Goal: Task Accomplishment & Management: Manage account settings

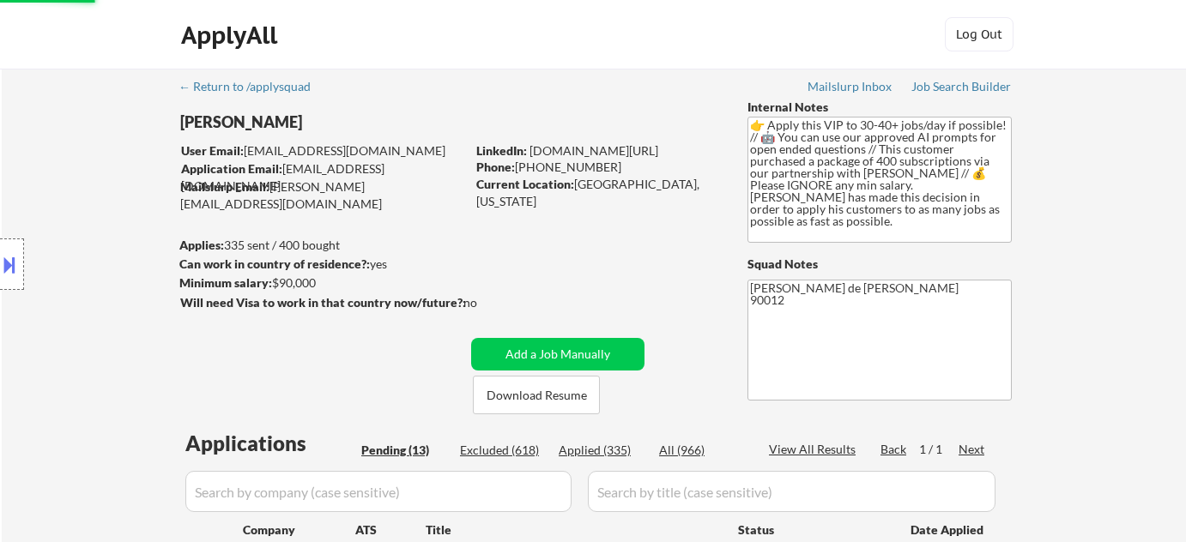
select select ""pending""
select select ""applied""
select select ""pending""
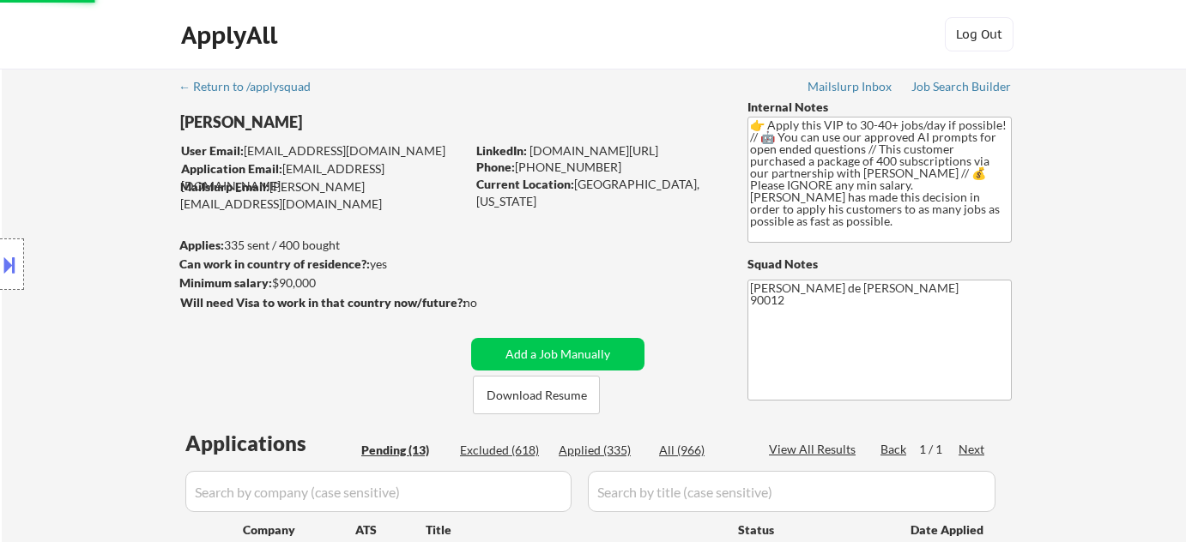
select select ""pending""
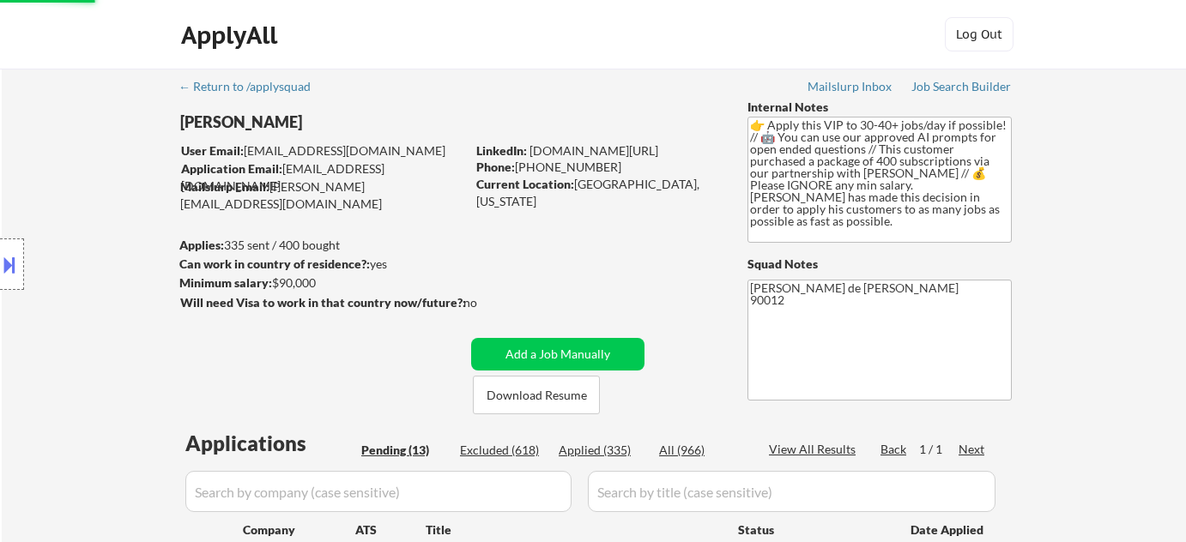
select select ""pending""
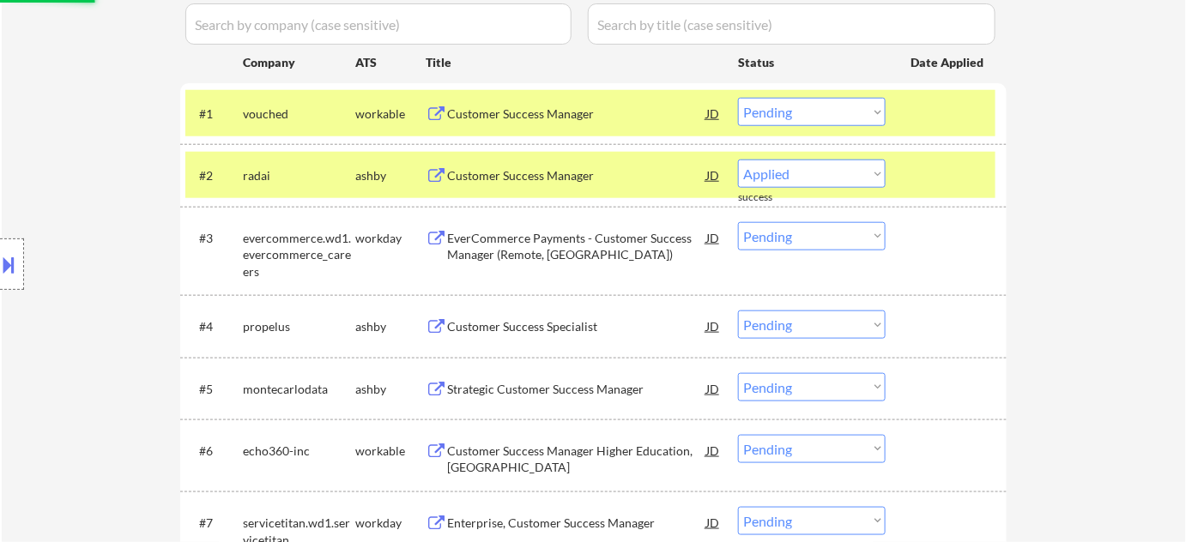
select select ""pending""
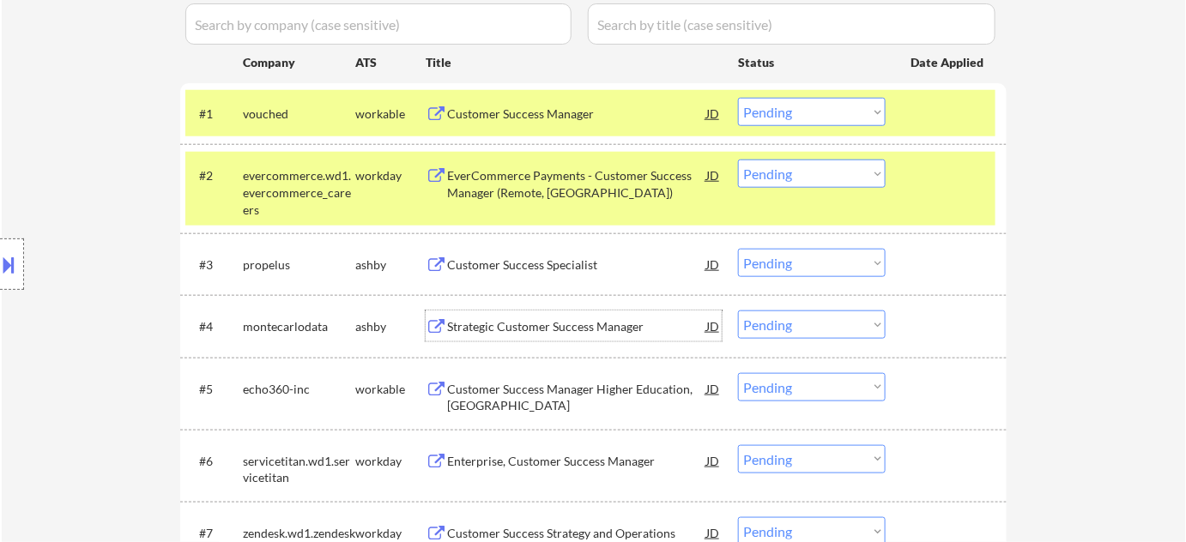
click at [600, 321] on div "Strategic Customer Success Manager" at bounding box center [576, 326] width 259 height 17
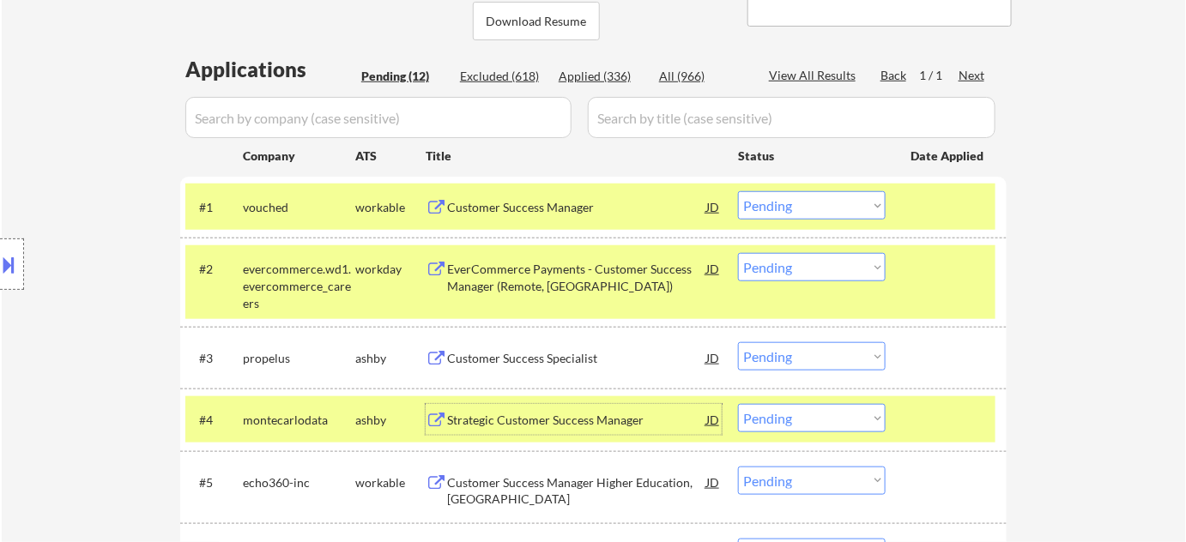
scroll to position [155, 0]
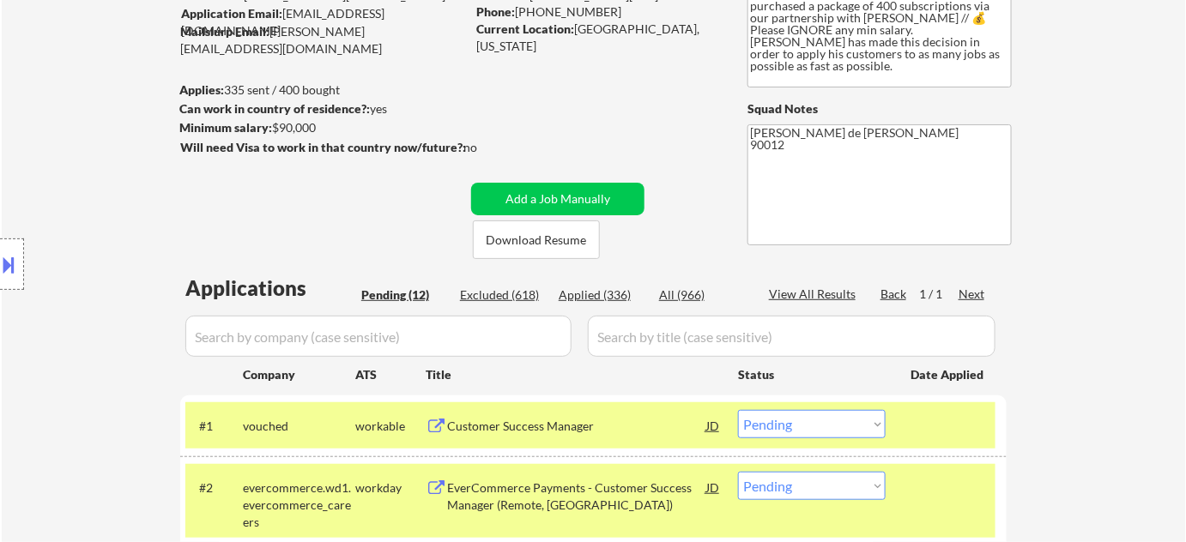
click at [603, 301] on div "Applied (336)" at bounding box center [602, 295] width 86 height 17
select select ""applied""
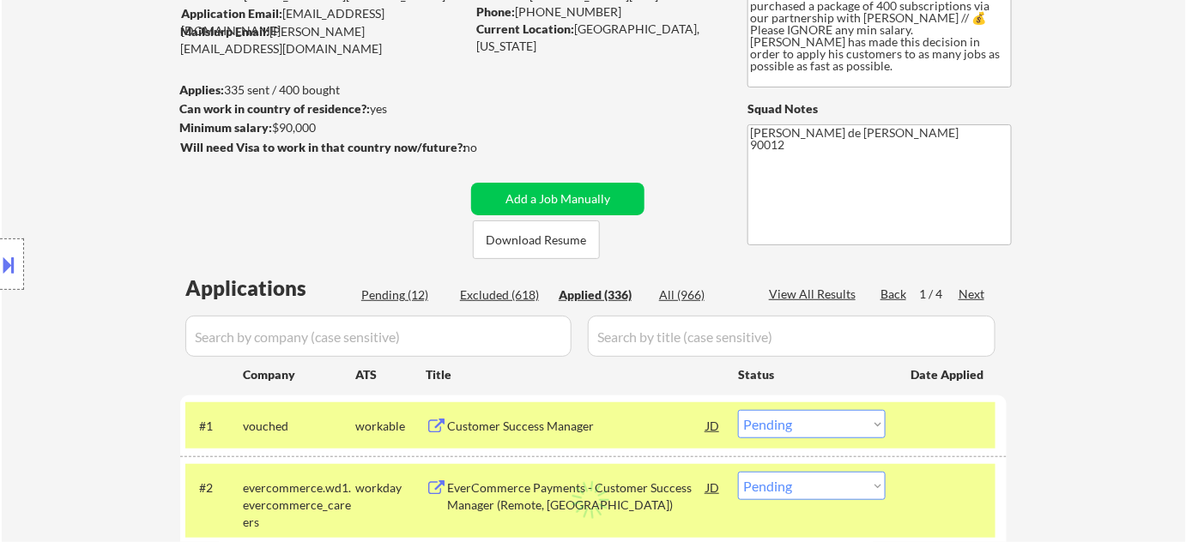
select select ""applied""
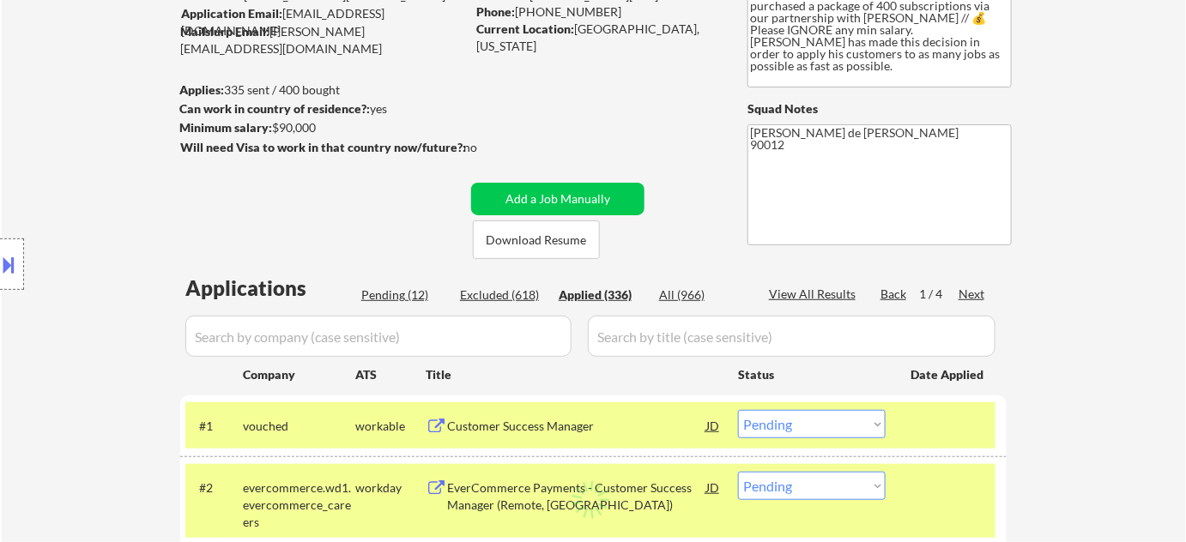
select select ""applied""
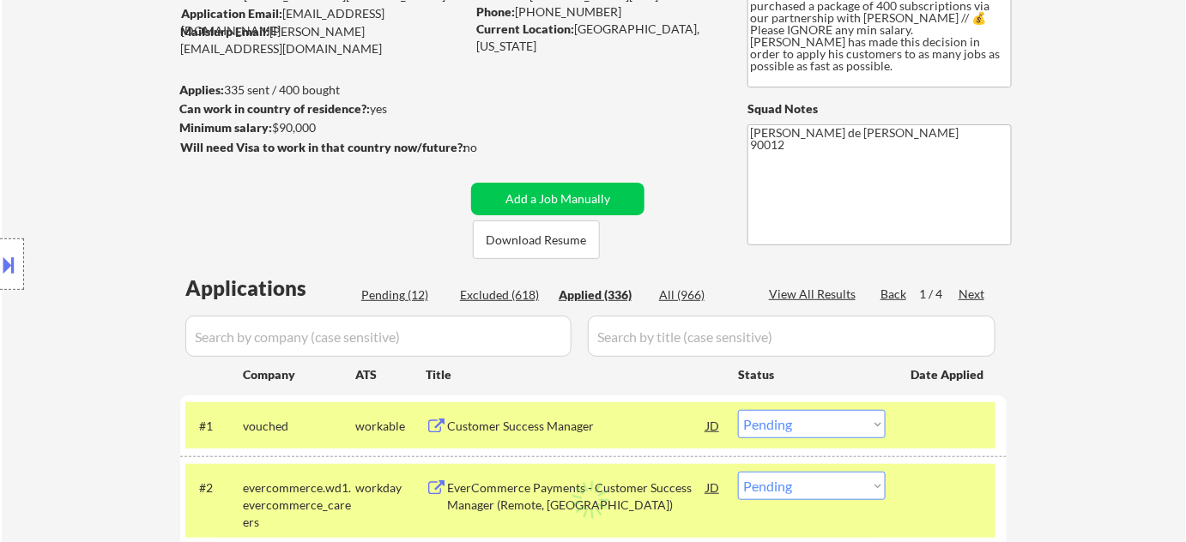
select select ""applied""
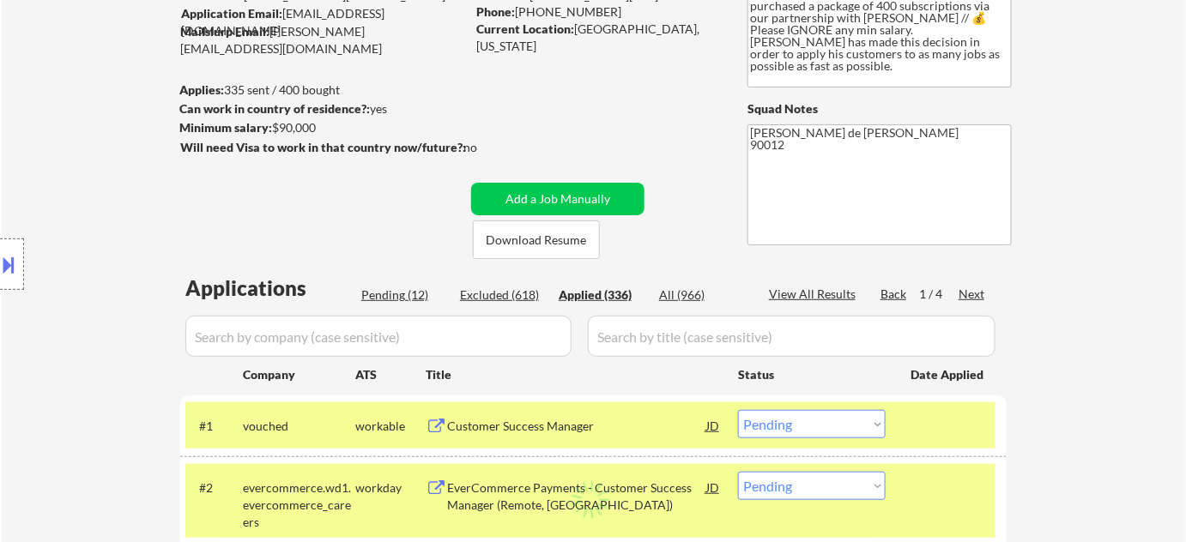
select select ""applied""
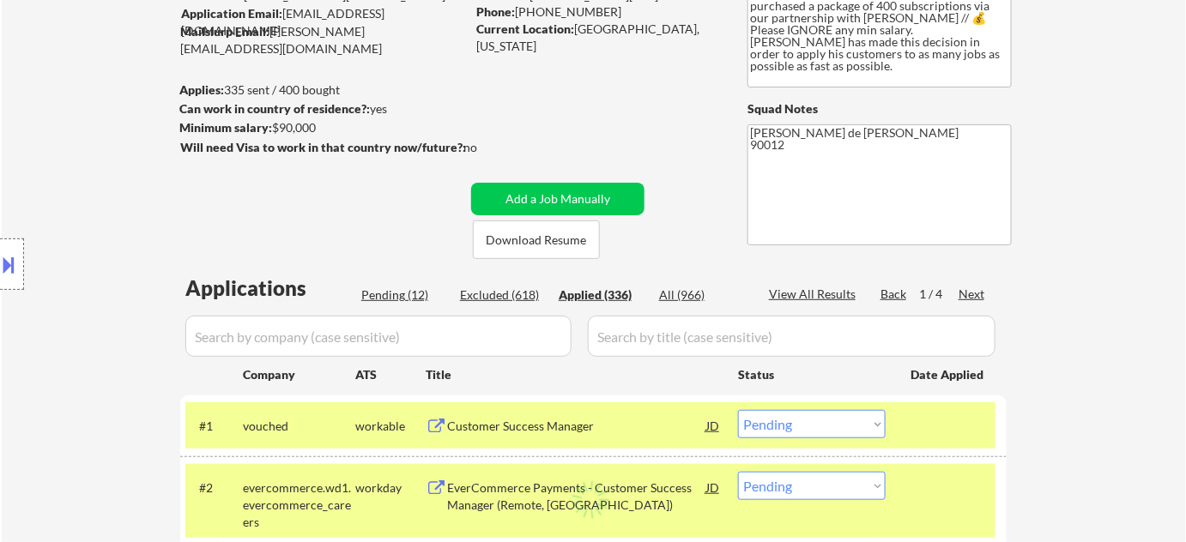
select select ""applied""
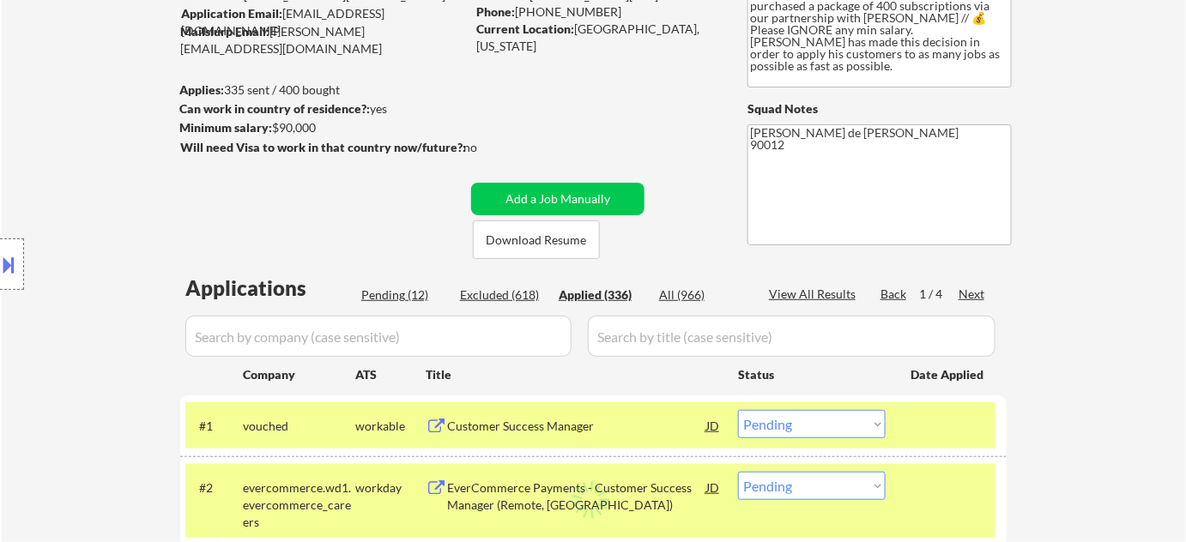
select select ""applied""
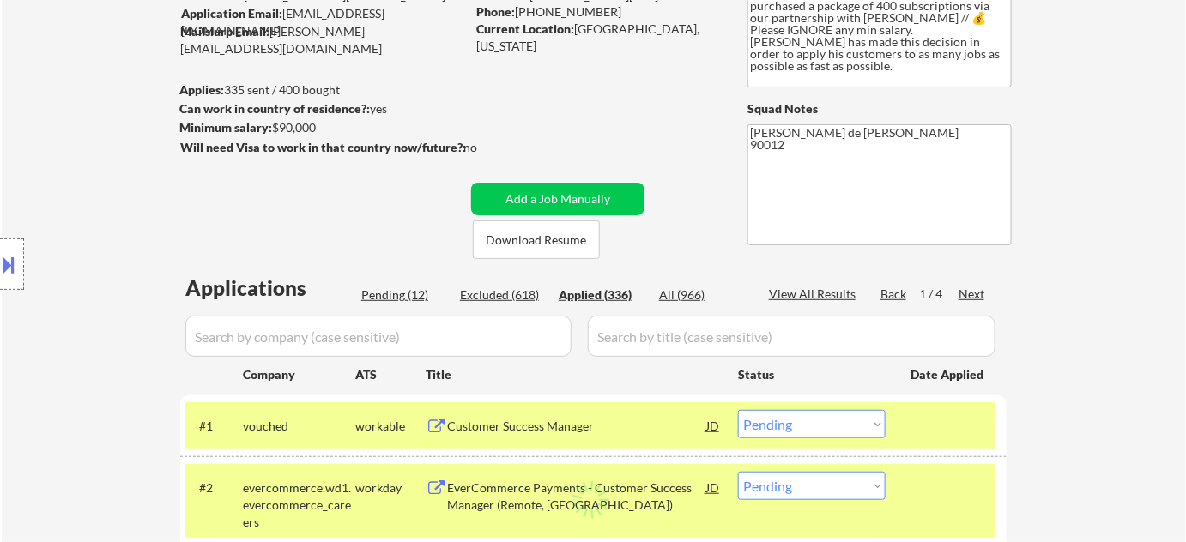
select select ""applied""
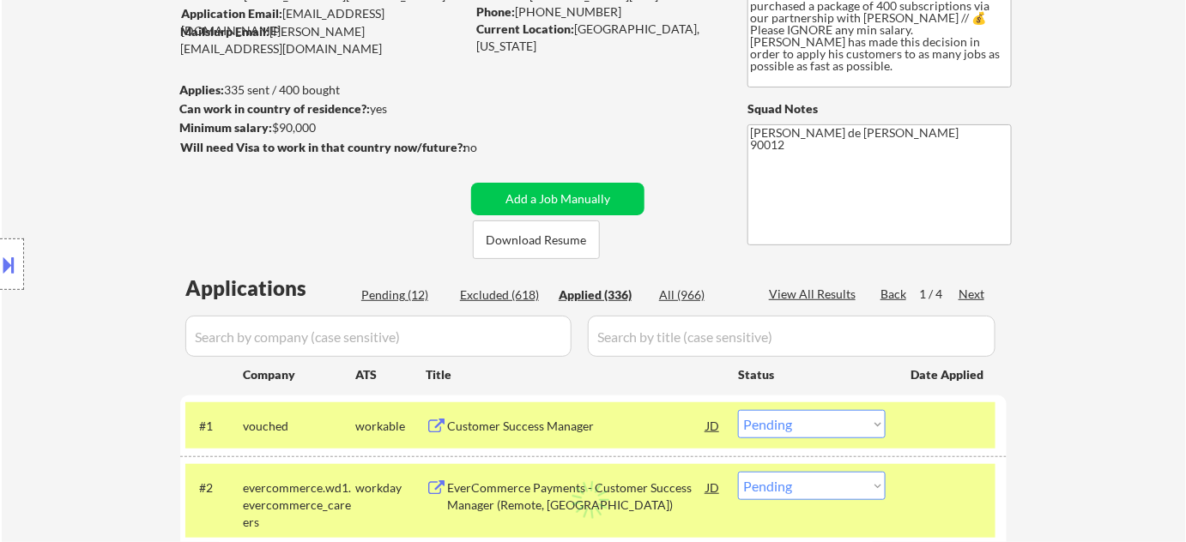
select select ""applied""
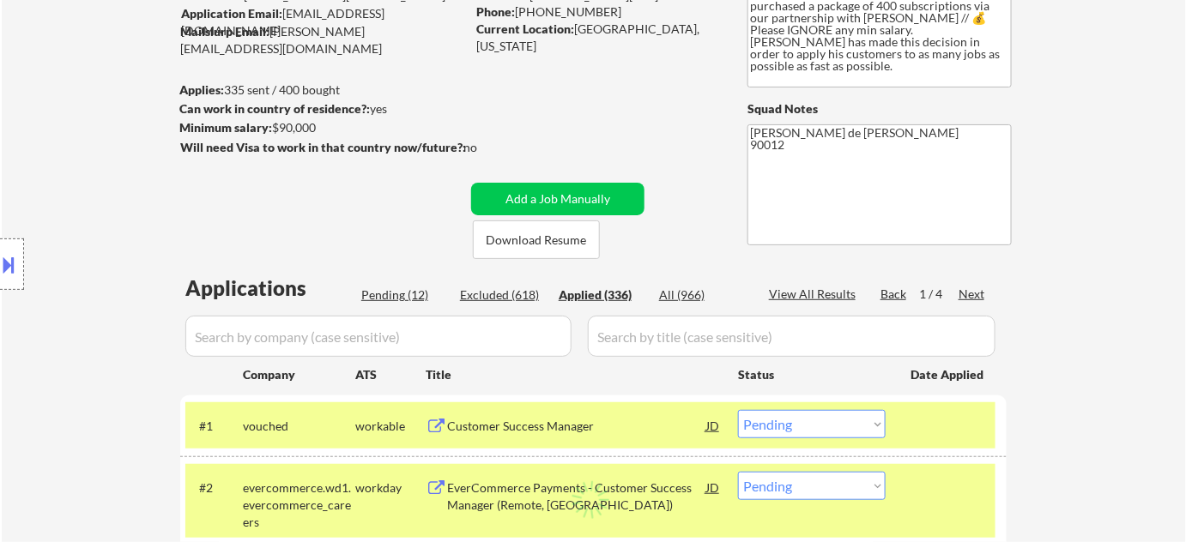
select select ""applied""
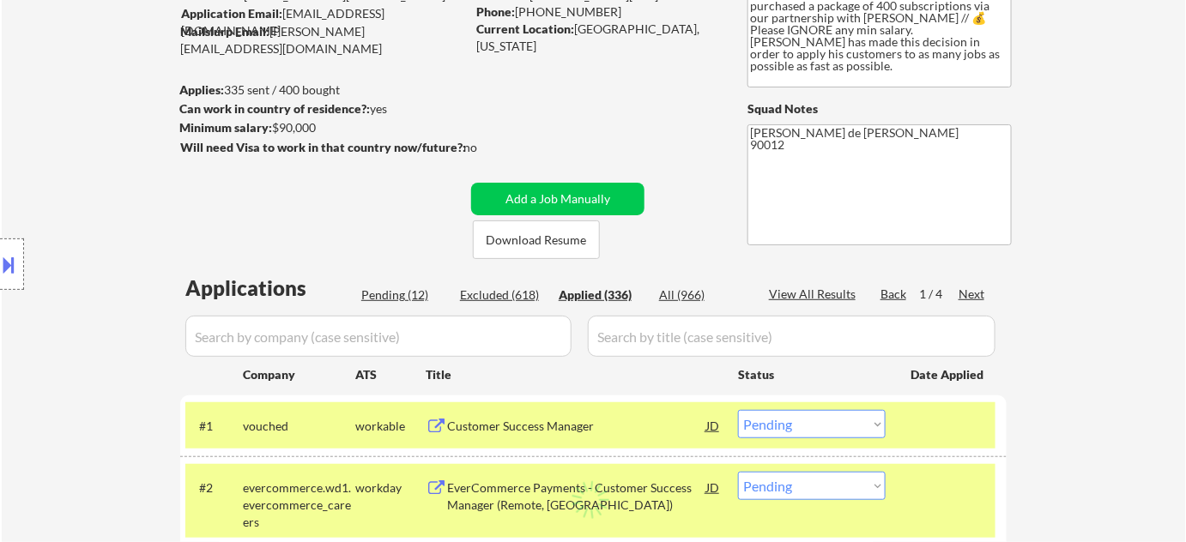
select select ""applied""
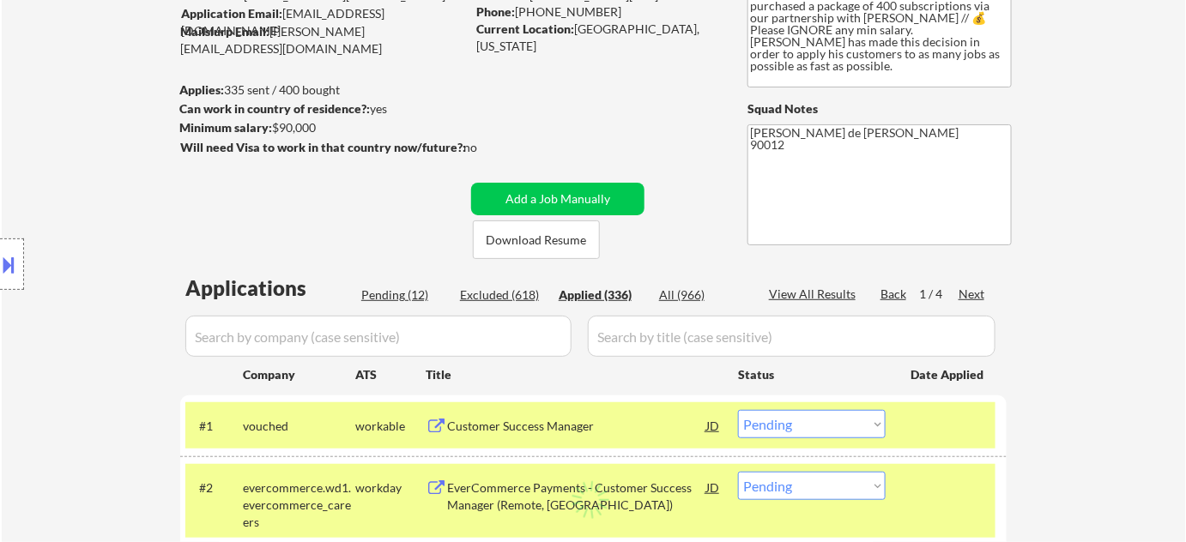
select select ""applied""
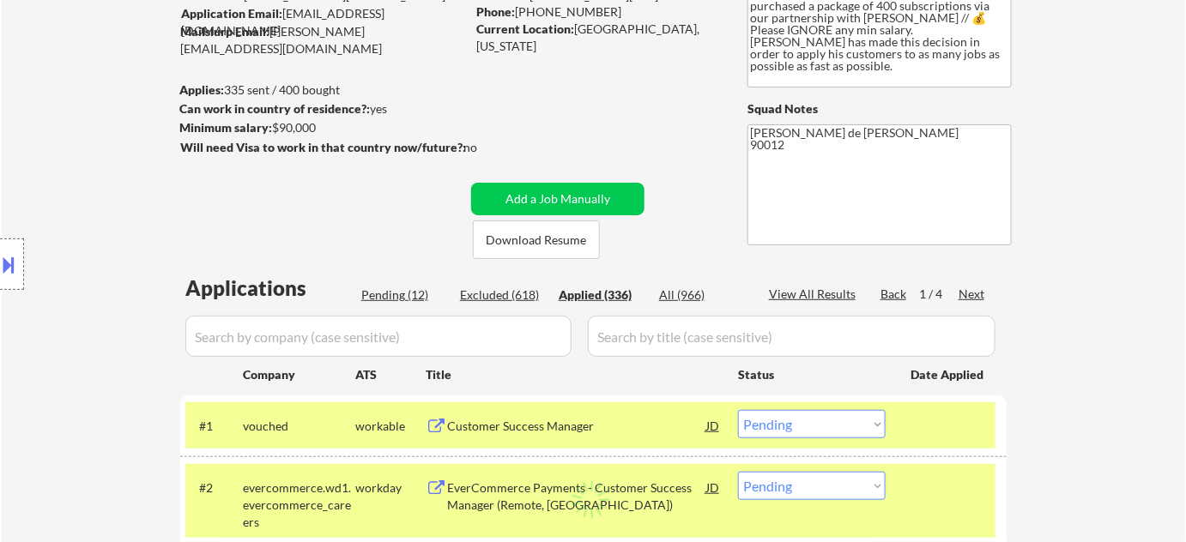
select select ""applied""
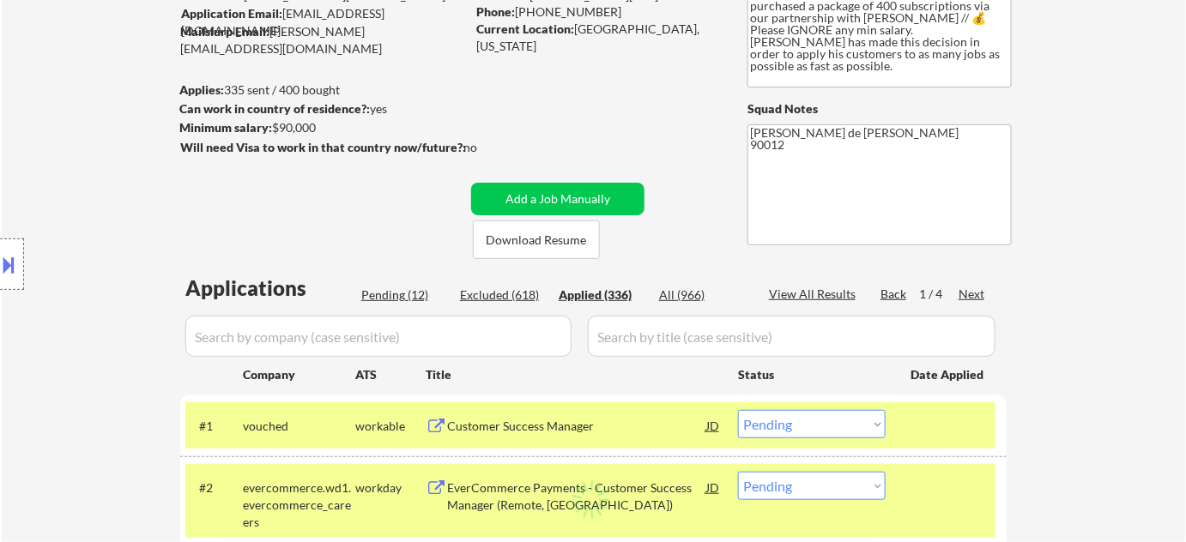
select select ""applied""
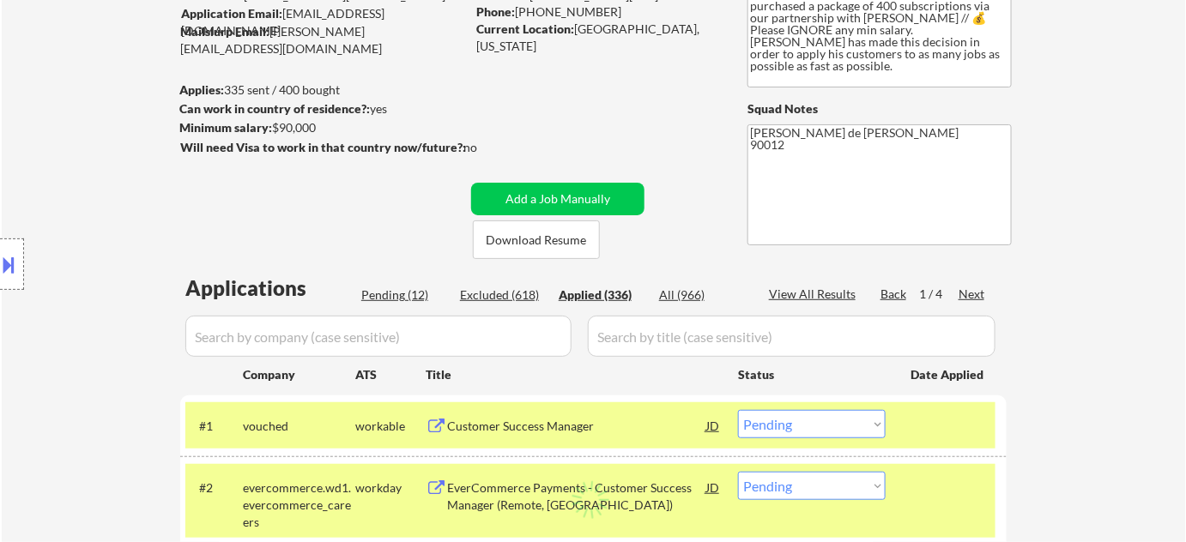
select select ""applied""
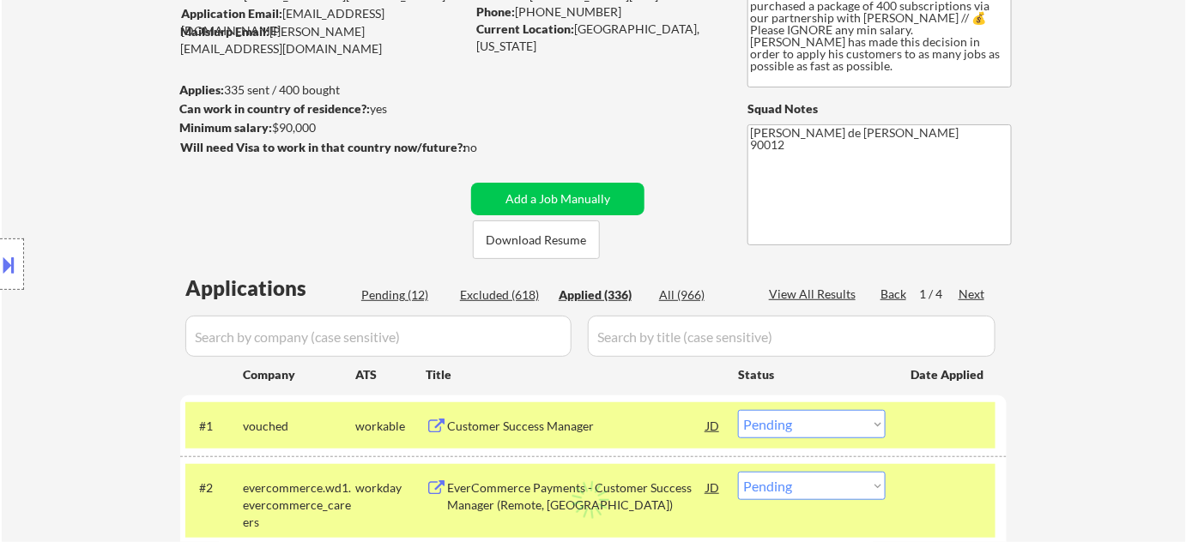
select select ""applied""
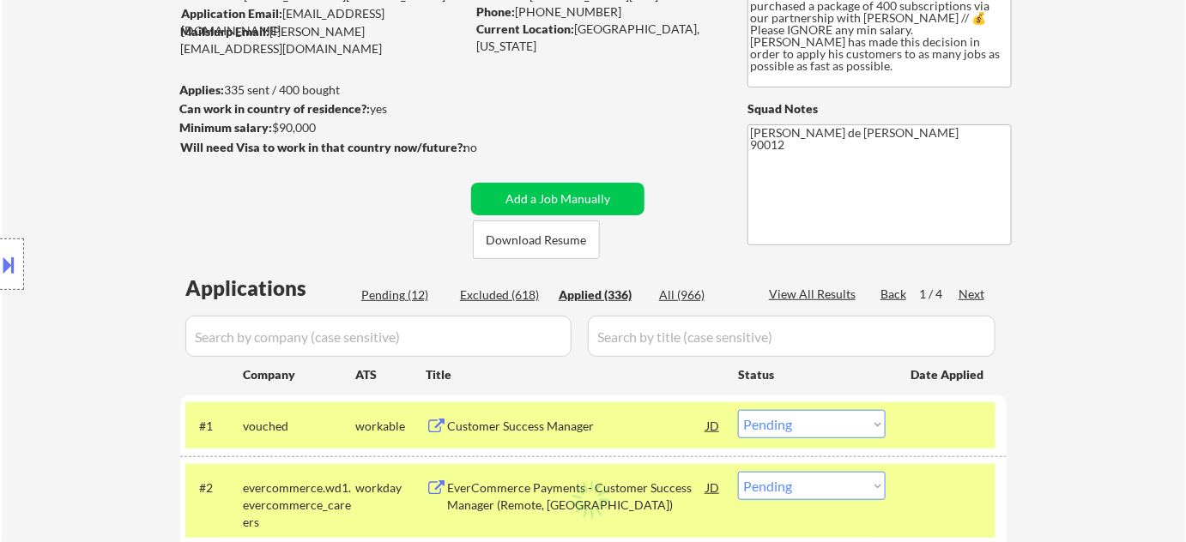
select select ""applied""
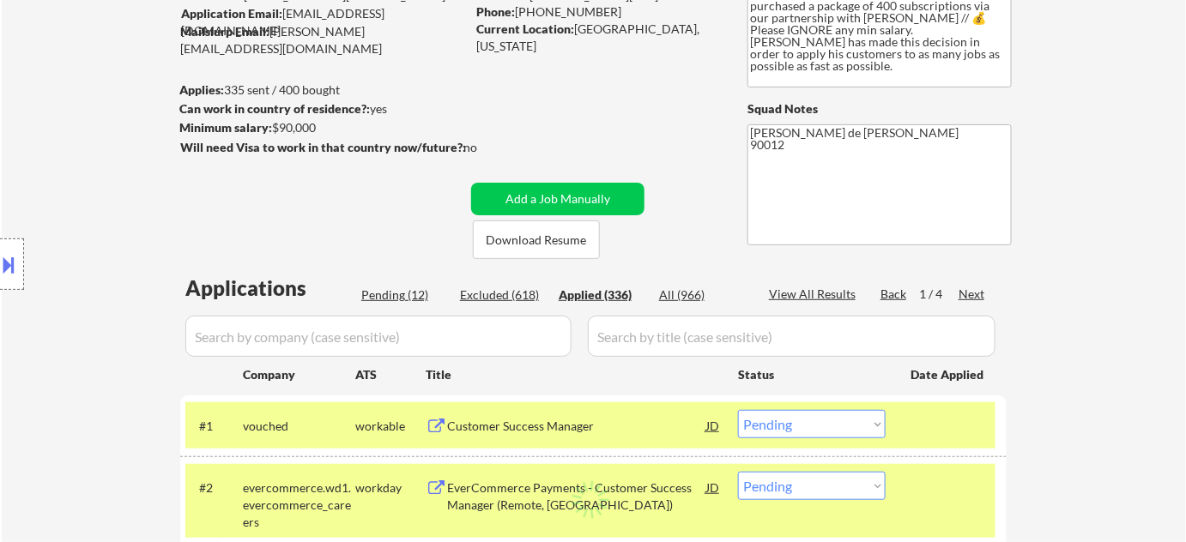
select select ""applied""
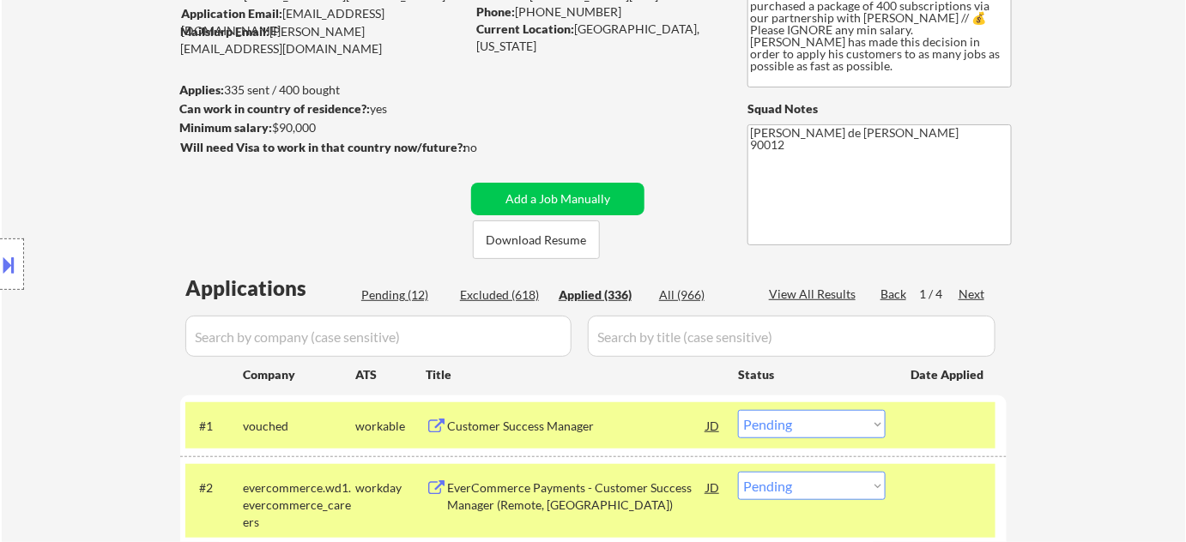
select select ""applied""
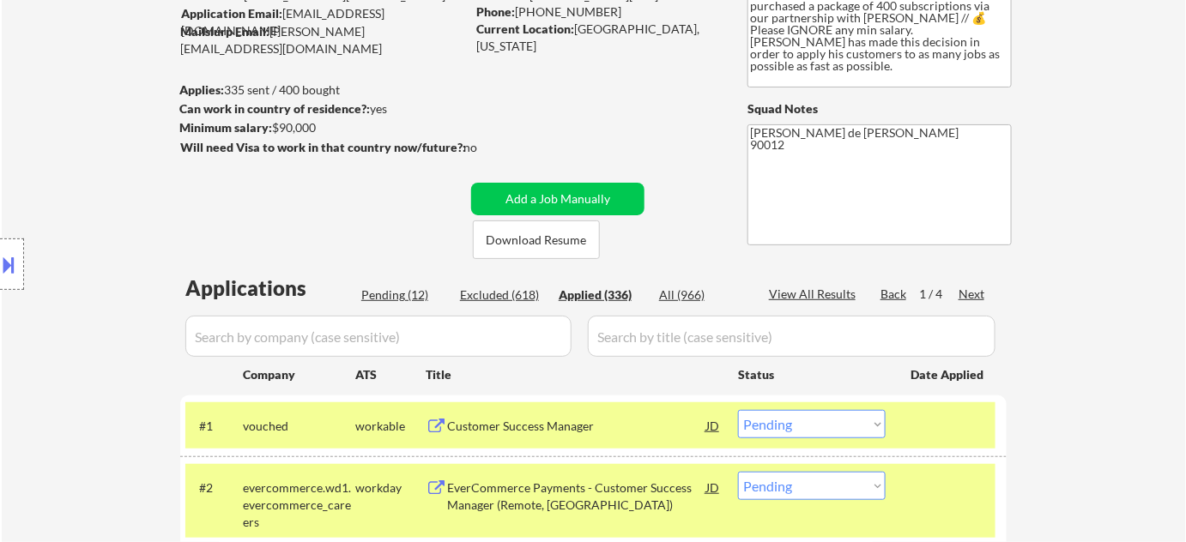
select select ""applied""
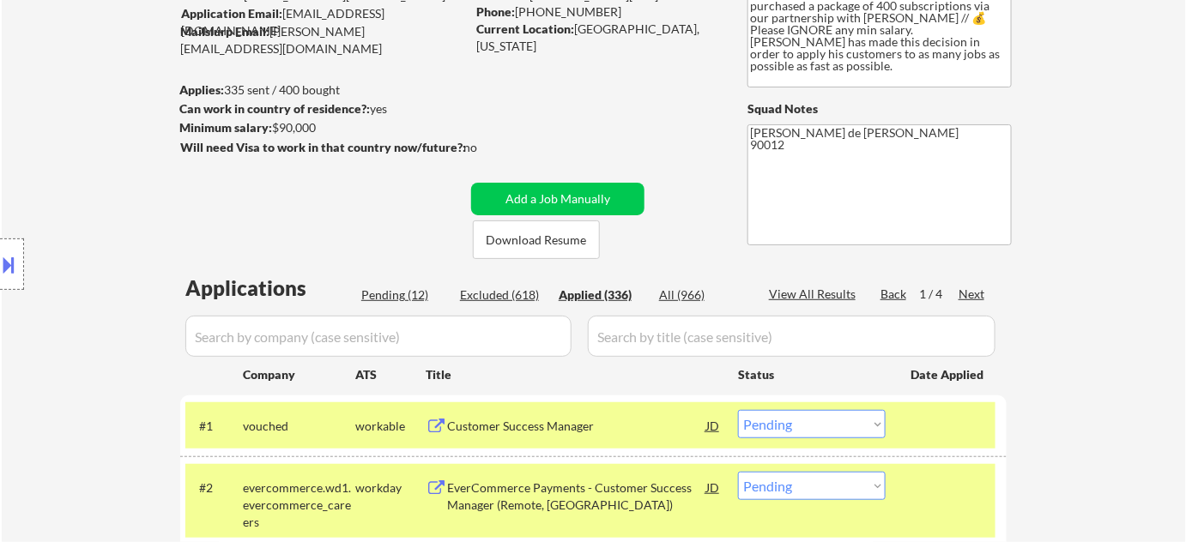
select select ""applied""
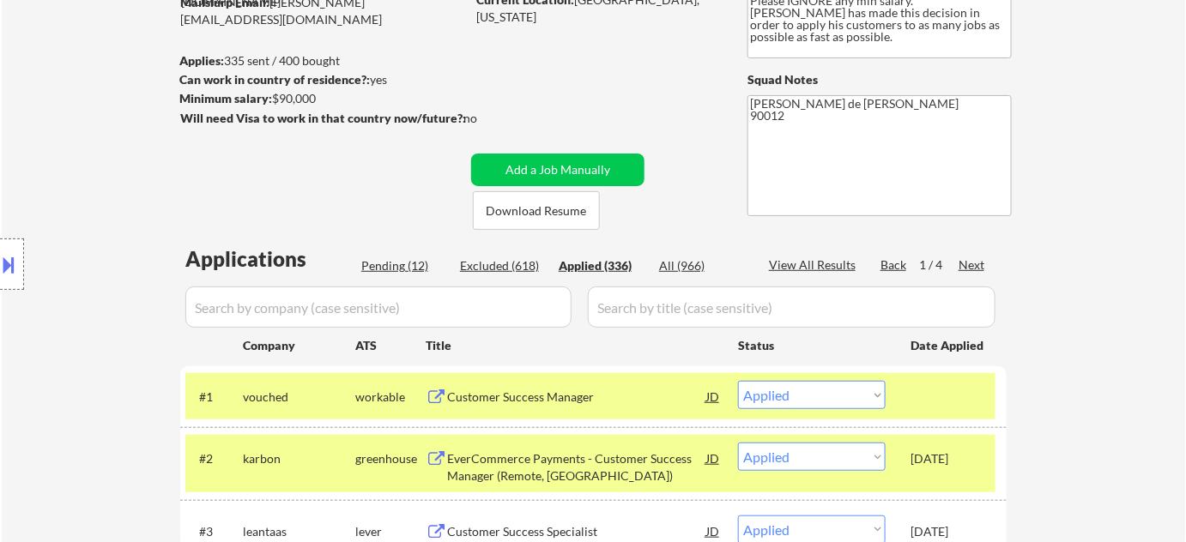
scroll to position [390, 0]
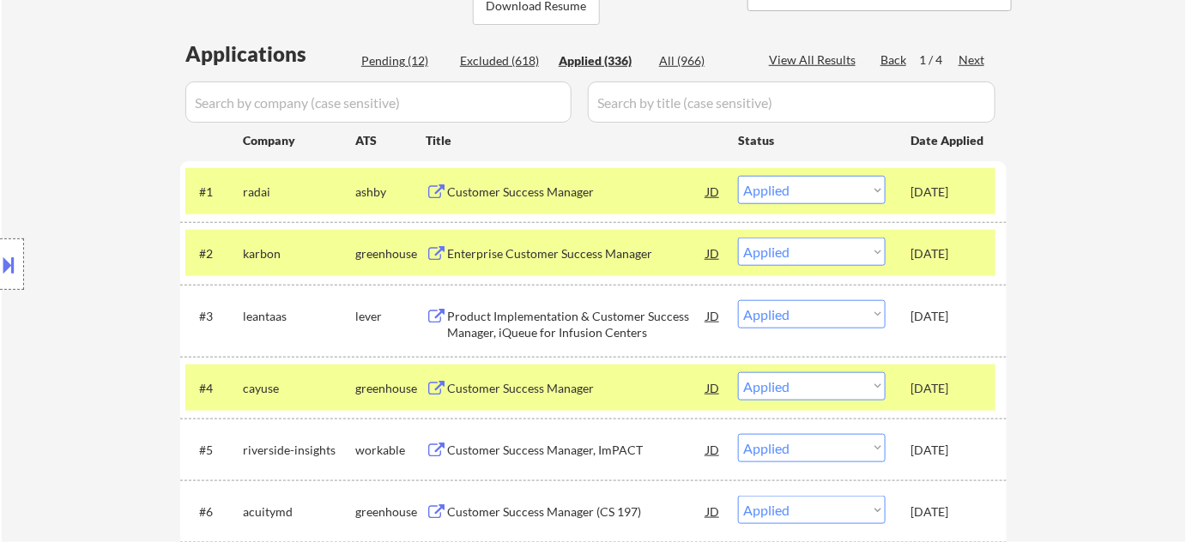
click at [532, 191] on div "Customer Success Manager" at bounding box center [576, 192] width 259 height 17
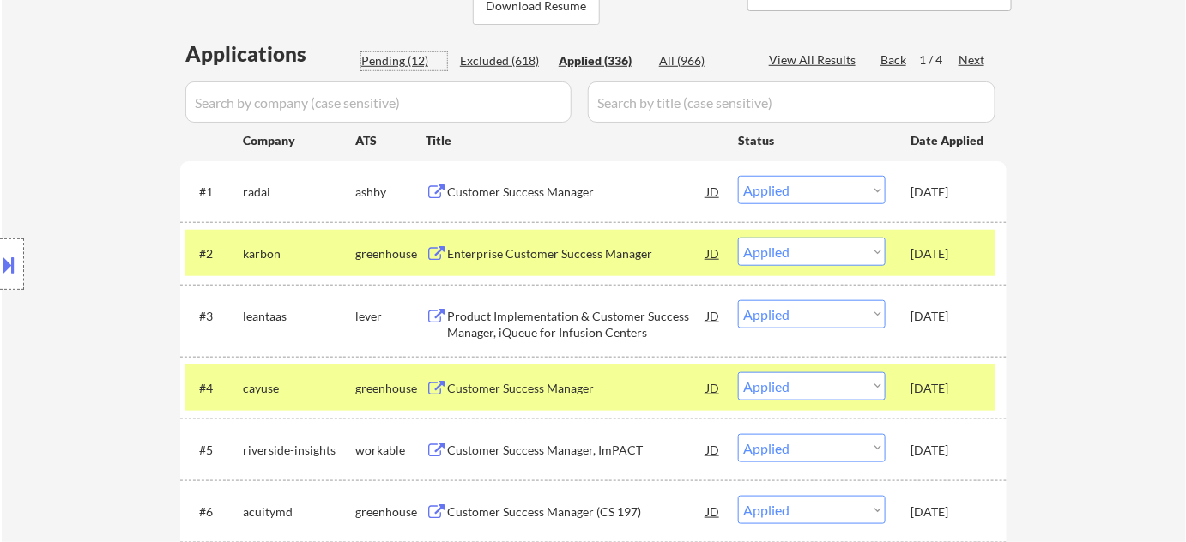
click at [390, 57] on div "Pending (12)" at bounding box center [404, 60] width 86 height 17
select select ""pending""
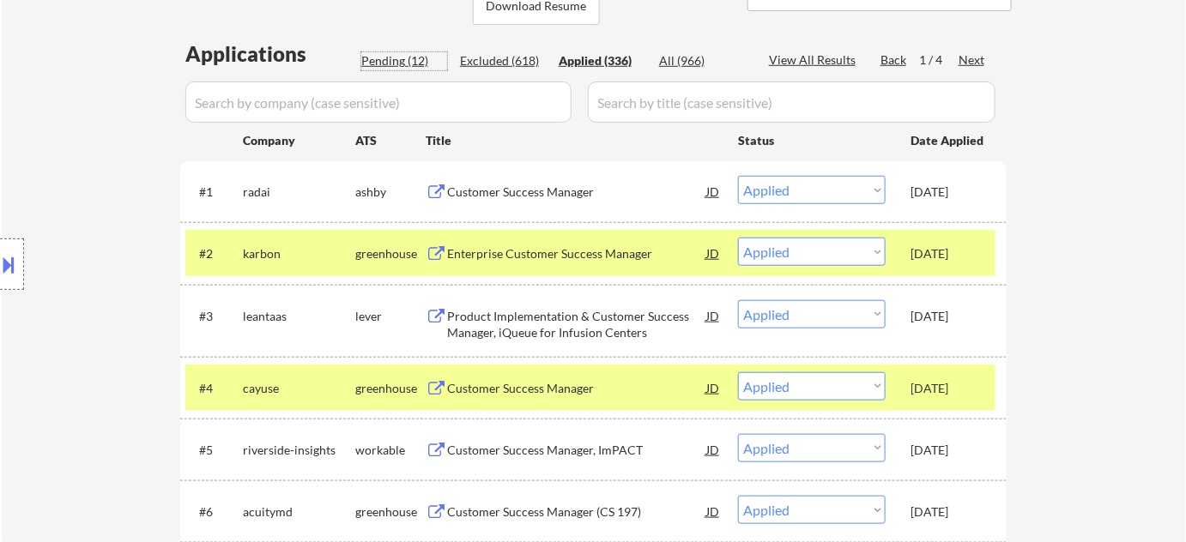
select select ""pending""
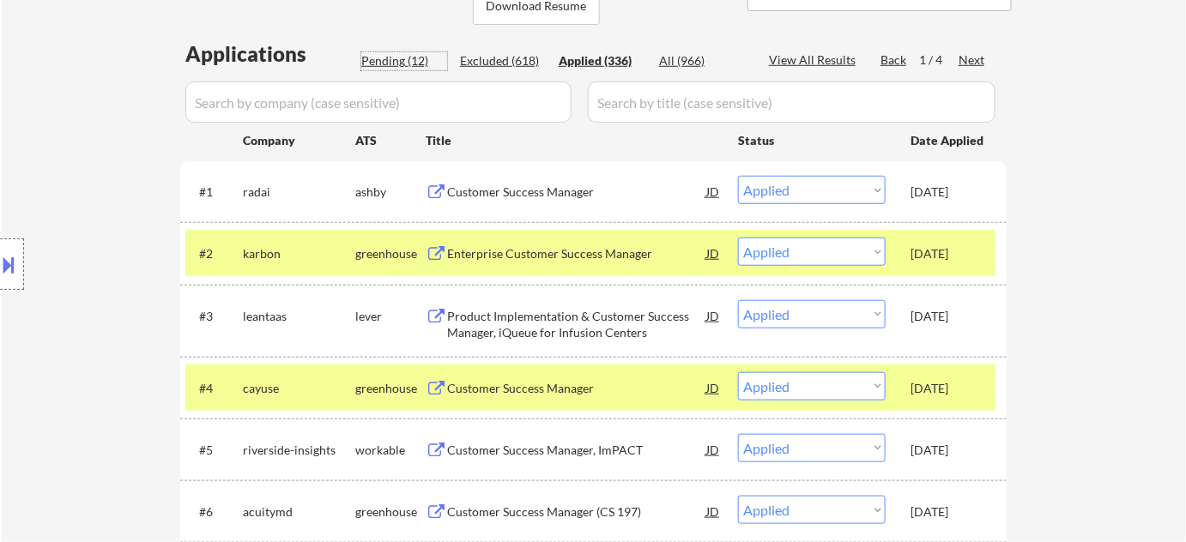
select select ""pending""
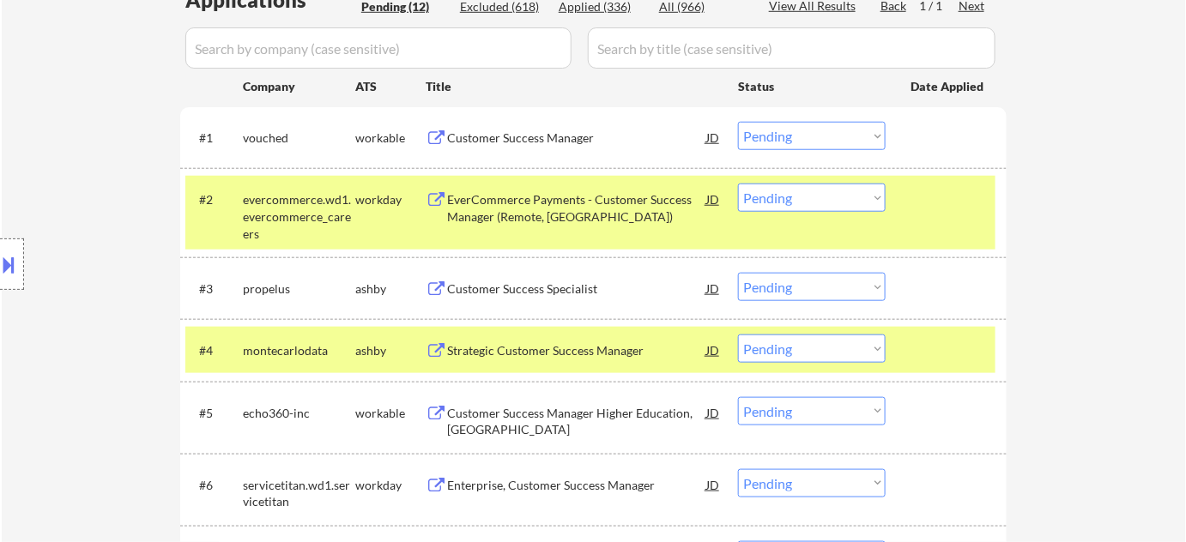
scroll to position [468, 0]
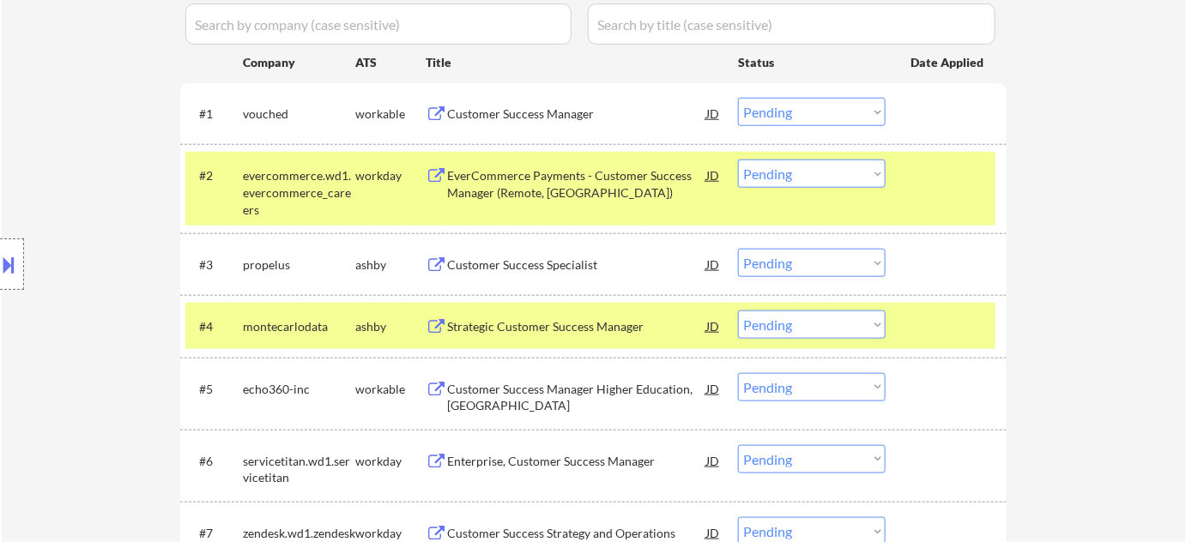
click at [554, 324] on div "Strategic Customer Success Manager" at bounding box center [576, 326] width 259 height 17
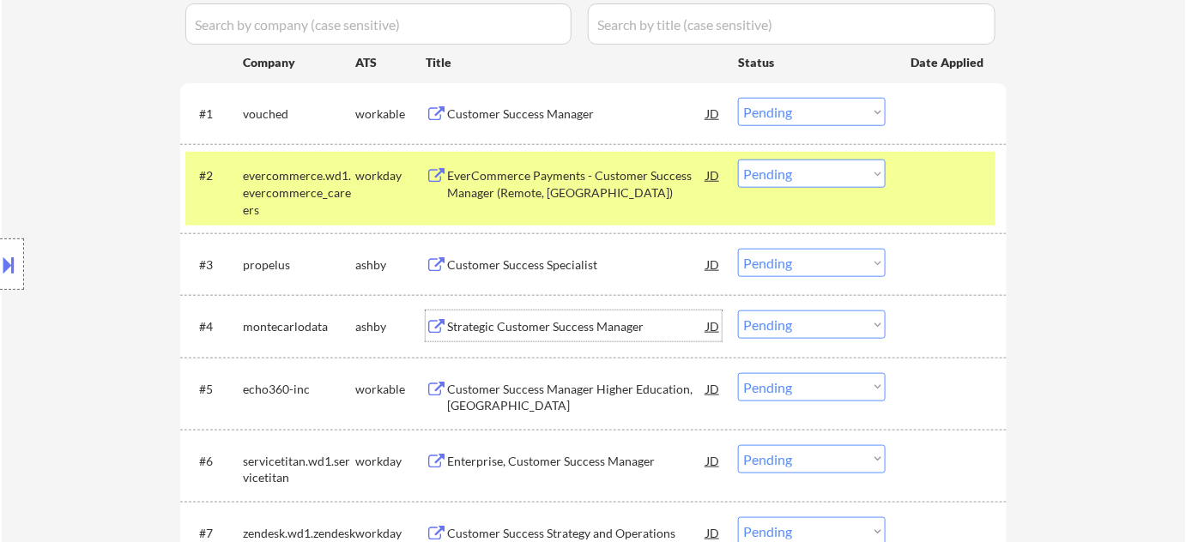
click at [821, 319] on select "Choose an option... Pending Applied Excluded (Questions) Excluded (Expired) Exc…" at bounding box center [812, 325] width 148 height 28
click at [738, 311] on select "Choose an option... Pending Applied Excluded (Questions) Excluded (Expired) Exc…" at bounding box center [812, 325] width 148 height 28
select select ""pending""
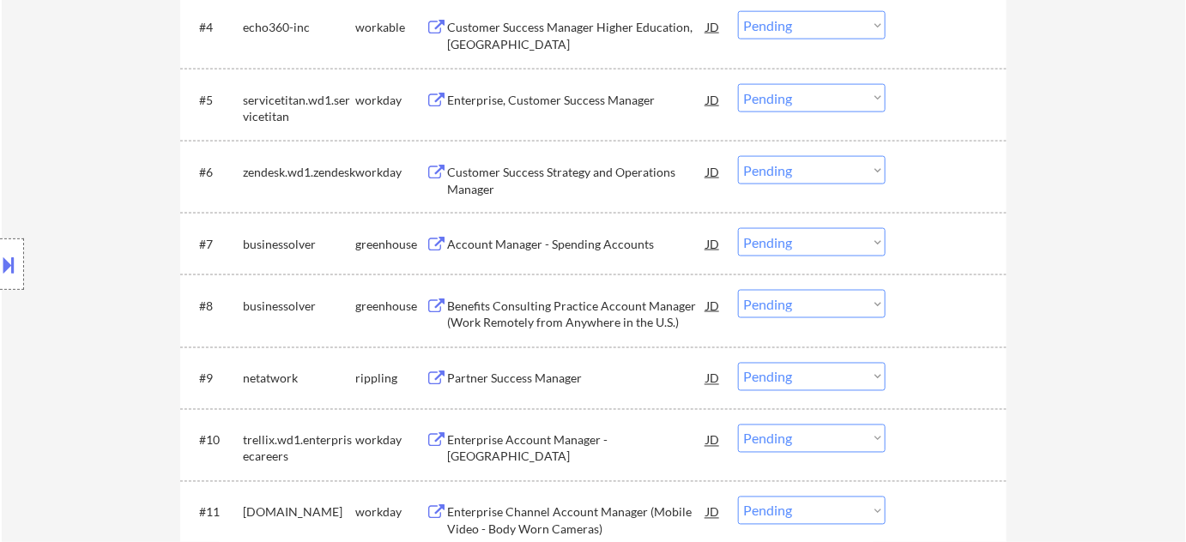
scroll to position [858, 0]
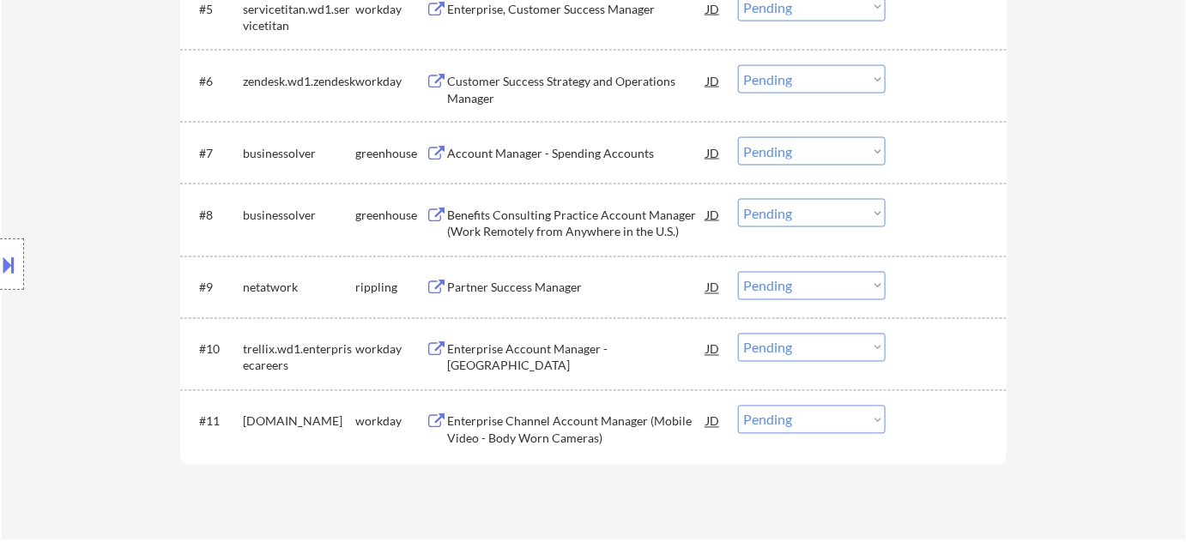
click at [542, 297] on div "Partner Success Manager" at bounding box center [576, 287] width 259 height 31
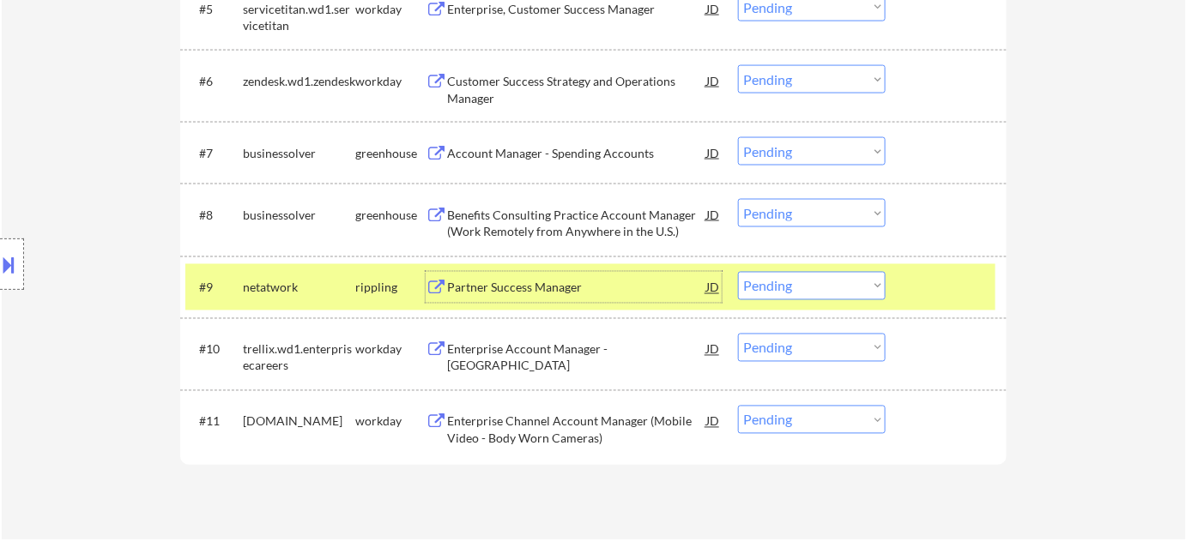
click at [785, 288] on select "Choose an option... Pending Applied Excluded (Questions) Excluded (Expired) Exc…" at bounding box center [812, 286] width 148 height 28
click at [738, 272] on select "Choose an option... Pending Applied Excluded (Questions) Excluded (Expired) Exc…" at bounding box center [812, 286] width 148 height 28
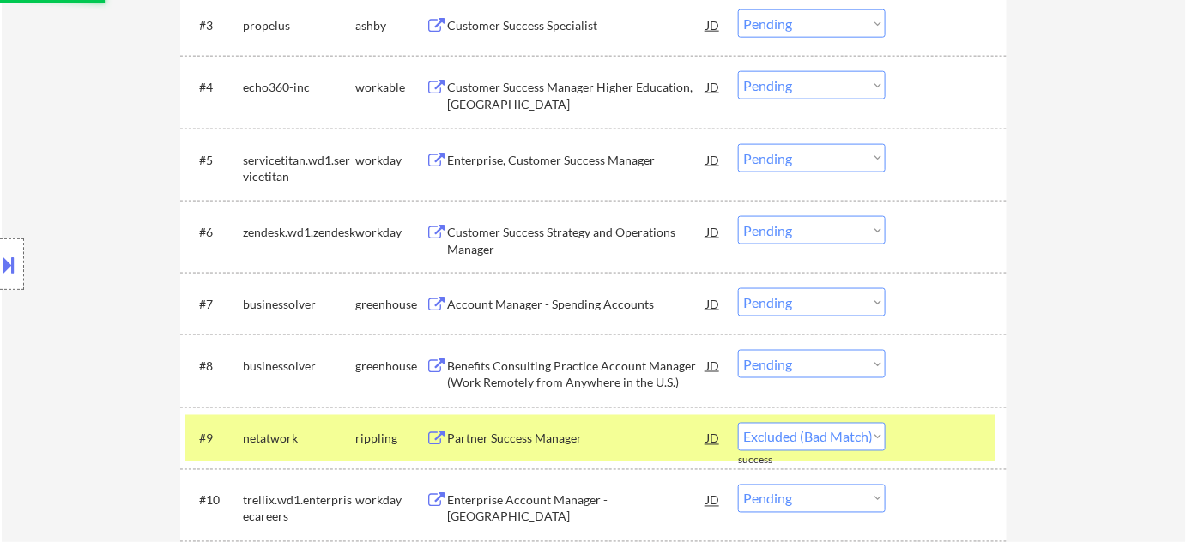
scroll to position [702, 0]
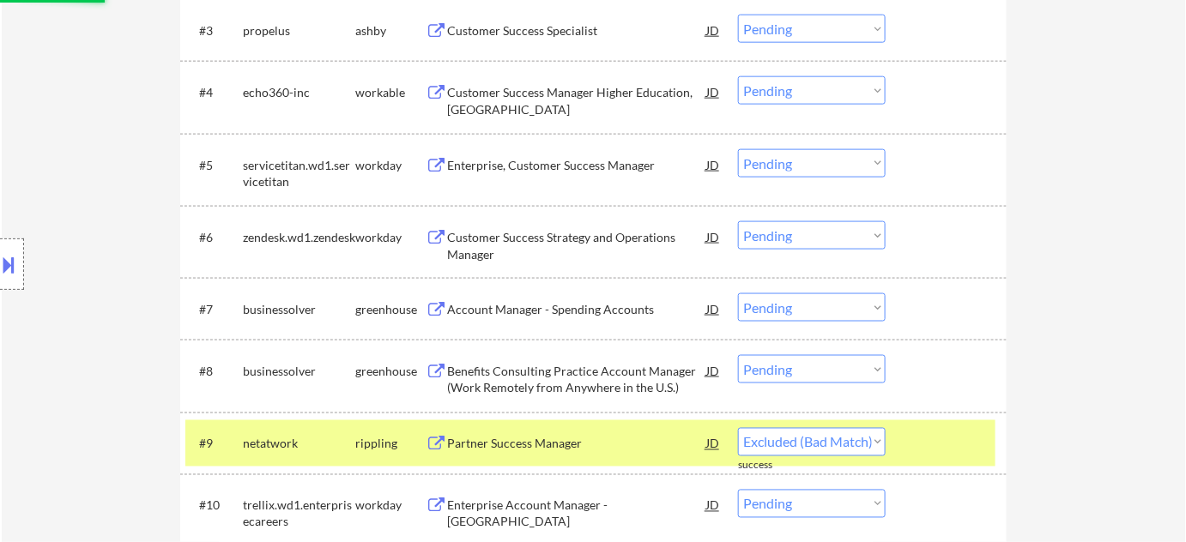
select select ""pending""
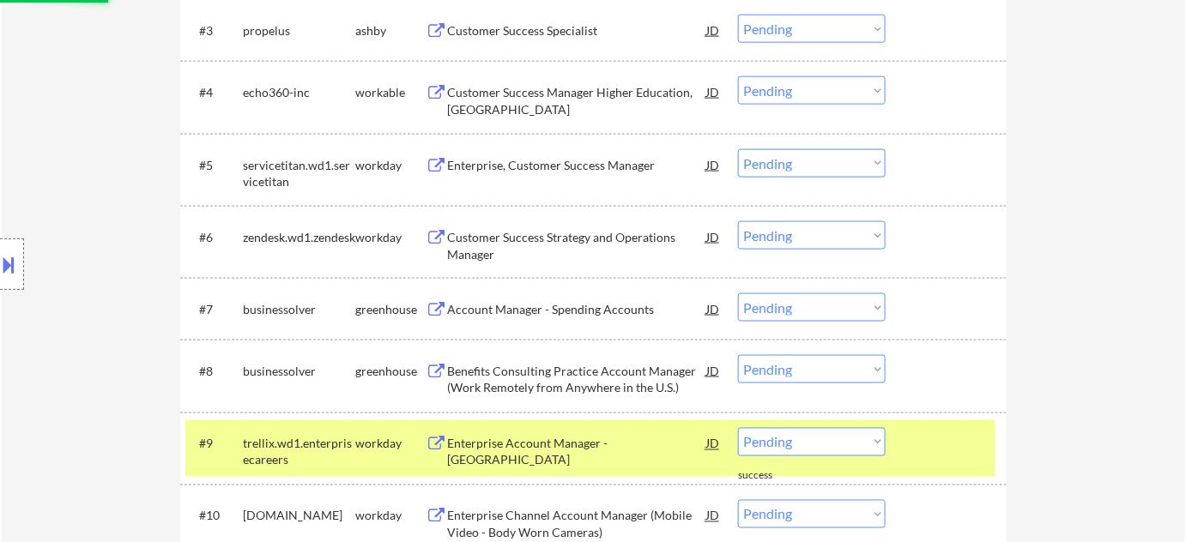
click at [614, 381] on div "Benefits Consulting Practice Account Manager (Work Remotely from Anywhere in th…" at bounding box center [576, 379] width 259 height 33
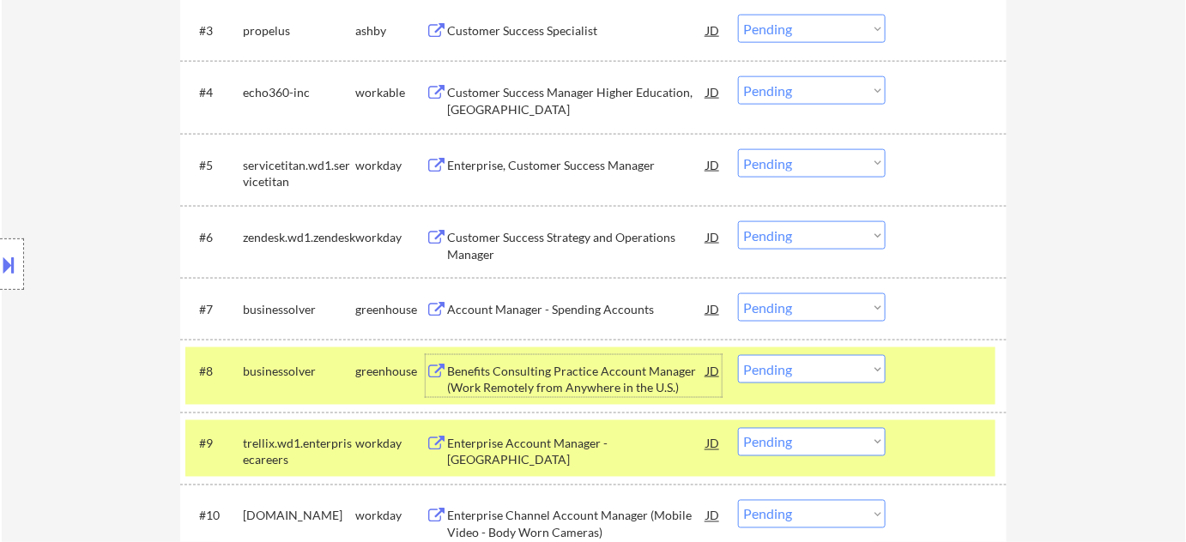
click at [796, 367] on select "Choose an option... Pending Applied Excluded (Questions) Excluded (Expired) Exc…" at bounding box center [812, 369] width 148 height 28
click at [738, 355] on select "Choose an option... Pending Applied Excluded (Questions) Excluded (Expired) Exc…" at bounding box center [812, 369] width 148 height 28
select select ""pending""
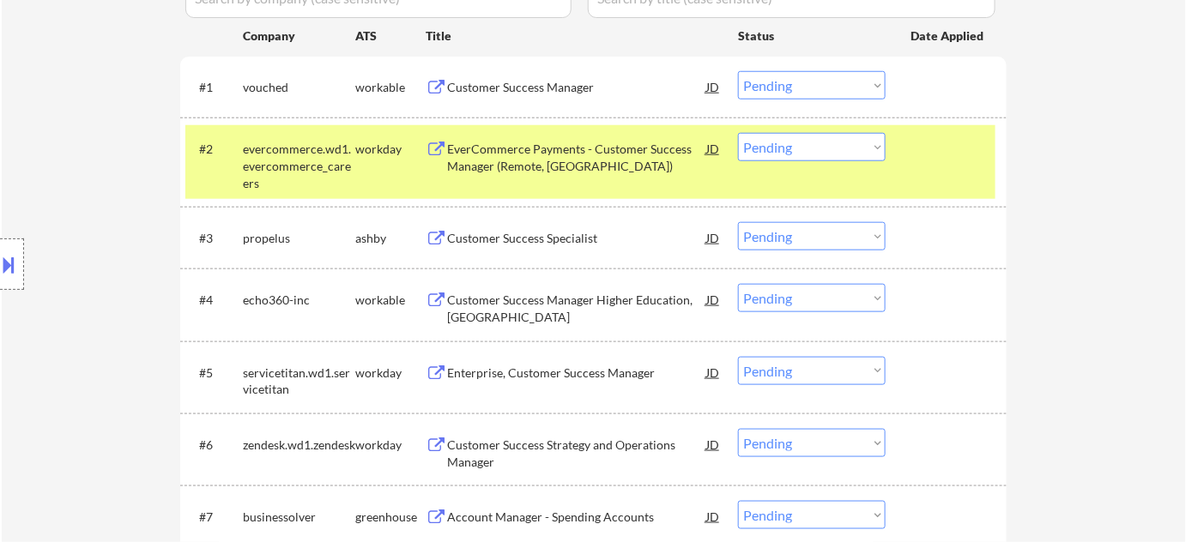
scroll to position [468, 0]
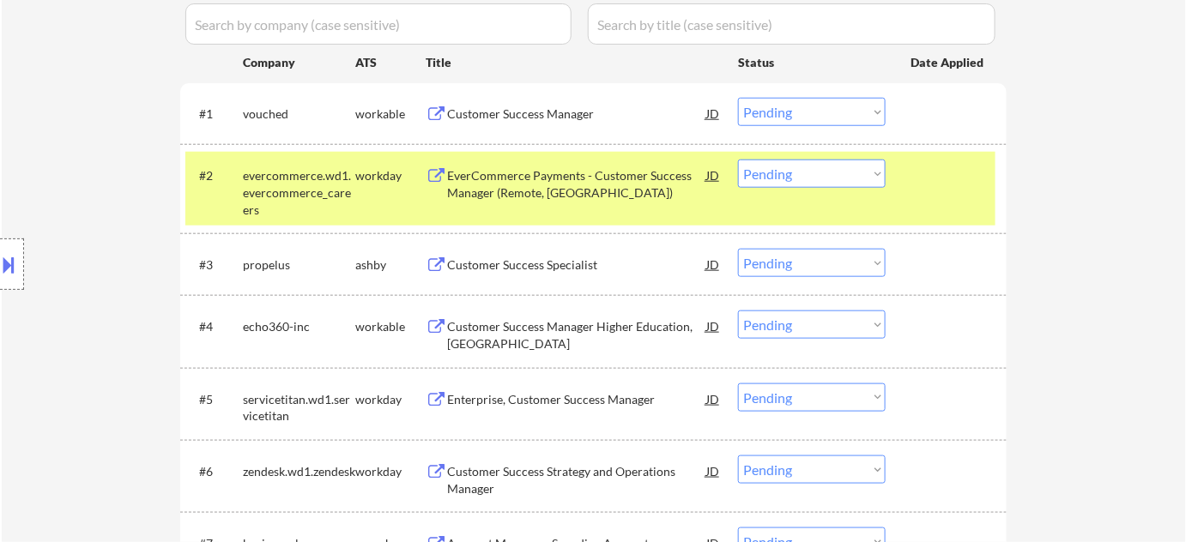
click at [545, 325] on div "Customer Success Manager Higher Education, North America" at bounding box center [576, 334] width 259 height 33
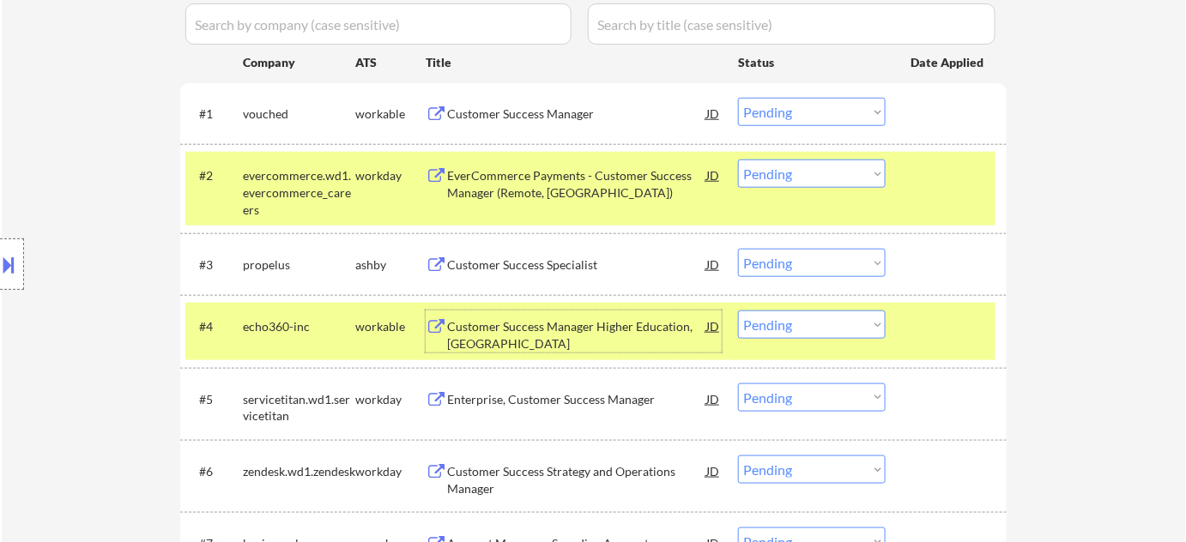
click at [777, 329] on select "Choose an option... Pending Applied Excluded (Questions) Excluded (Expired) Exc…" at bounding box center [812, 325] width 148 height 28
click at [738, 311] on select "Choose an option... Pending Applied Excluded (Questions) Excluded (Expired) Exc…" at bounding box center [812, 325] width 148 height 28
select select ""pending""
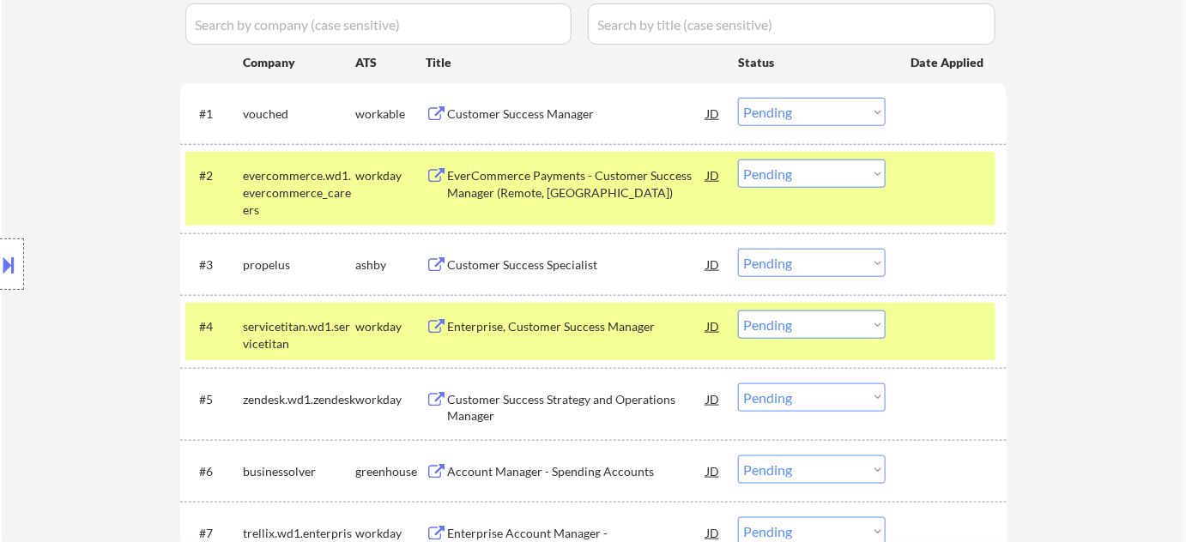
click at [484, 400] on div "Customer Success Strategy and Operations Manager" at bounding box center [576, 407] width 259 height 33
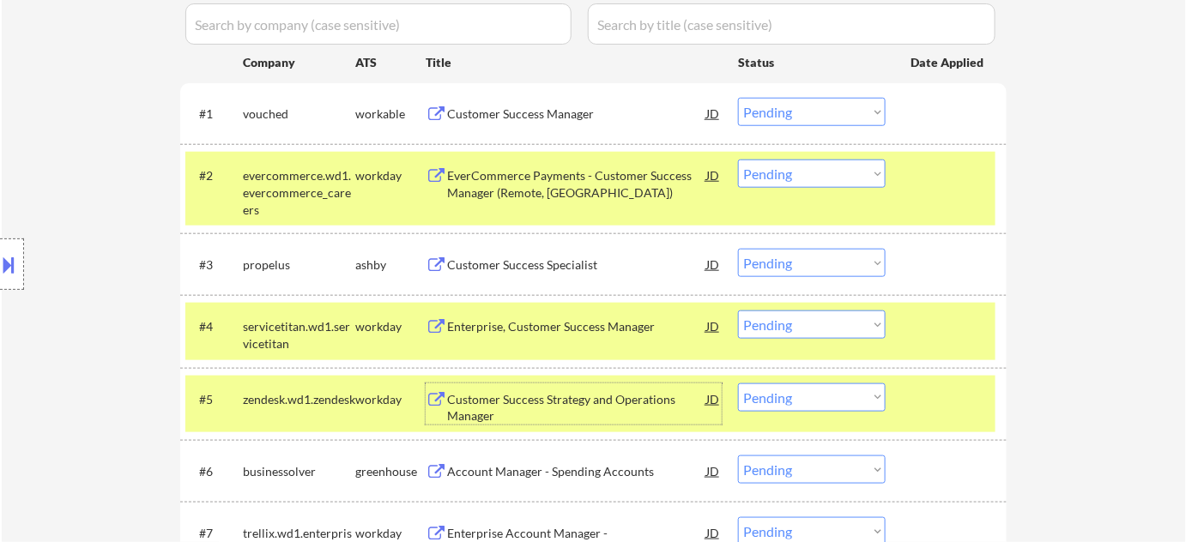
click at [784, 393] on select "Choose an option... Pending Applied Excluded (Questions) Excluded (Expired) Exc…" at bounding box center [812, 398] width 148 height 28
click at [738, 384] on select "Choose an option... Pending Applied Excluded (Questions) Excluded (Expired) Exc…" at bounding box center [812, 398] width 148 height 28
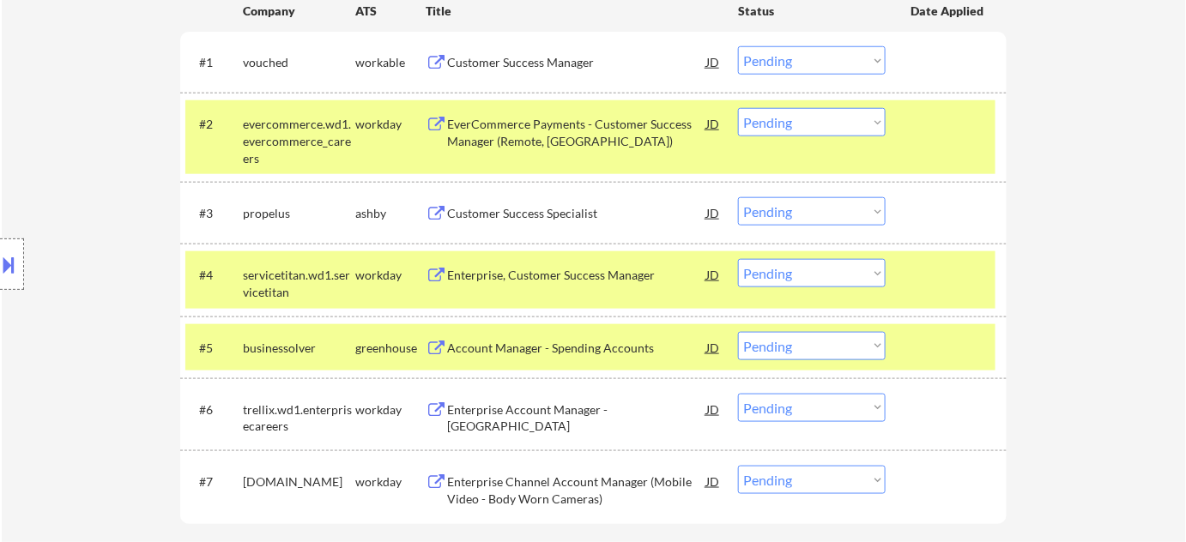
scroll to position [624, 0]
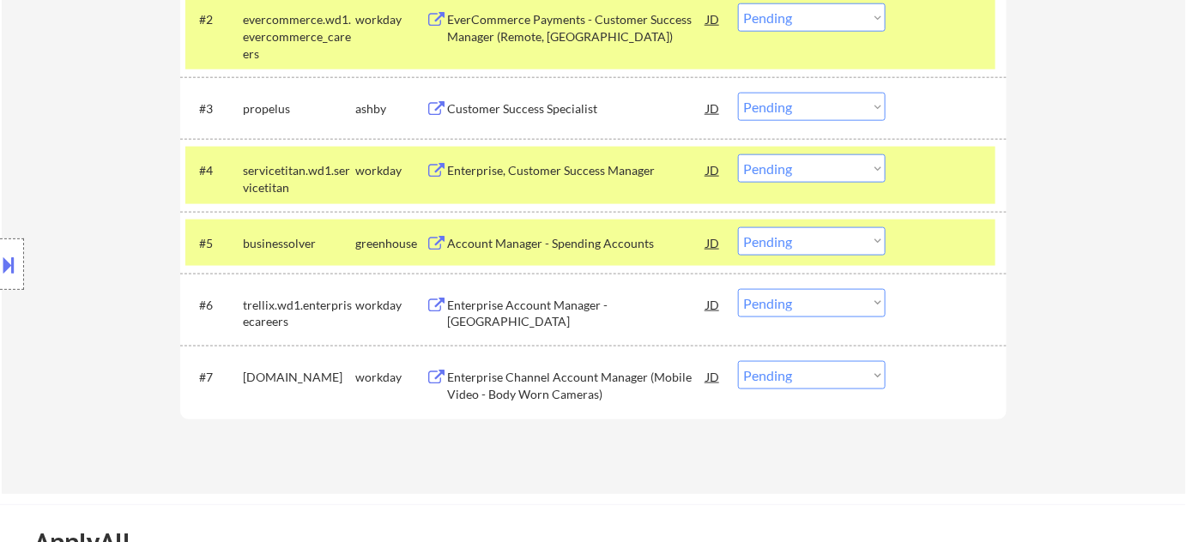
click at [544, 248] on div "Account Manager - Spending Accounts" at bounding box center [576, 243] width 259 height 17
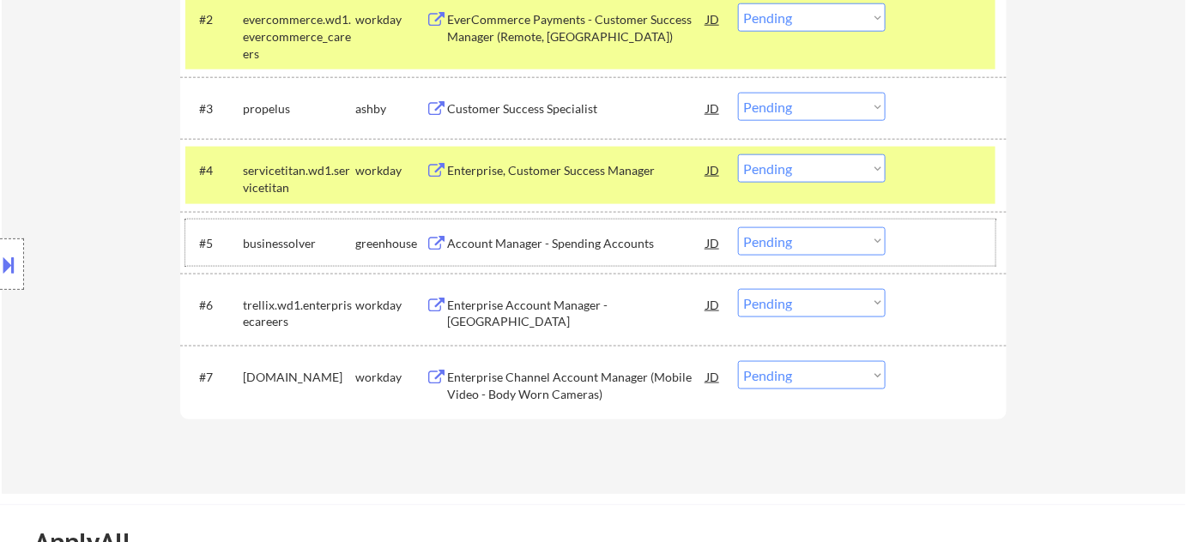
click at [805, 256] on div "#5 businessolver greenhouse Account Manager - Spending Accounts JD Choose an op…" at bounding box center [590, 243] width 810 height 46
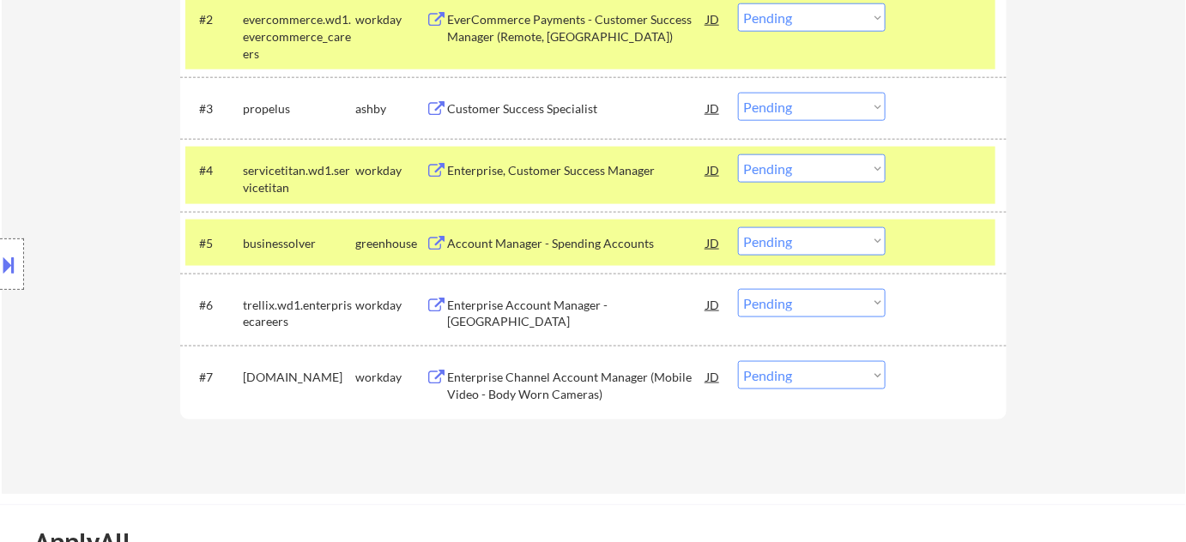
drag, startPoint x: 821, startPoint y: 241, endPoint x: 821, endPoint y: 251, distance: 10.3
click at [821, 241] on select "Choose an option... Pending Applied Excluded (Questions) Excluded (Expired) Exc…" at bounding box center [812, 241] width 148 height 28
click at [738, 227] on select "Choose an option... Pending Applied Excluded (Questions) Excluded (Expired) Exc…" at bounding box center [812, 241] width 148 height 28
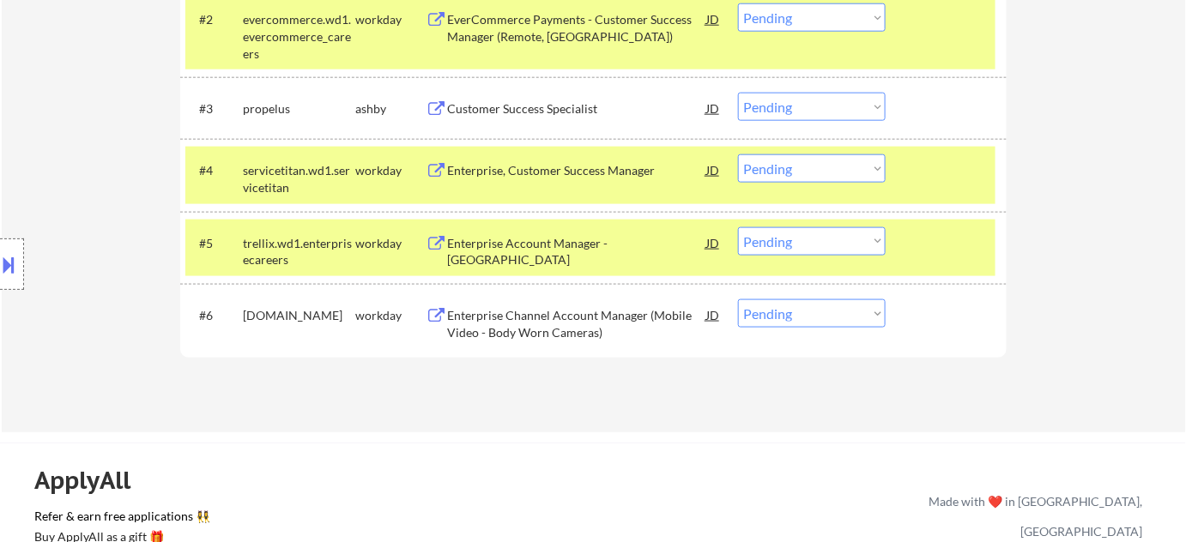
click at [512, 242] on div "Enterprise Account Manager - Southeast" at bounding box center [576, 251] width 259 height 33
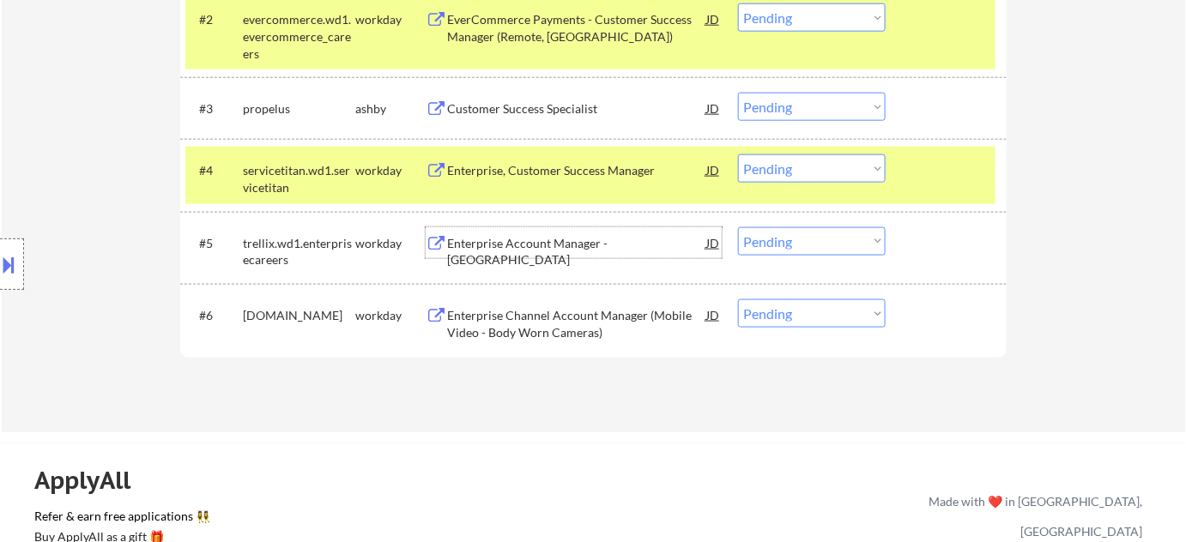
click at [780, 256] on div "#5 trellix.wd1.enterprisecareers workday Enterprise Account Manager - Southeast…" at bounding box center [590, 248] width 810 height 57
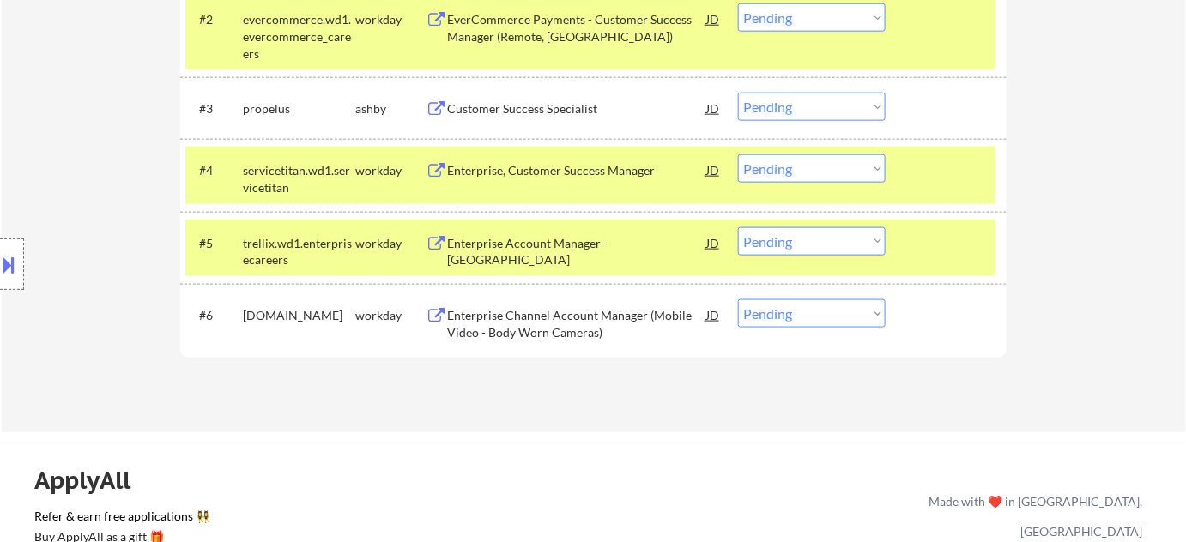
click at [801, 258] on div "#5 trellix.wd1.enterprisecareers workday Enterprise Account Manager - Southeast…" at bounding box center [590, 248] width 810 height 57
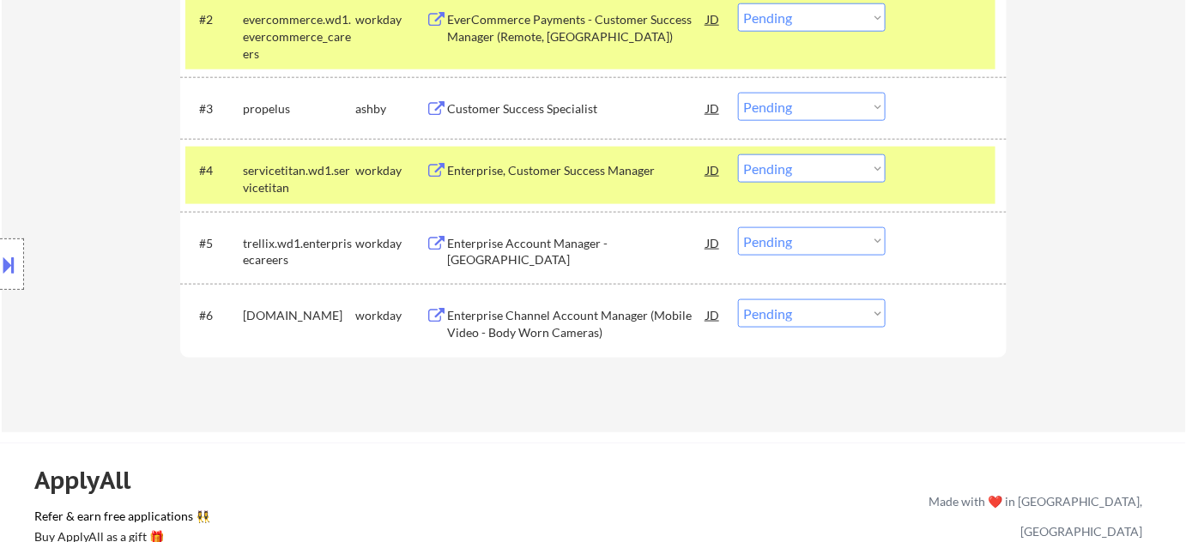
click at [815, 242] on select "Choose an option... Pending Applied Excluded (Questions) Excluded (Expired) Exc…" at bounding box center [812, 241] width 148 height 28
click at [738, 227] on select "Choose an option... Pending Applied Excluded (Questions) Excluded (Expired) Exc…" at bounding box center [812, 241] width 148 height 28
select select ""pending""
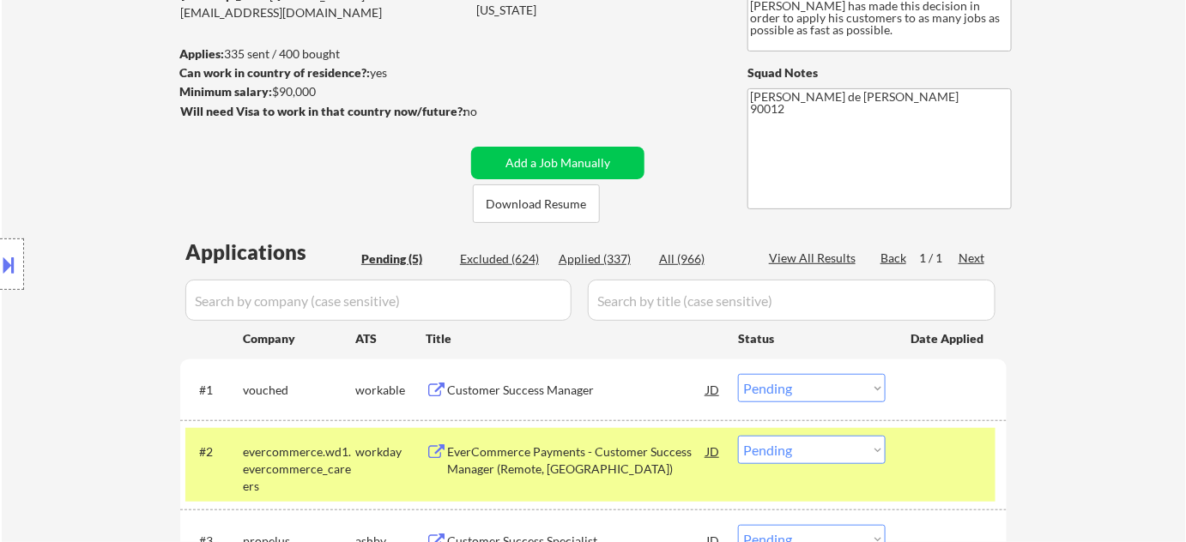
scroll to position [155, 0]
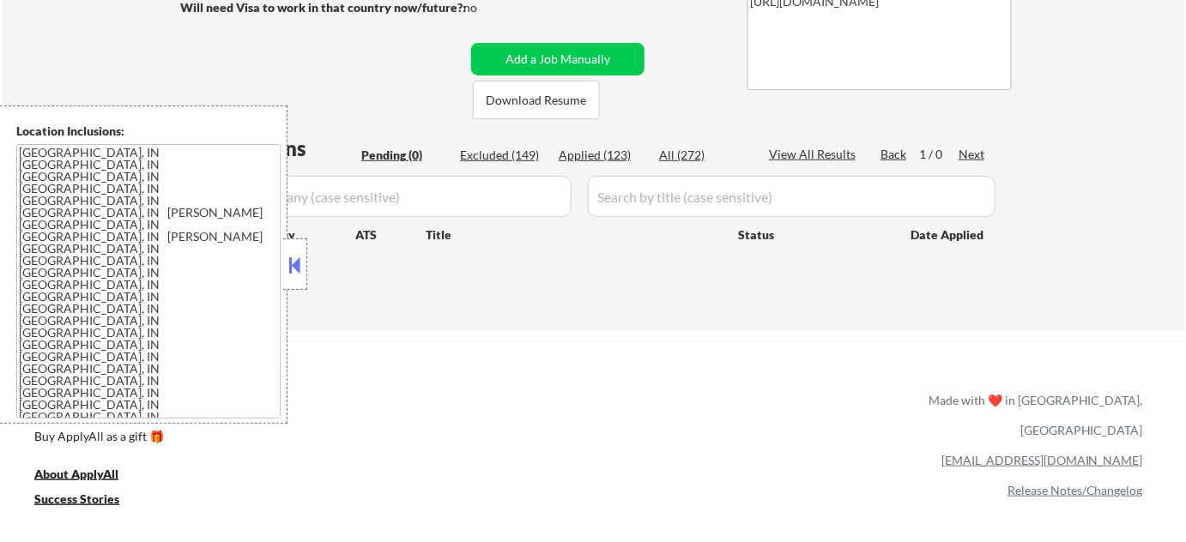
scroll to position [312, 0]
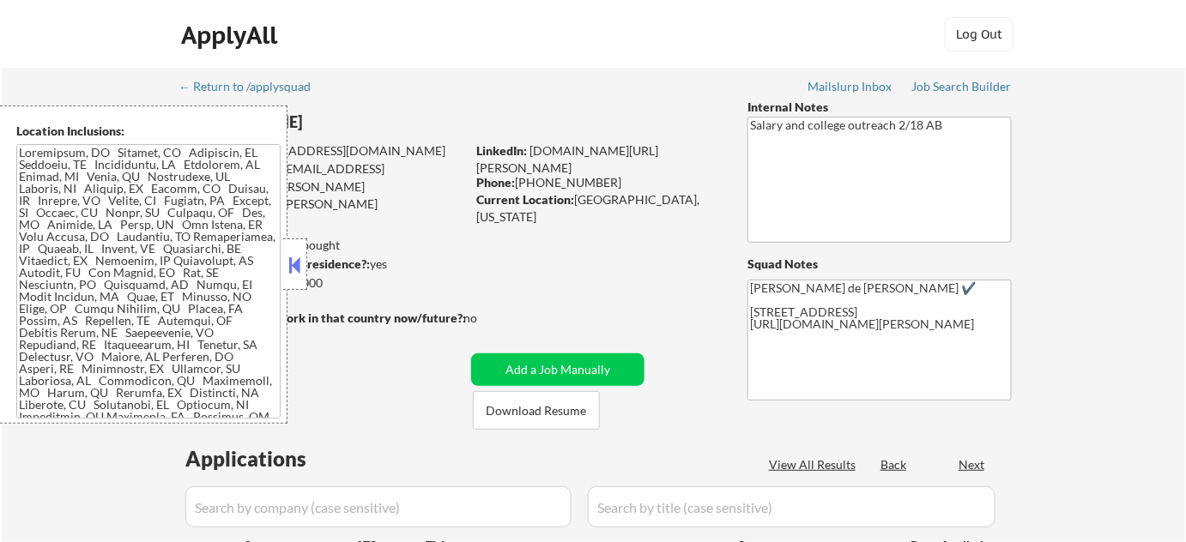
select select ""pending""
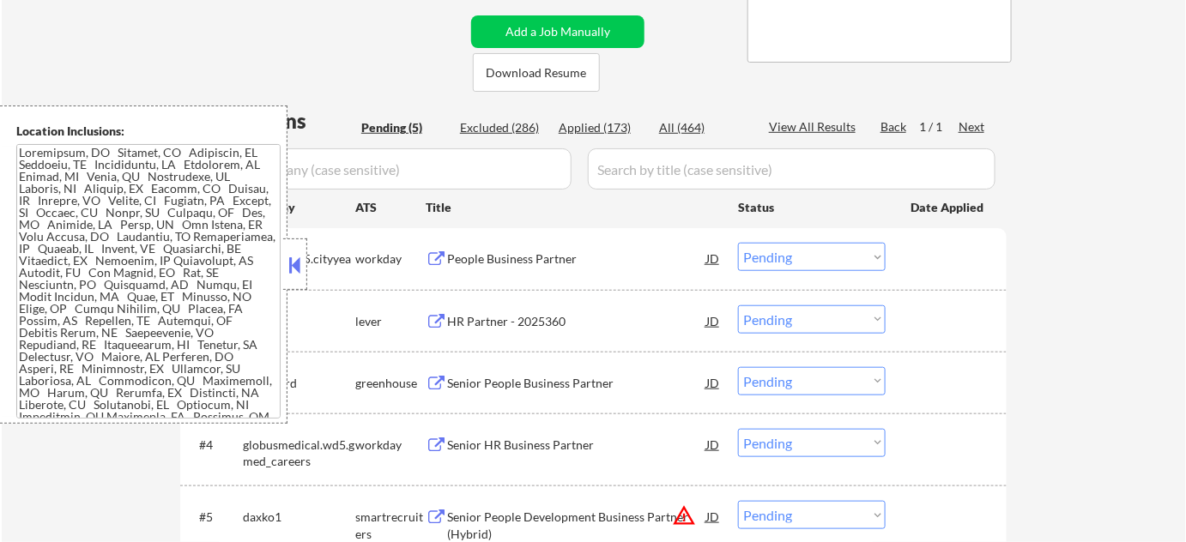
scroll to position [546, 0]
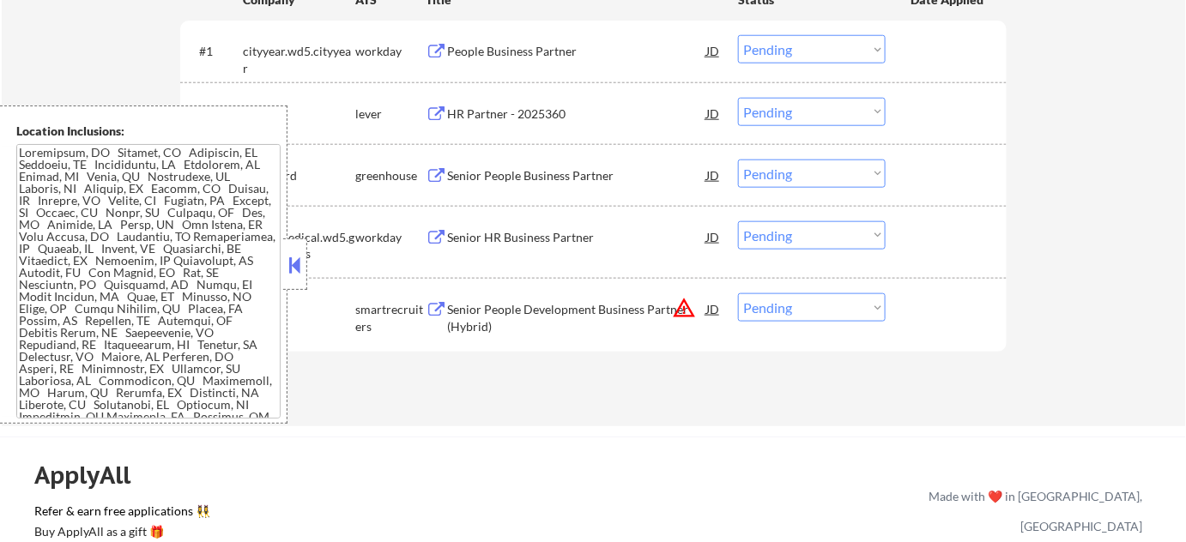
click at [292, 263] on button at bounding box center [295, 265] width 19 height 26
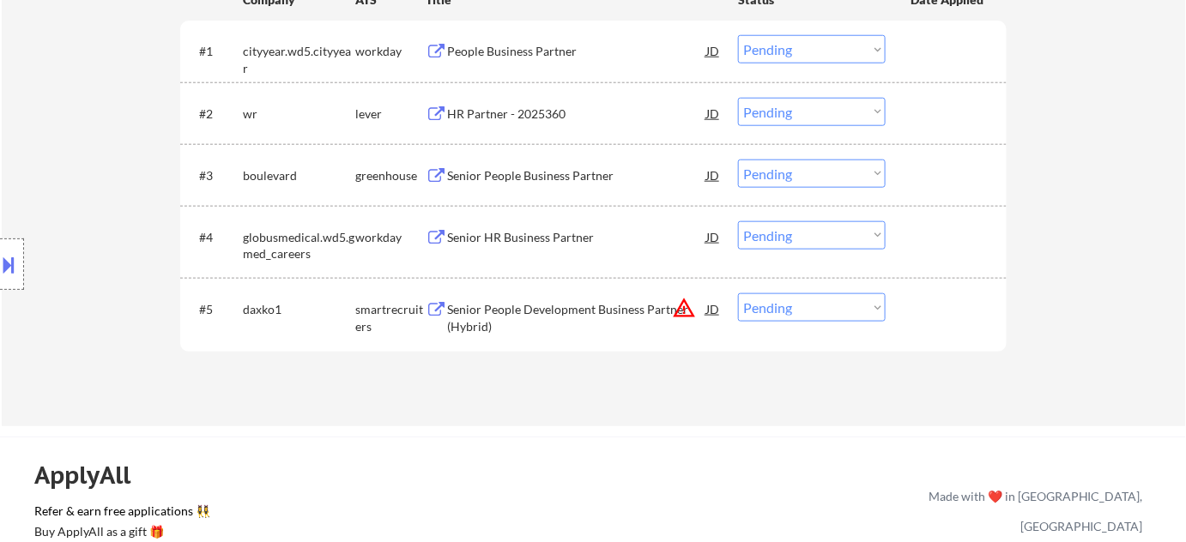
click at [527, 101] on div "HR Partner - 2025360" at bounding box center [576, 113] width 259 height 31
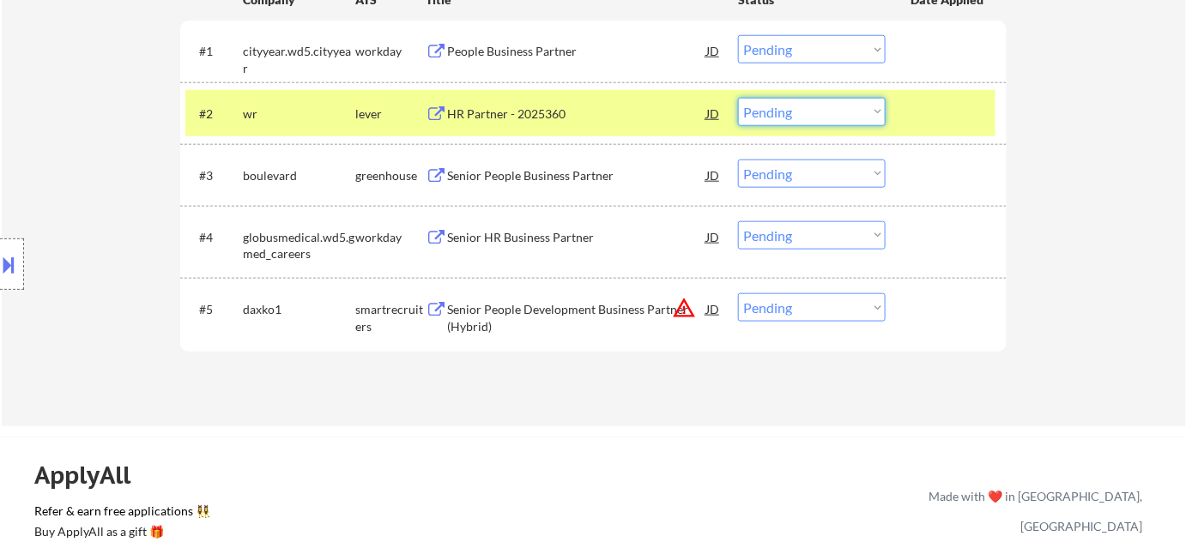
click at [808, 118] on select "Choose an option... Pending Applied Excluded (Questions) Excluded (Expired) Exc…" at bounding box center [812, 112] width 148 height 28
click at [738, 98] on select "Choose an option... Pending Applied Excluded (Questions) Excluded (Expired) Exc…" at bounding box center [812, 112] width 148 height 28
click at [531, 171] on div "Senior People Business Partner" at bounding box center [576, 175] width 259 height 17
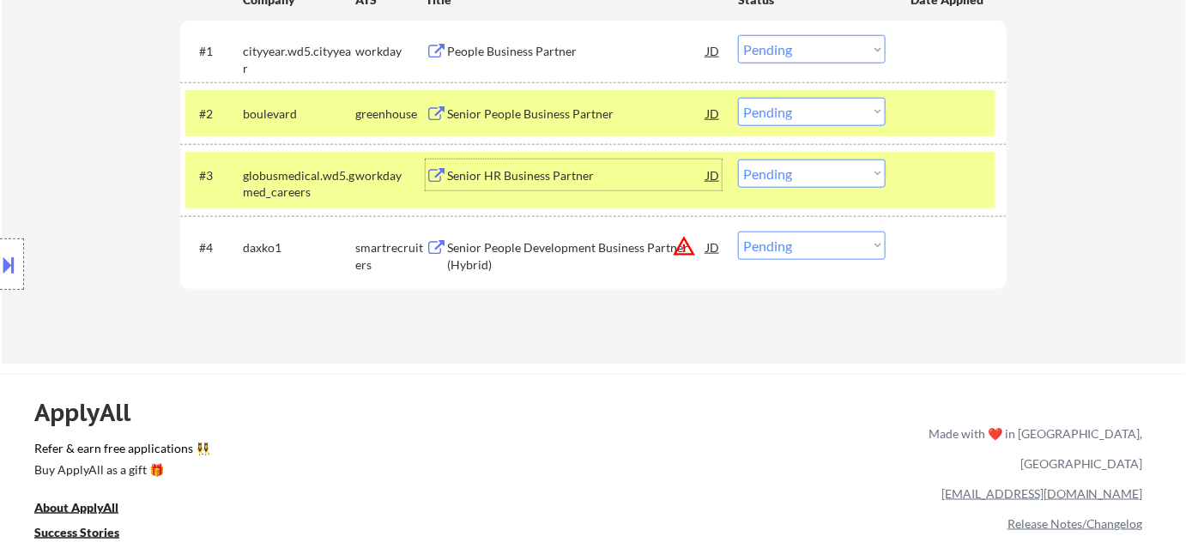
click at [808, 112] on select "Choose an option... Pending Applied Excluded (Questions) Excluded (Expired) Exc…" at bounding box center [812, 112] width 148 height 28
click at [738, 98] on select "Choose an option... Pending Applied Excluded (Questions) Excluded (Expired) Exc…" at bounding box center [812, 112] width 148 height 28
select select ""pending""
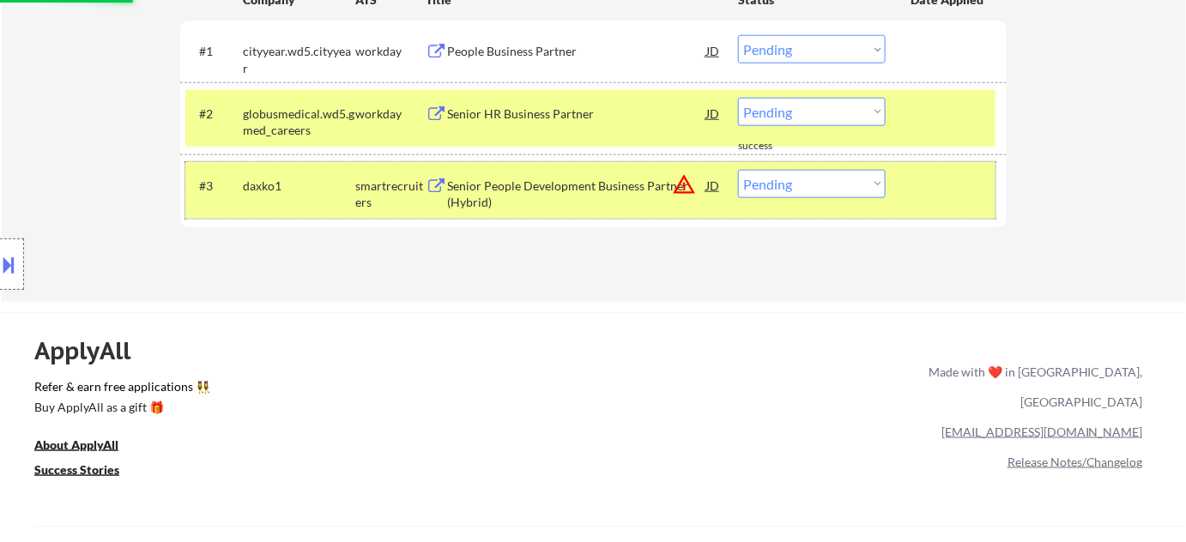
click at [793, 206] on div "#3 daxko1 smartrecruiters Senior People Development Business Partner (Hybrid) J…" at bounding box center [590, 190] width 810 height 57
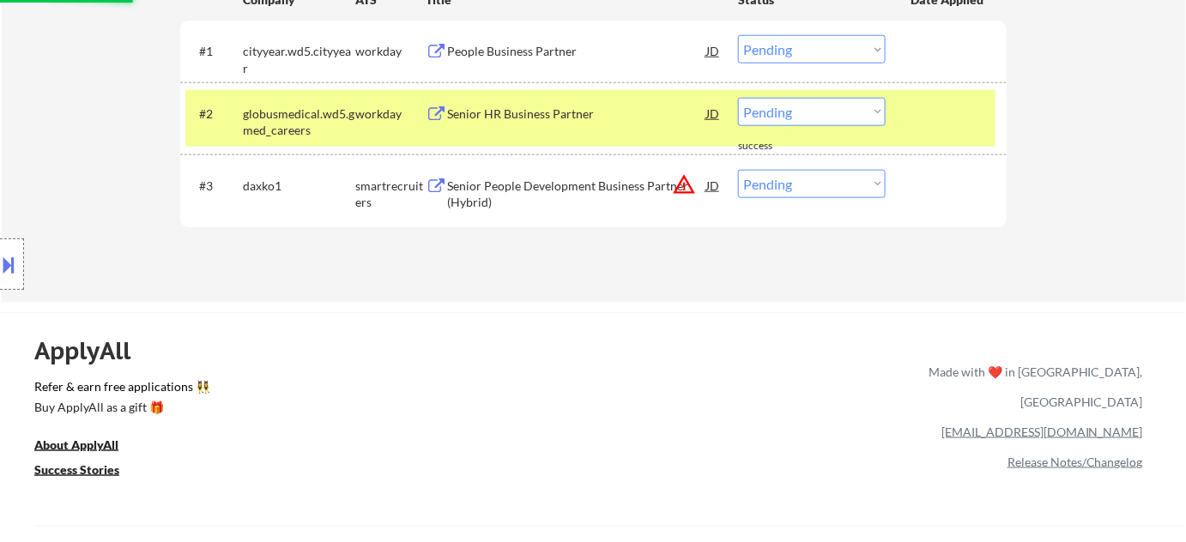
click at [811, 189] on select "Choose an option... Pending Applied Excluded (Questions) Excluded (Expired) Exc…" at bounding box center [812, 184] width 148 height 28
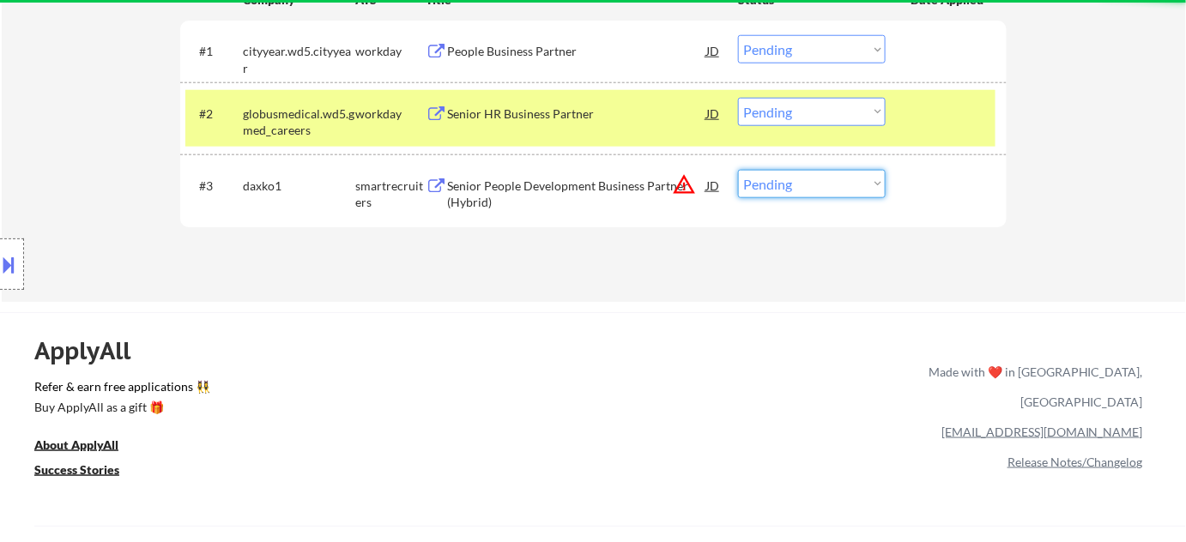
select select ""excluded__location_""
click at [738, 170] on select "Choose an option... Pending Applied Excluded (Questions) Excluded (Expired) Exc…" at bounding box center [812, 184] width 148 height 28
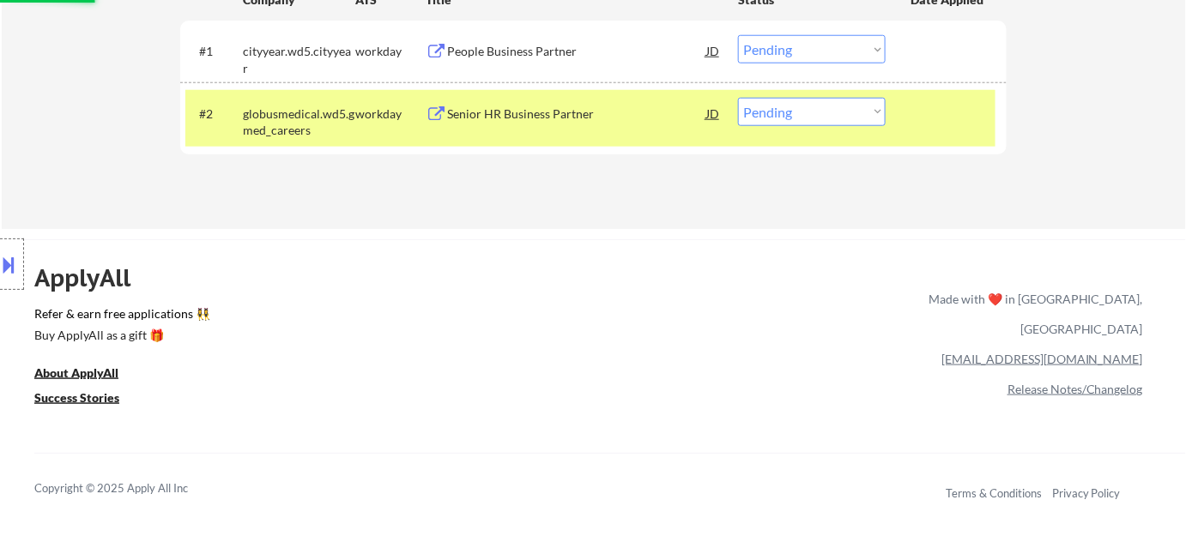
click at [548, 111] on div "Senior HR Business Partner" at bounding box center [576, 114] width 259 height 17
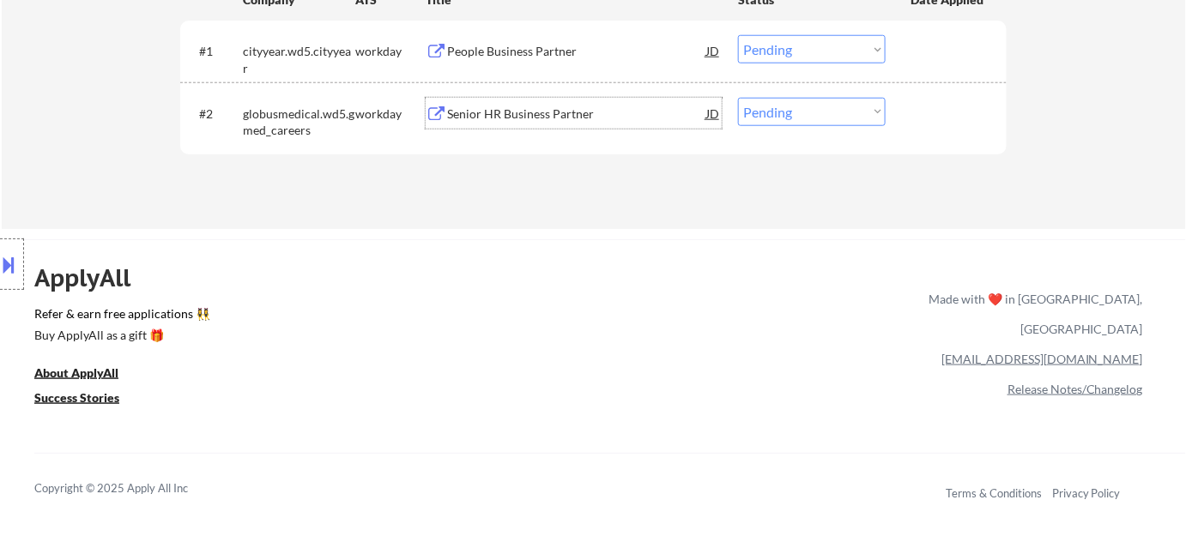
click at [15, 272] on button at bounding box center [9, 265] width 19 height 28
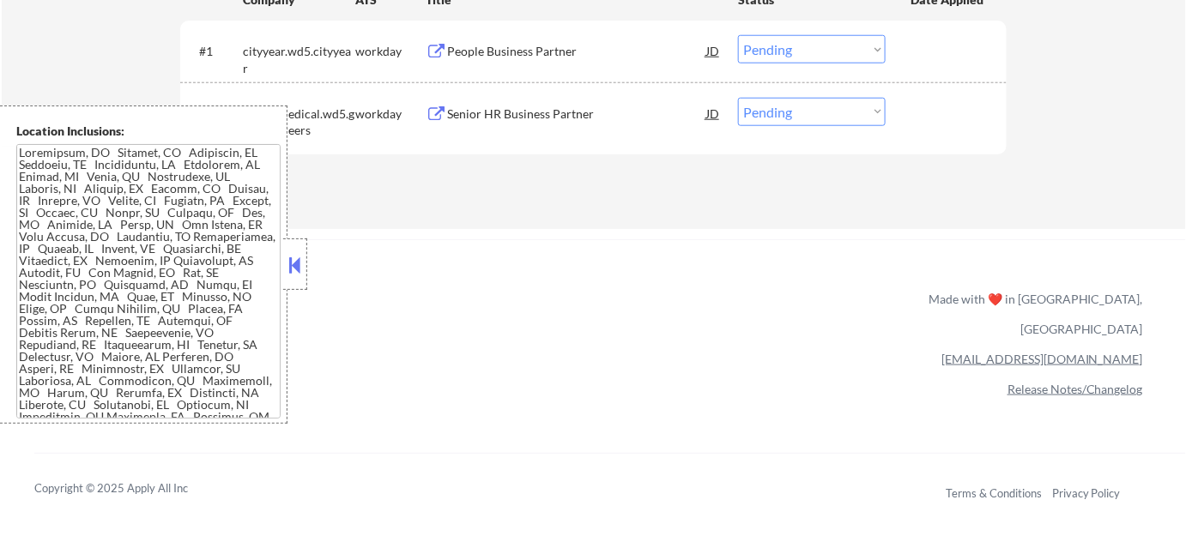
click at [294, 264] on button at bounding box center [295, 265] width 19 height 26
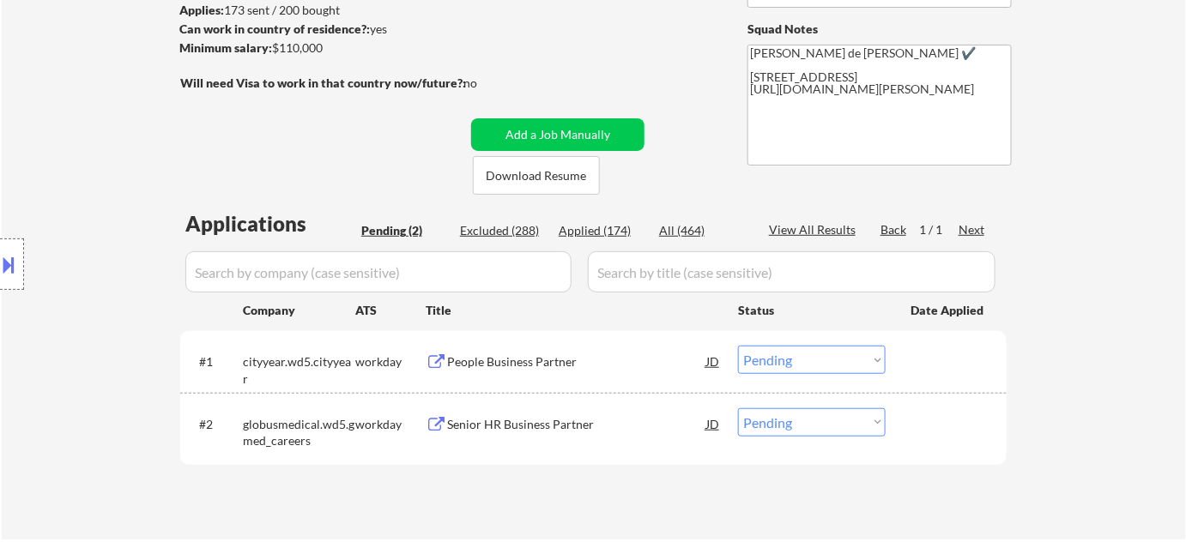
scroll to position [233, 0]
click at [794, 415] on select "Choose an option... Pending Applied Excluded (Questions) Excluded (Expired) Exc…" at bounding box center [812, 424] width 148 height 28
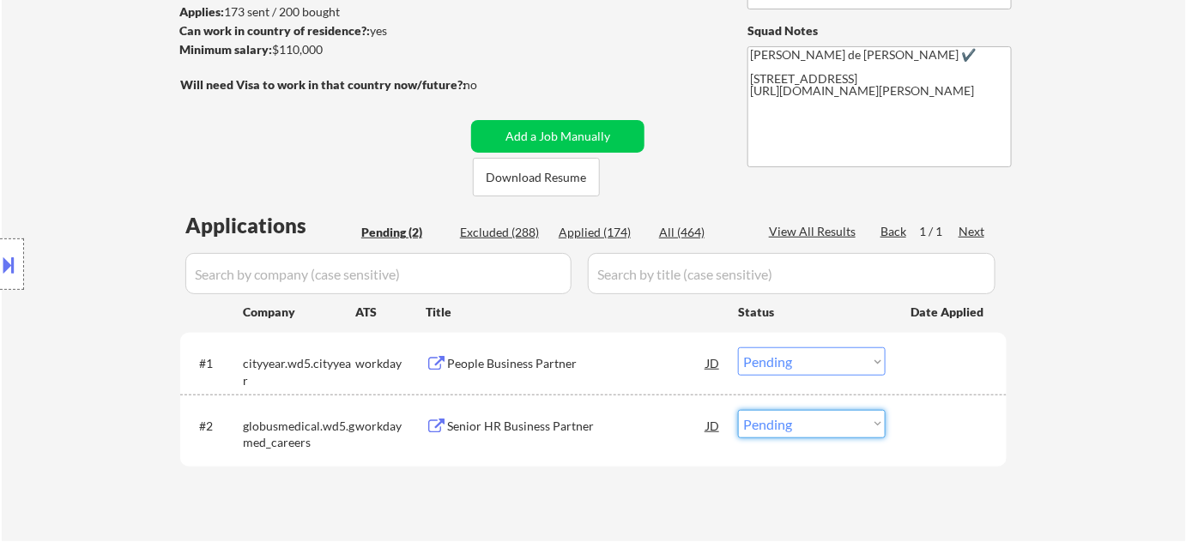
select select ""excluded""
click at [738, 410] on select "Choose an option... Pending Applied Excluded (Questions) Excluded (Expired) Exc…" at bounding box center [812, 424] width 148 height 28
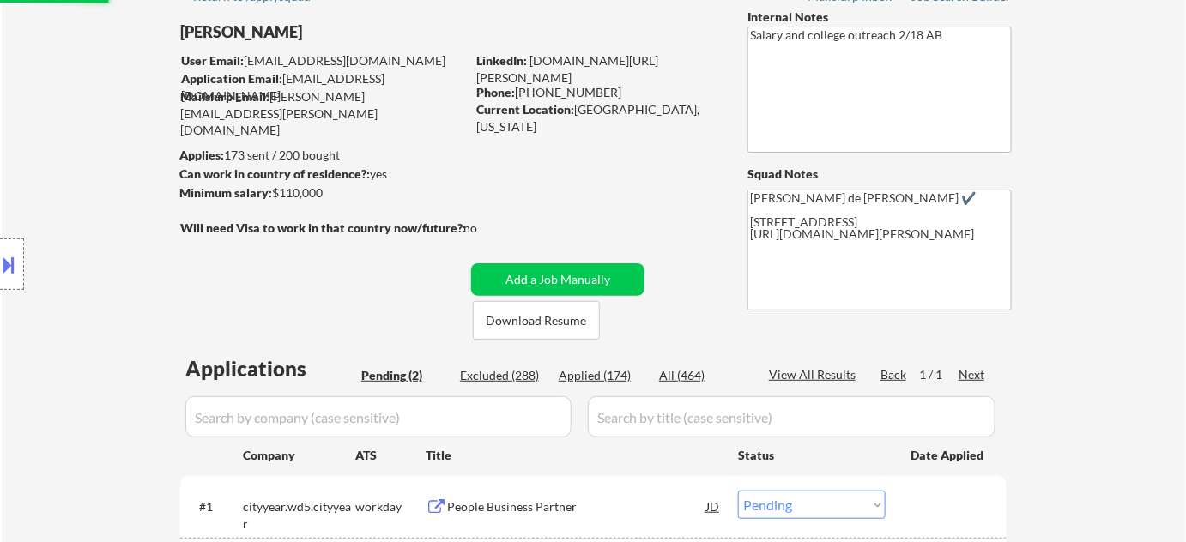
scroll to position [312, 0]
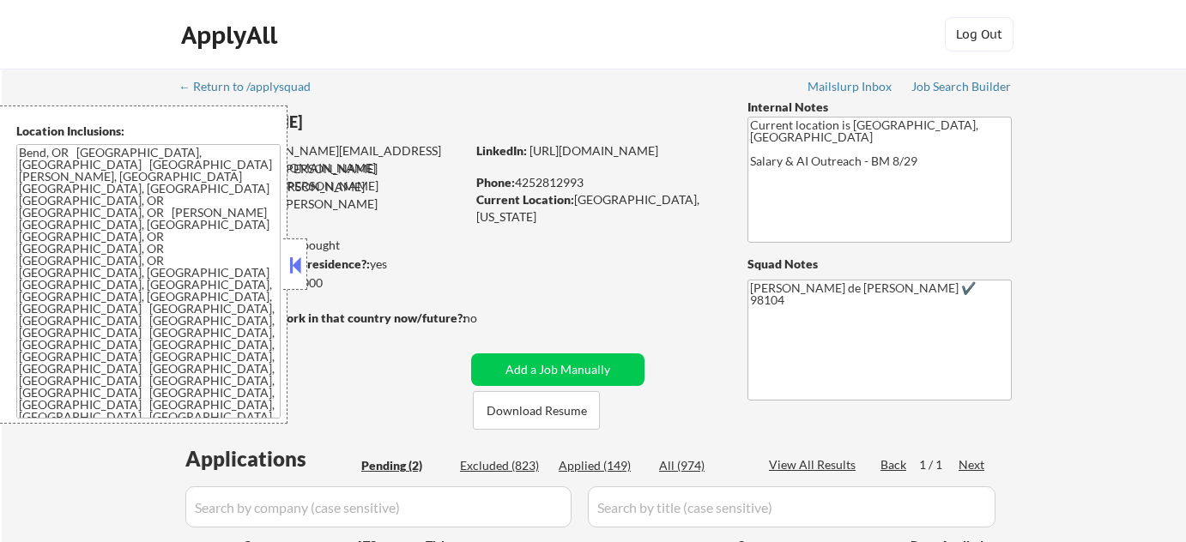
select select ""pending""
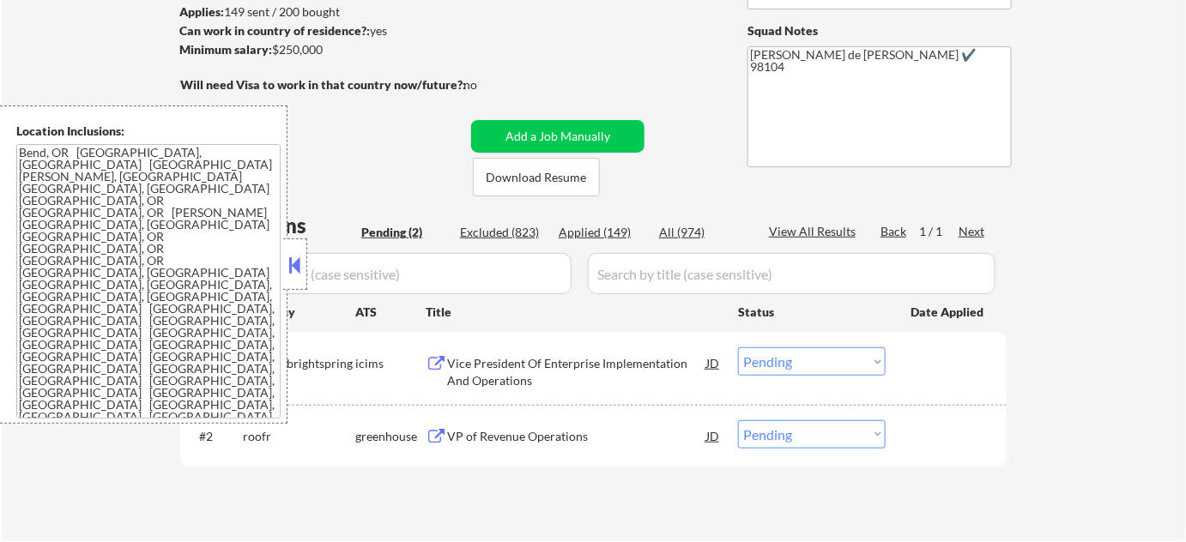
scroll to position [233, 0]
click at [301, 259] on button at bounding box center [295, 265] width 19 height 26
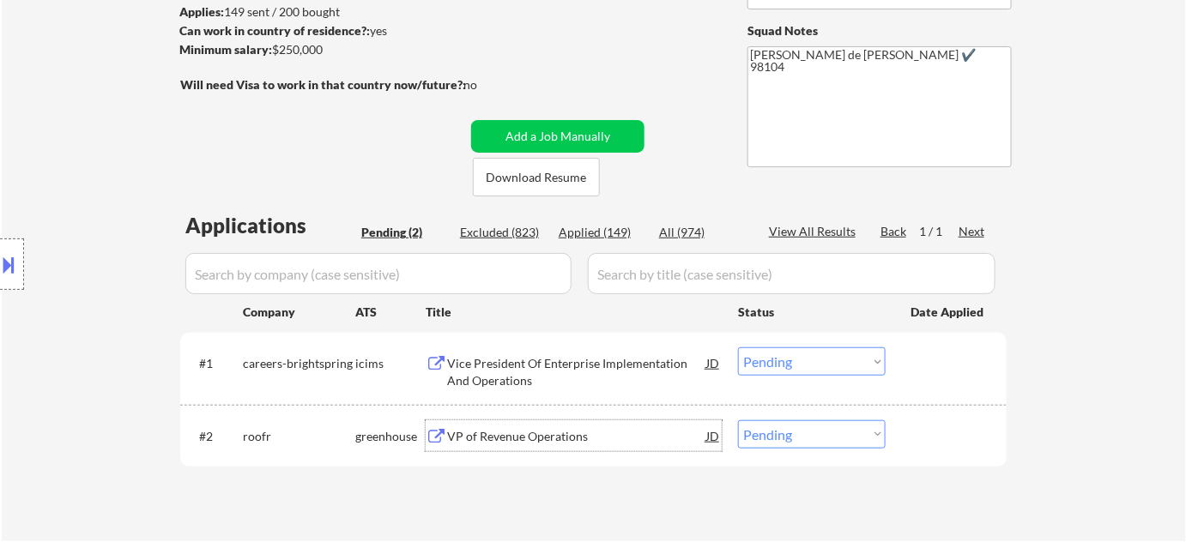
click at [494, 439] on div "VP of Revenue Operations" at bounding box center [576, 436] width 259 height 17
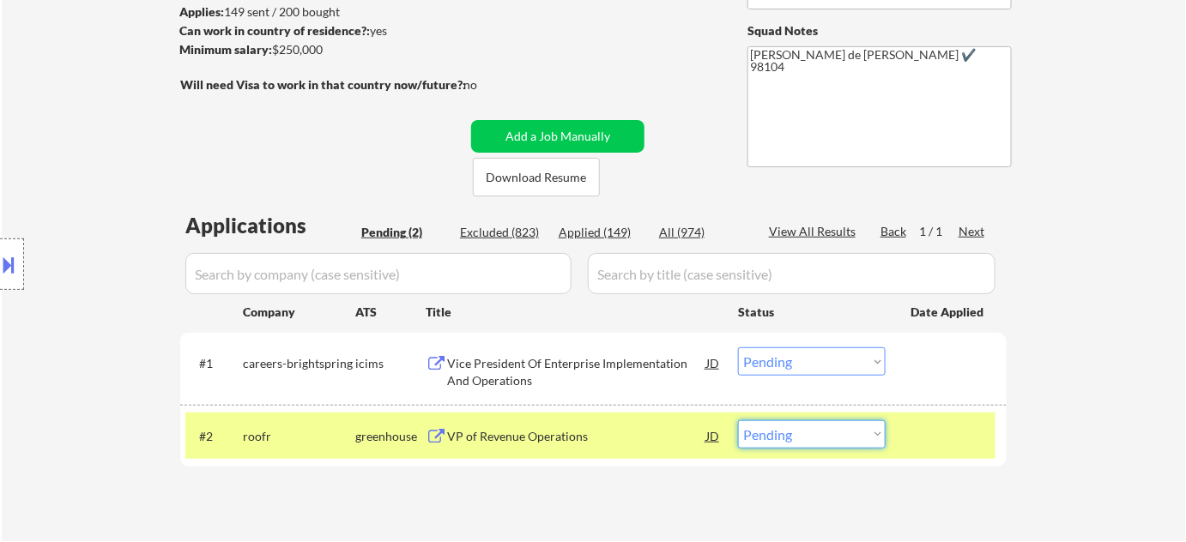
drag, startPoint x: 777, startPoint y: 431, endPoint x: 776, endPoint y: 421, distance: 10.3
click at [777, 431] on select "Choose an option... Pending Applied Excluded (Questions) Excluded (Expired) Exc…" at bounding box center [812, 435] width 148 height 28
select select ""applied""
click at [738, 421] on select "Choose an option... Pending Applied Excluded (Questions) Excluded (Expired) Exc…" at bounding box center [812, 435] width 148 height 28
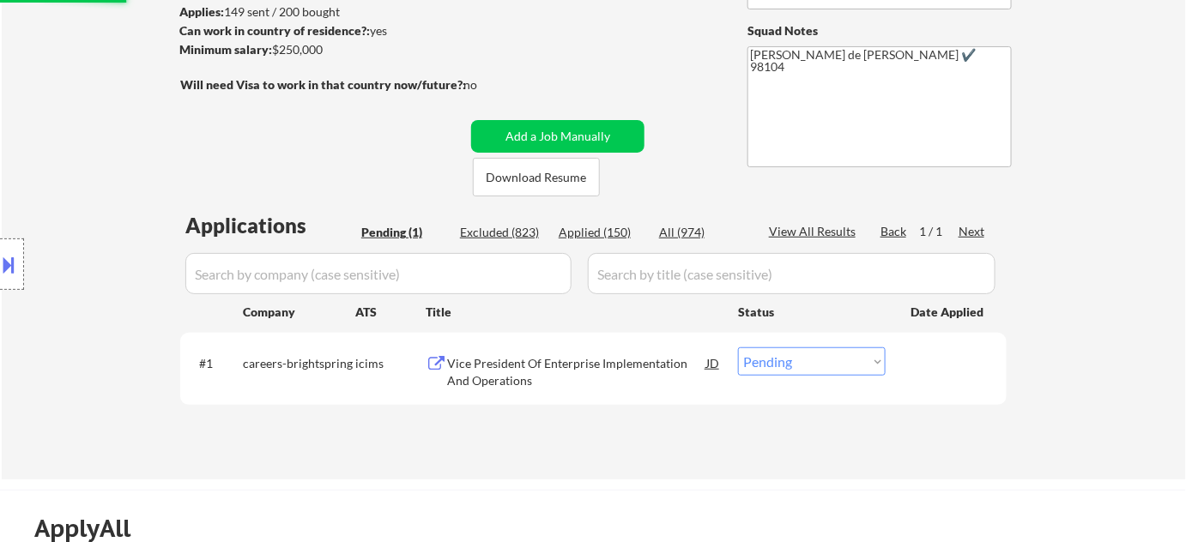
click at [537, 379] on div "Vice President Of Enterprise Implementation And Operations" at bounding box center [576, 371] width 259 height 33
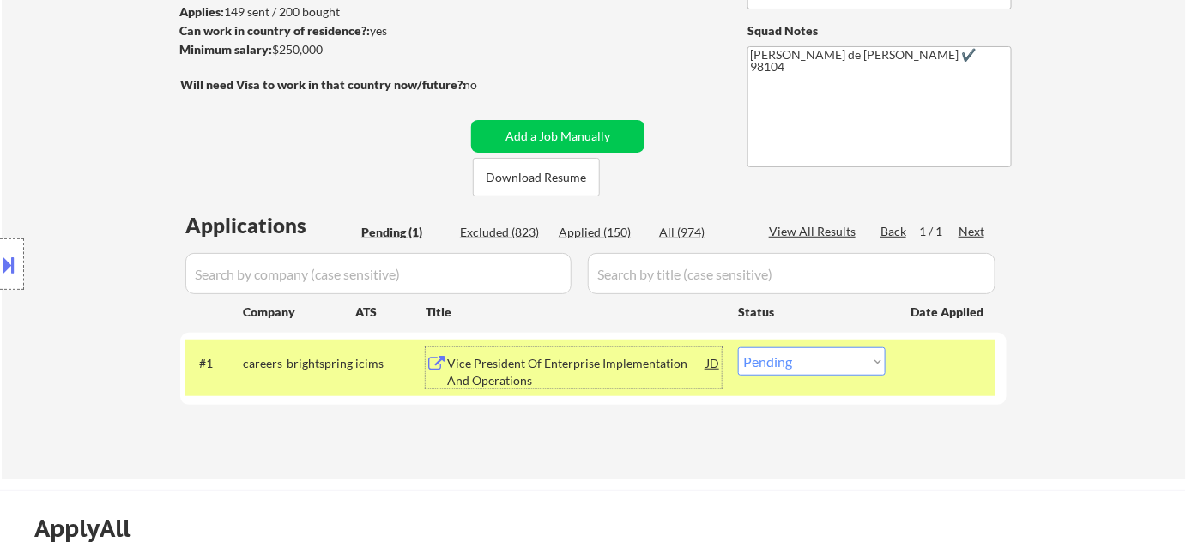
click at [791, 356] on select "Choose an option... Pending Applied Excluded (Questions) Excluded (Expired) Exc…" at bounding box center [812, 362] width 148 height 28
select select ""excluded__bad_match_""
click at [738, 348] on select "Choose an option... Pending Applied Excluded (Questions) Excluded (Expired) Exc…" at bounding box center [812, 362] width 148 height 28
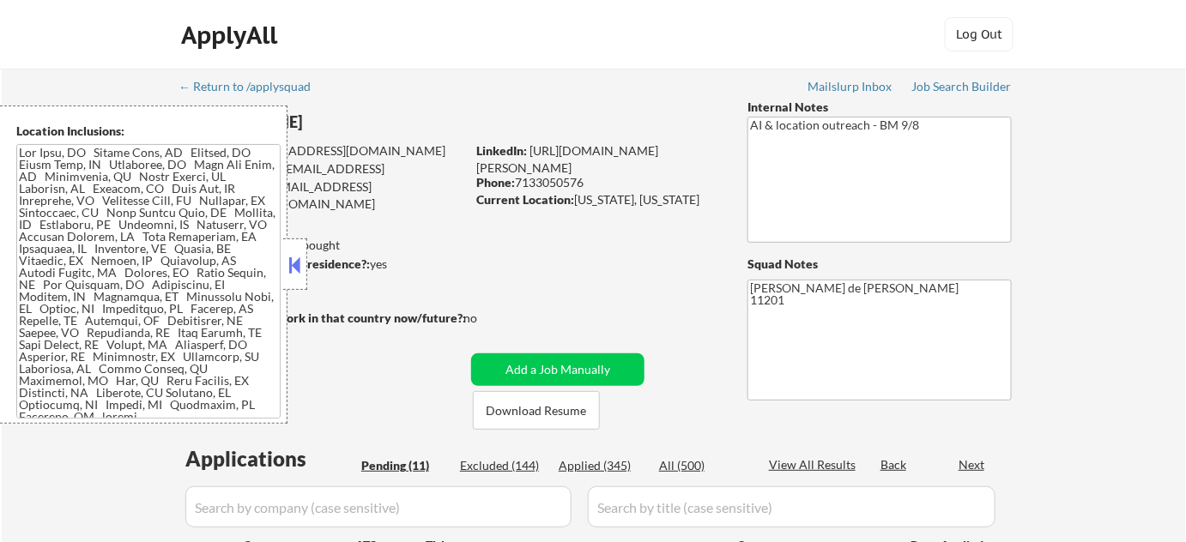
select select ""pending""
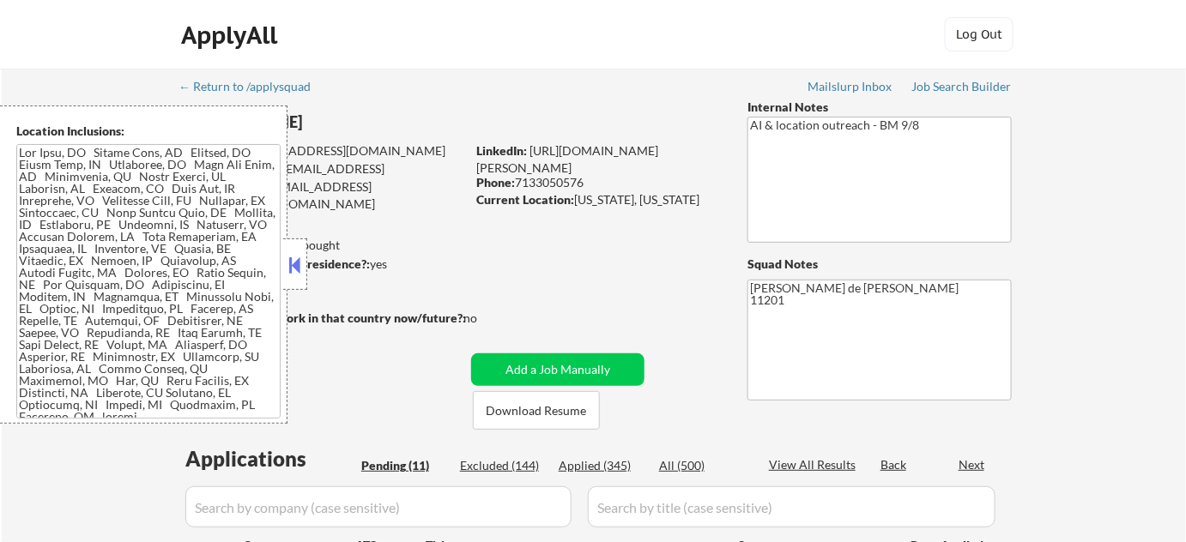
select select ""pending""
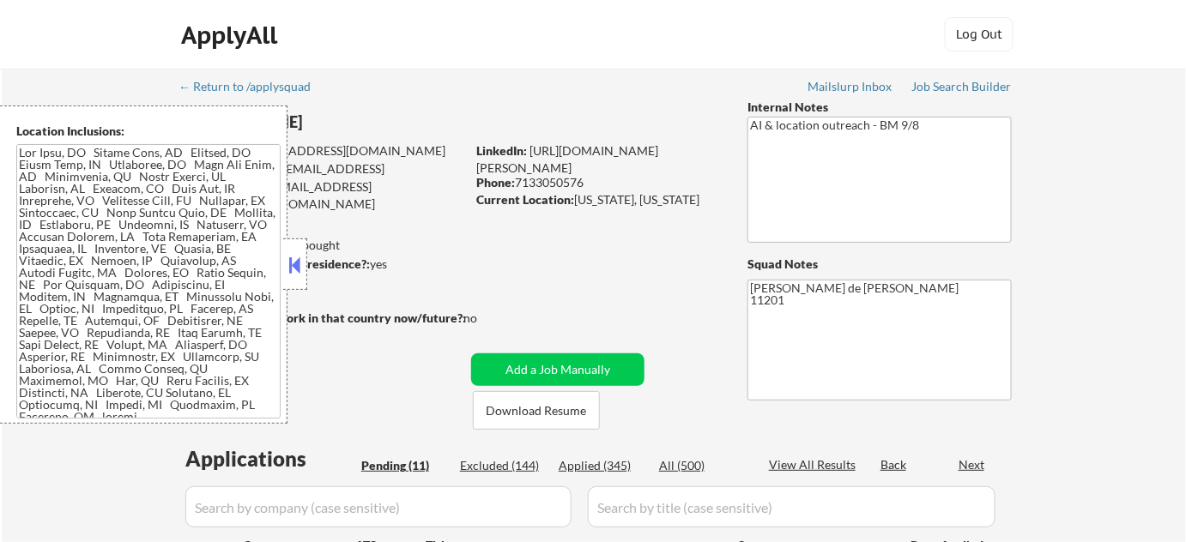
select select ""pending""
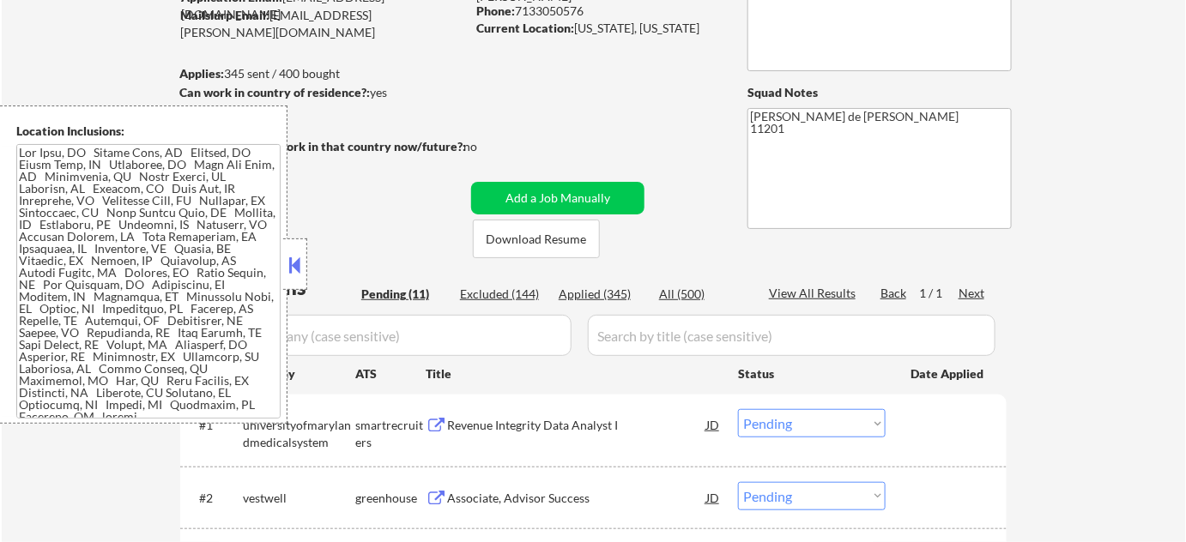
scroll to position [390, 0]
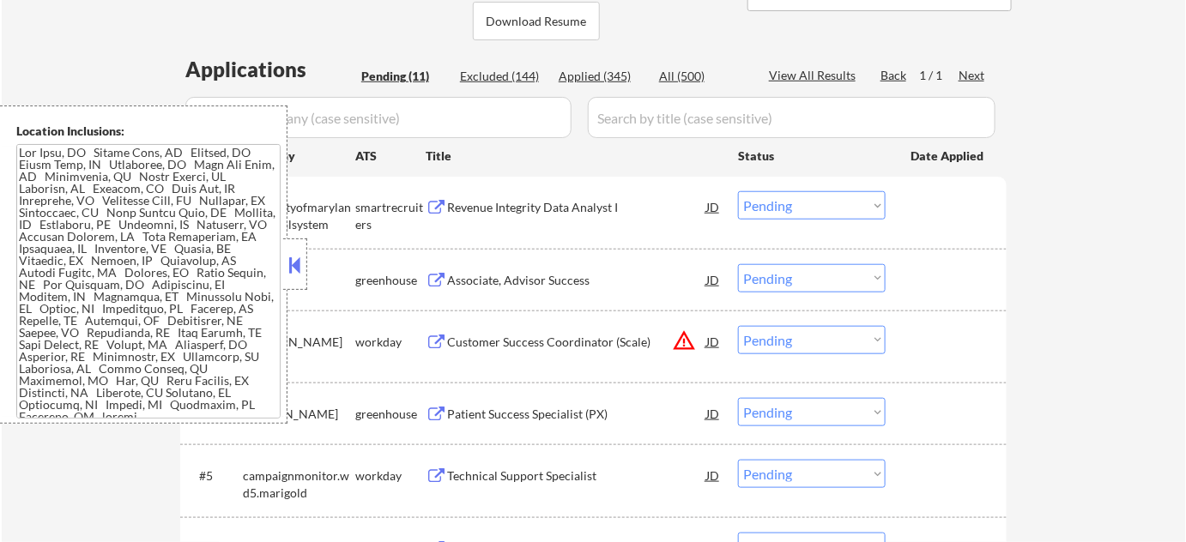
click at [293, 253] on button at bounding box center [295, 265] width 19 height 26
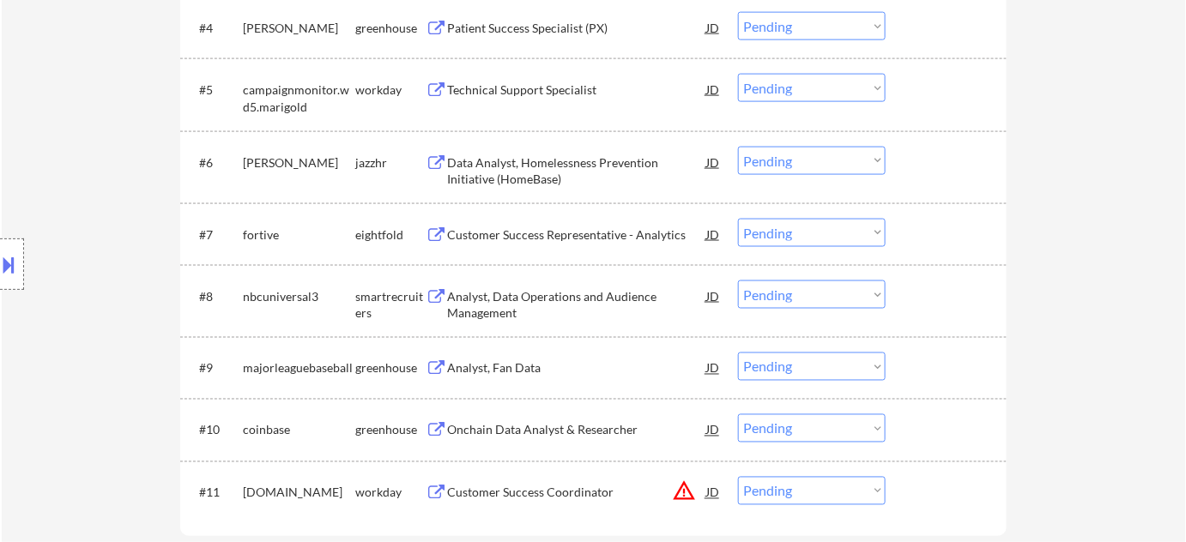
scroll to position [858, 0]
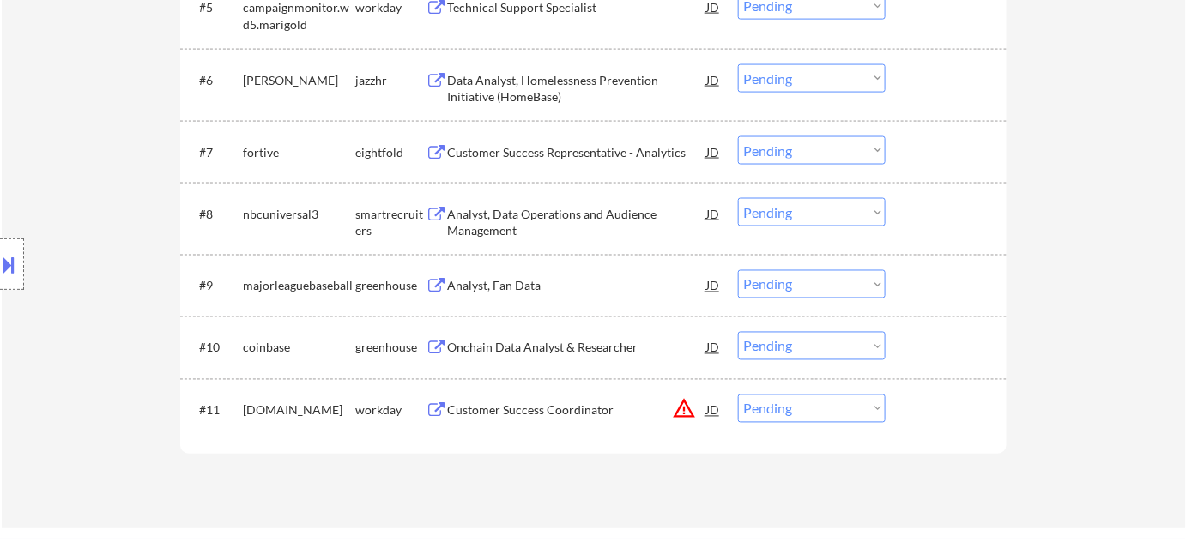
click at [505, 289] on div "Analyst, Fan Data" at bounding box center [576, 286] width 259 height 17
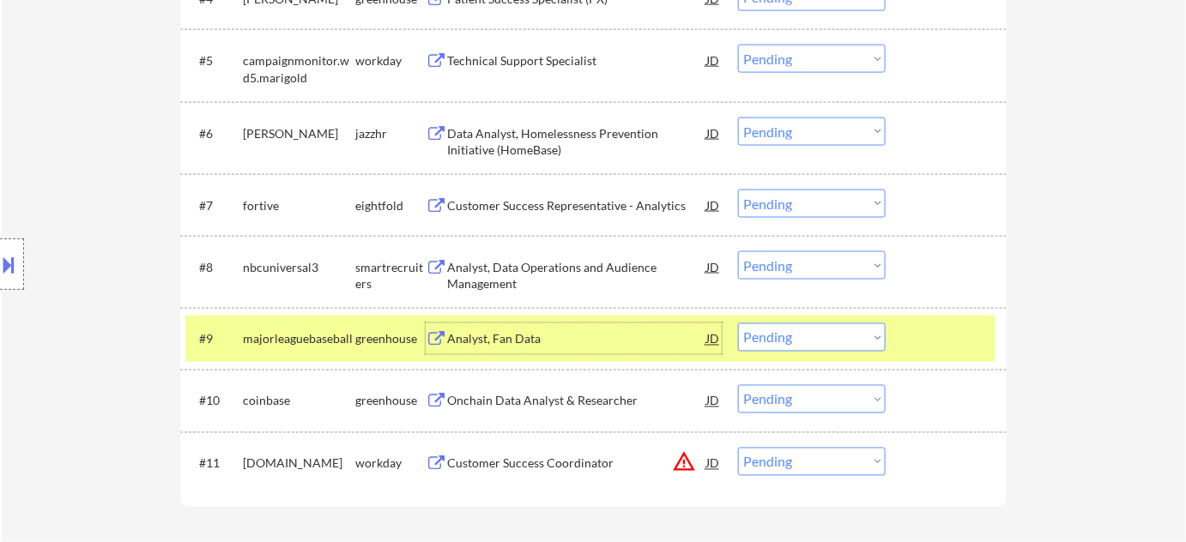
scroll to position [780, 0]
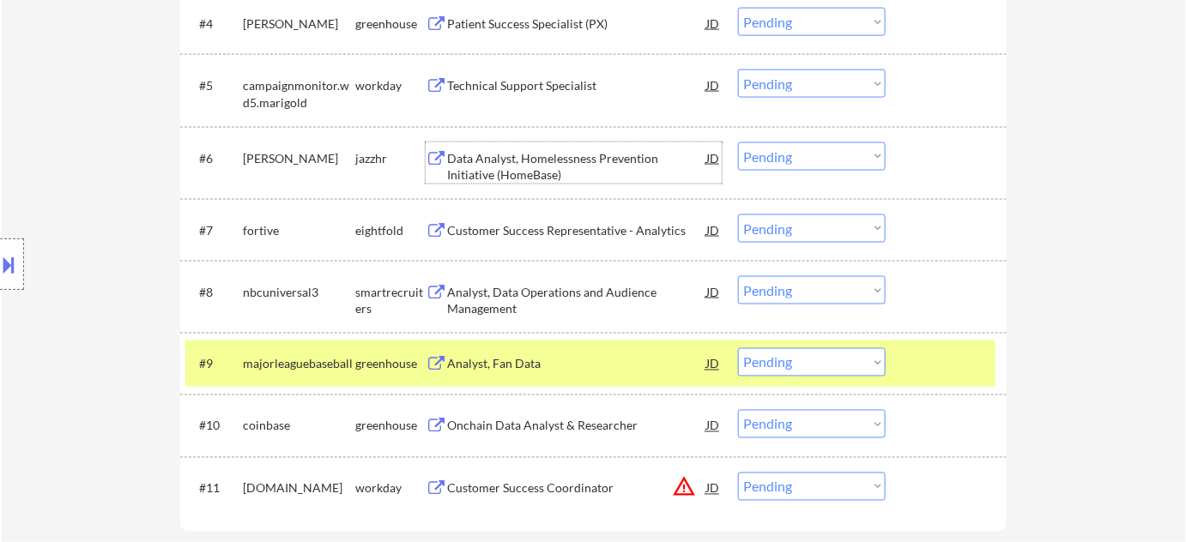
click at [481, 157] on div "Data Analyst, Homelessness Prevention Initiative (HomeBase)" at bounding box center [576, 166] width 259 height 33
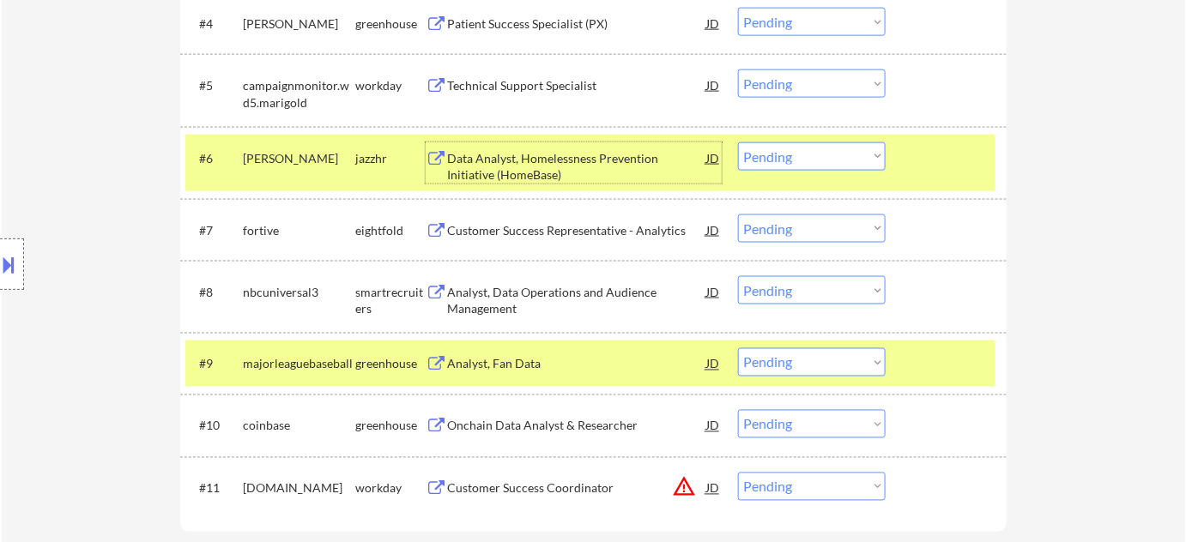
click at [869, 158] on select "Choose an option... Pending Applied Excluded (Questions) Excluded (Expired) Exc…" at bounding box center [812, 156] width 148 height 28
click at [738, 142] on select "Choose an option... Pending Applied Excluded (Questions) Excluded (Expired) Exc…" at bounding box center [812, 156] width 148 height 28
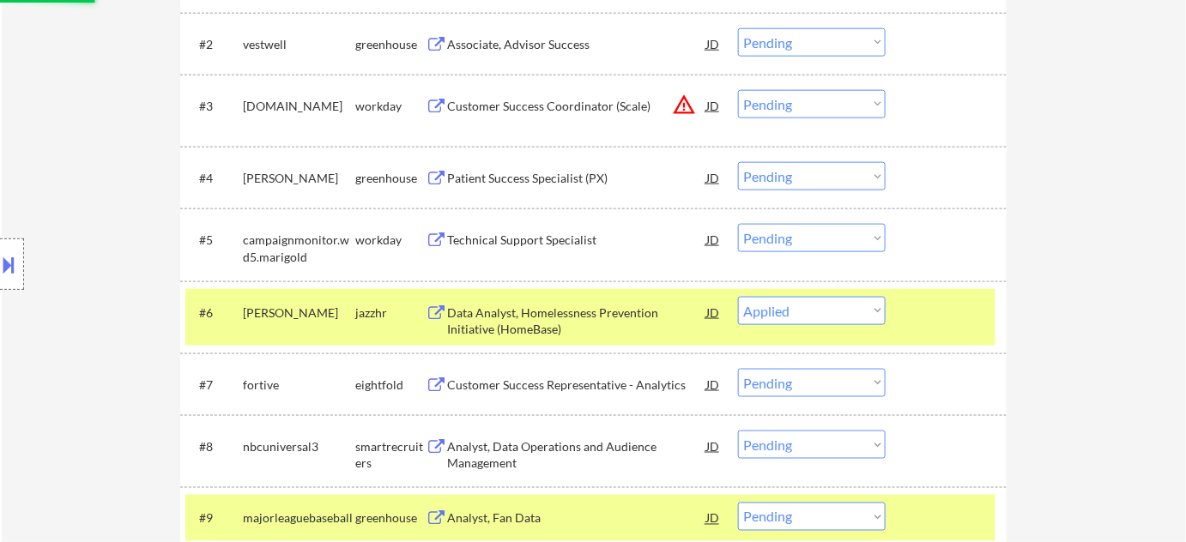
scroll to position [624, 0]
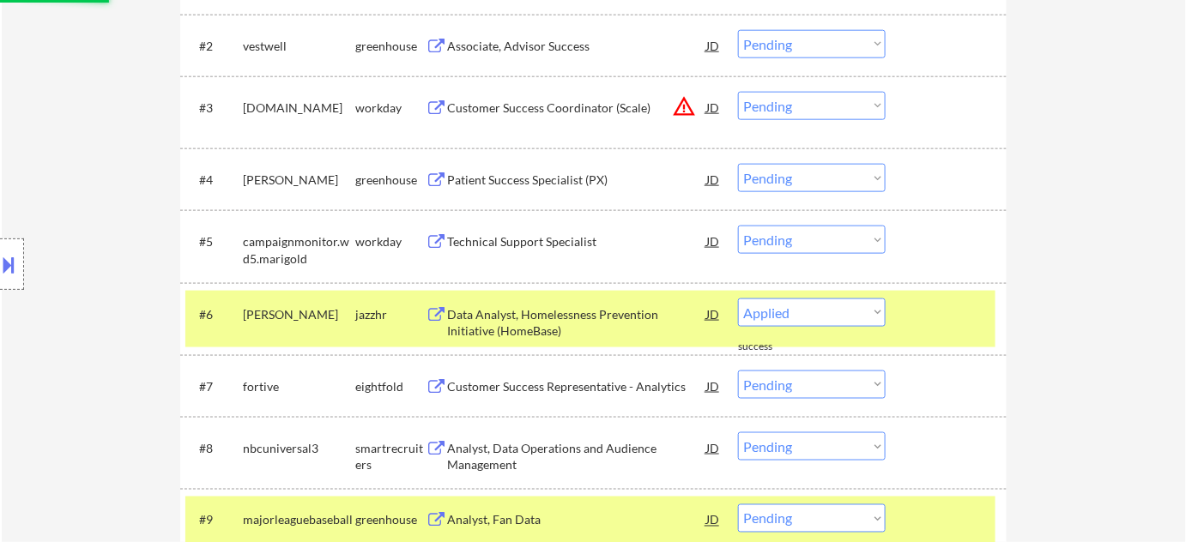
select select ""pending""
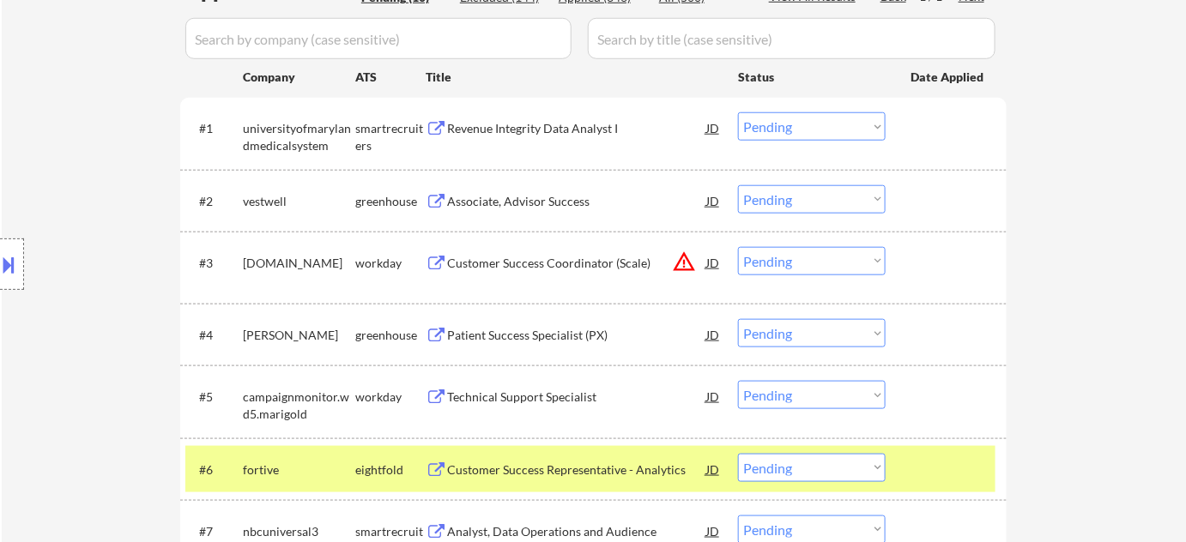
scroll to position [468, 0]
click at [544, 203] on div "Associate, Advisor Success" at bounding box center [576, 202] width 259 height 17
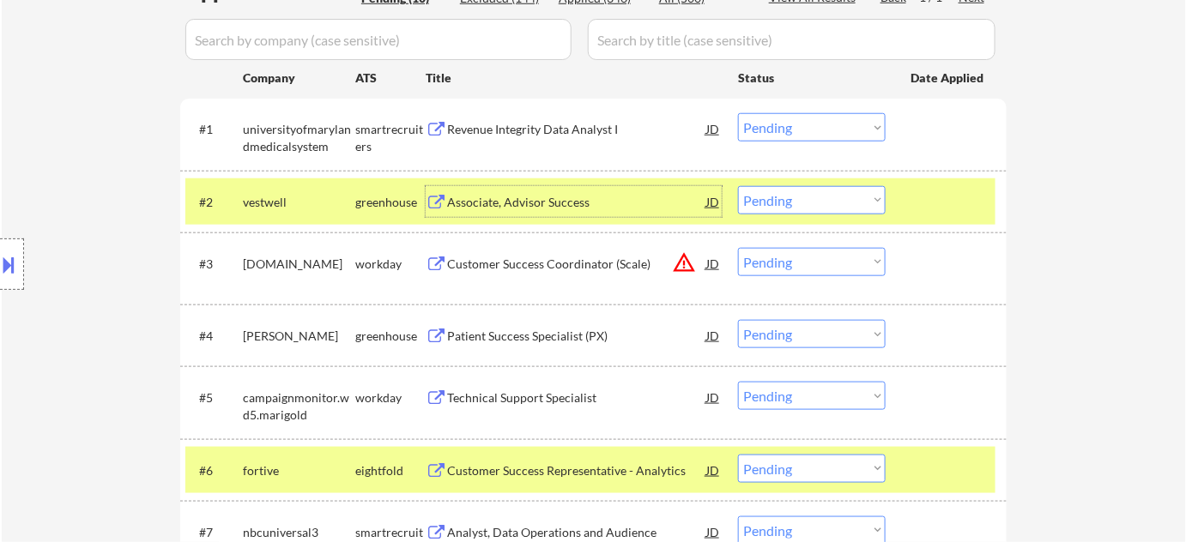
click at [788, 205] on select "Choose an option... Pending Applied Excluded (Questions) Excluded (Expired) Exc…" at bounding box center [812, 200] width 148 height 28
click at [738, 186] on select "Choose an option... Pending Applied Excluded (Questions) Excluded (Expired) Exc…" at bounding box center [812, 200] width 148 height 28
select select ""pending""
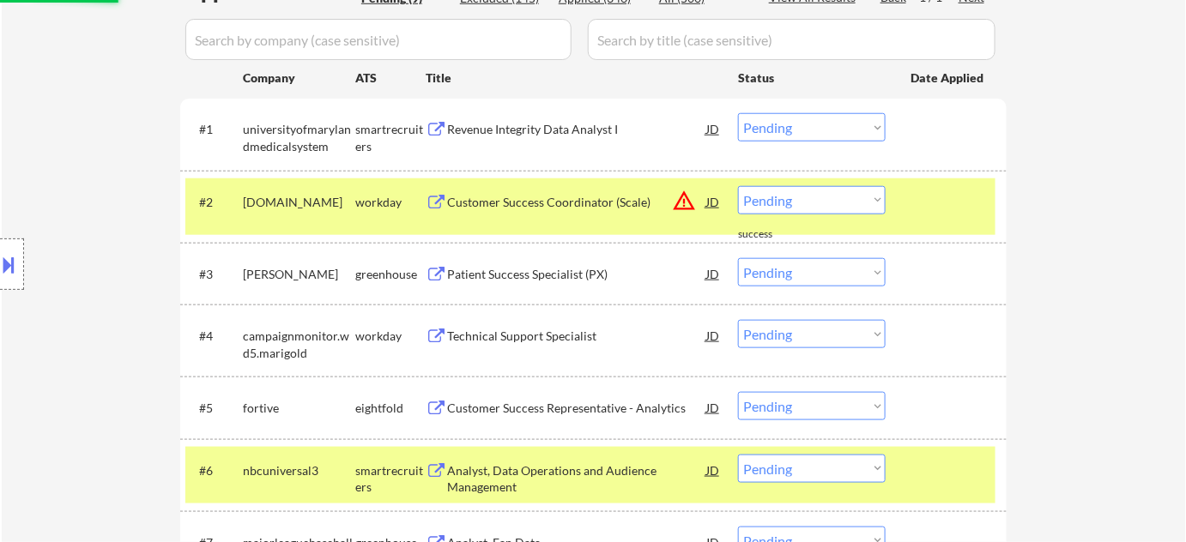
click at [563, 125] on div "Revenue Integrity Data Analyst I" at bounding box center [576, 129] width 259 height 17
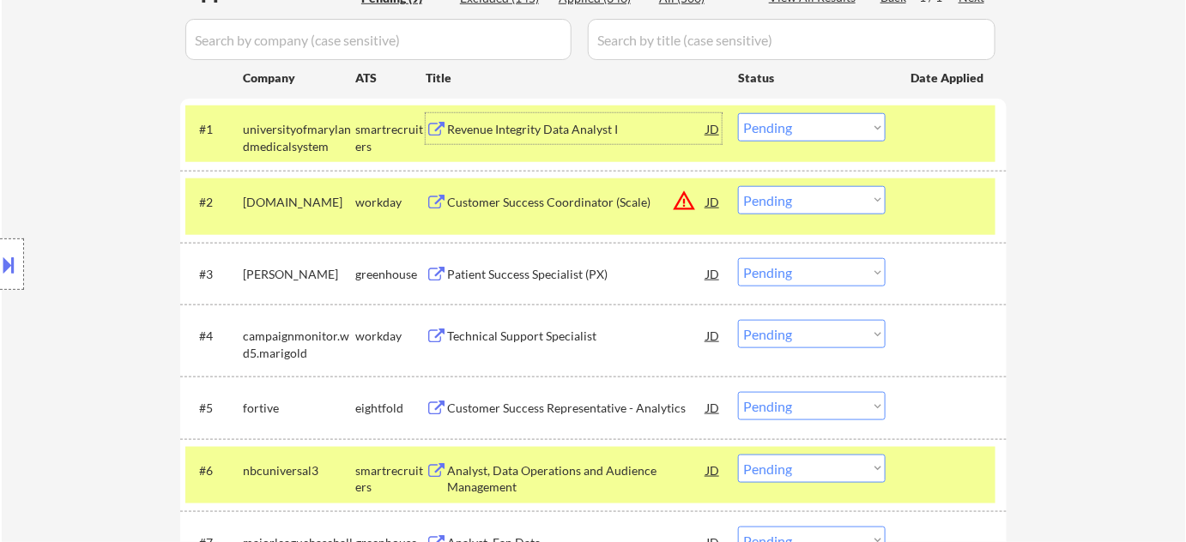
click at [820, 118] on select "Choose an option... Pending Applied Excluded (Questions) Excluded (Expired) Exc…" at bounding box center [812, 127] width 148 height 28
click at [738, 113] on select "Choose an option... Pending Applied Excluded (Questions) Excluded (Expired) Exc…" at bounding box center [812, 127] width 148 height 28
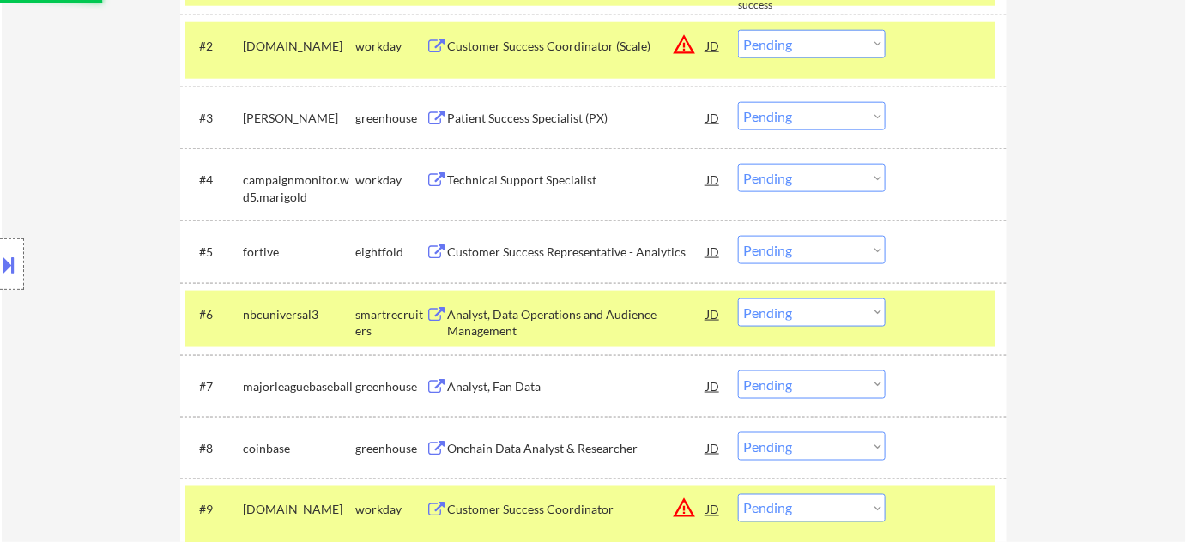
select select ""pending""
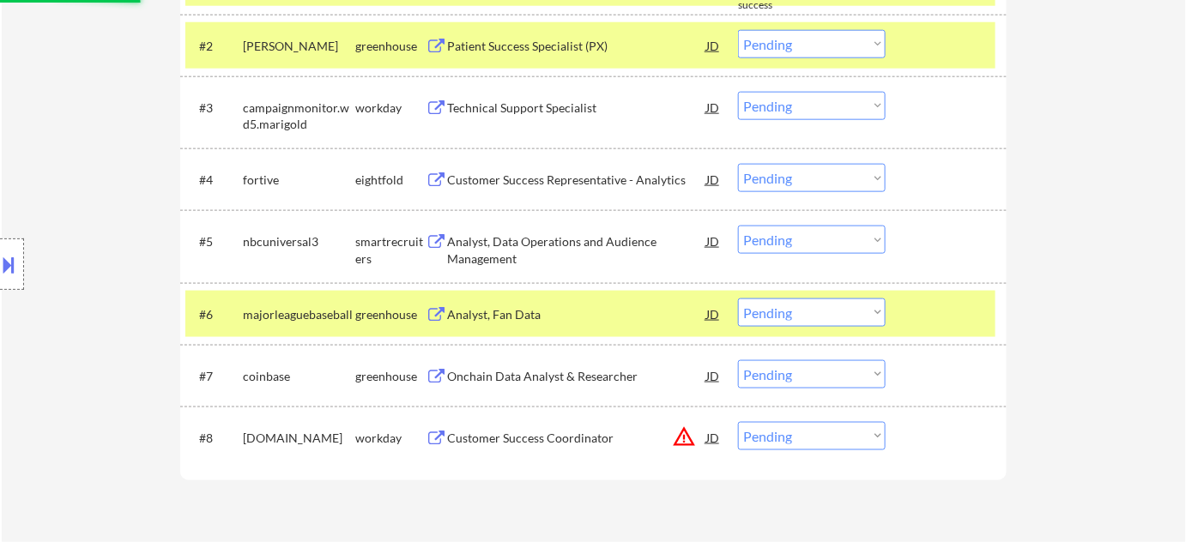
click at [472, 255] on div "Analyst, Data Operations and Audience Management" at bounding box center [576, 249] width 259 height 33
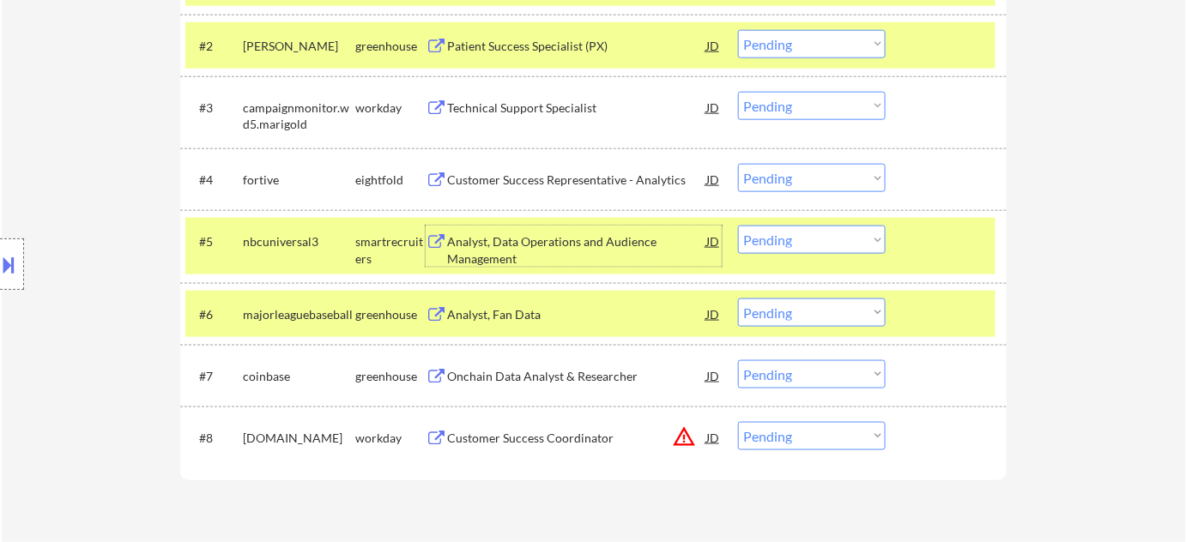
click at [789, 246] on select "Choose an option... Pending Applied Excluded (Questions) Excluded (Expired) Exc…" at bounding box center [812, 240] width 148 height 28
click at [738, 226] on select "Choose an option... Pending Applied Excluded (Questions) Excluded (Expired) Exc…" at bounding box center [812, 240] width 148 height 28
select select ""pending""
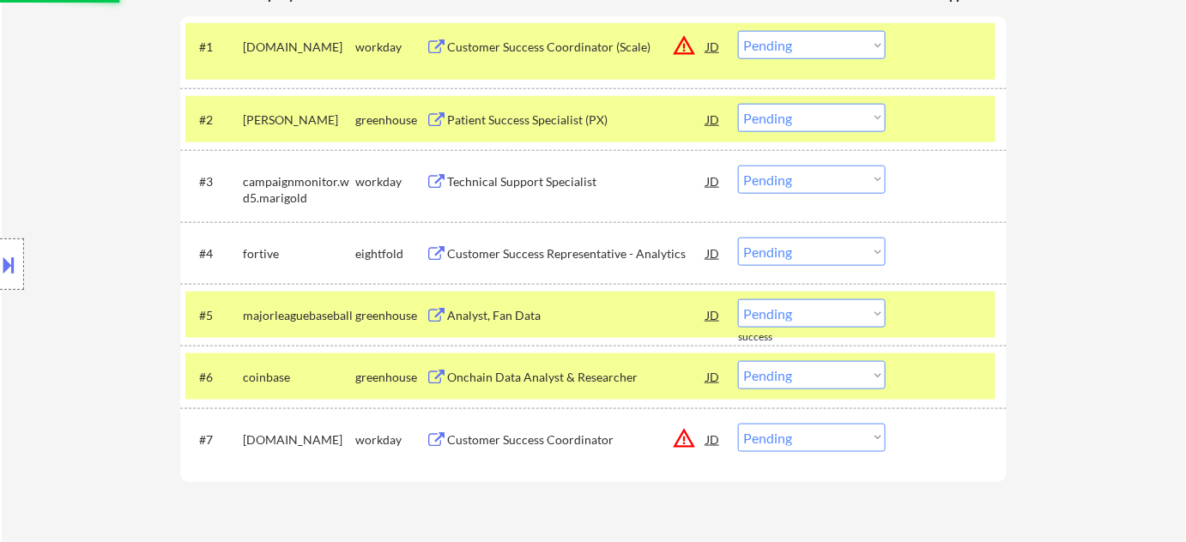
scroll to position [468, 0]
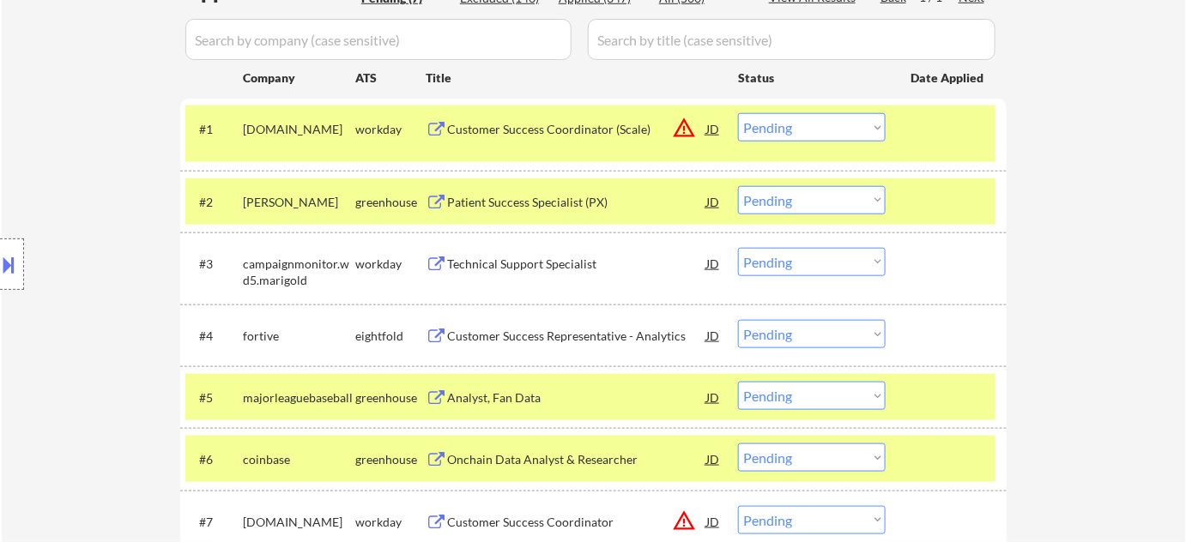
click at [681, 126] on button "warning_amber" at bounding box center [684, 128] width 24 height 24
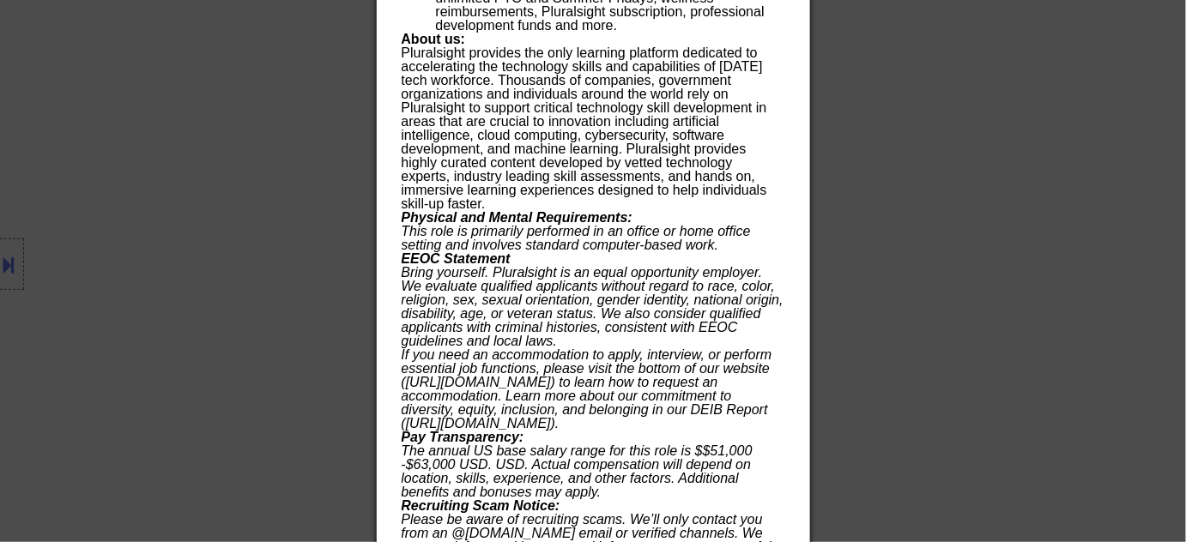
scroll to position [1826, 0]
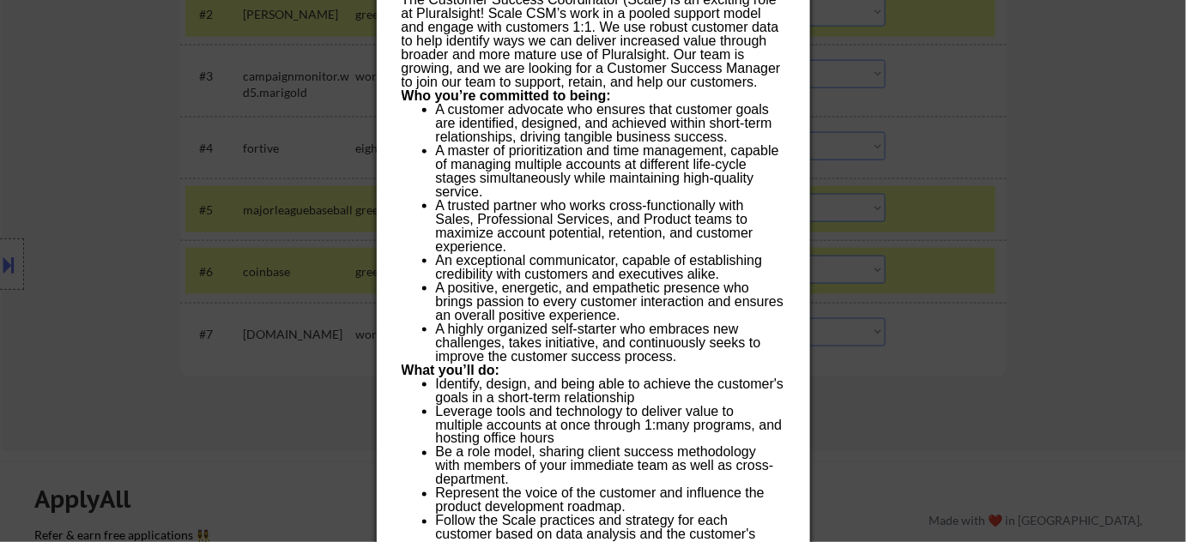
click at [1048, 203] on div at bounding box center [593, 271] width 1186 height 542
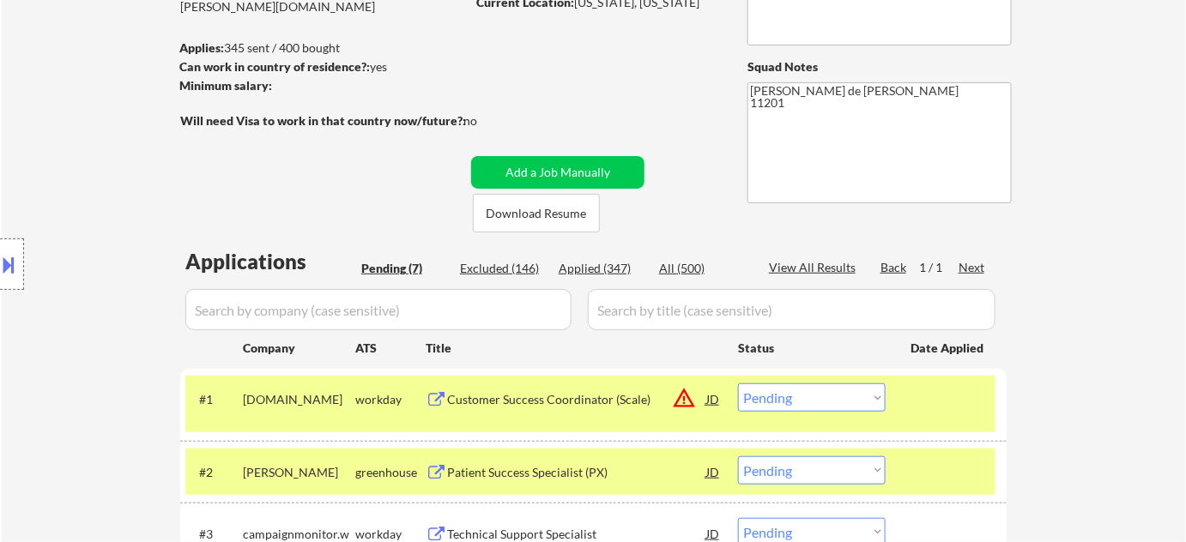
scroll to position [187, 0]
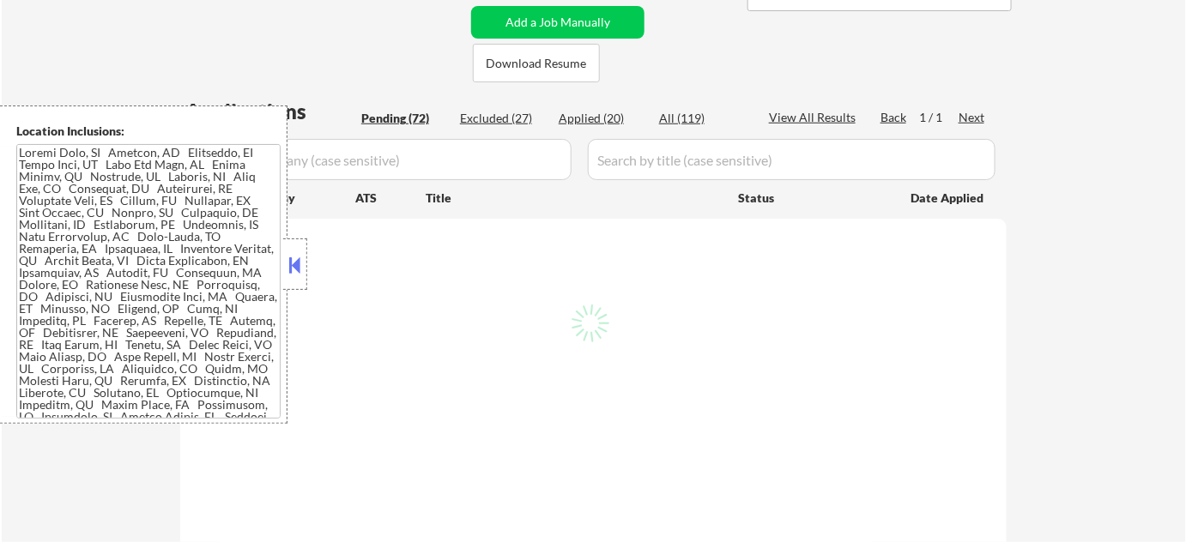
scroll to position [390, 0]
select select ""pending""
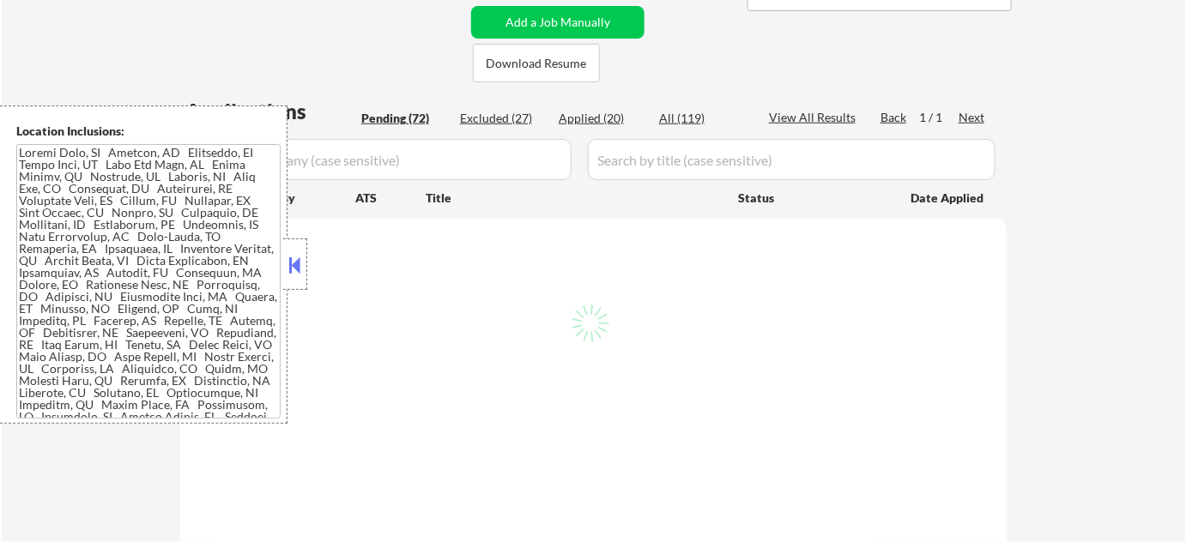
select select ""pending""
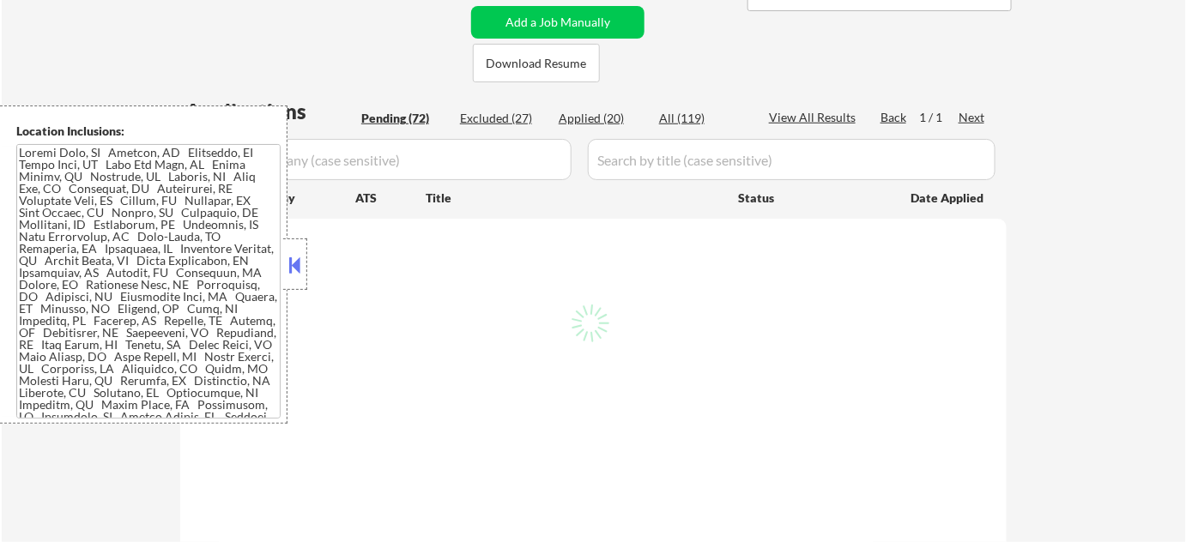
select select ""pending""
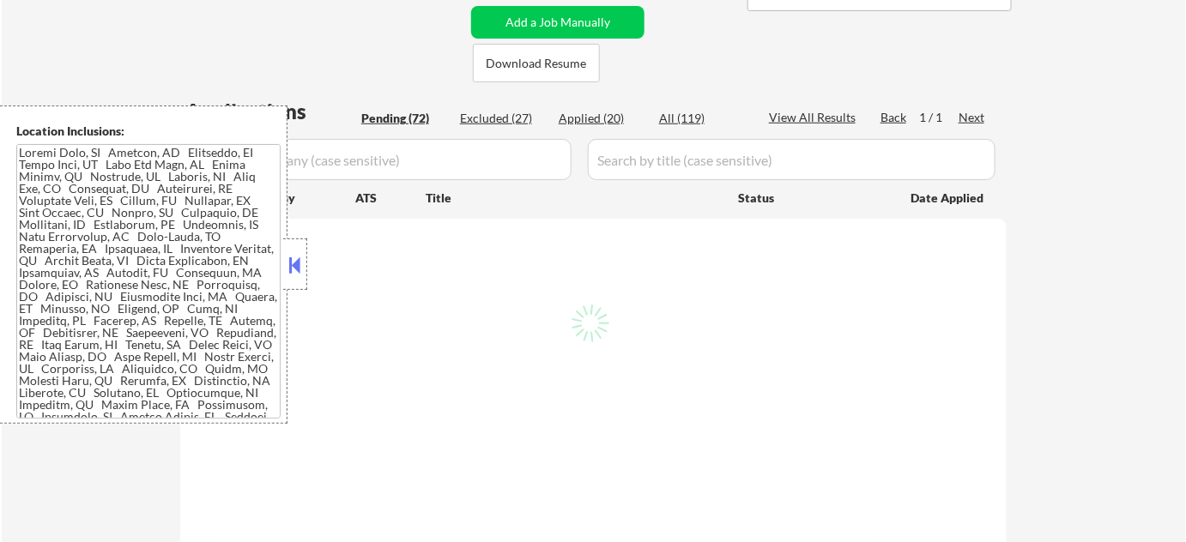
select select ""pending""
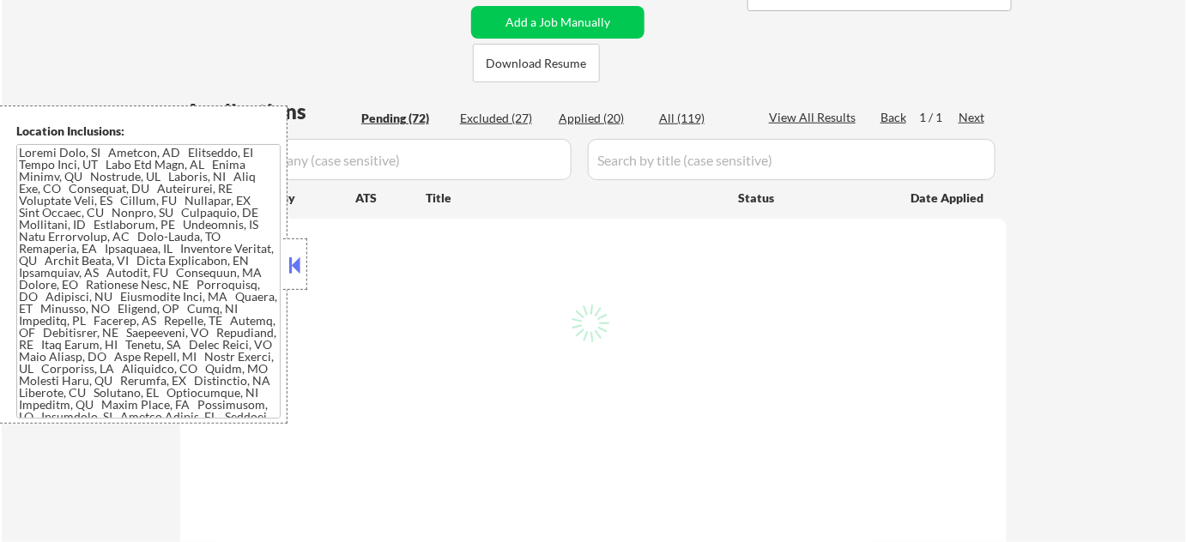
select select ""pending""
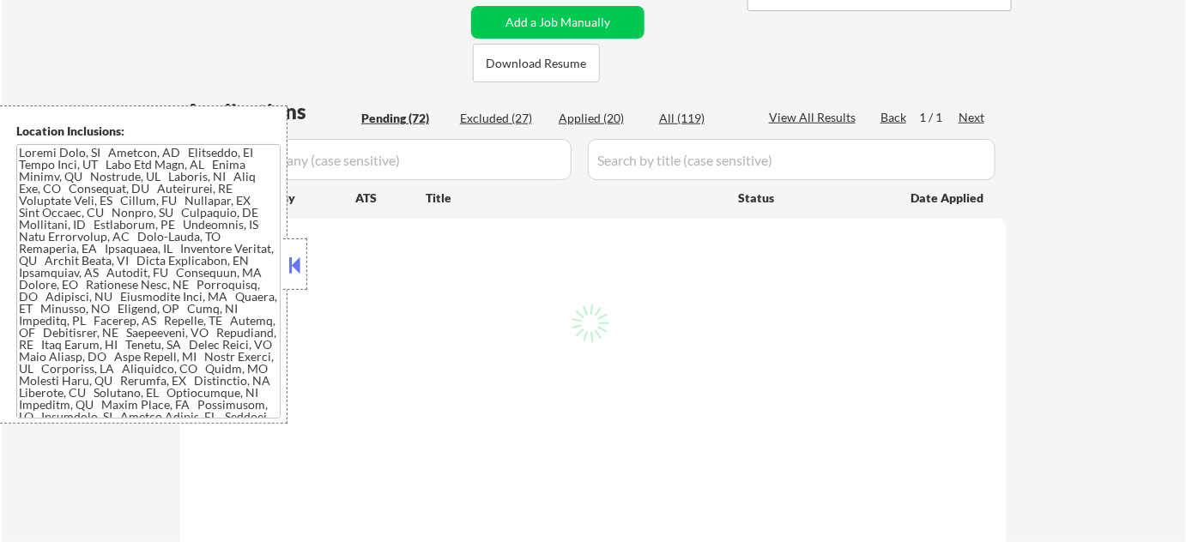
select select ""pending""
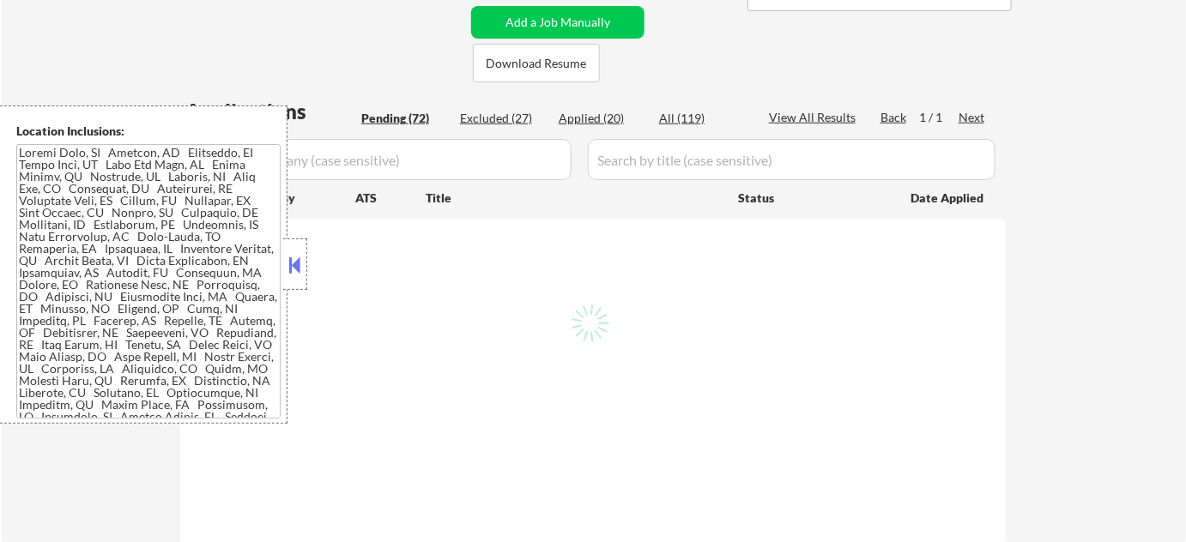
select select ""pending""
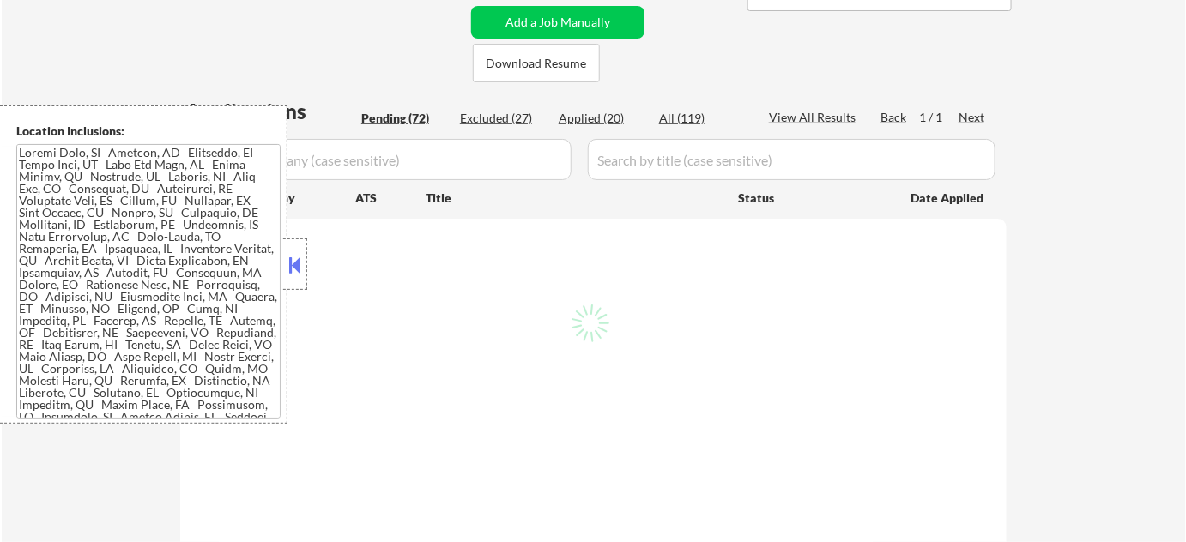
select select ""pending""
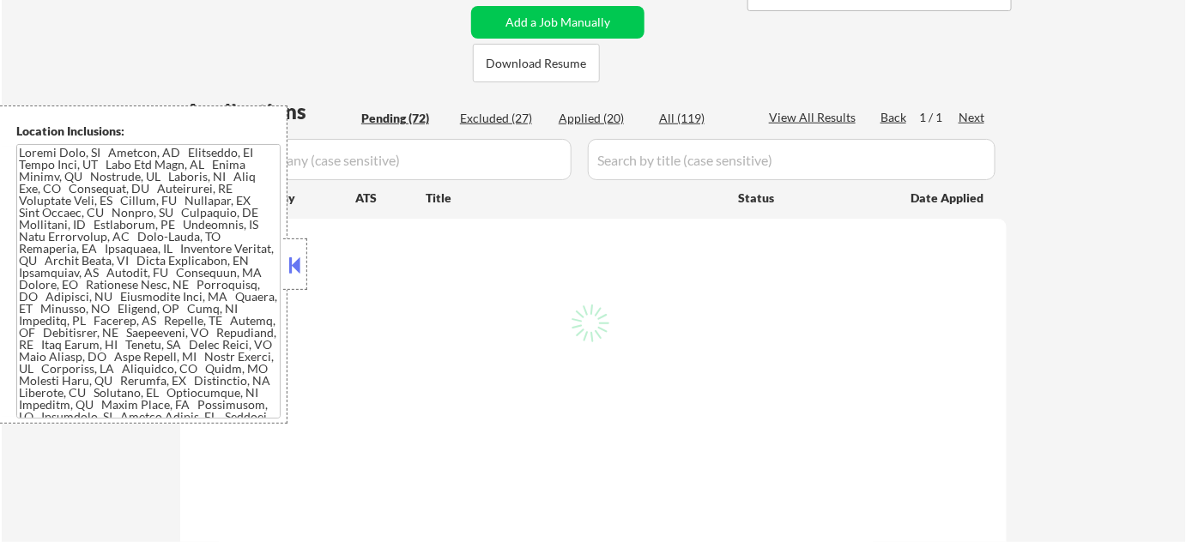
select select ""pending""
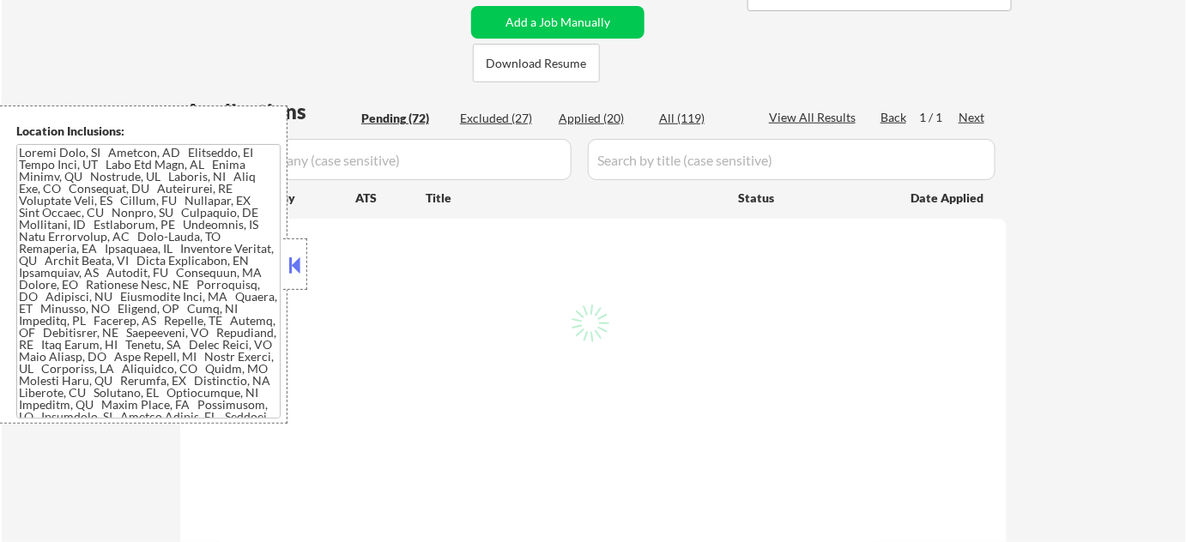
select select ""pending""
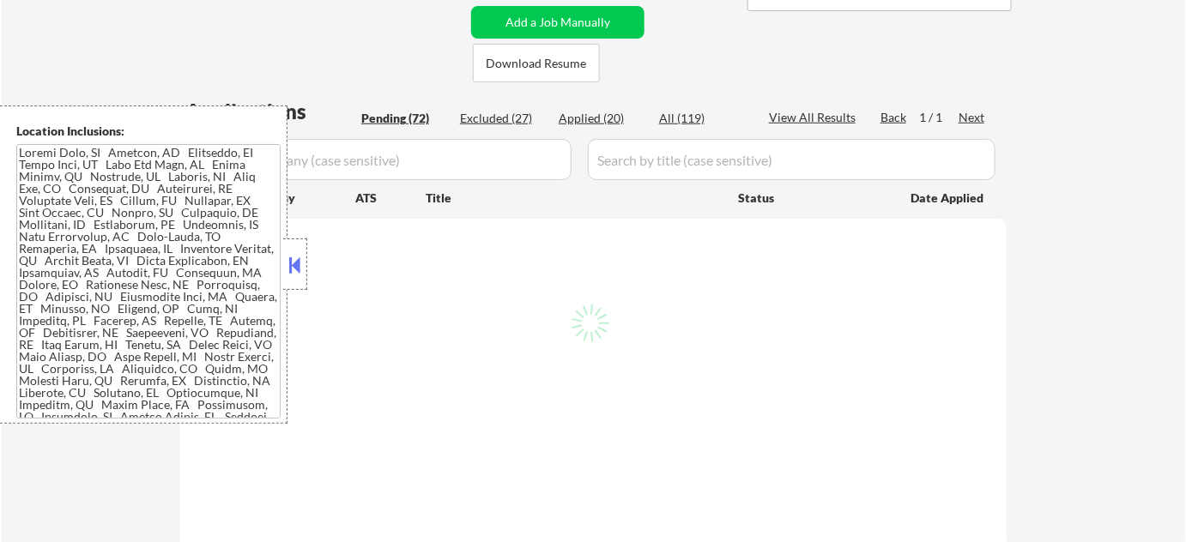
select select ""pending""
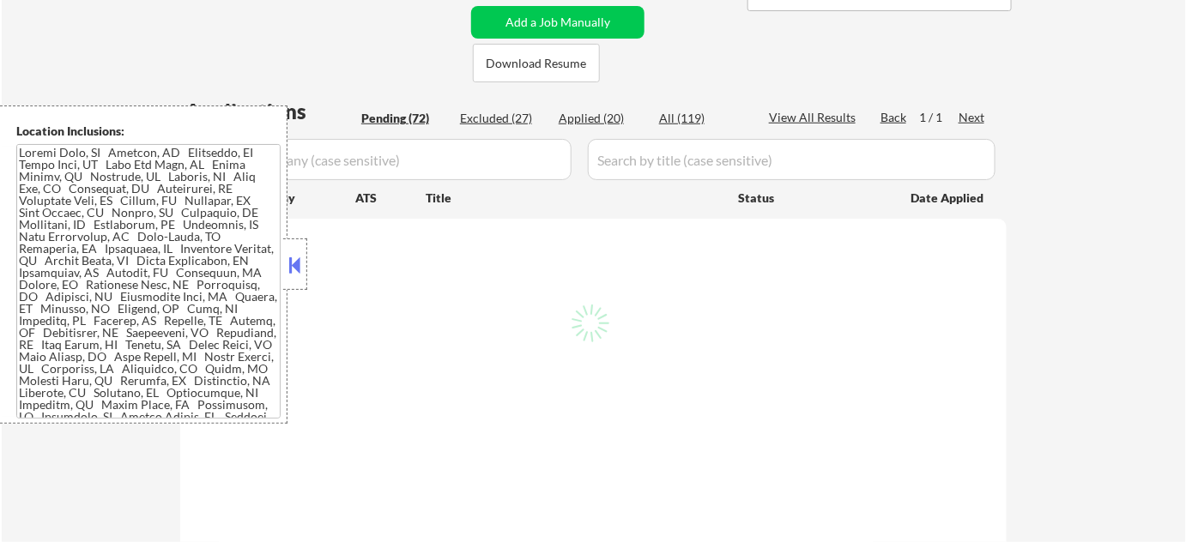
select select ""pending""
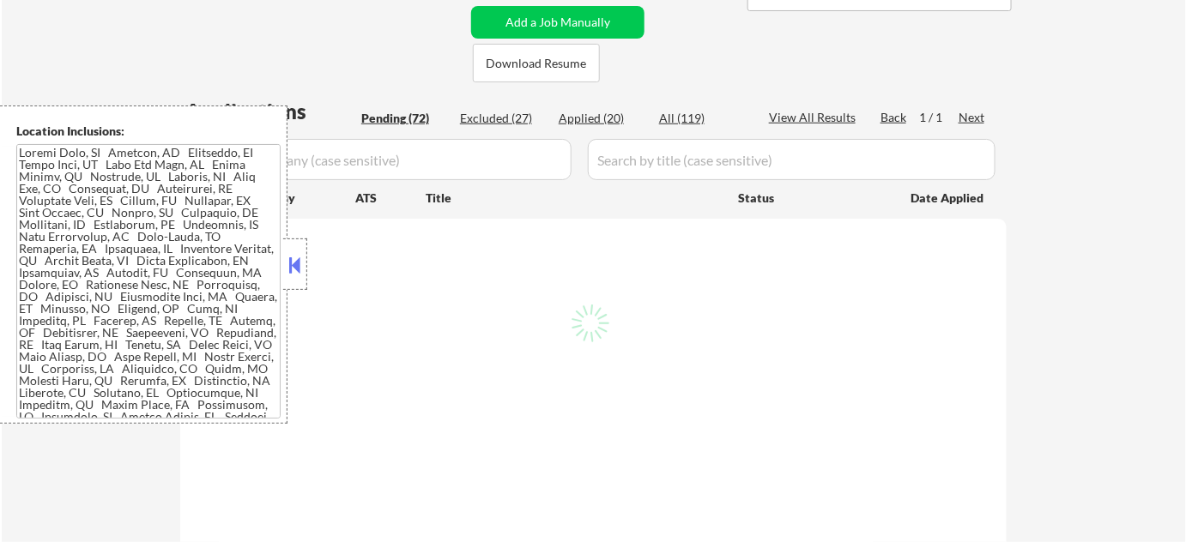
select select ""pending""
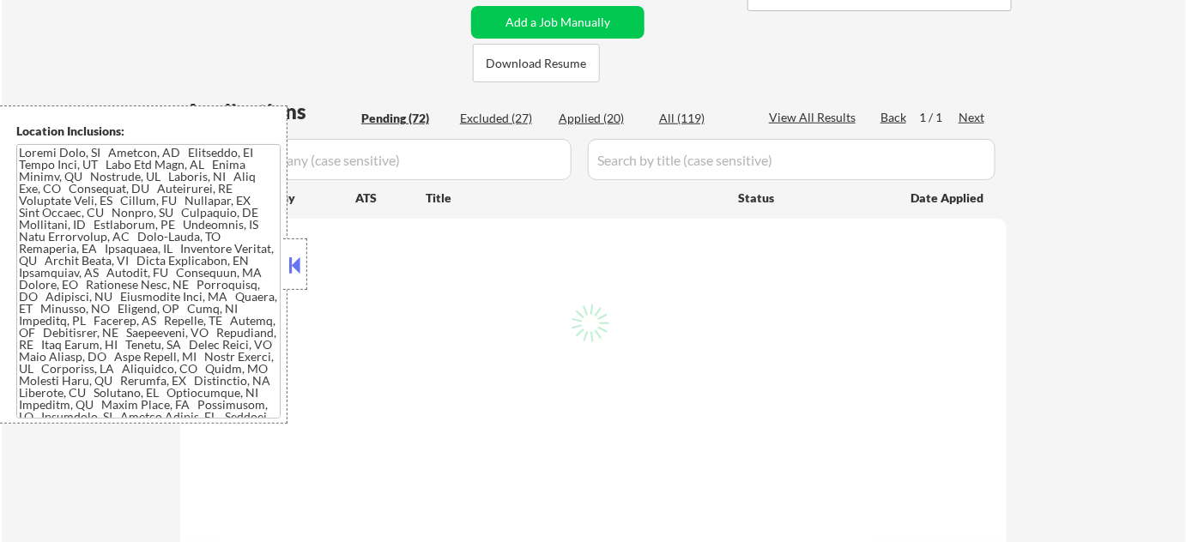
select select ""pending""
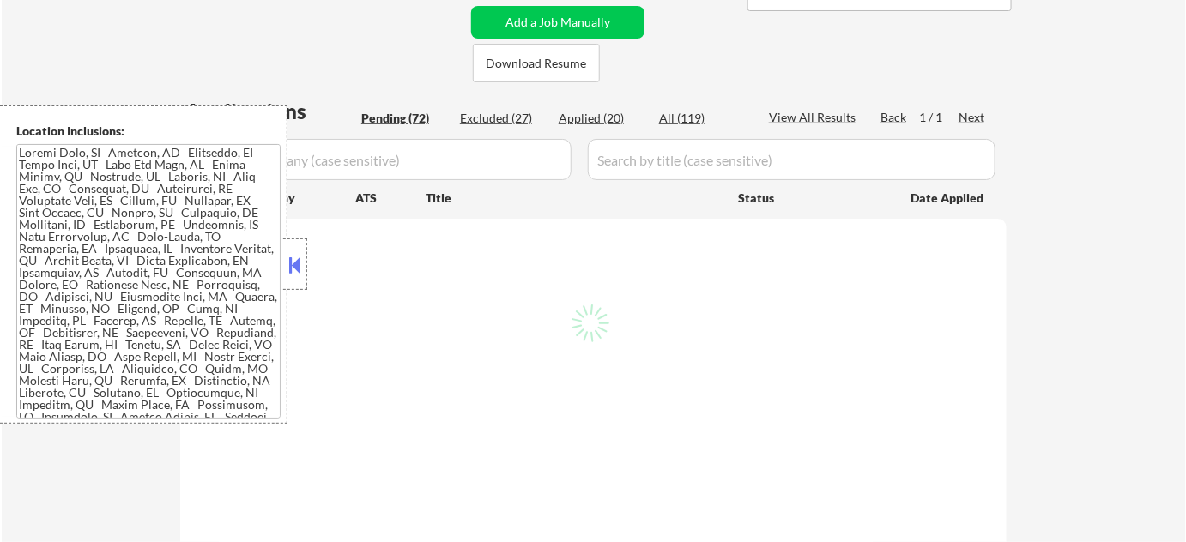
select select ""pending""
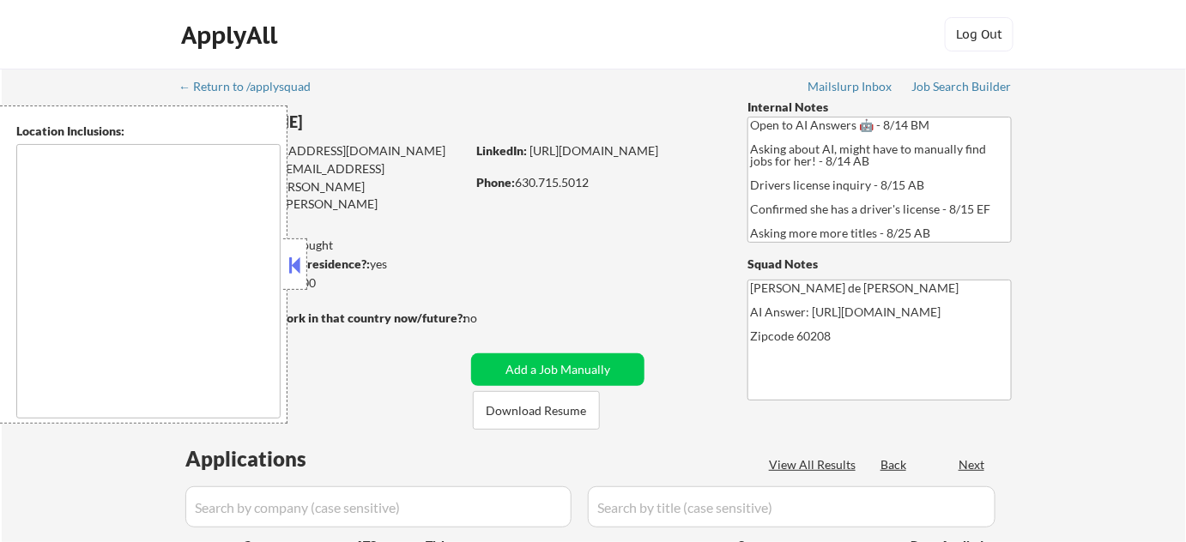
type textarea "Highland Park, IL Deerfield, IL Glencoe, IL Northbrook, IL Lake Forest, IL Bann…"
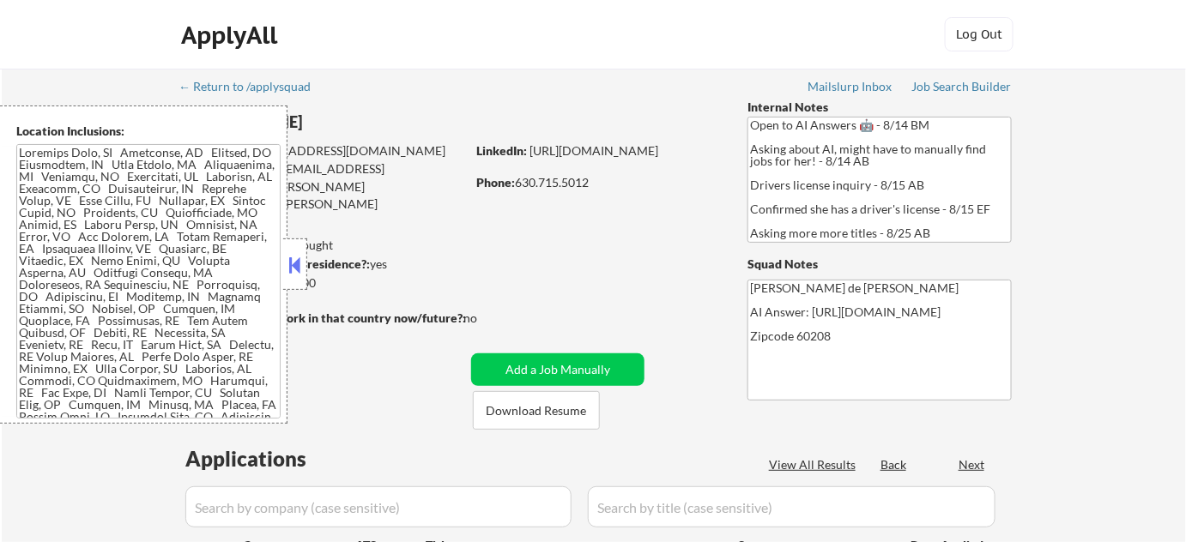
select select ""pending""
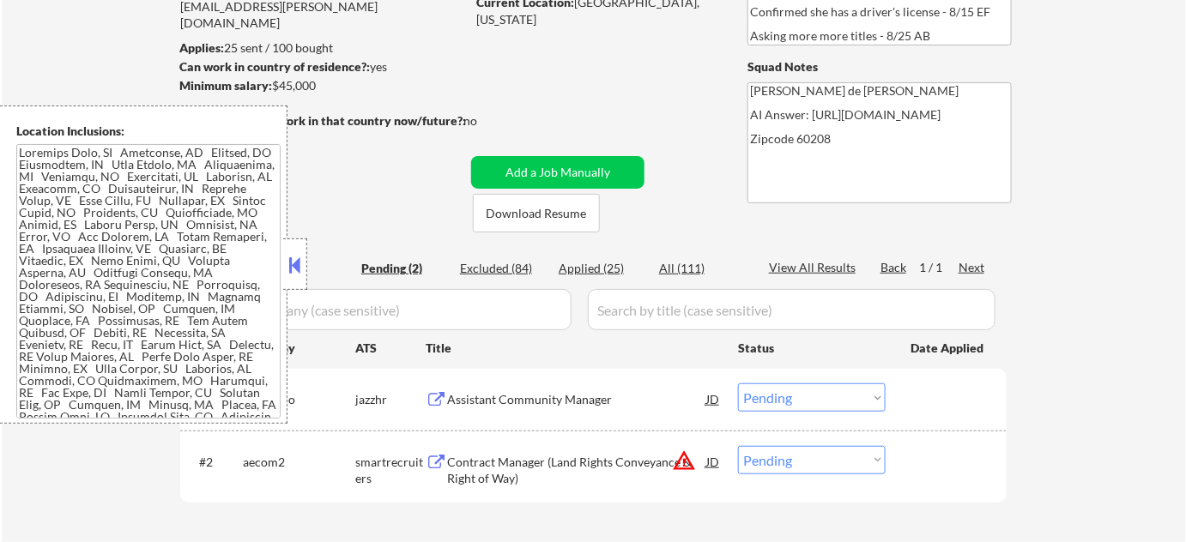
scroll to position [233, 0]
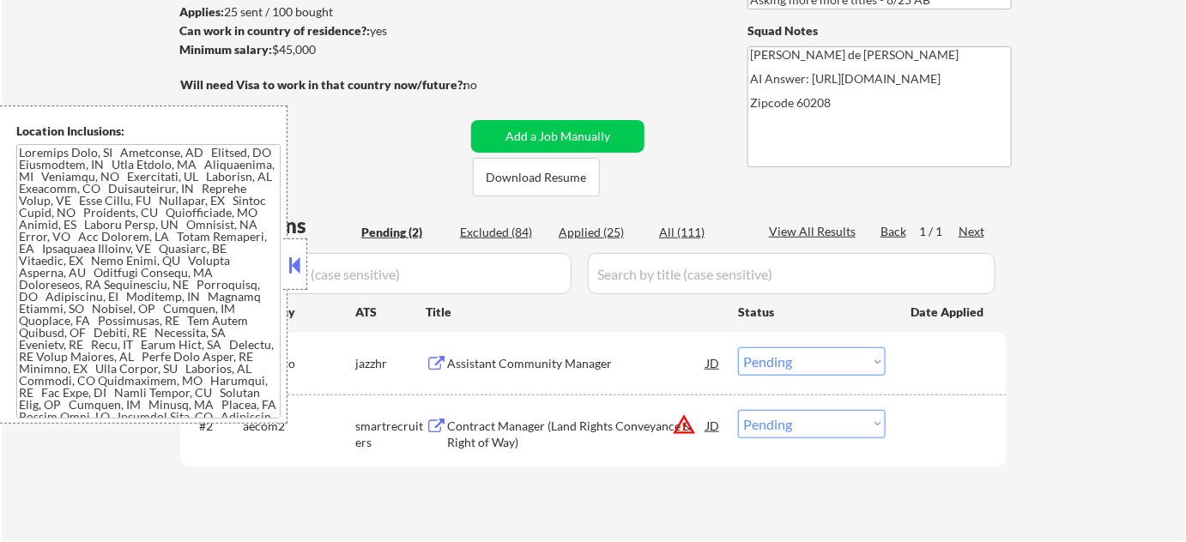
click at [300, 271] on button at bounding box center [295, 265] width 19 height 26
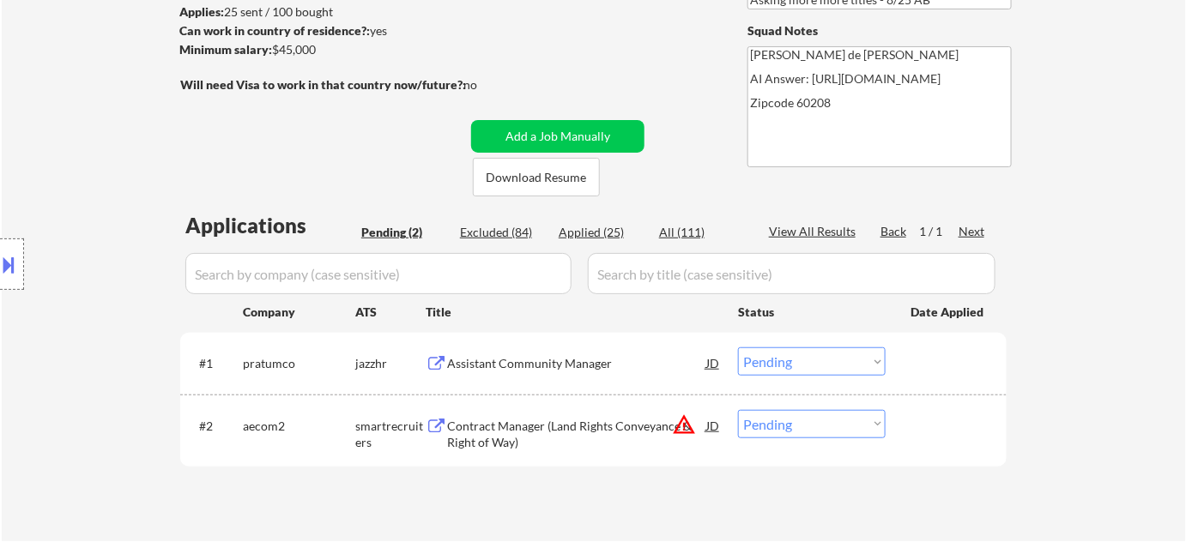
click at [468, 359] on div "Assistant Community Manager" at bounding box center [576, 363] width 259 height 17
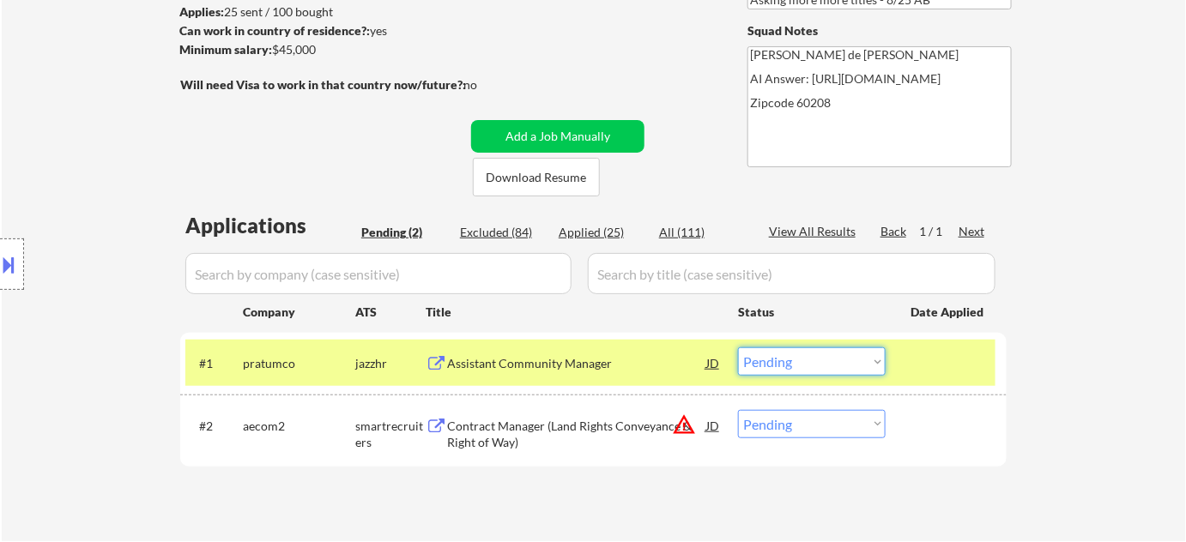
click at [783, 360] on select "Choose an option... Pending Applied Excluded (Questions) Excluded (Expired) Exc…" at bounding box center [812, 362] width 148 height 28
click at [738, 348] on select "Choose an option... Pending Applied Excluded (Questions) Excluded (Expired) Exc…" at bounding box center [812, 362] width 148 height 28
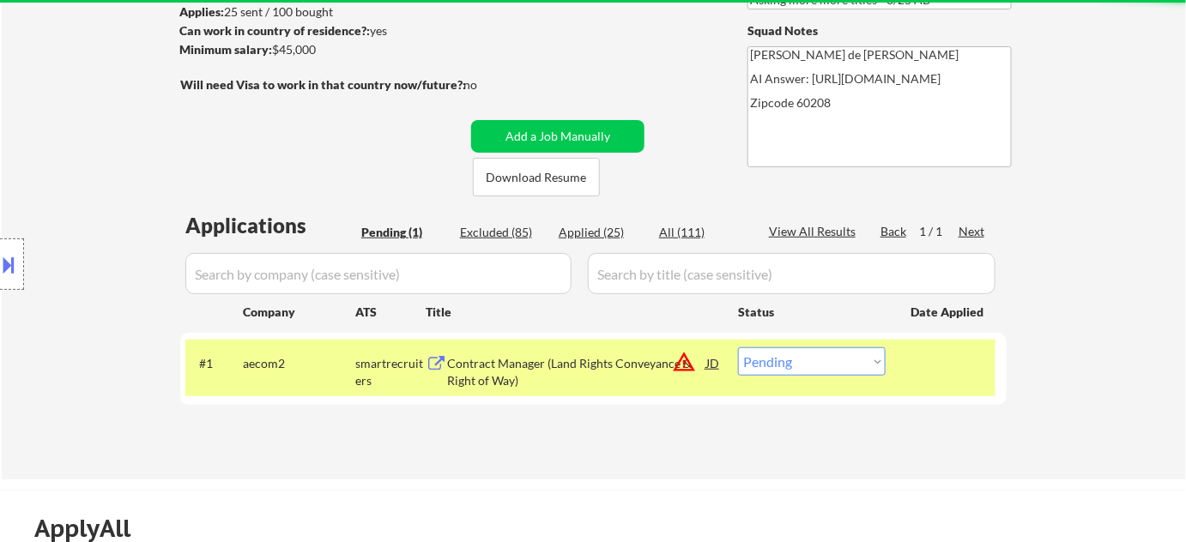
click at [495, 368] on div "Contract Manager (Land Rights Conveyance & Right of Way)" at bounding box center [576, 371] width 259 height 33
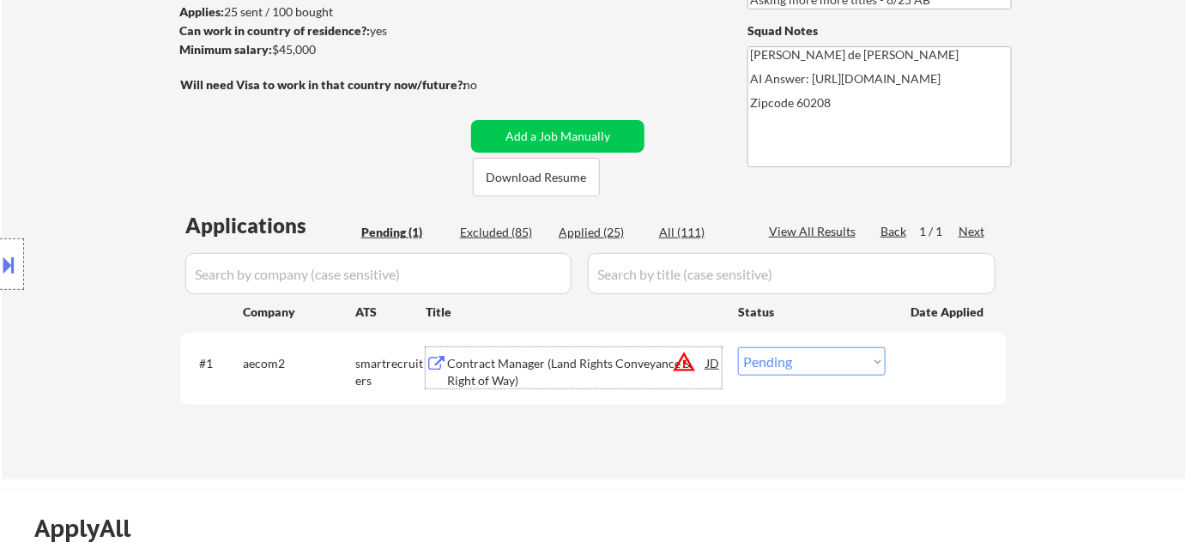
click at [808, 363] on select "Choose an option... Pending Applied Excluded (Questions) Excluded (Expired) Exc…" at bounding box center [812, 362] width 148 height 28
click at [738, 348] on select "Choose an option... Pending Applied Excluded (Questions) Excluded (Expired) Exc…" at bounding box center [812, 362] width 148 height 28
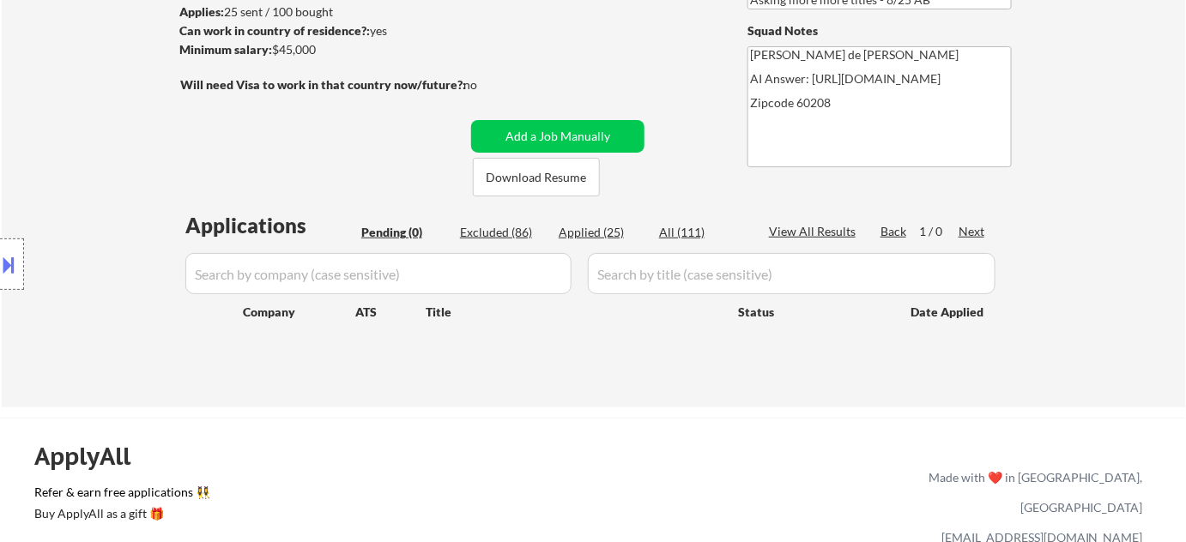
click at [5, 256] on button at bounding box center [9, 265] width 19 height 28
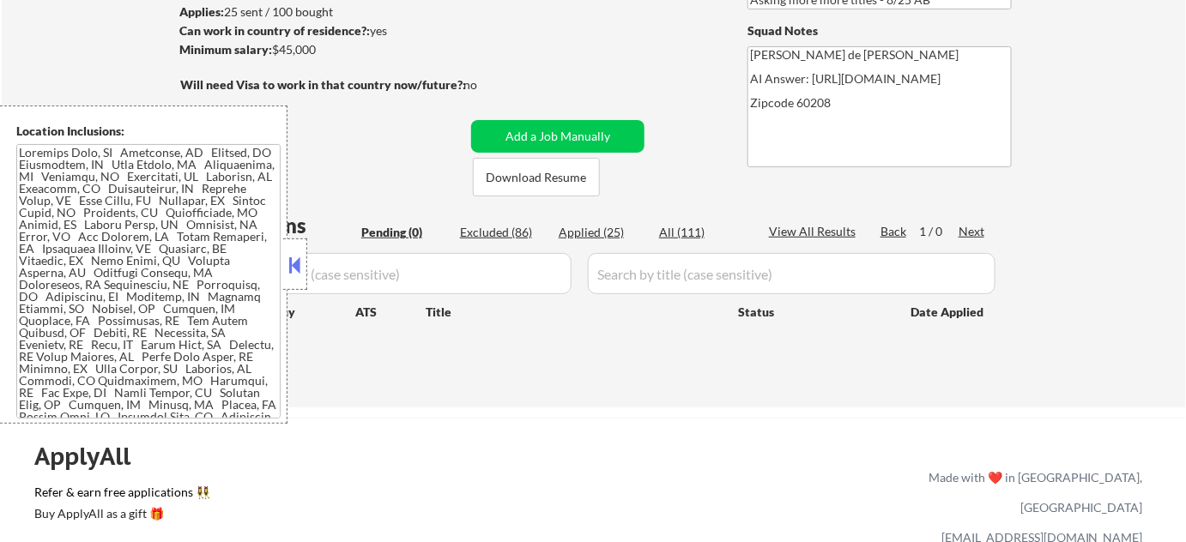
click at [58, 203] on textarea at bounding box center [148, 281] width 264 height 275
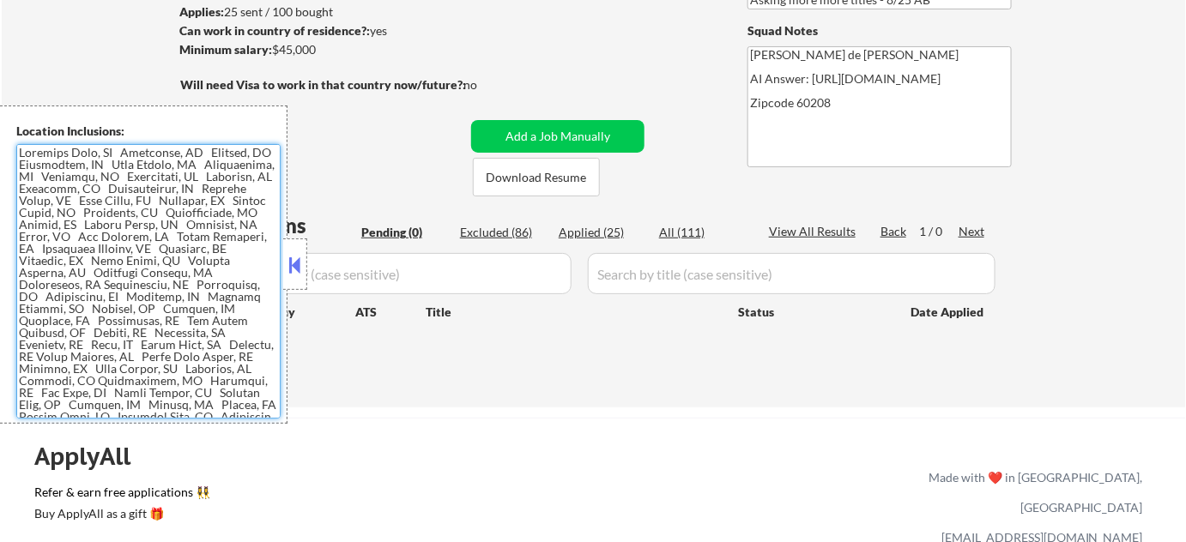
click at [293, 257] on button at bounding box center [295, 265] width 19 height 26
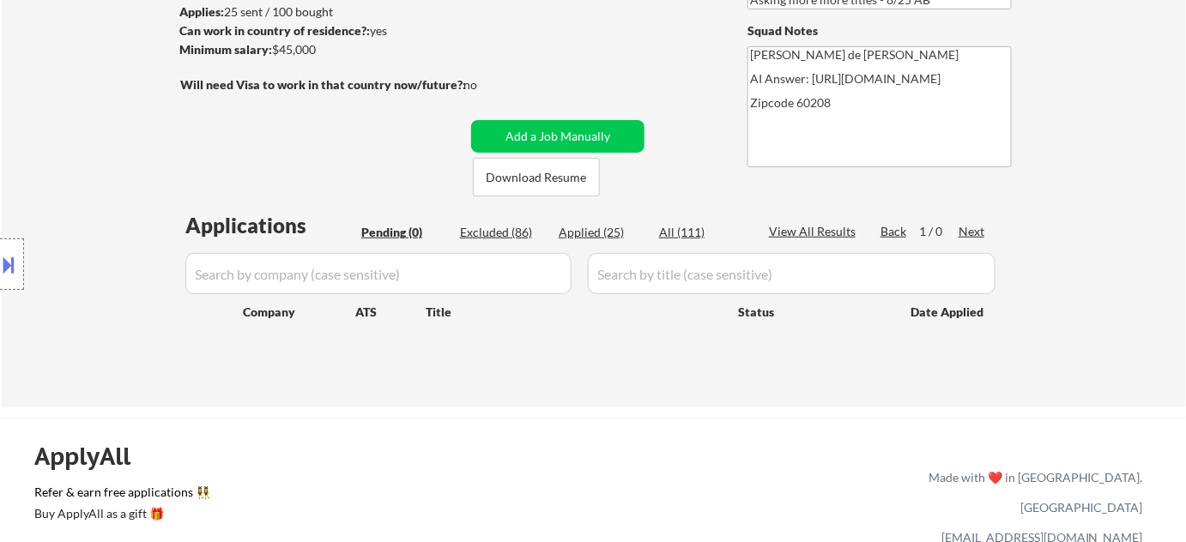
click at [613, 233] on div "Applied (25)" at bounding box center [602, 232] width 86 height 17
select select ""applied""
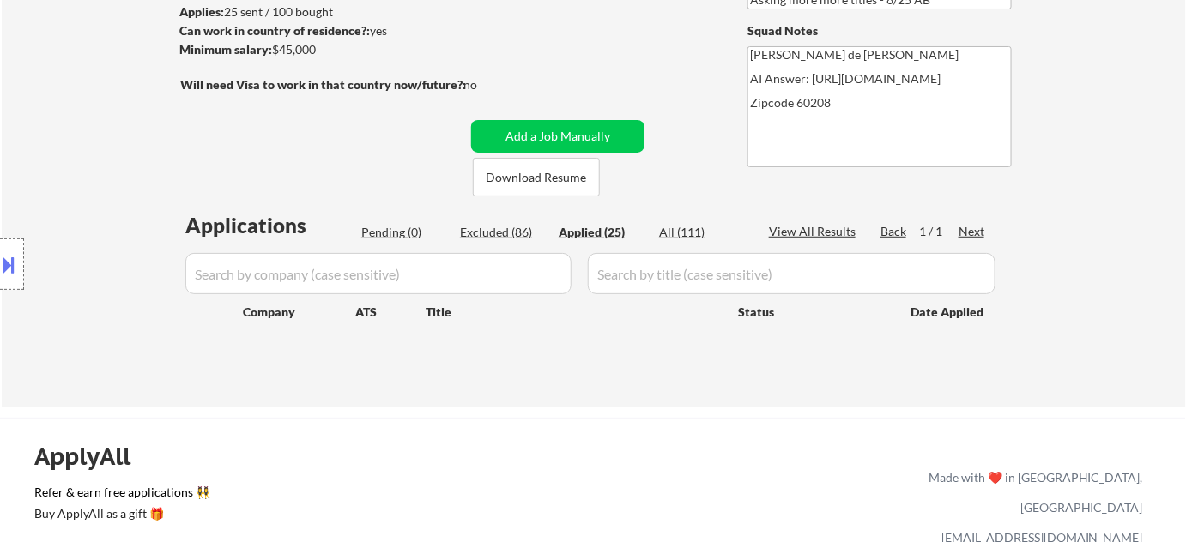
select select ""applied""
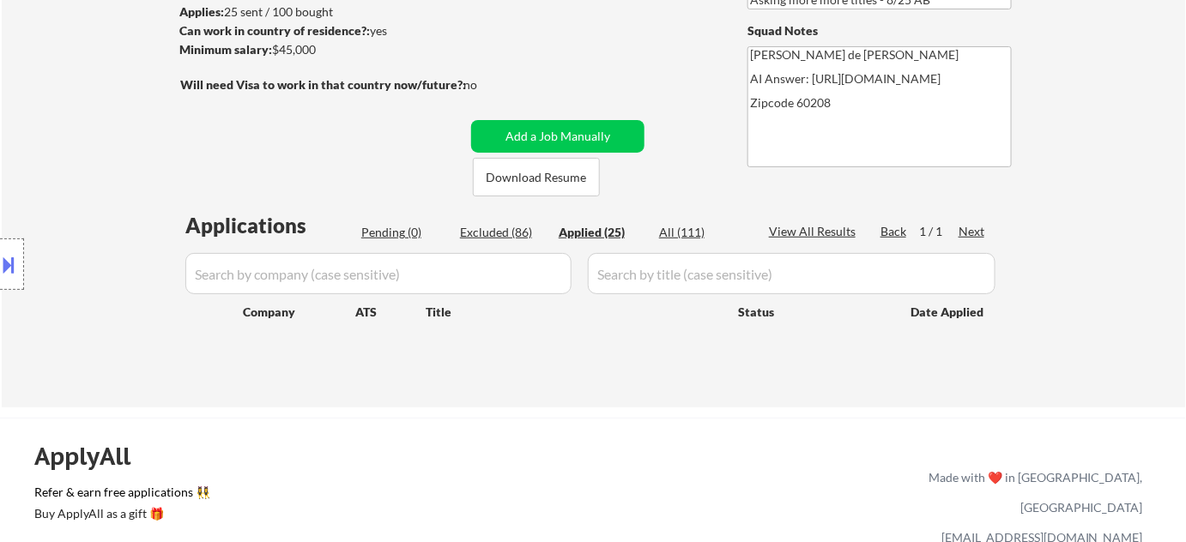
select select ""applied""
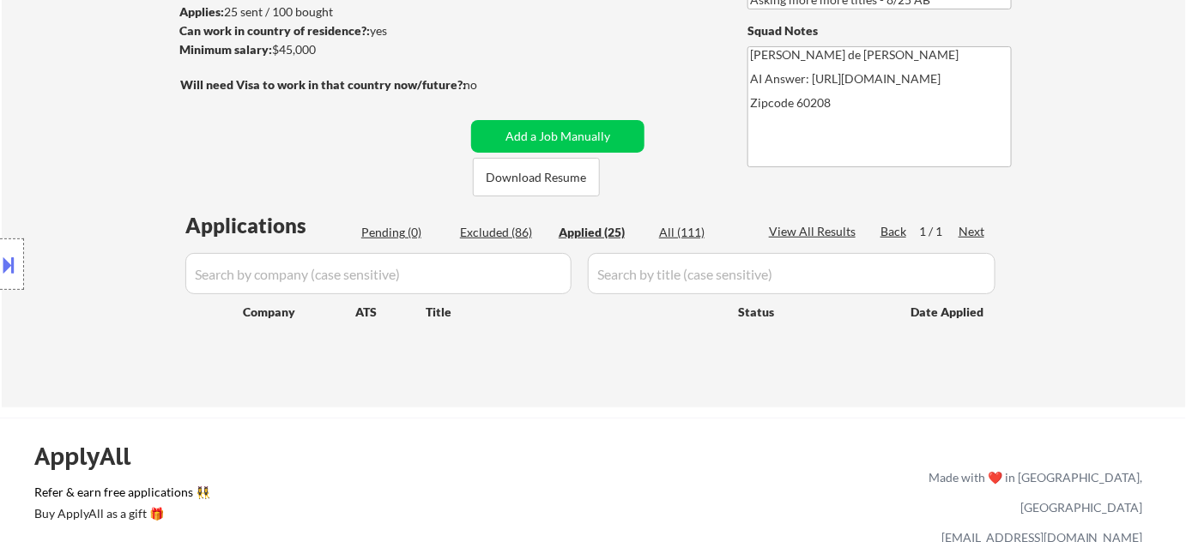
select select ""applied""
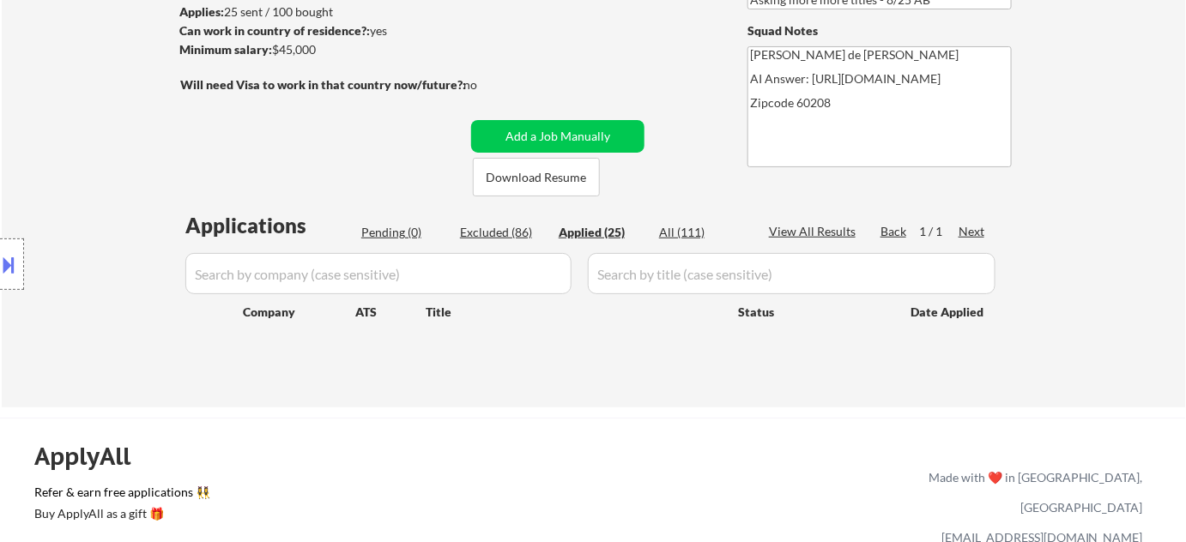
select select ""applied""
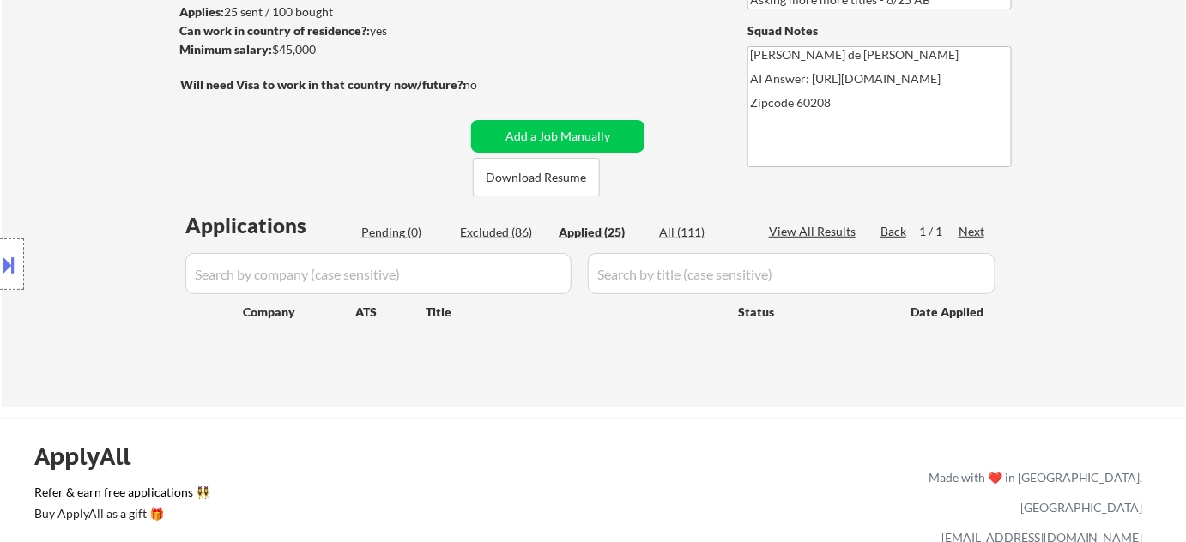
select select ""applied""
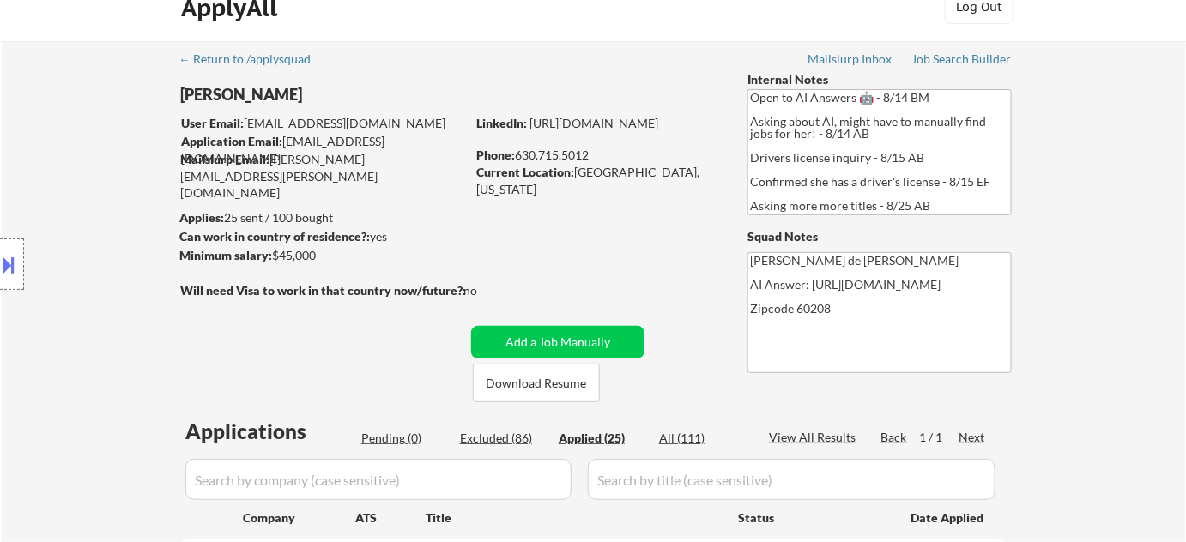
scroll to position [0, 0]
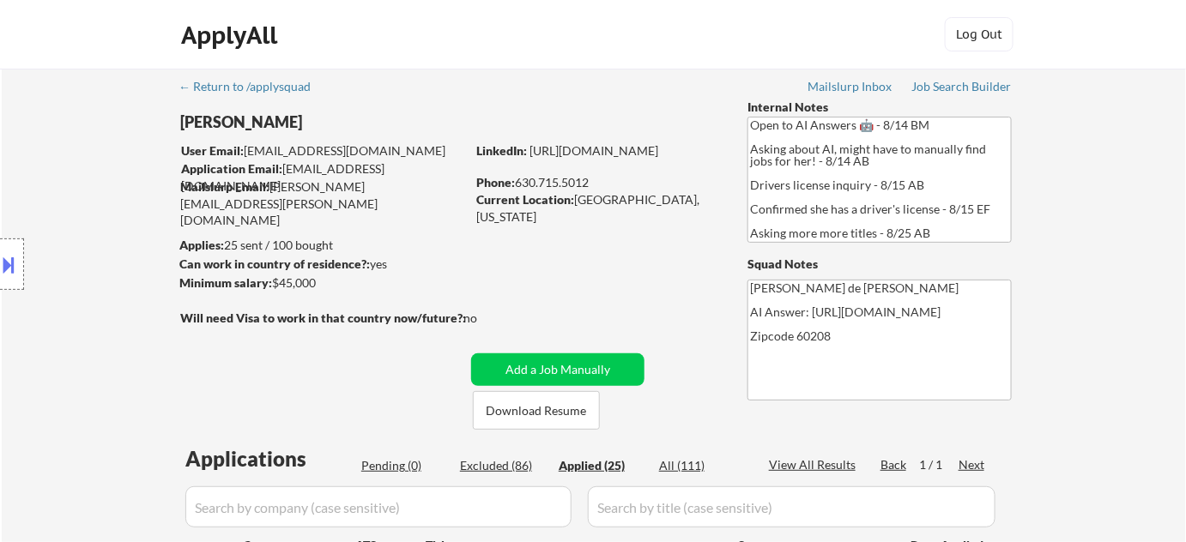
click at [17, 263] on button at bounding box center [9, 265] width 19 height 28
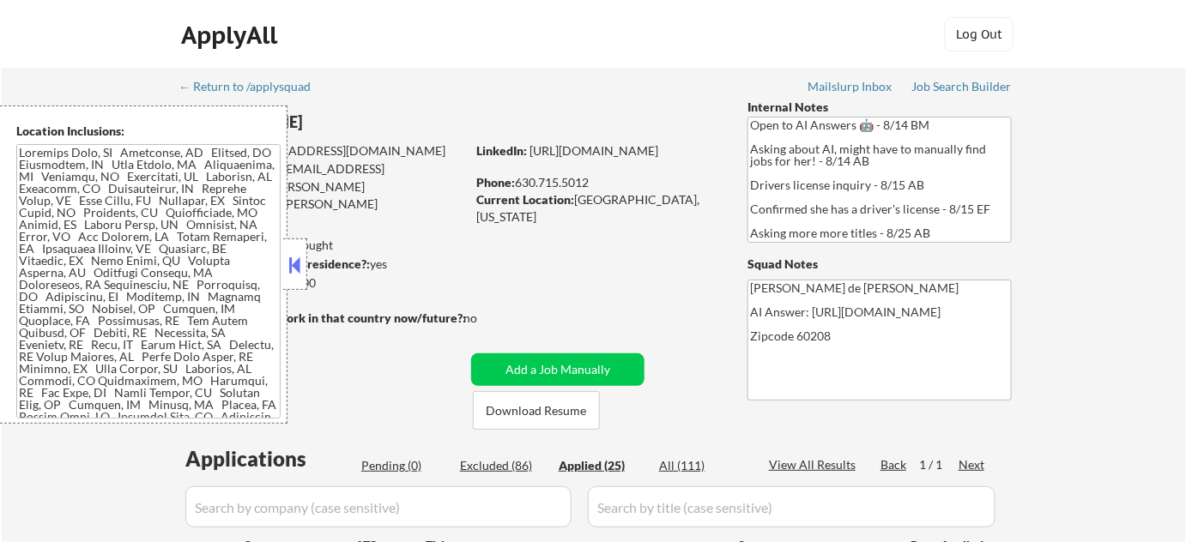
click at [296, 268] on button at bounding box center [295, 265] width 19 height 26
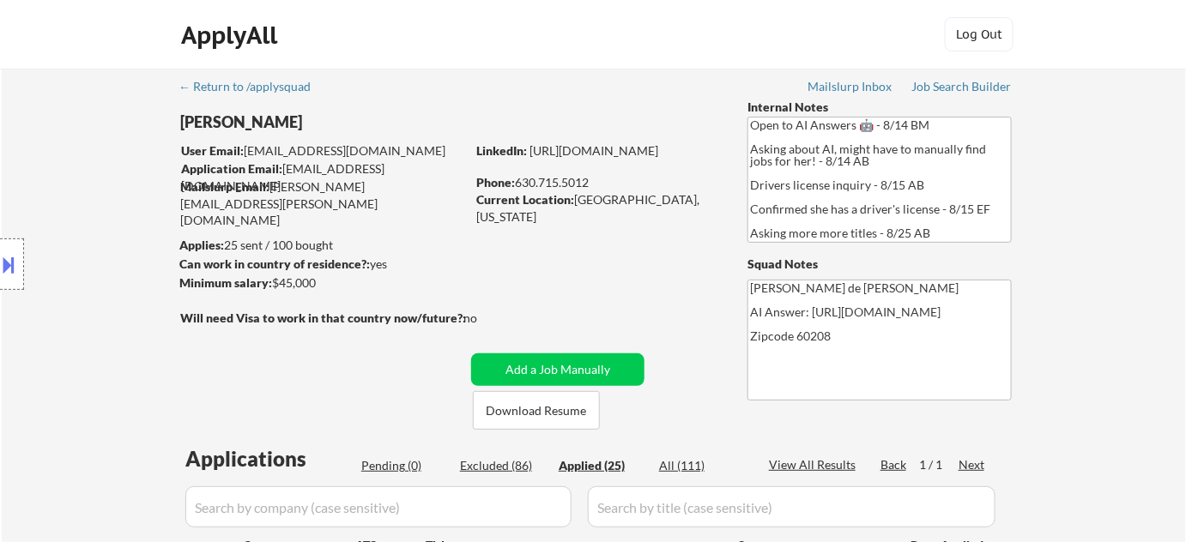
click at [0, 249] on div at bounding box center [12, 264] width 24 height 51
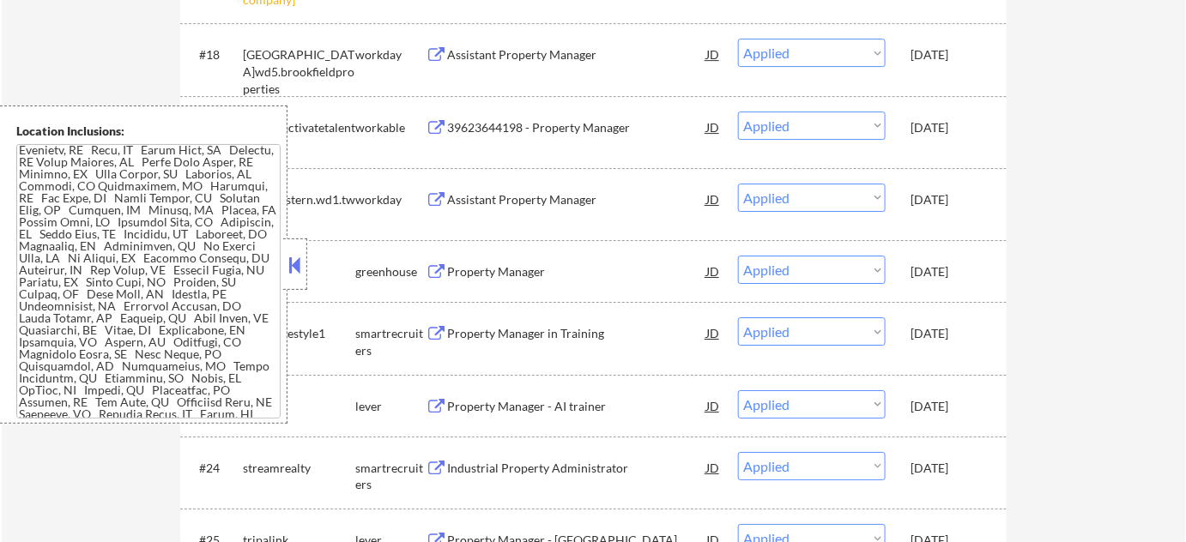
scroll to position [27, 0]
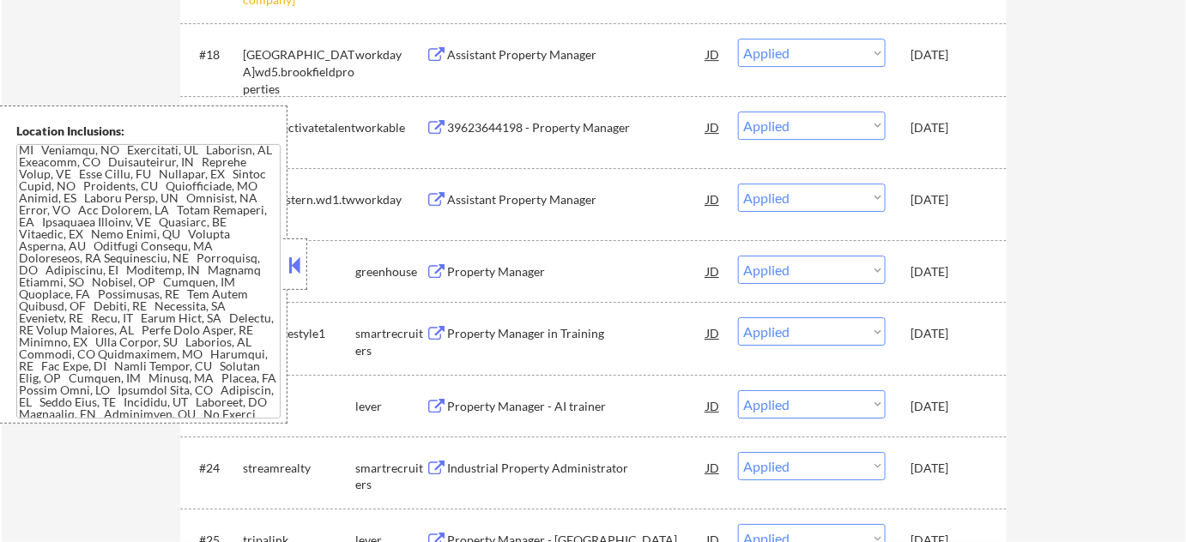
click at [302, 266] on button at bounding box center [295, 265] width 19 height 26
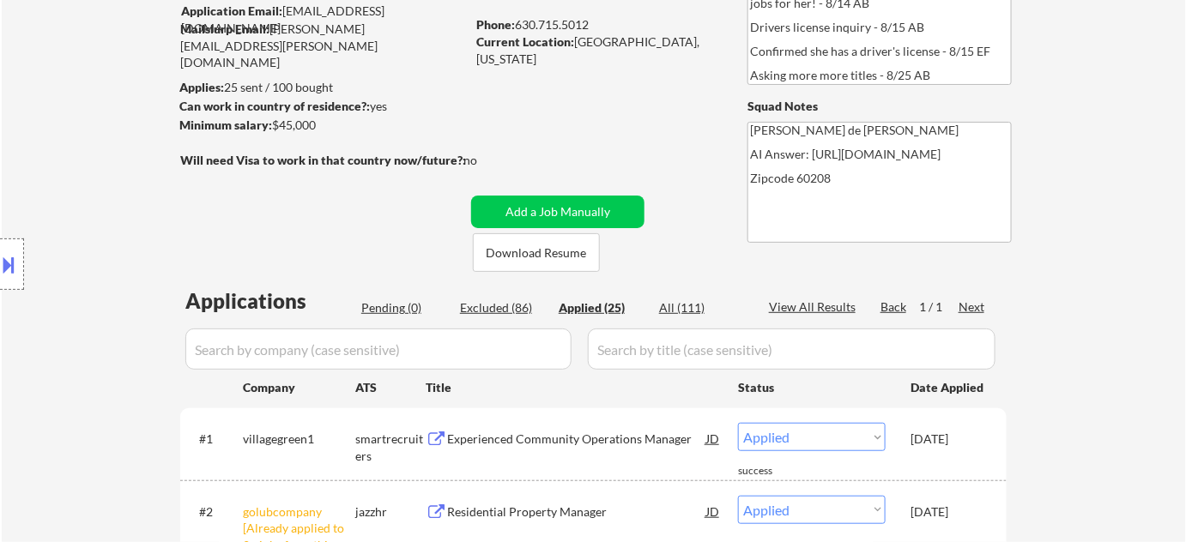
scroll to position [312, 0]
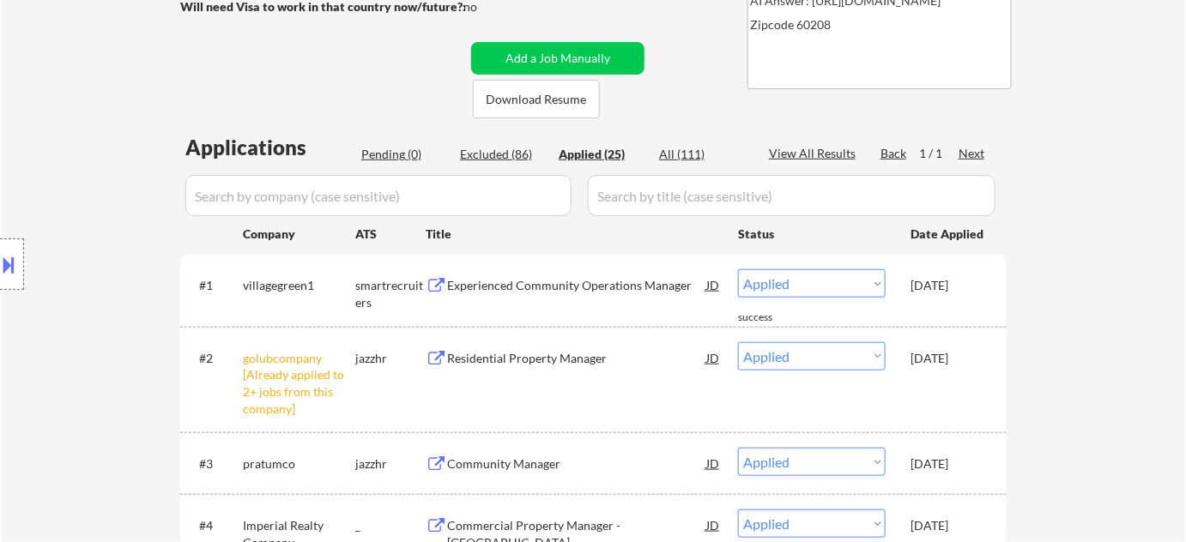
click at [405, 153] on div "Pending (0)" at bounding box center [404, 154] width 86 height 17
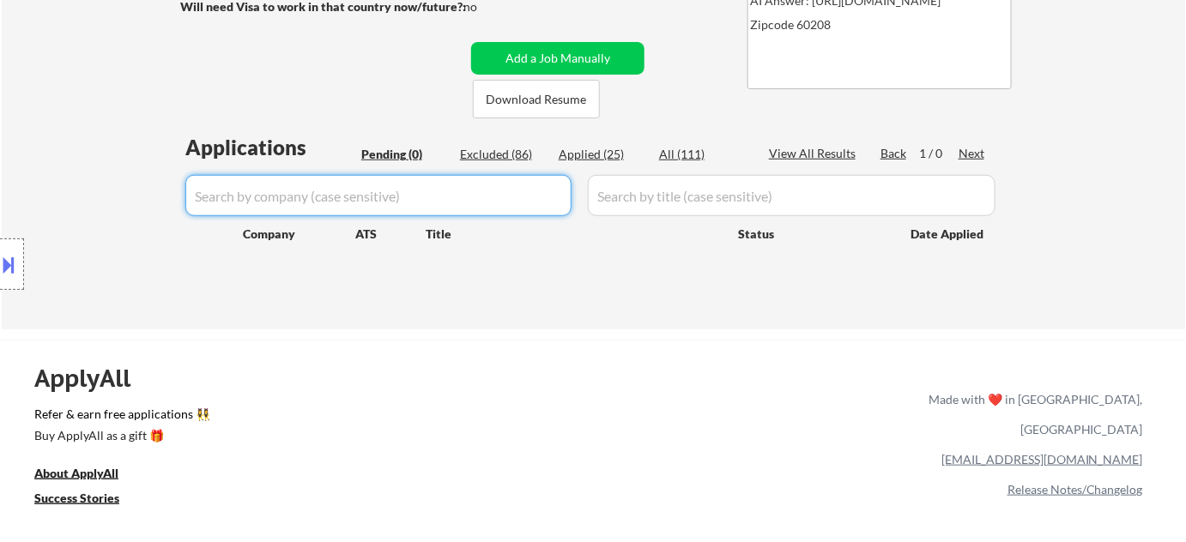
paste input "https://www.glassdoor.com/Job/illinois-commercial-property-manager-jobs-SRCH_IL…"
type input "https://www.glassdoor.com/Job/illinois-commercial-property-manager-jobs-SRCH_IL…"
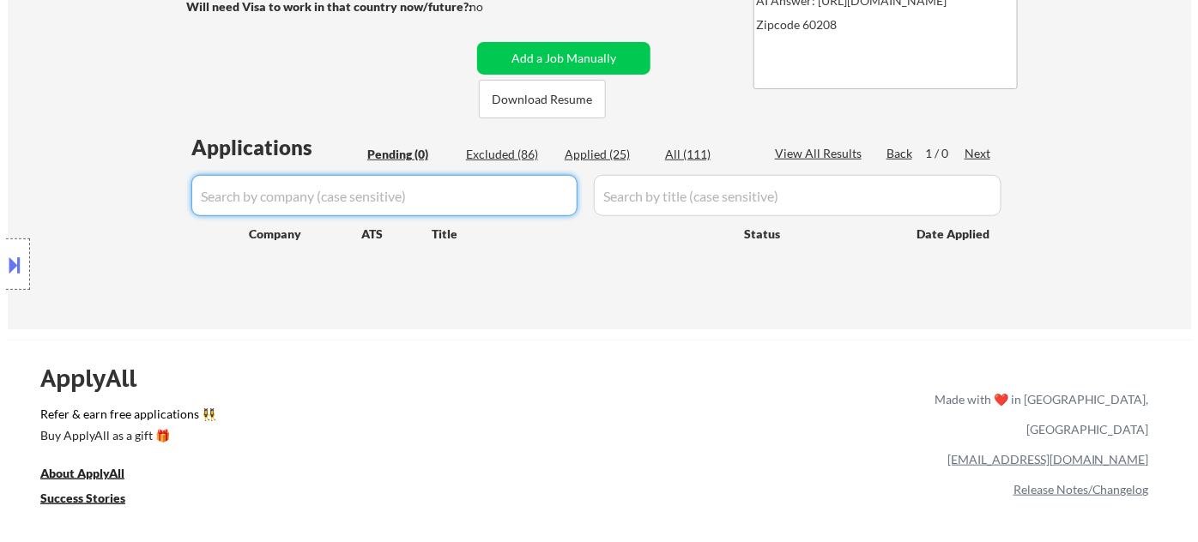
scroll to position [0, 0]
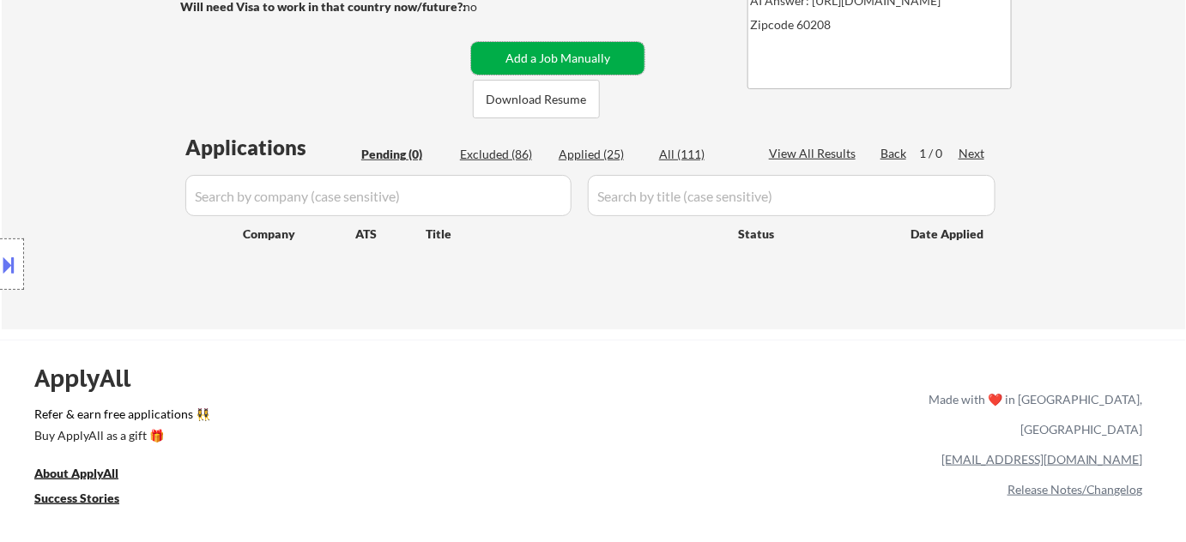
click at [582, 51] on button "Add a Job Manually" at bounding box center [557, 58] width 173 height 33
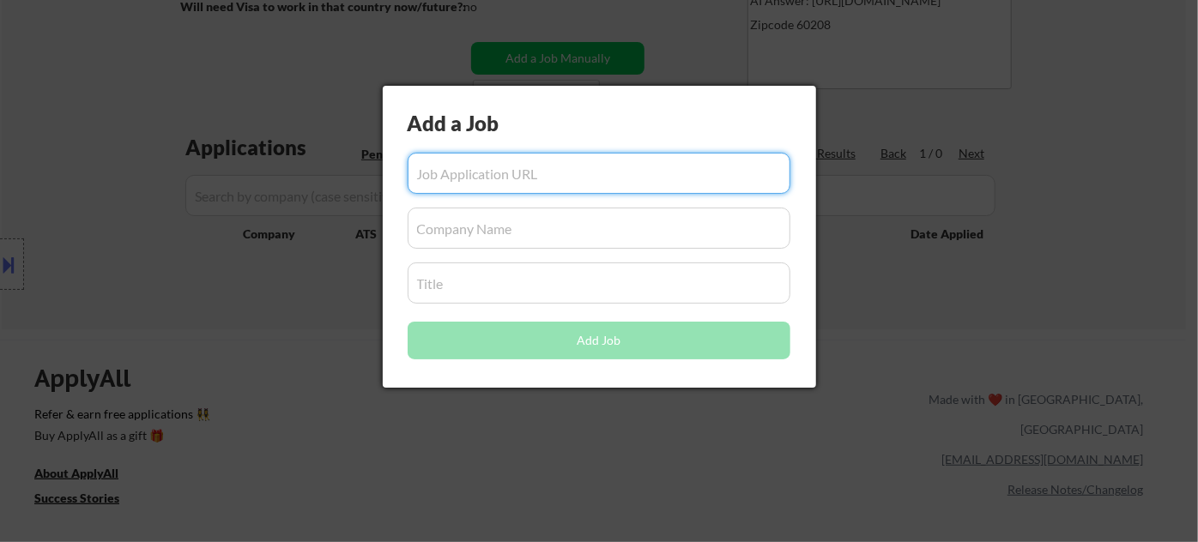
paste input "https://www.glassdoor.com/Job/illinois-commercial-property-manager-jobs-SRCH_IL…"
type input "https://www.glassdoor.com/Job/illinois-commercial-property-manager-jobs-SRCH_IL…"
click at [480, 242] on input "input" at bounding box center [599, 228] width 383 height 41
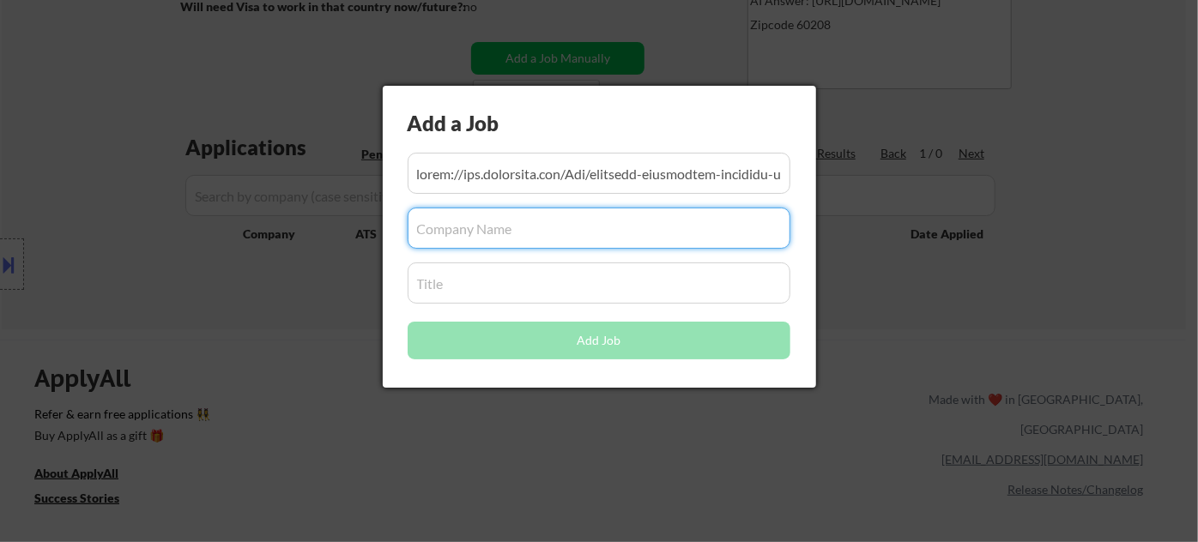
paste input "Alternative Risk Underwriting"
type input "Alternative Risk Underwriting"
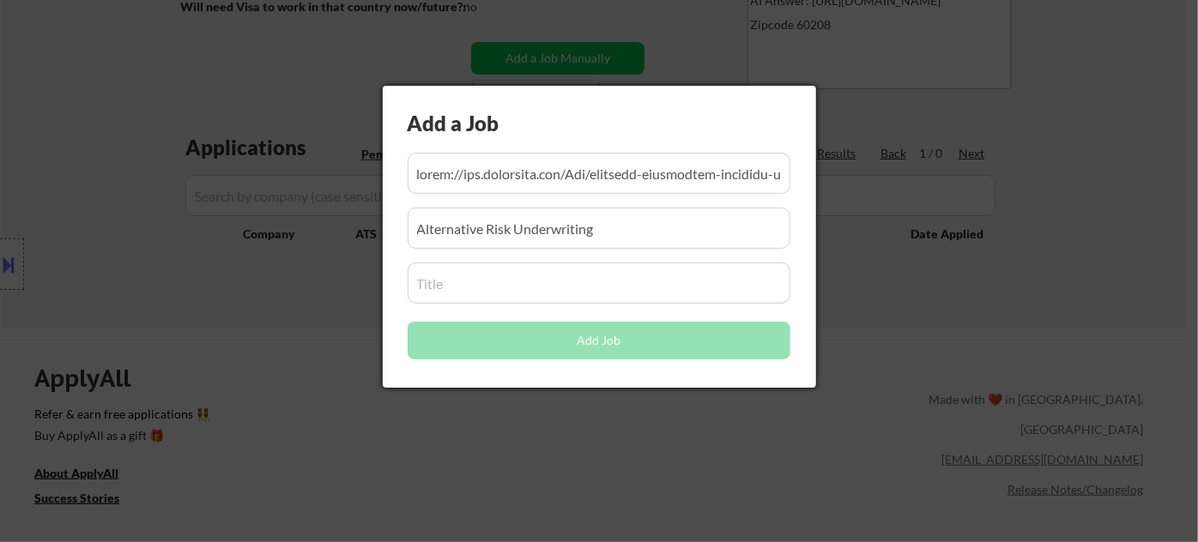
click at [440, 283] on input "input" at bounding box center [599, 283] width 383 height 41
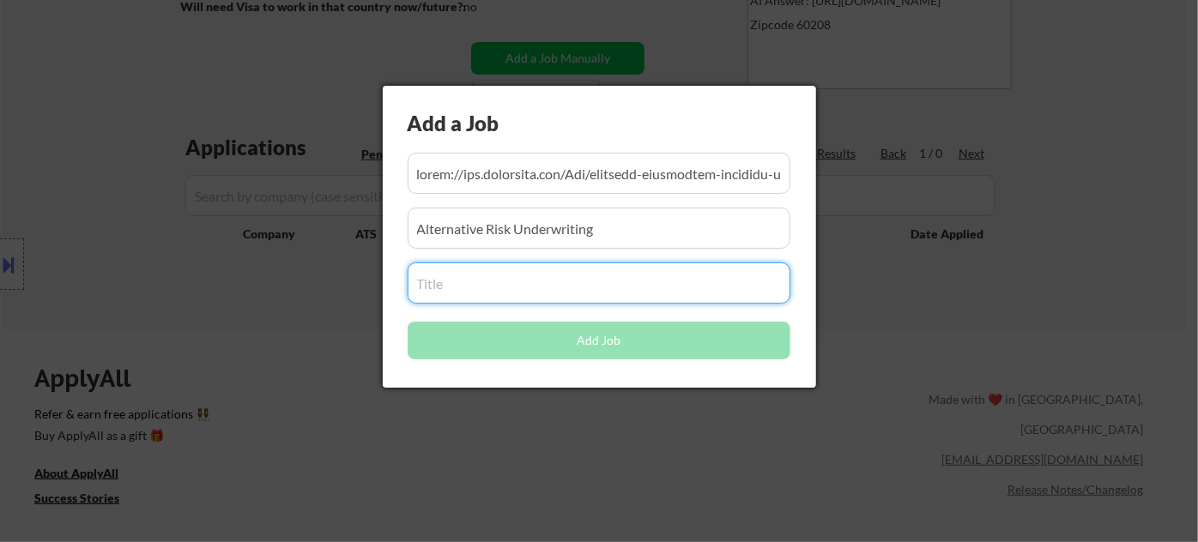
paste input "Property & Casualty Commercial Insurance Account Manager"
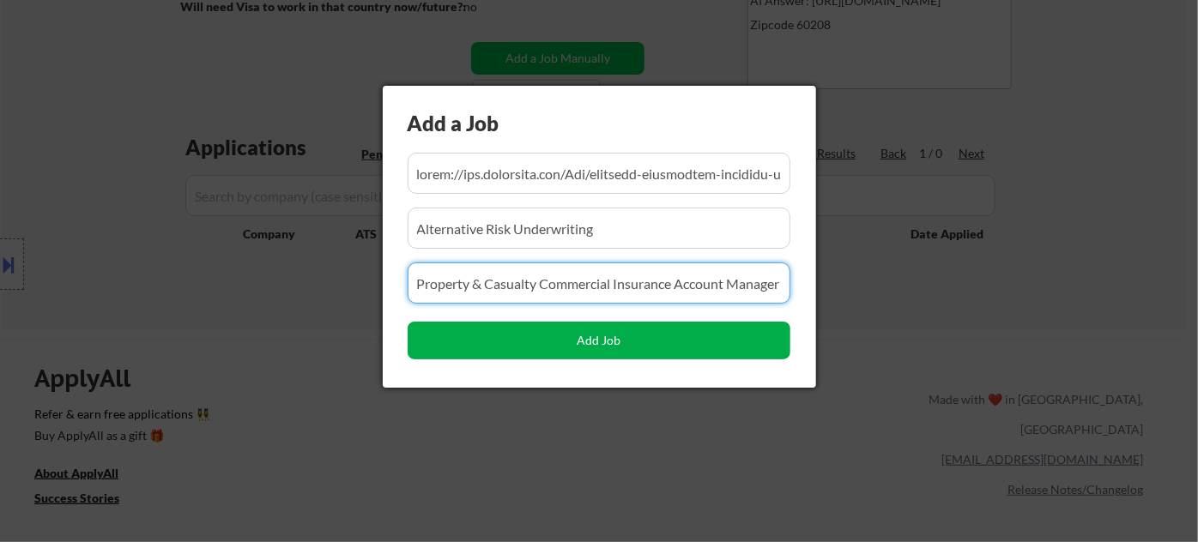
type input "Property & Casualty Commercial Insurance Account Manager"
click at [583, 341] on button "Add Job" at bounding box center [599, 341] width 383 height 38
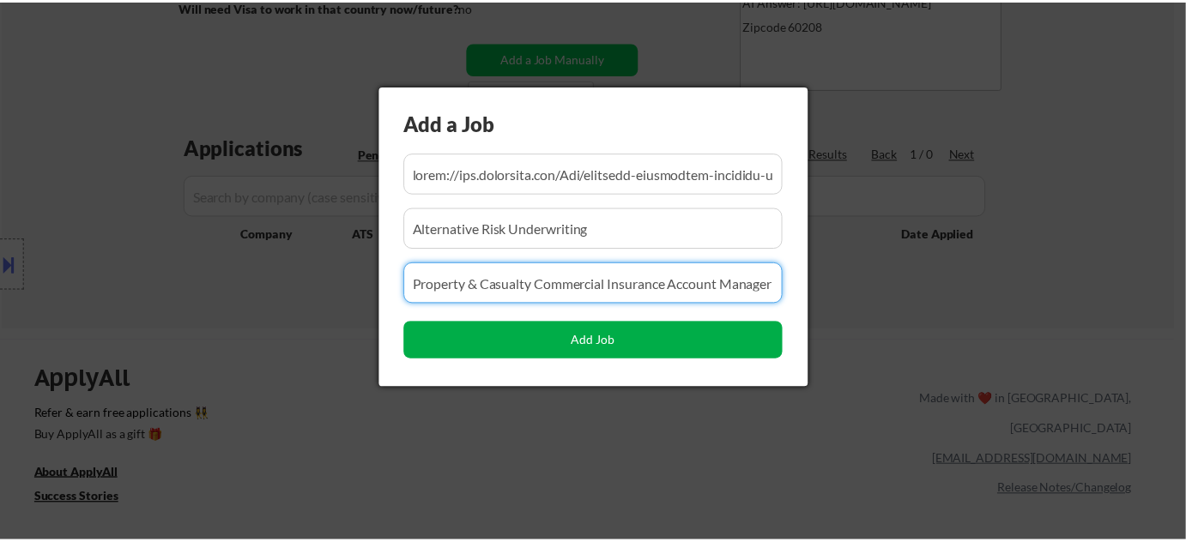
scroll to position [0, 0]
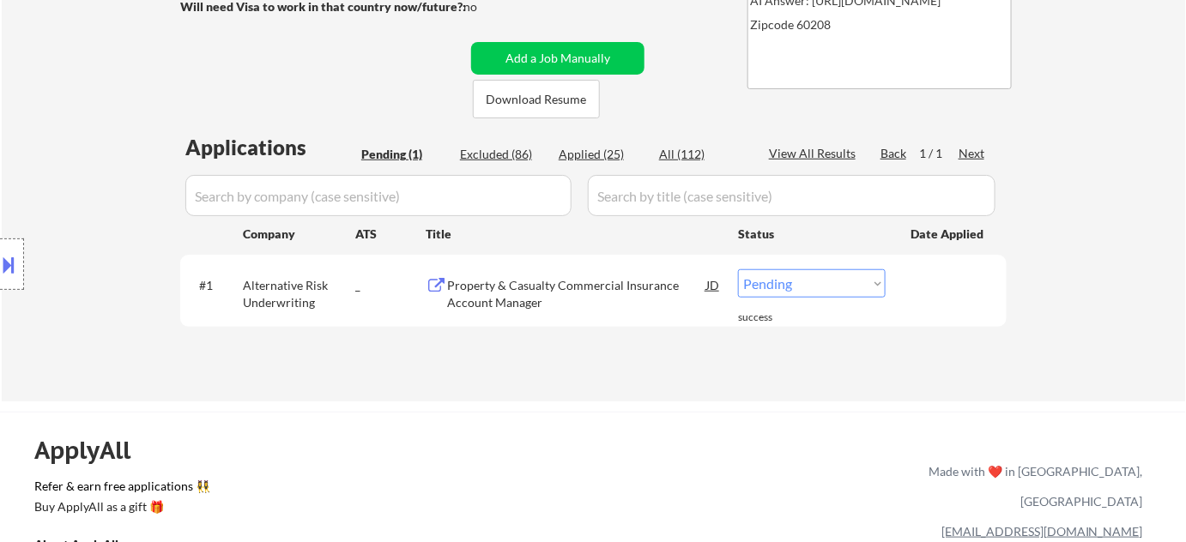
click at [789, 283] on select "Choose an option... Pending Applied Excluded (Questions) Excluded (Expired) Exc…" at bounding box center [812, 283] width 148 height 28
select select ""applied""
click at [738, 269] on select "Choose an option... Pending Applied Excluded (Questions) Excluded (Expired) Exc…" at bounding box center [812, 283] width 148 height 28
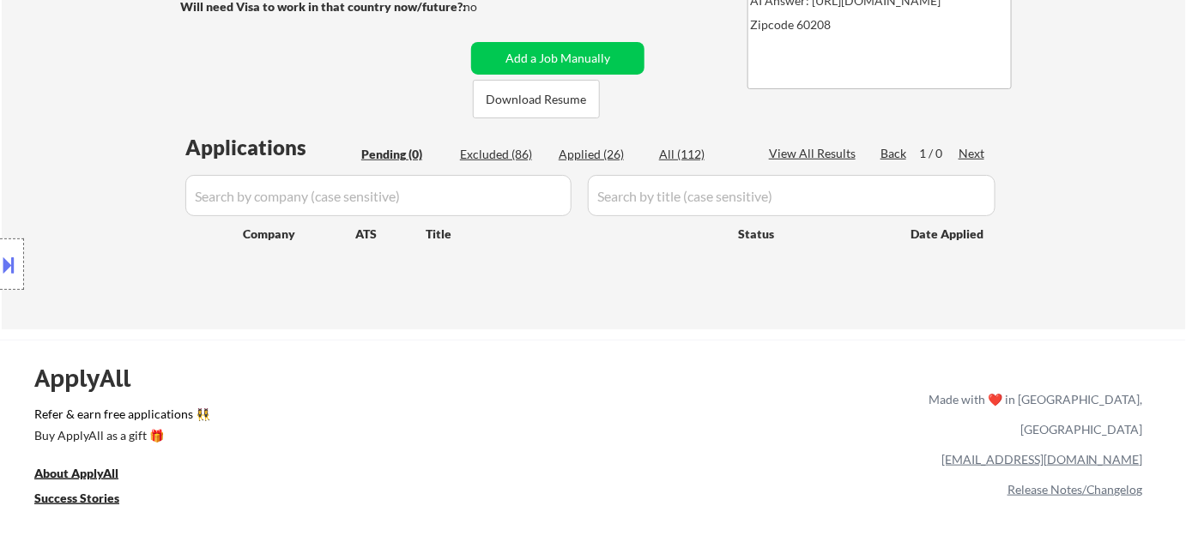
click at [615, 146] on div "Applied (26)" at bounding box center [602, 154] width 86 height 17
select select ""applied""
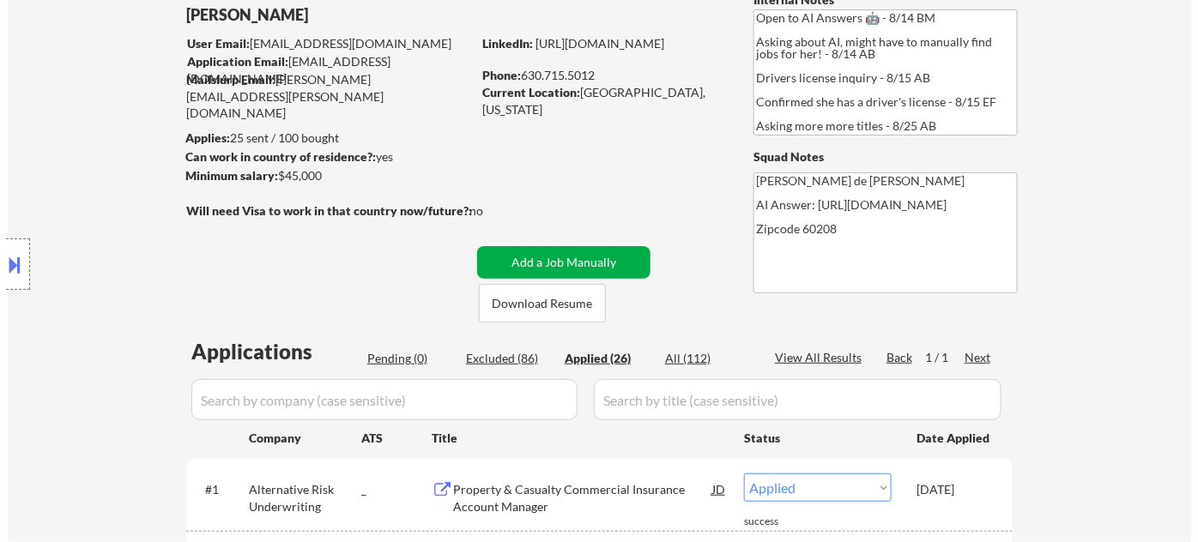
scroll to position [185, 0]
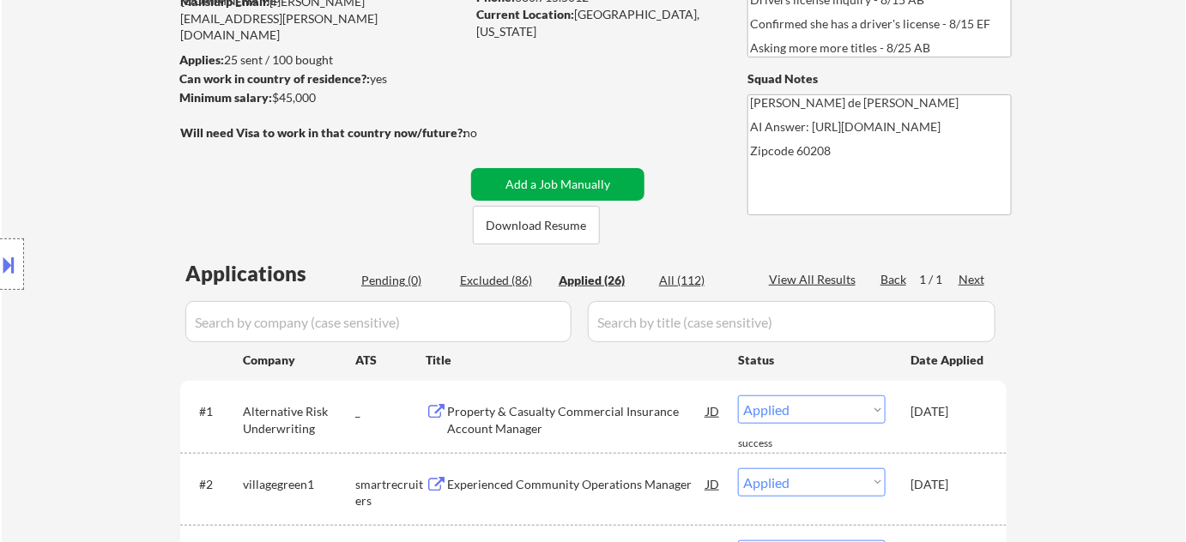
click at [558, 185] on button "Add a Job Manually" at bounding box center [557, 184] width 173 height 33
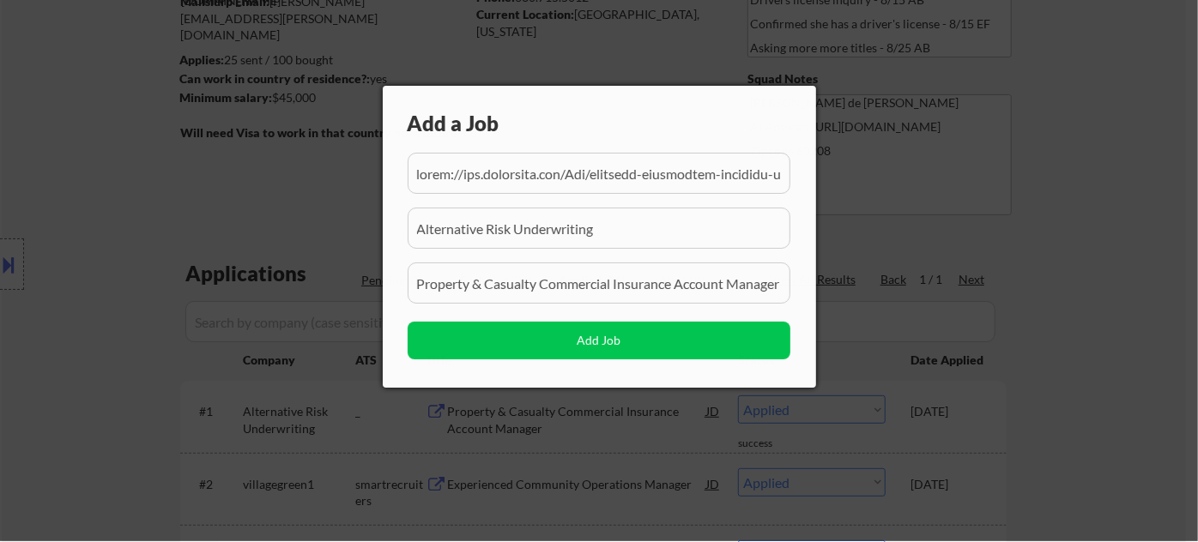
scroll to position [0, 8505]
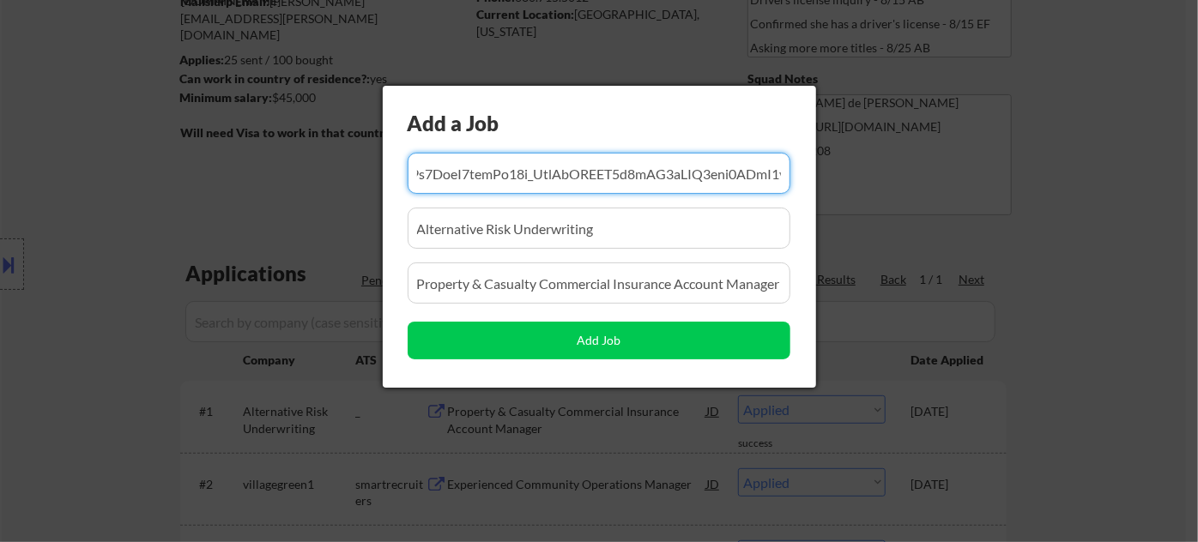
drag, startPoint x: 782, startPoint y: 168, endPoint x: 330, endPoint y: 174, distance: 452.3
click at [331, 174] on body "← Return to /applysquad Mailslurp Inbox Job Search Builder Laura Gerdes User Em…" at bounding box center [599, 86] width 1198 height 542
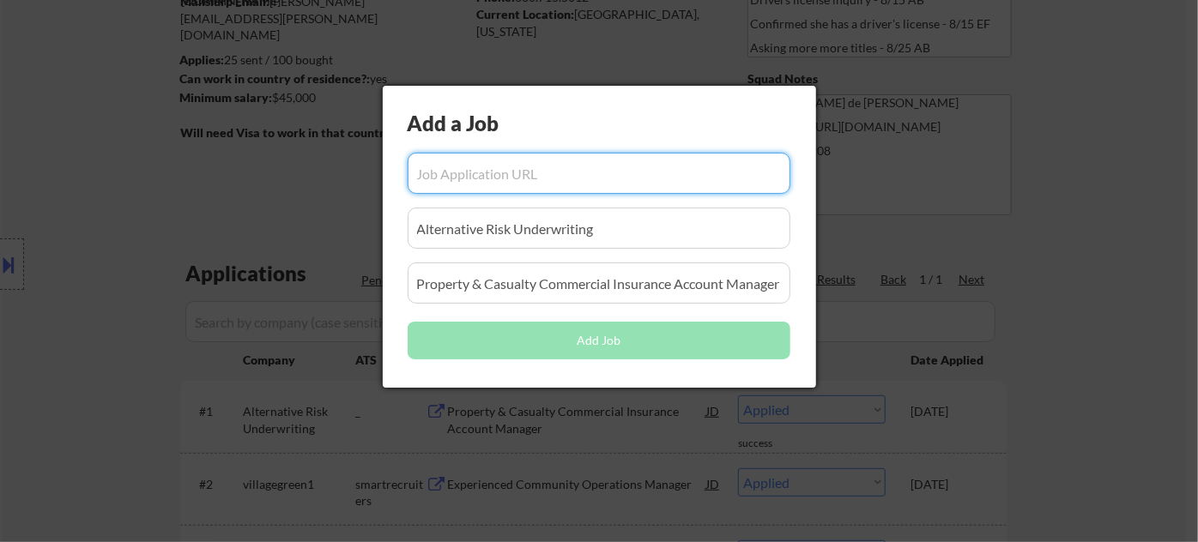
paste input "https://www.glassdoor.com/Job/oakbrook-ter-il-us-property-manager-jobs-SRCH_IL.…"
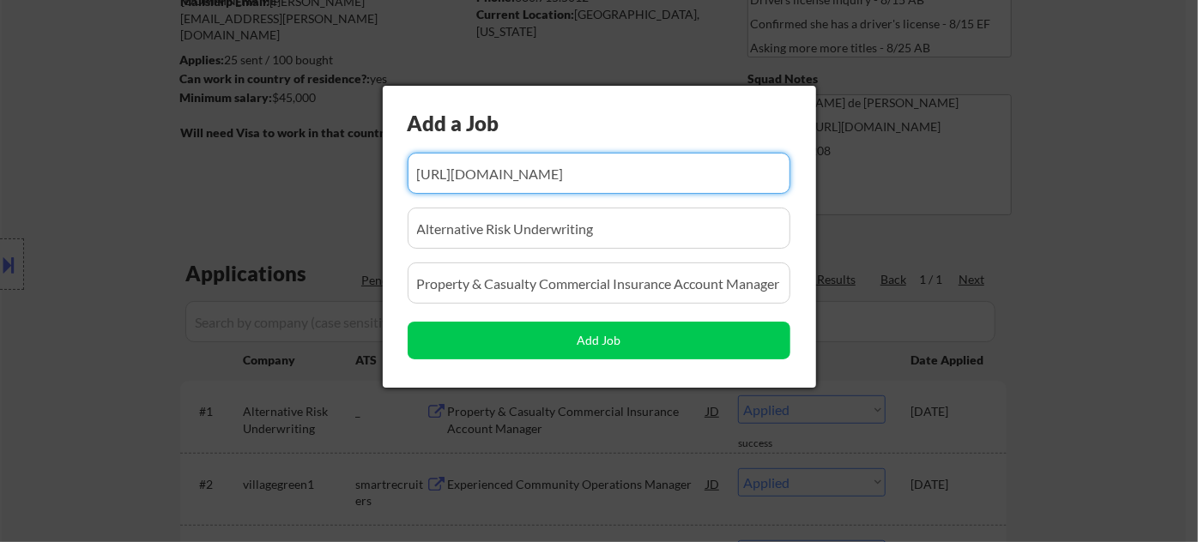
type input "https://www.glassdoor.com/Job/oakbrook-ter-il-us-property-manager-jobs-SRCH_IL.…"
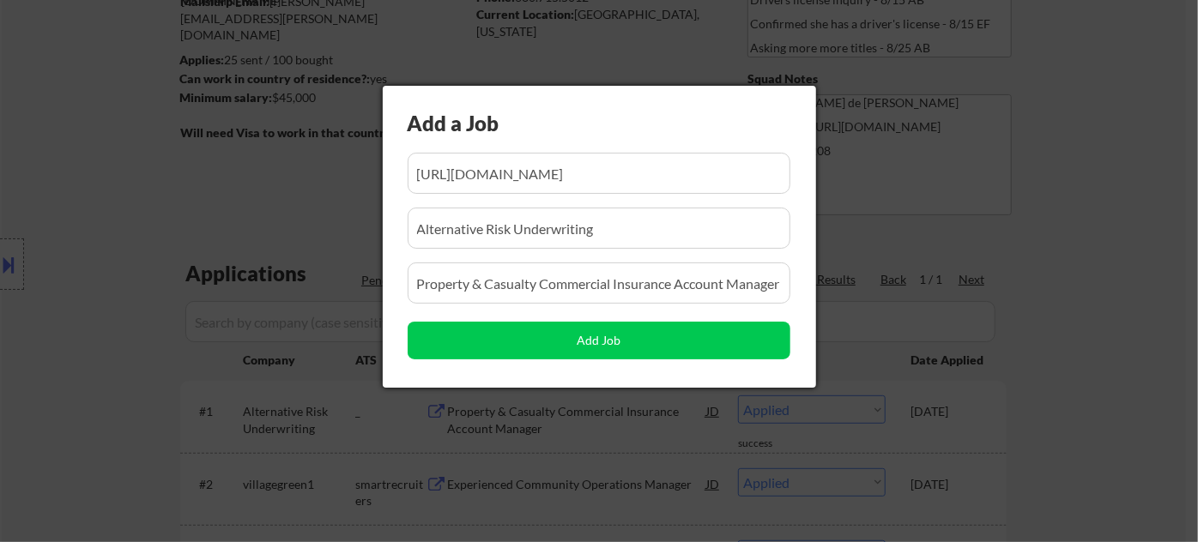
scroll to position [0, 0]
click at [678, 172] on input "input" at bounding box center [599, 173] width 383 height 41
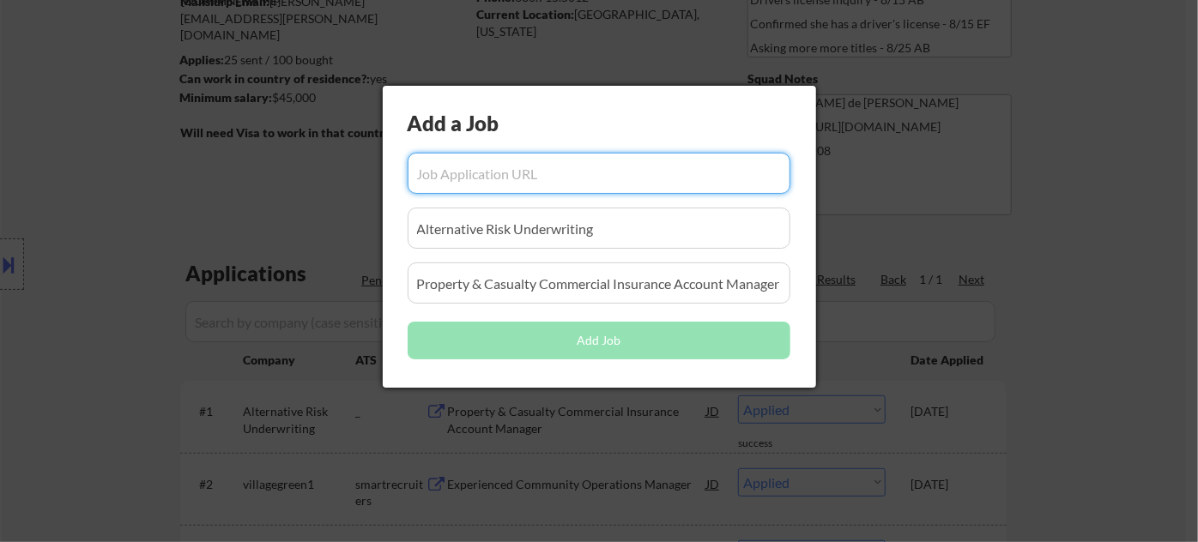
paste input "https://www.glassdoor.com/Job/oakbrook-ter-il-us-property-manager-jobs-SRCH_IL.…"
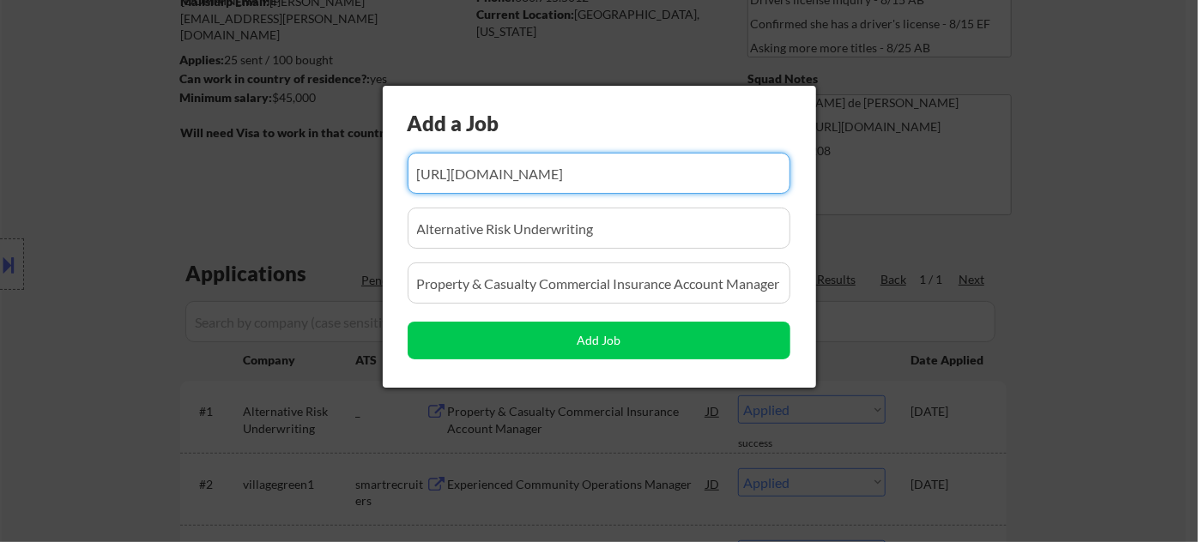
click at [574, 170] on input "input" at bounding box center [599, 173] width 383 height 41
paste input "https://www.glassdoor.cohttps://www.glassdoor.com/Job/oakbrook-ter-il-us-proper…"
type input "https://www.glassdoor.cohttps://www.glassdoor.com/Job/oakbrook-ter-il-us-proper…"
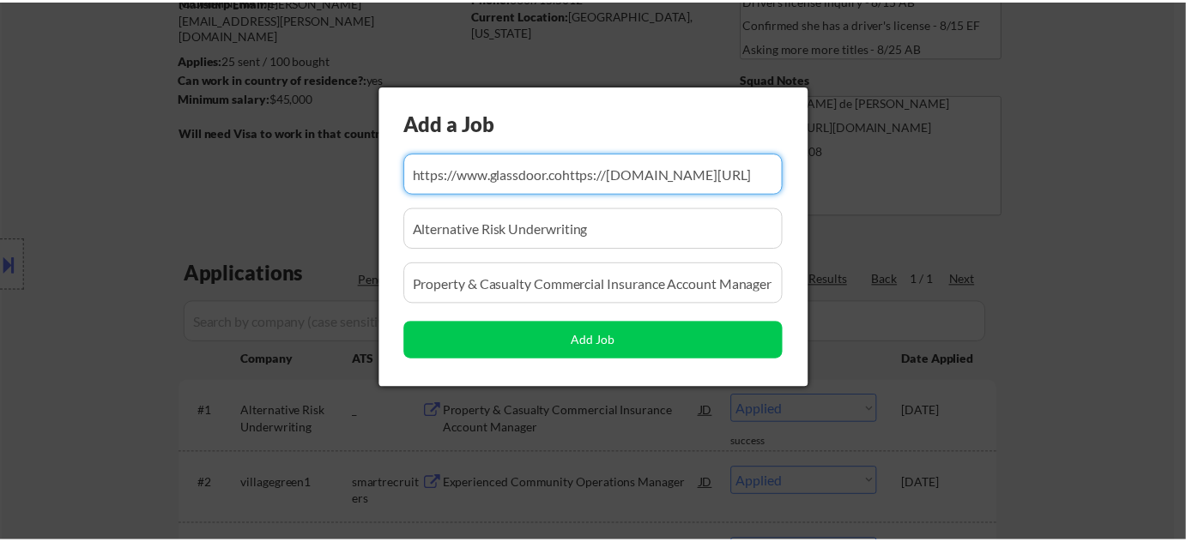
scroll to position [0, 0]
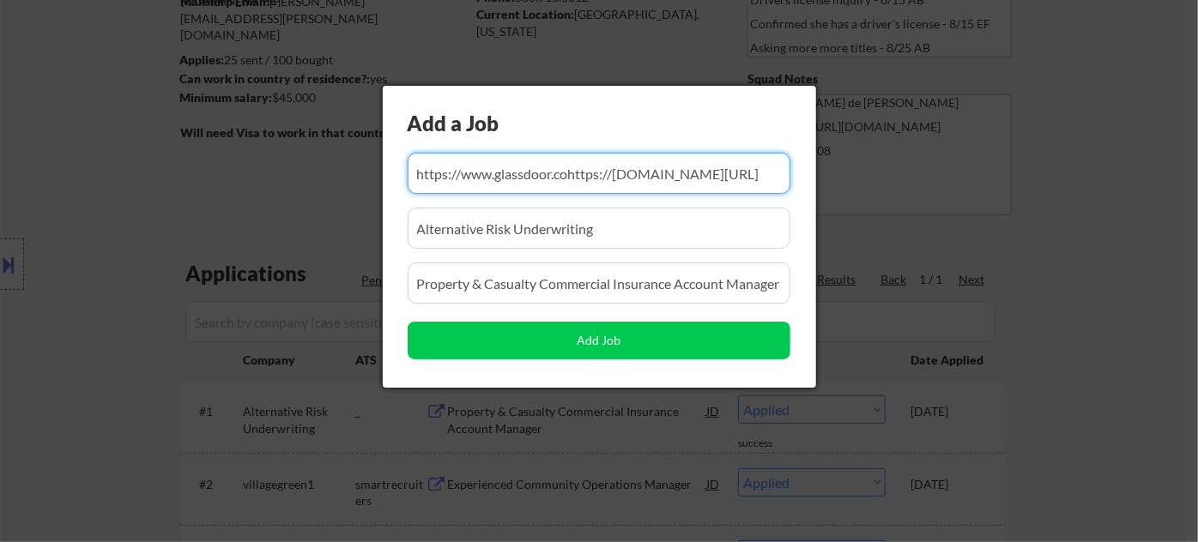
drag, startPoint x: 650, startPoint y: 227, endPoint x: 25, endPoint y: 223, distance: 624.8
click at [25, 223] on body "← Return to /applysquad Mailslurp Inbox Job Search Builder Laura Gerdes User Em…" at bounding box center [599, 86] width 1198 height 542
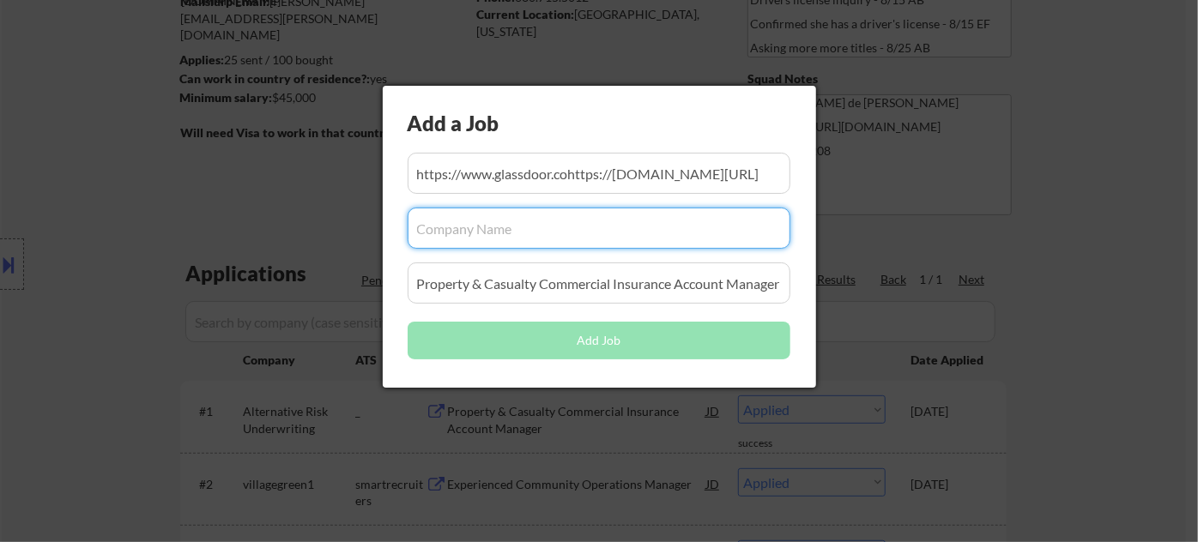
click at [606, 294] on input "input" at bounding box center [599, 283] width 383 height 41
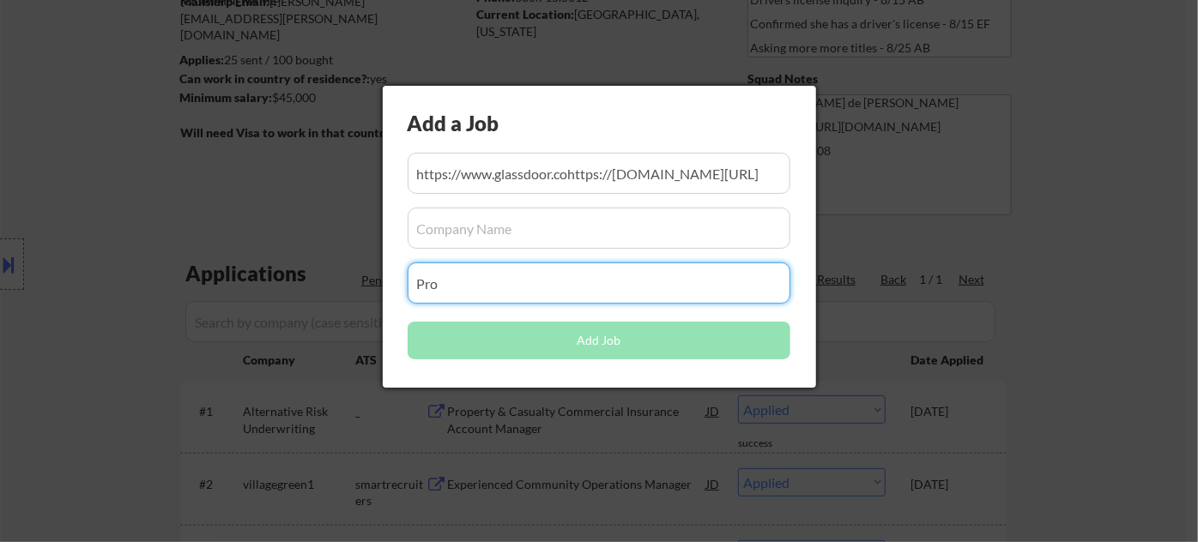
type input "Pro"
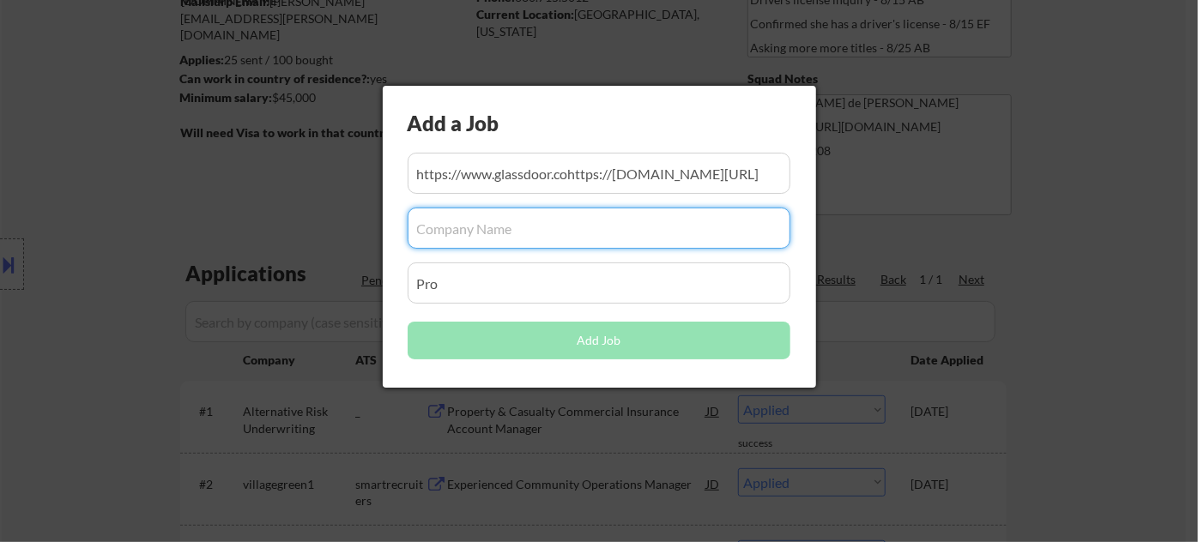
click at [486, 227] on input "input" at bounding box center [599, 228] width 383 height 41
paste input "Peak Midwest Properties"
type input "Peak Midwest Properties"
click at [505, 285] on input "input" at bounding box center [599, 283] width 383 height 41
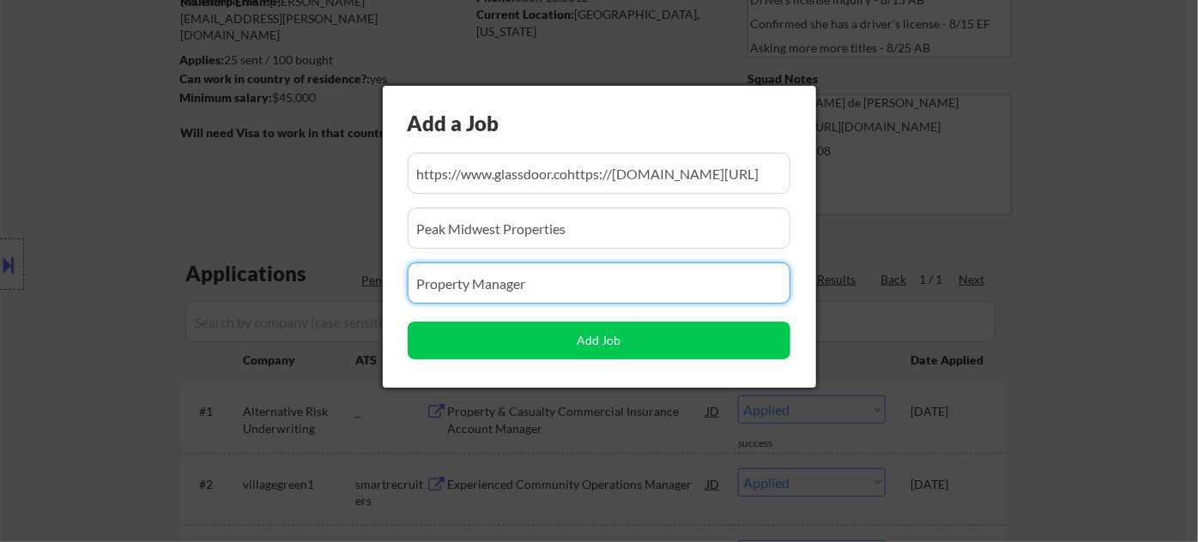
type input "Property Manager"
drag, startPoint x: 548, startPoint y: 283, endPoint x: 197, endPoint y: 289, distance: 351.1
click at [197, 289] on body "← Return to /applysquad Mailslurp Inbox Job Search Builder Laura Gerdes User Em…" at bounding box center [599, 86] width 1198 height 542
type input "Property Manager"
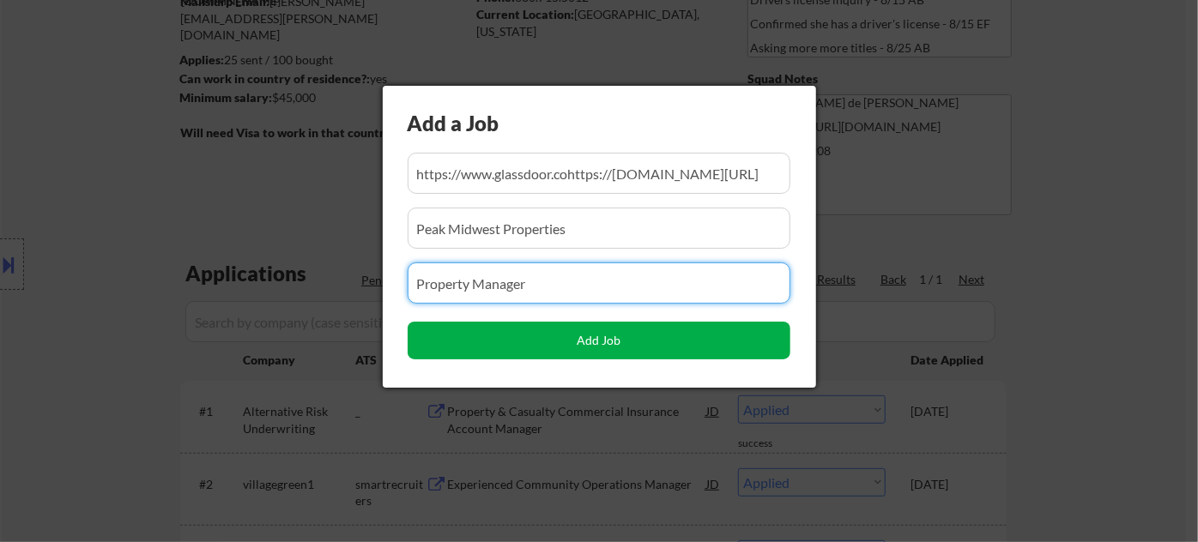
click at [672, 345] on button "Add Job" at bounding box center [599, 341] width 383 height 38
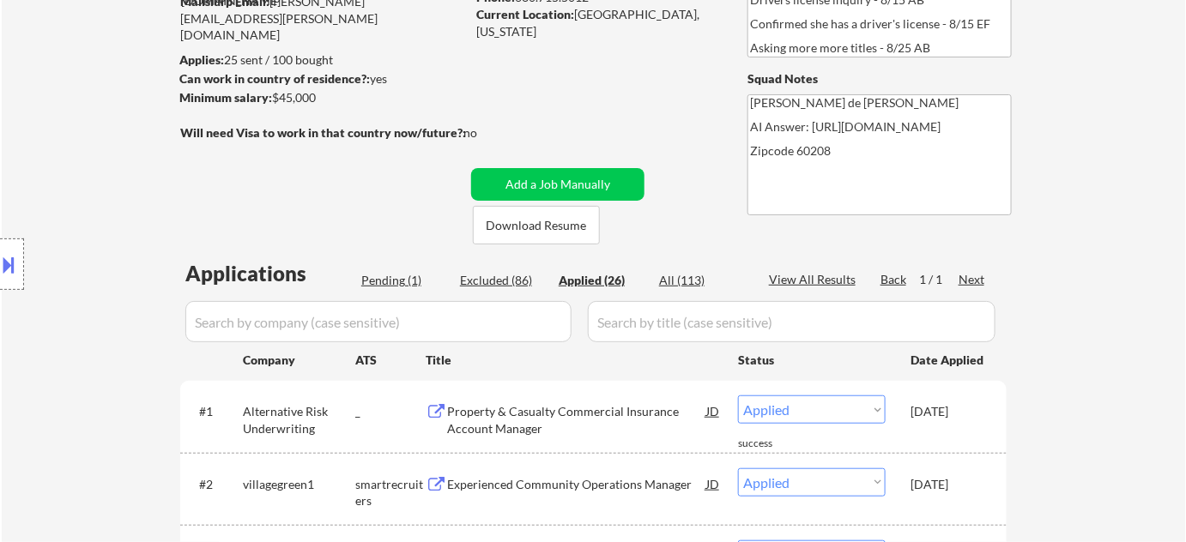
click at [412, 276] on div "Pending (1)" at bounding box center [404, 280] width 86 height 17
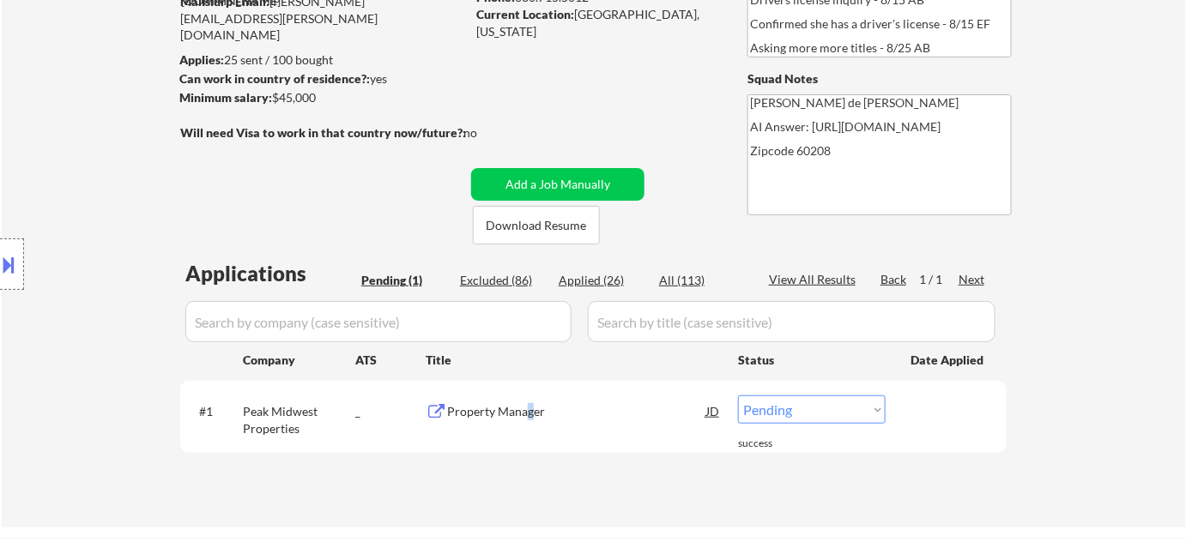
click at [528, 412] on div "Property Manager" at bounding box center [576, 411] width 259 height 17
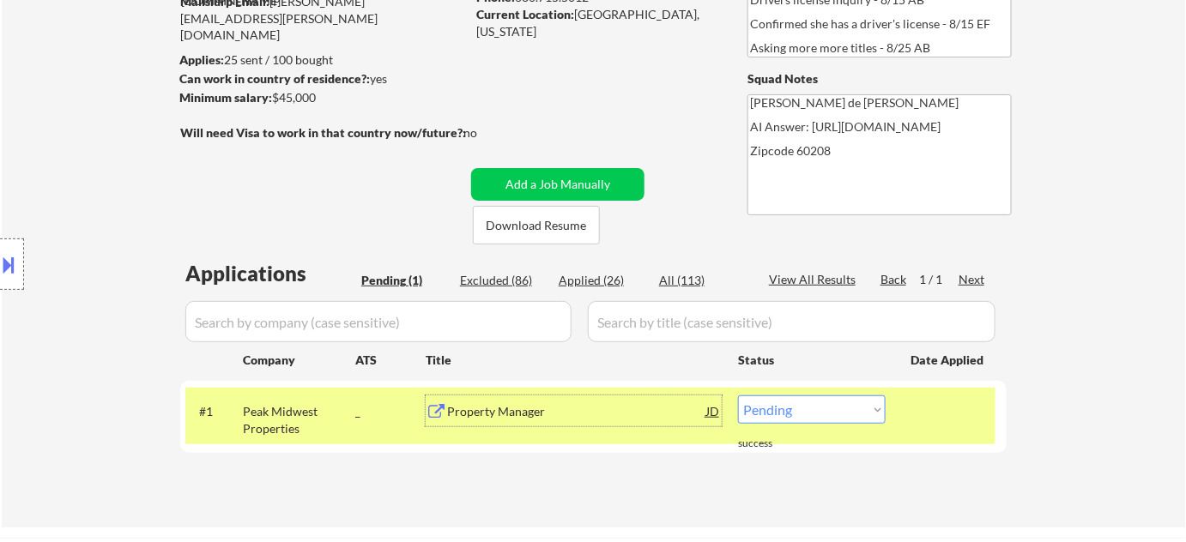
click at [505, 415] on div "Property Manager" at bounding box center [576, 411] width 259 height 17
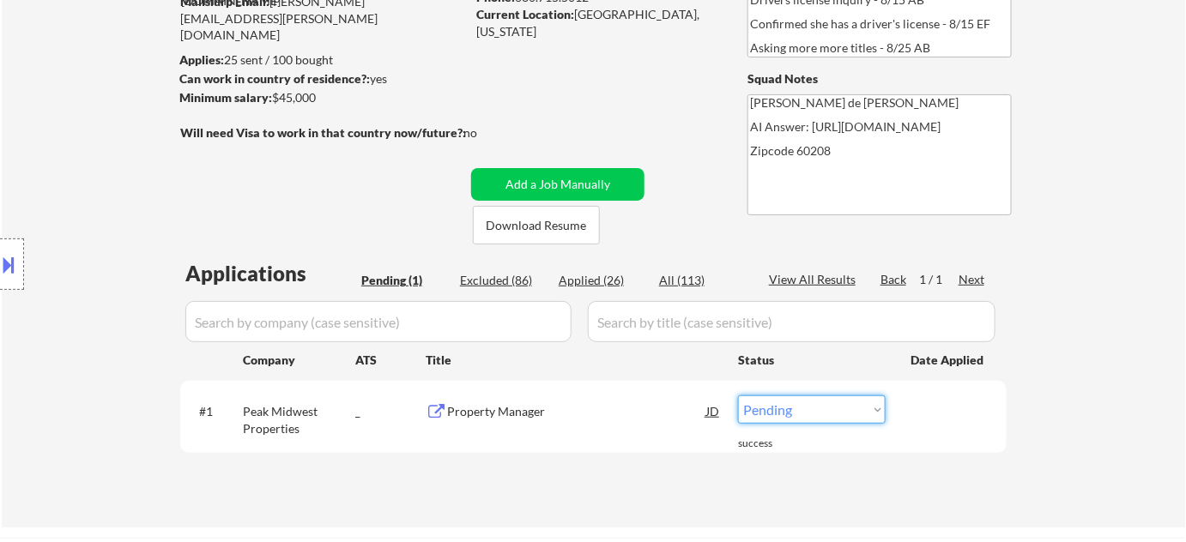
click at [802, 412] on select "Choose an option... Pending Applied Excluded (Questions) Excluded (Expired) Exc…" at bounding box center [812, 410] width 148 height 28
select select ""applied""
click at [738, 396] on select "Choose an option... Pending Applied Excluded (Questions) Excluded (Expired) Exc…" at bounding box center [812, 410] width 148 height 28
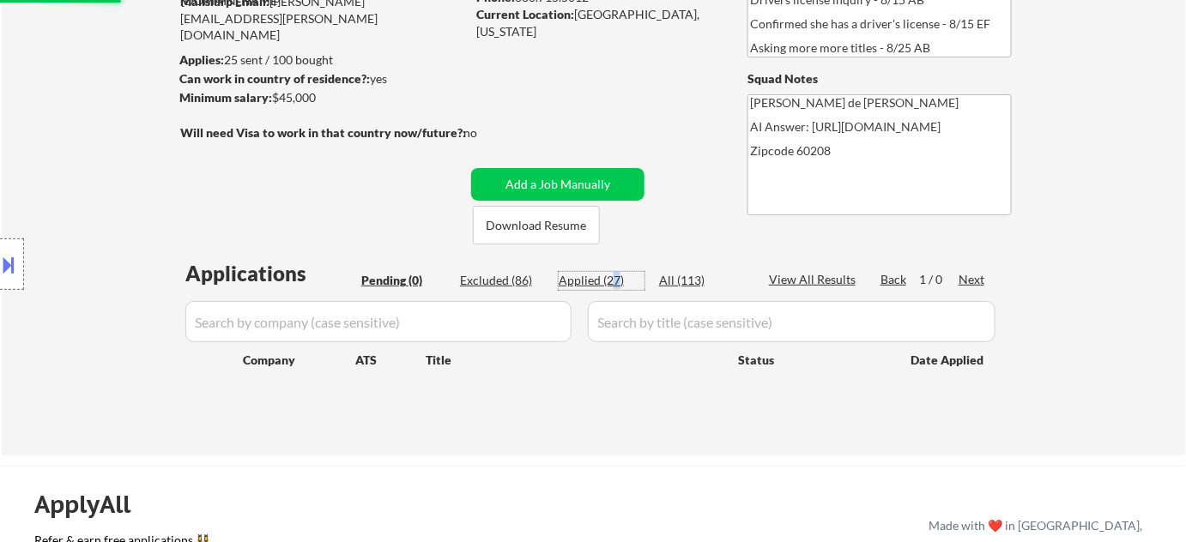
drag, startPoint x: 613, startPoint y: 280, endPoint x: 654, endPoint y: 393, distance: 120.5
click at [613, 279] on div "Applied (27)" at bounding box center [602, 280] width 86 height 17
select select ""applied""
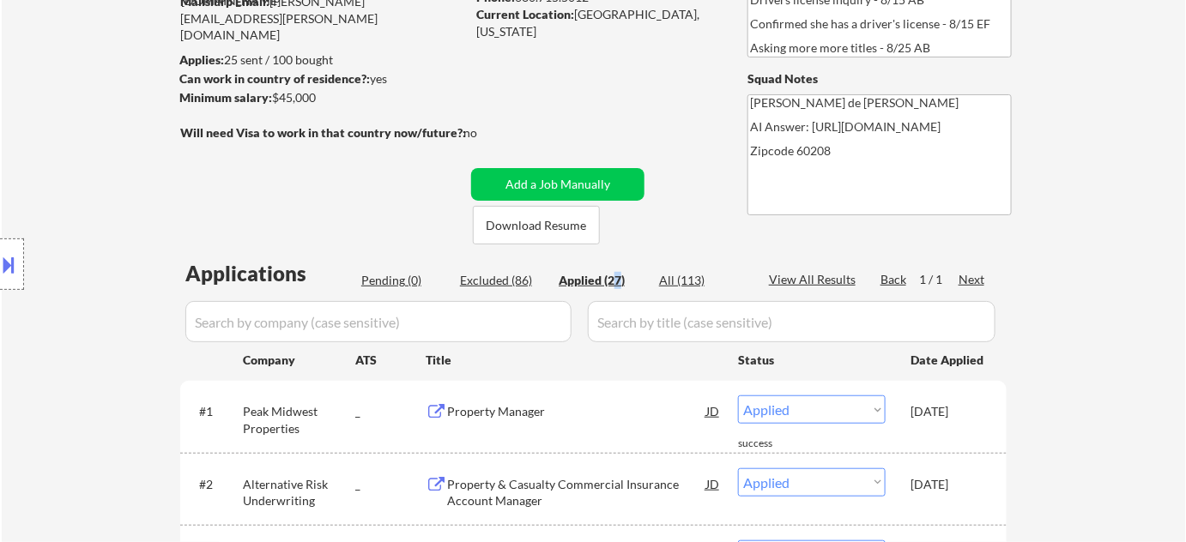
scroll to position [419, 0]
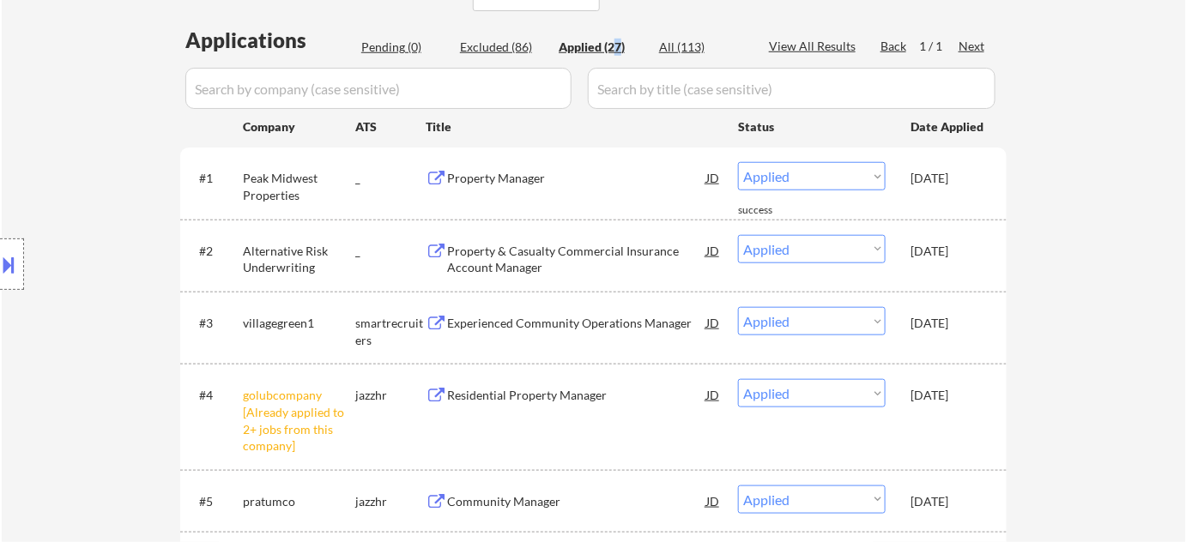
click at [517, 264] on div "Property & Casualty Commercial Insurance Account Manager" at bounding box center [576, 259] width 259 height 33
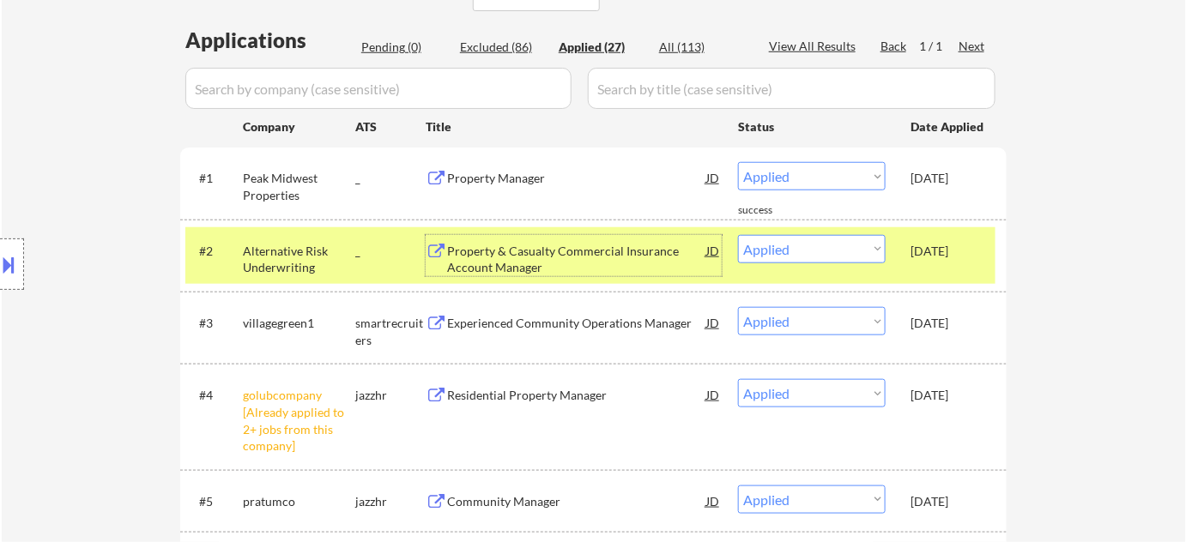
click at [508, 179] on div "Property Manager" at bounding box center [576, 178] width 259 height 17
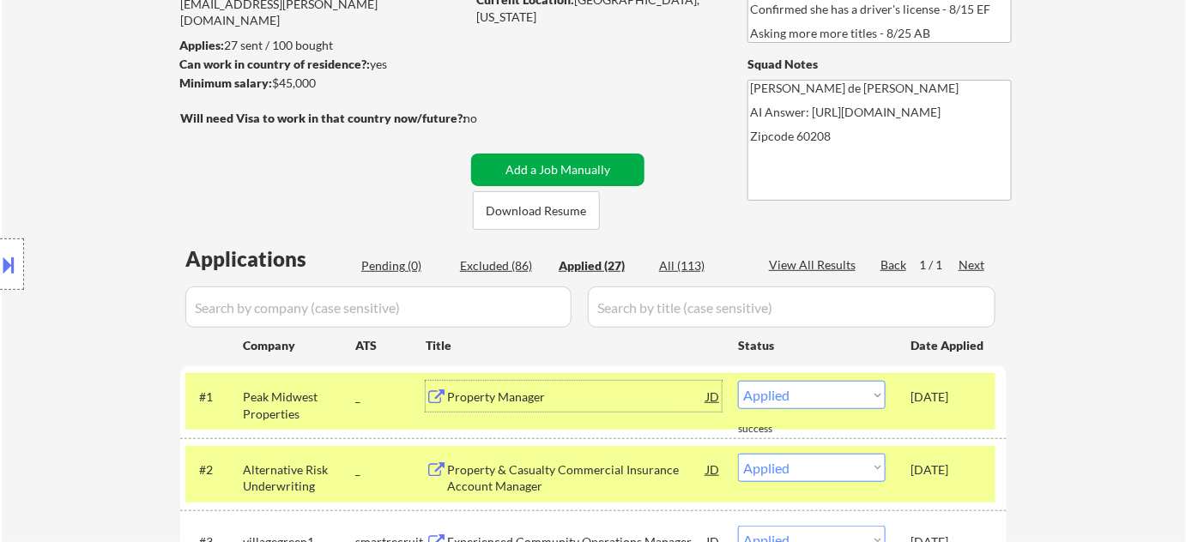
scroll to position [185, 0]
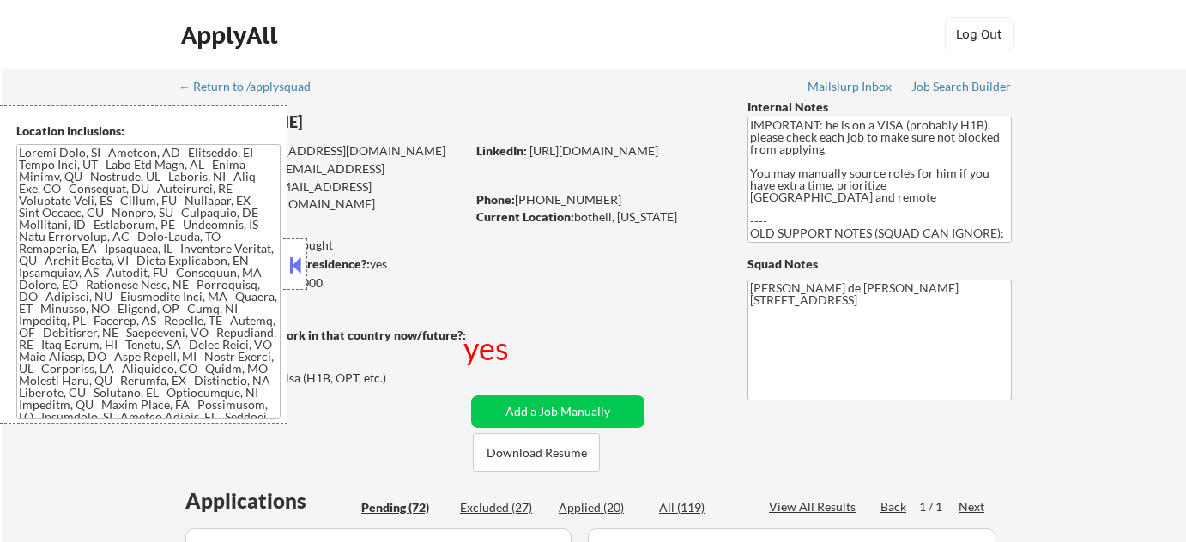
select select ""pending""
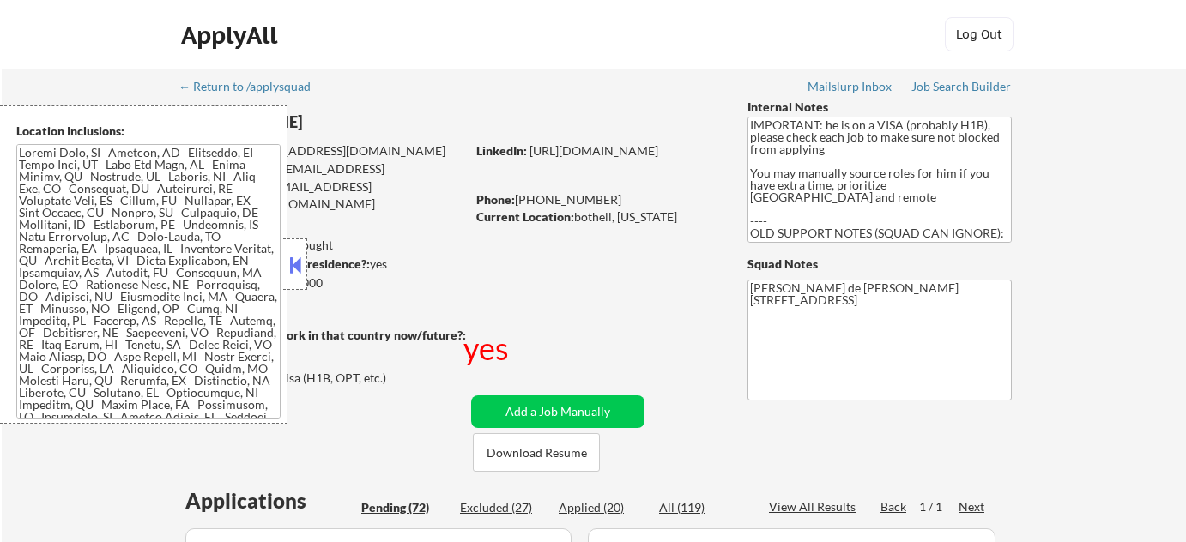
select select ""pending""
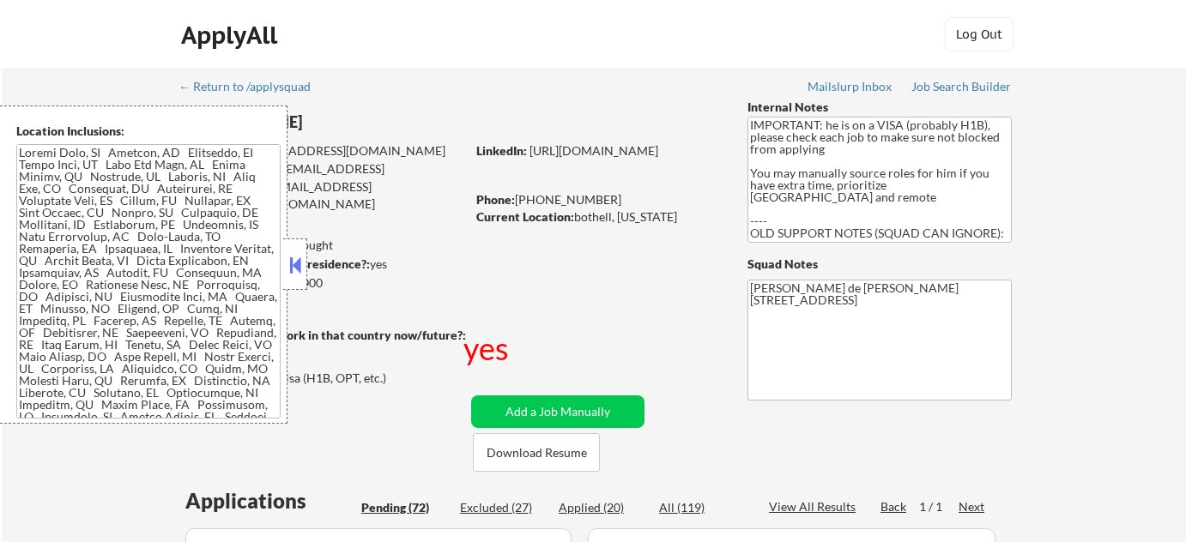
select select ""pending""
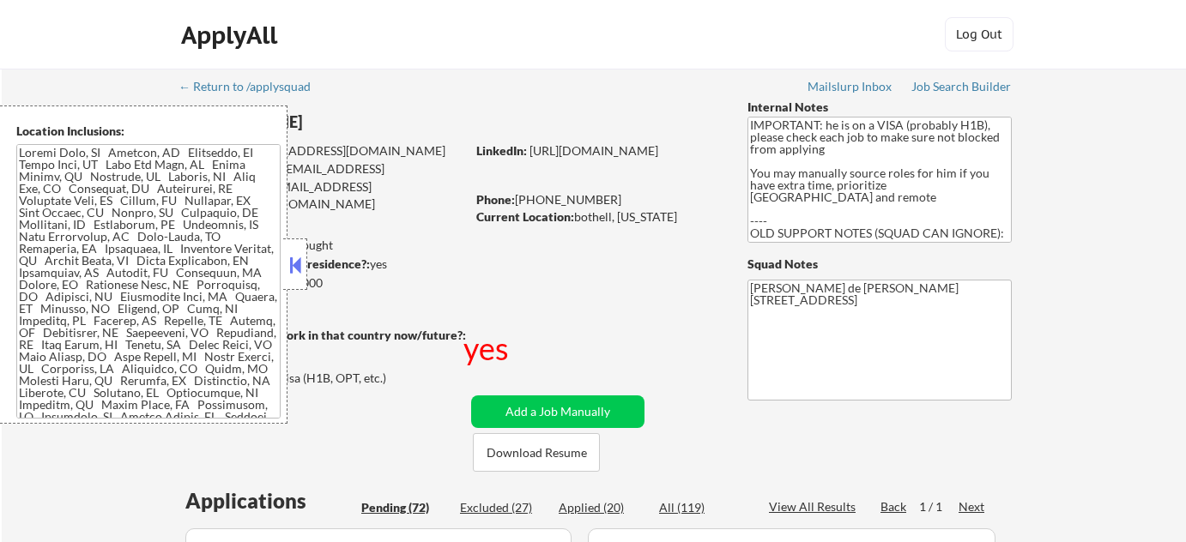
select select ""pending""
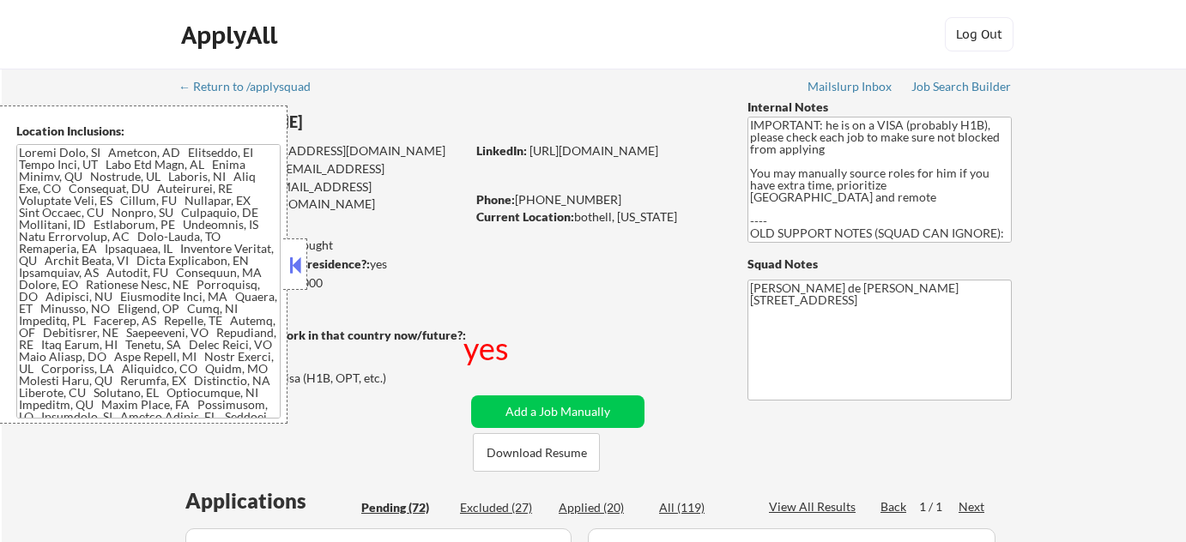
select select ""pending""
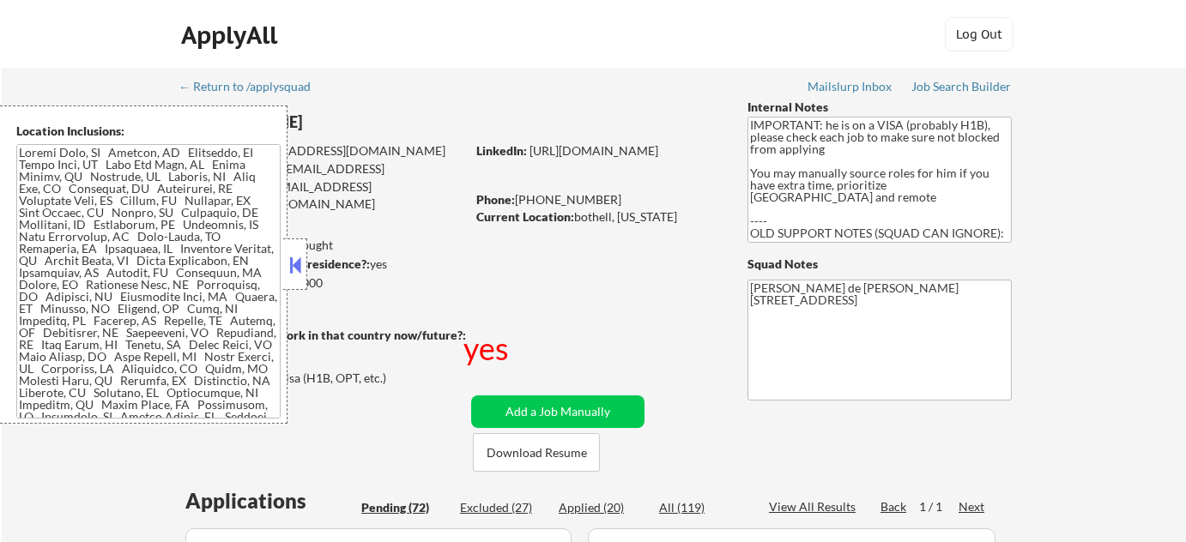
select select ""pending""
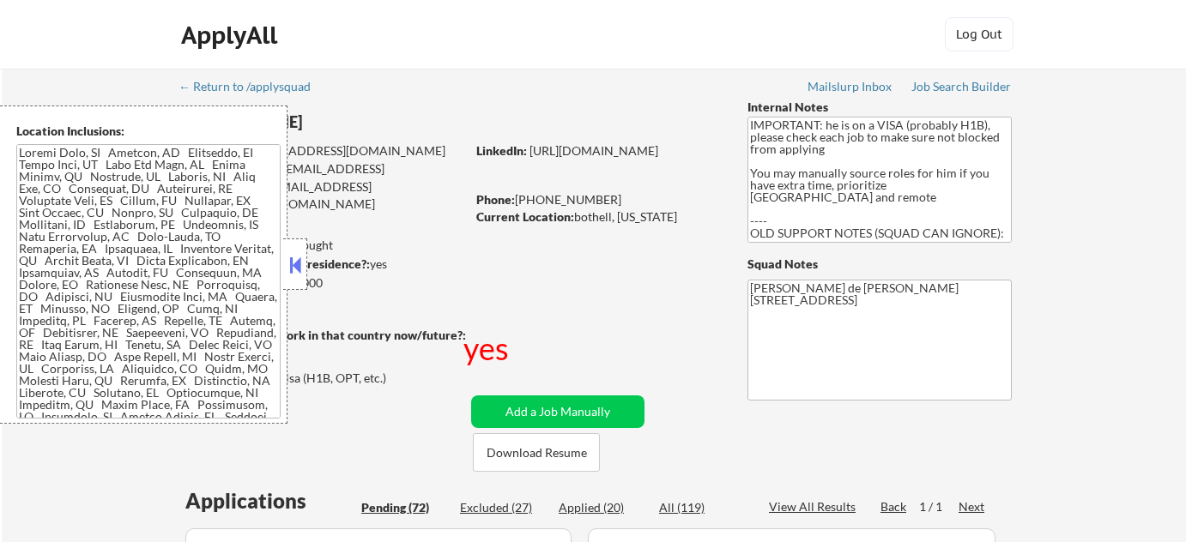
select select ""pending""
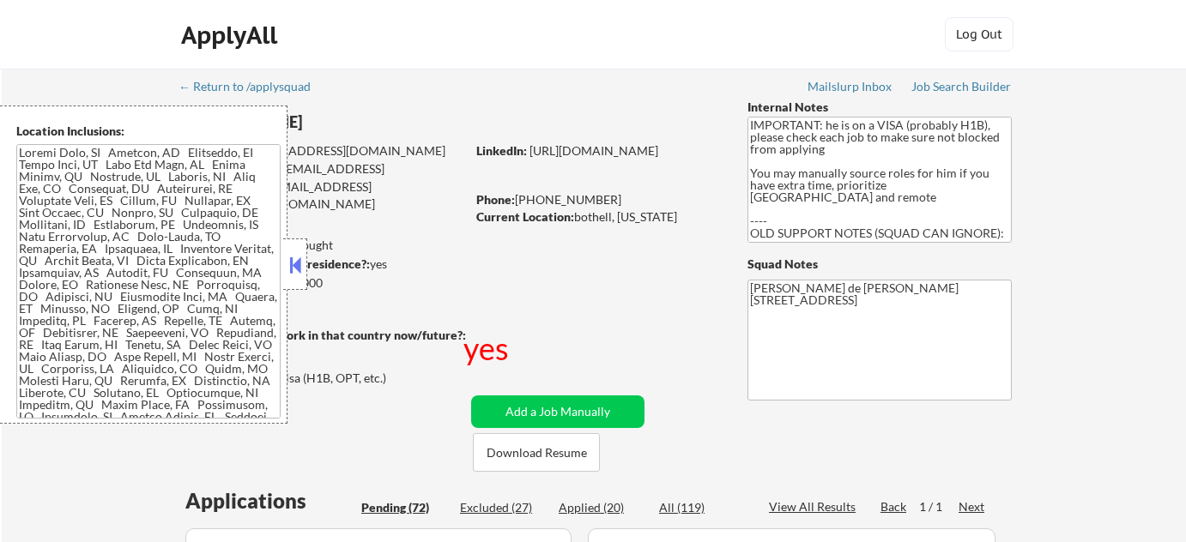
select select ""pending""
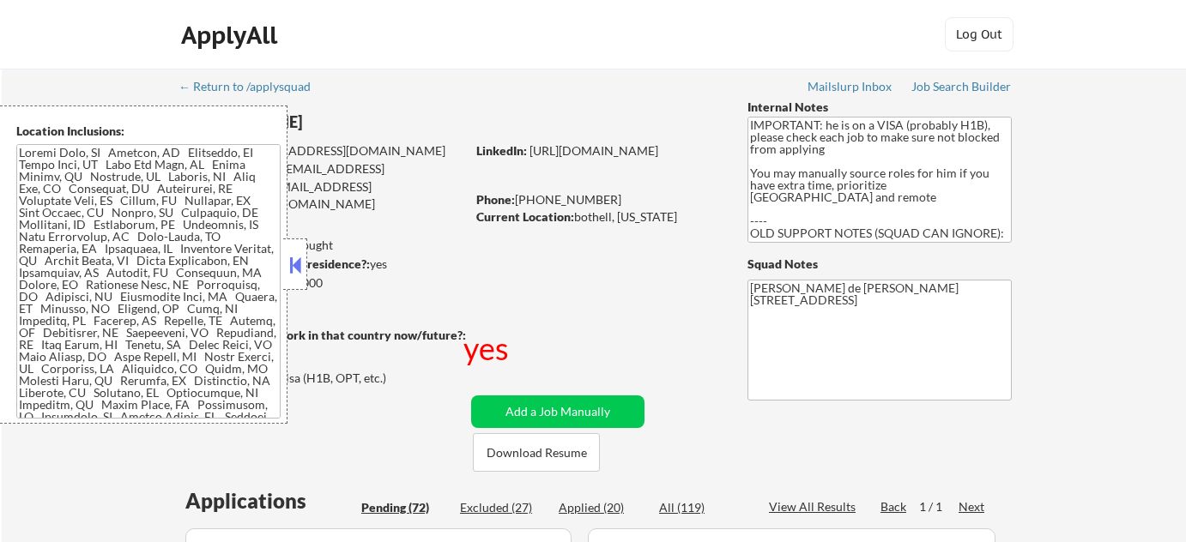
select select ""pending""
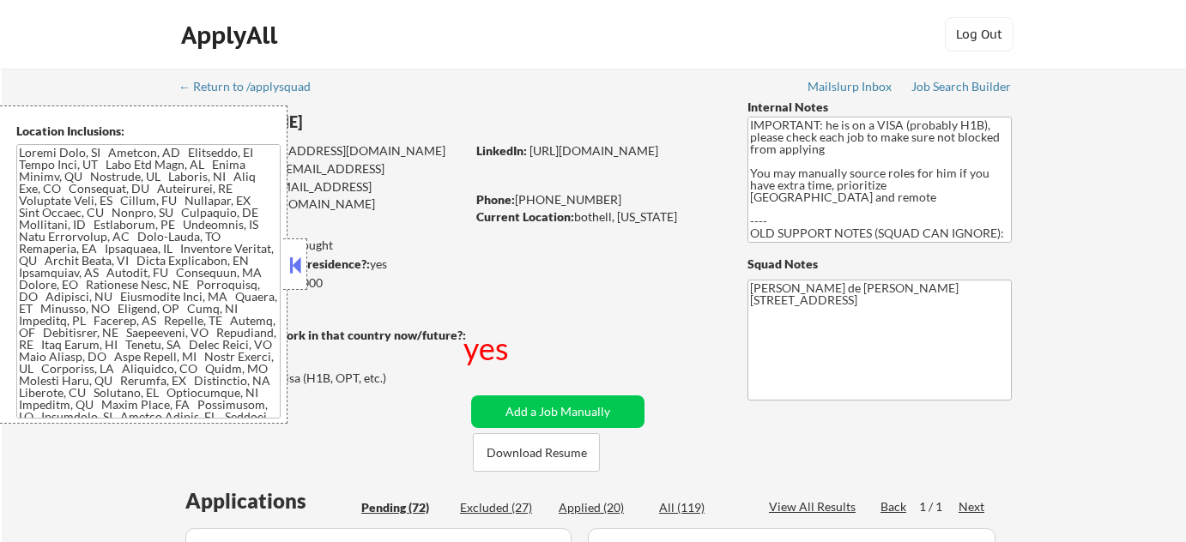
select select ""pending""
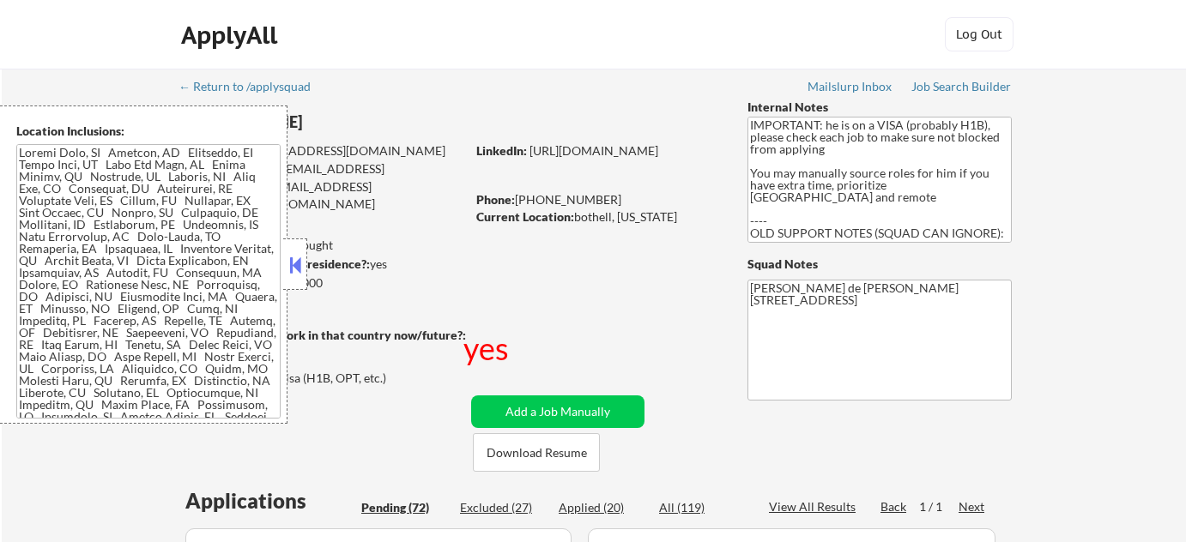
select select ""pending""
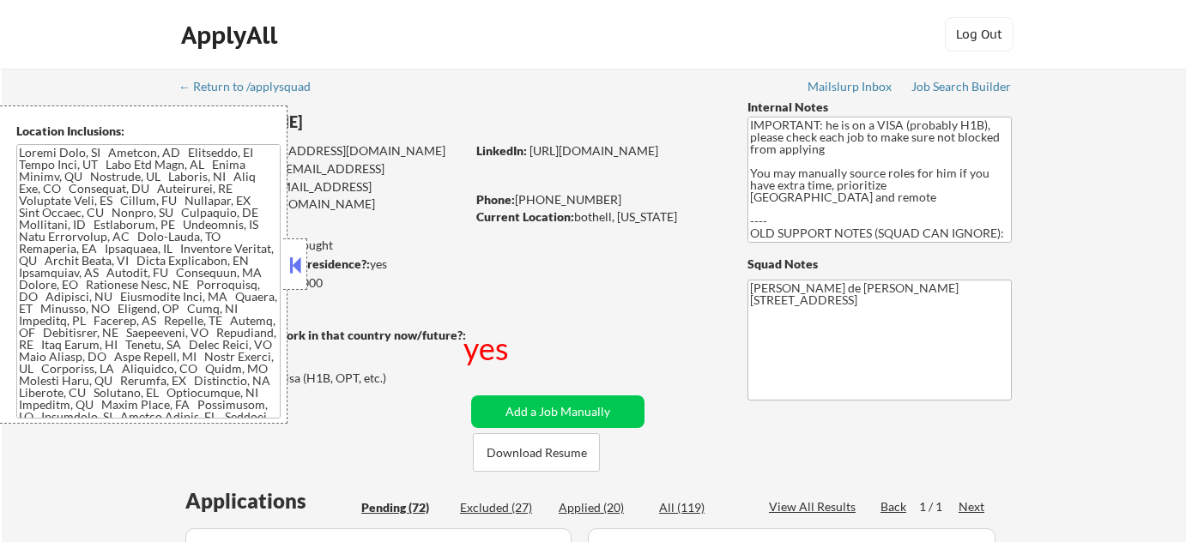
select select ""pending""
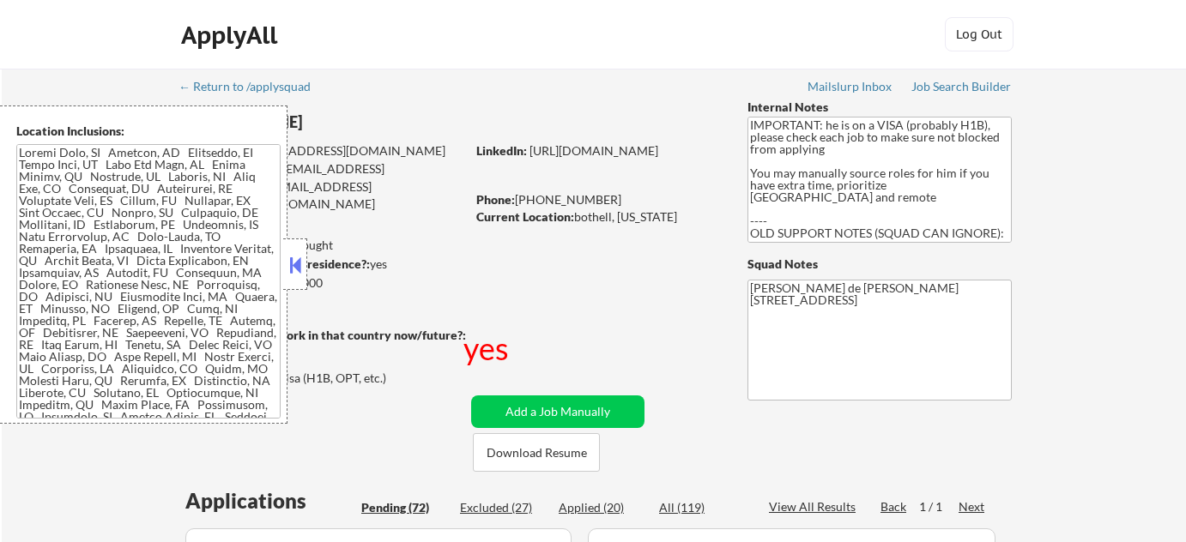
select select ""pending""
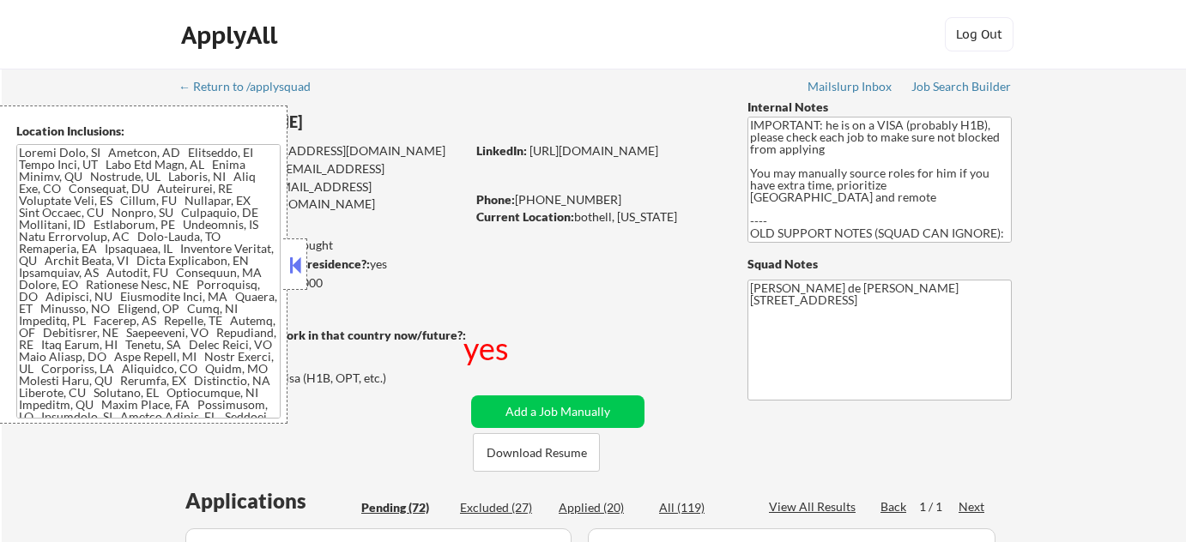
select select ""pending""
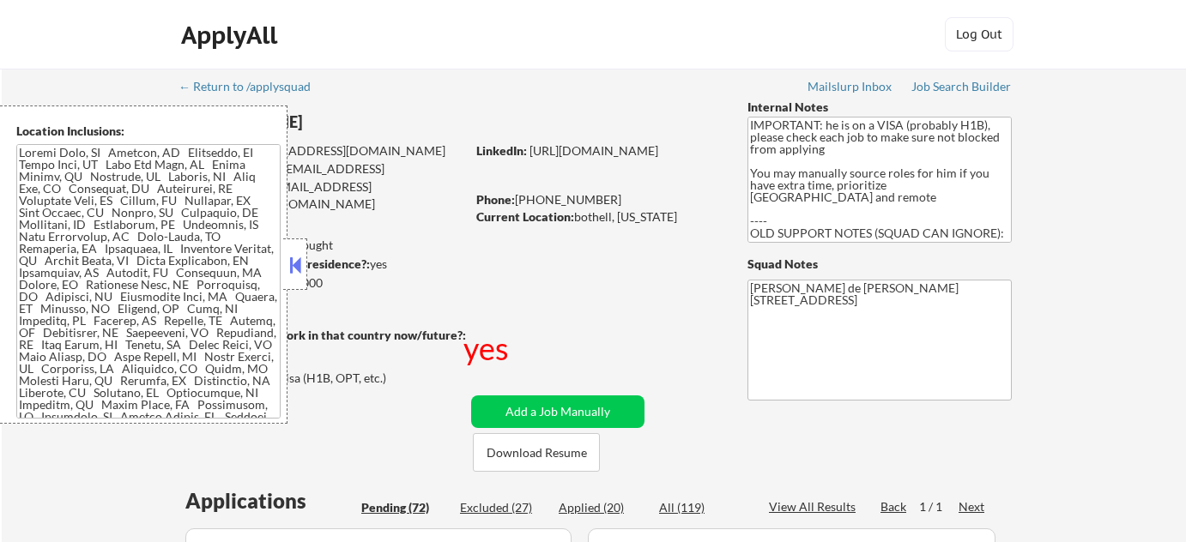
select select ""pending""
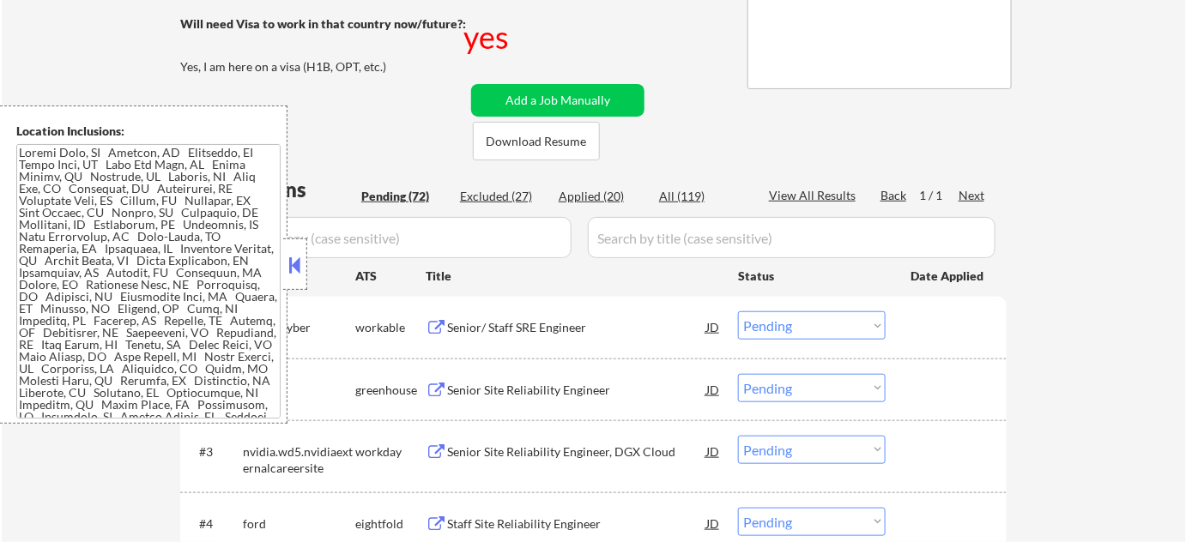
click at [300, 269] on button at bounding box center [295, 265] width 19 height 26
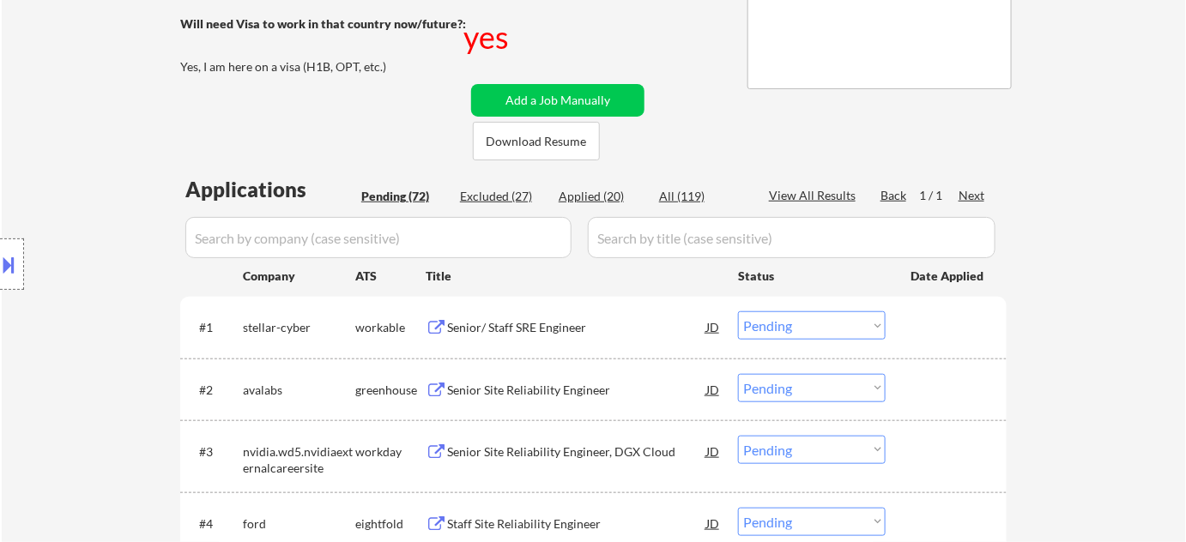
scroll to position [702, 0]
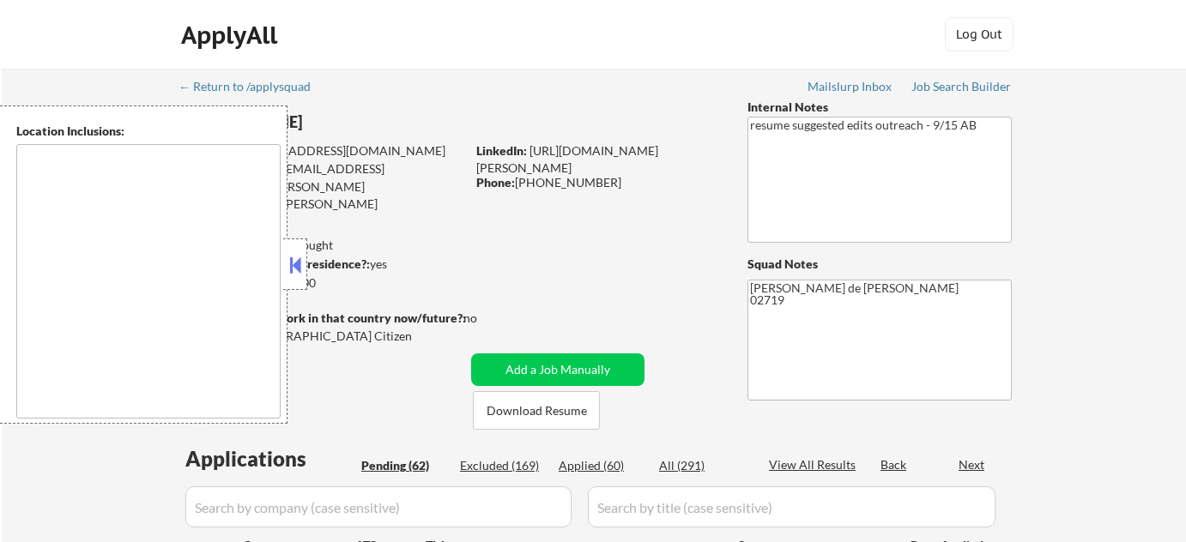
type textarea "[GEOGRAPHIC_DATA], [GEOGRAPHIC_DATA] [GEOGRAPHIC_DATA], [GEOGRAPHIC_DATA] [GEOG…"
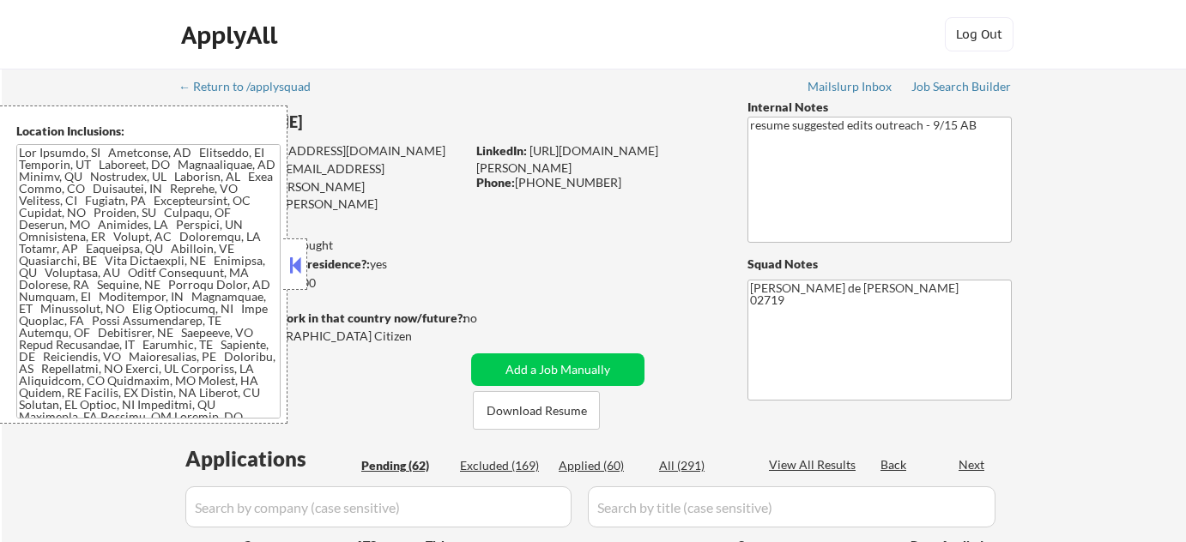
select select ""pending""
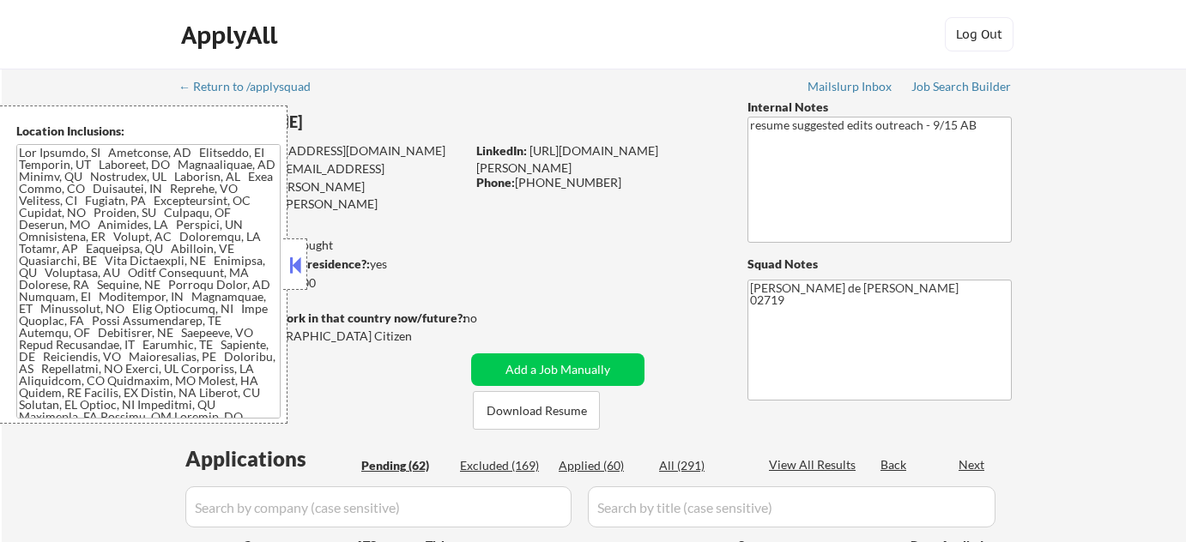
select select ""pending""
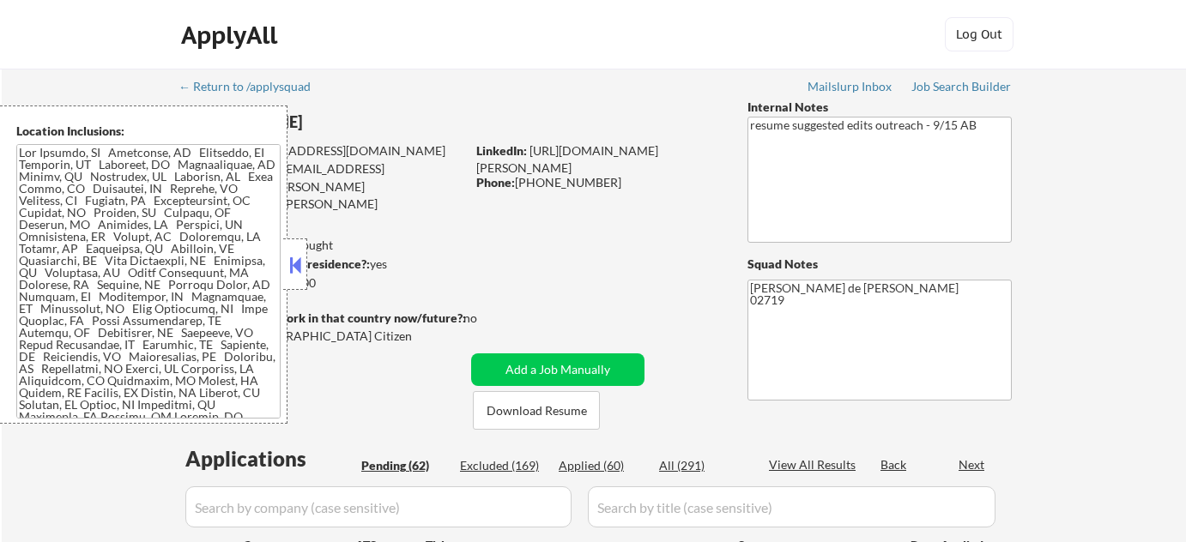
select select ""pending""
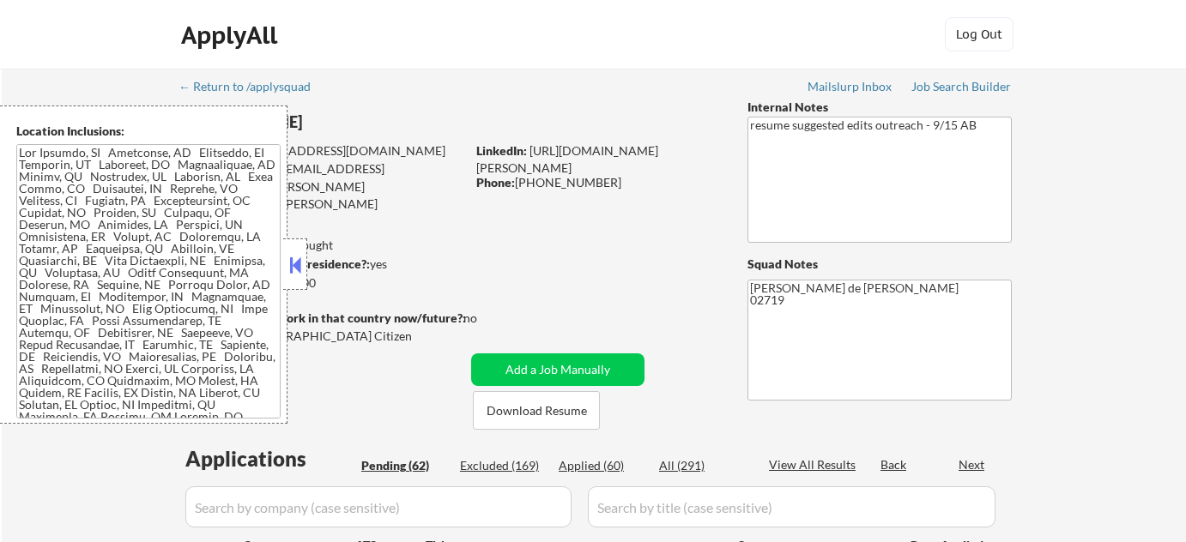
select select ""pending""
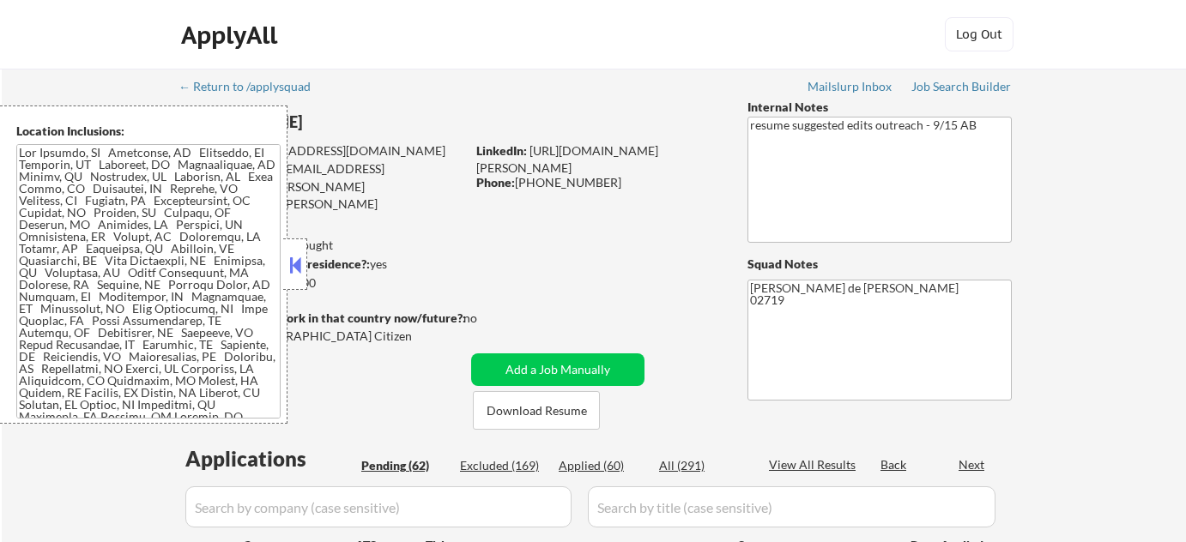
select select ""pending""
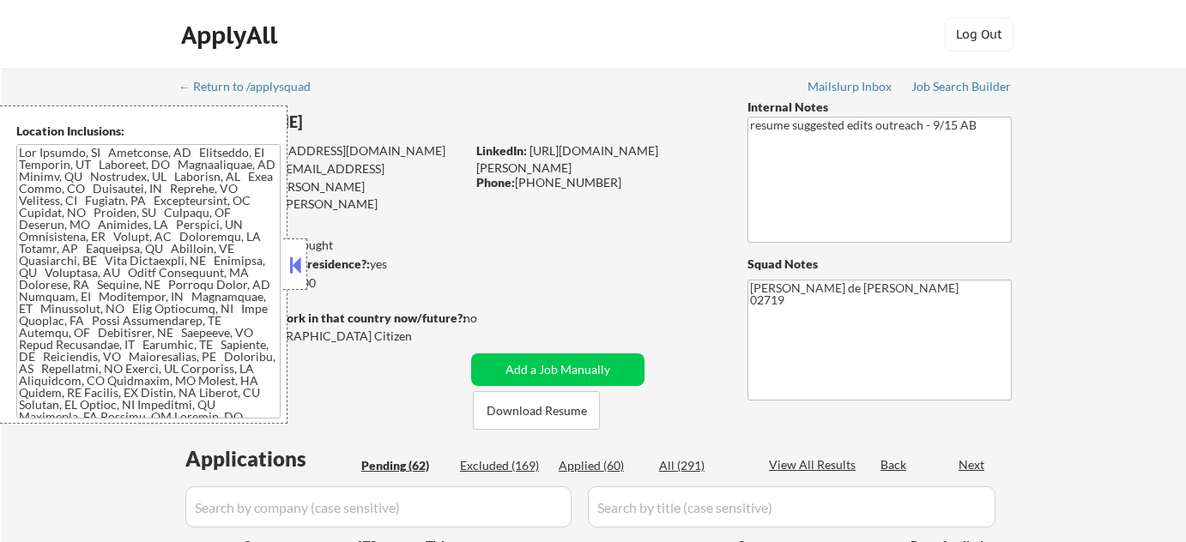
select select ""pending""
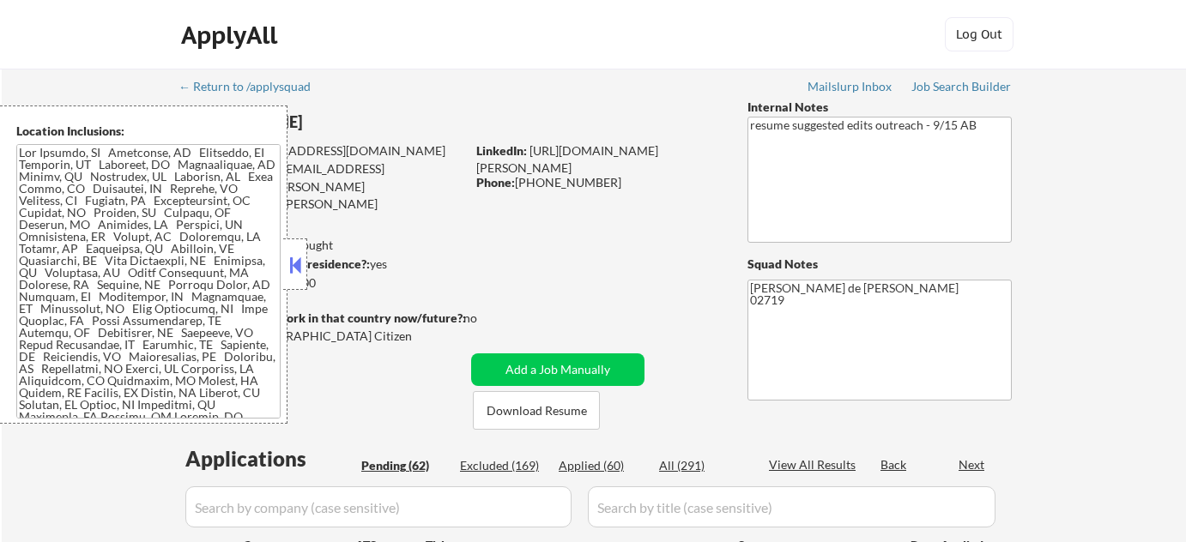
select select ""pending""
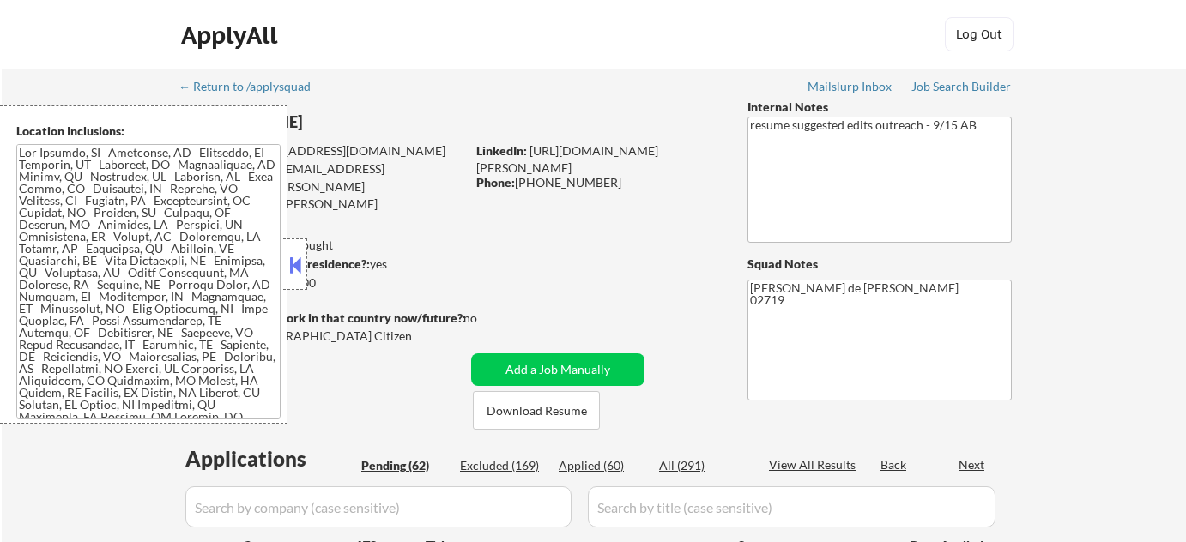
select select ""pending""
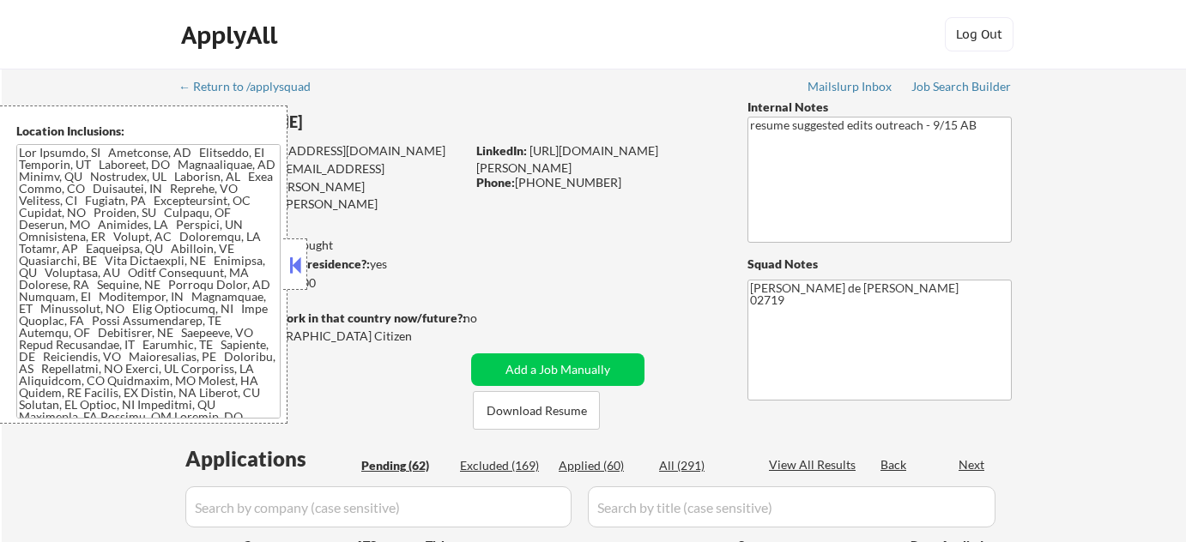
select select ""pending""
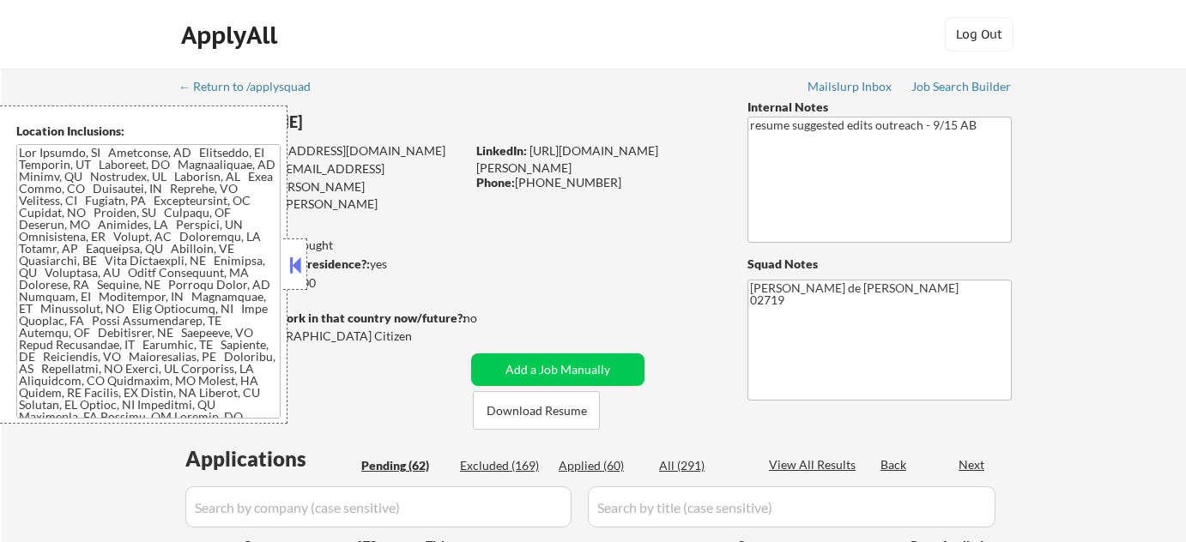
select select ""pending""
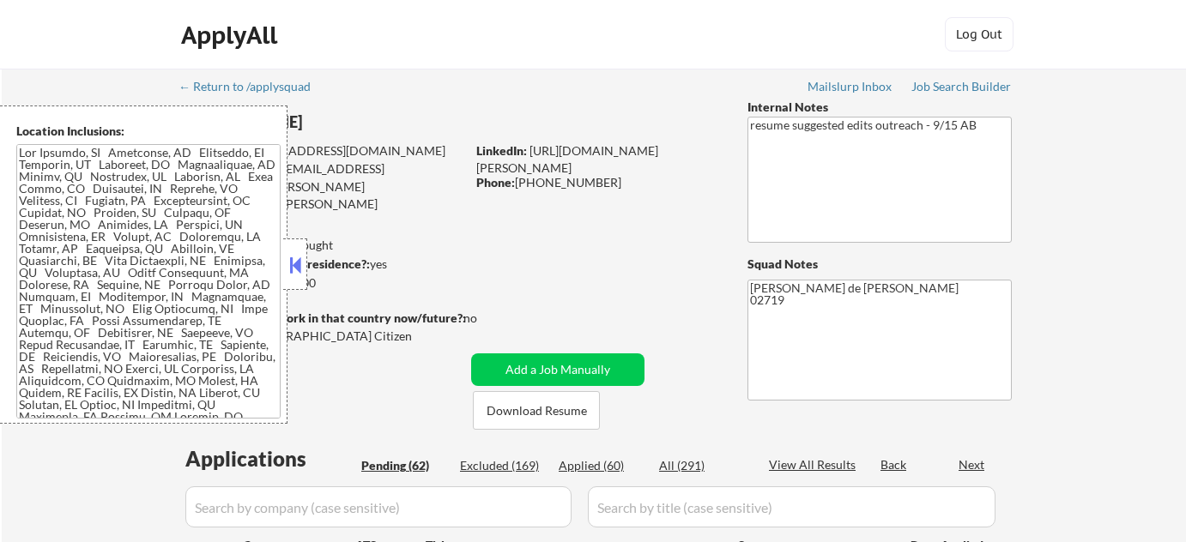
select select ""pending""
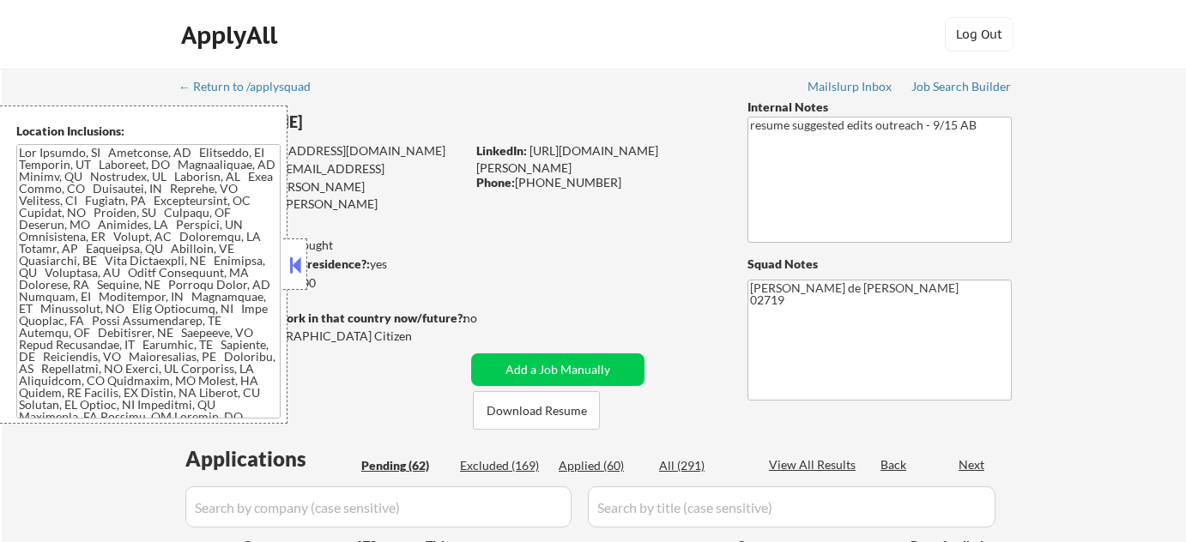
select select ""pending""
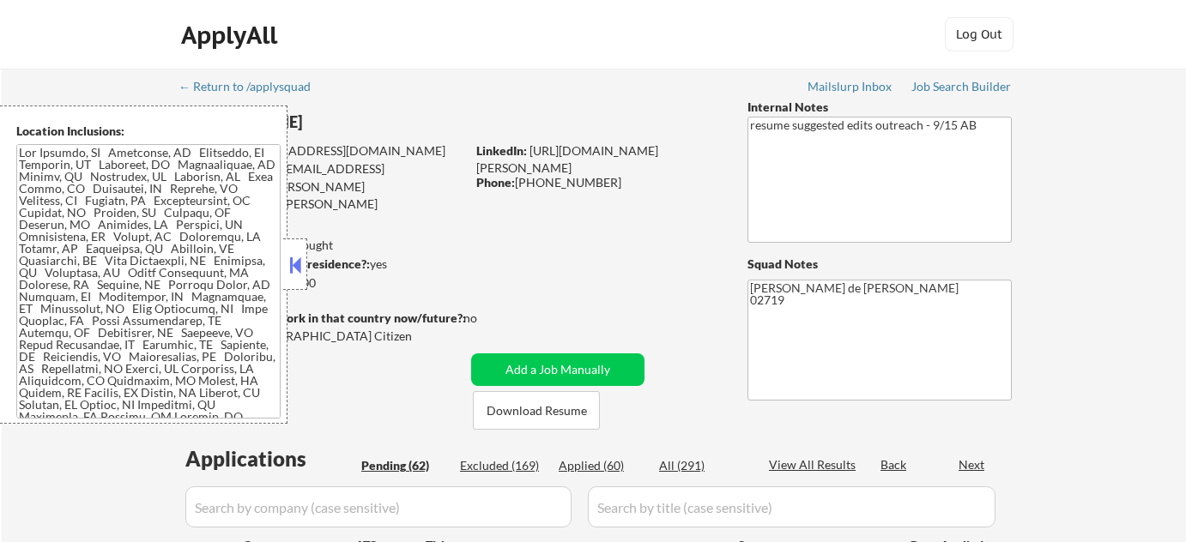
select select ""pending""
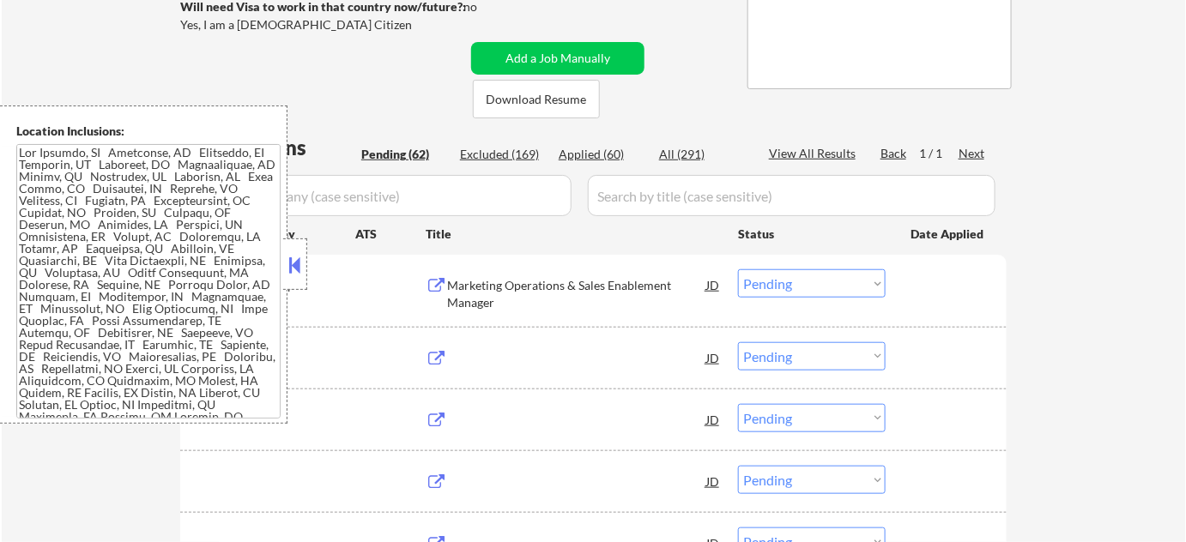
scroll to position [312, 0]
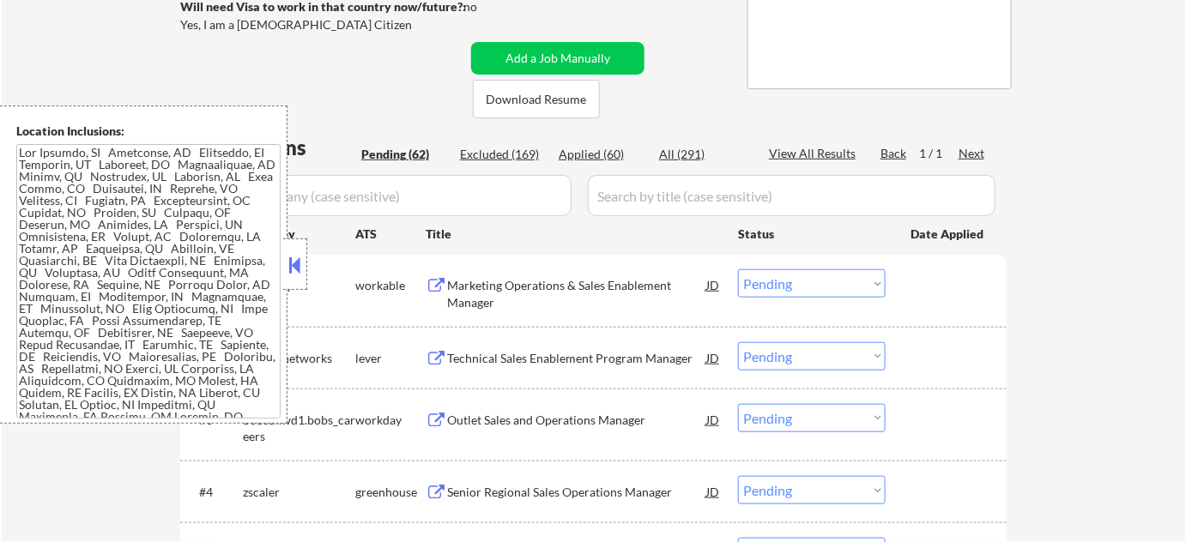
click at [294, 269] on button at bounding box center [295, 265] width 19 height 26
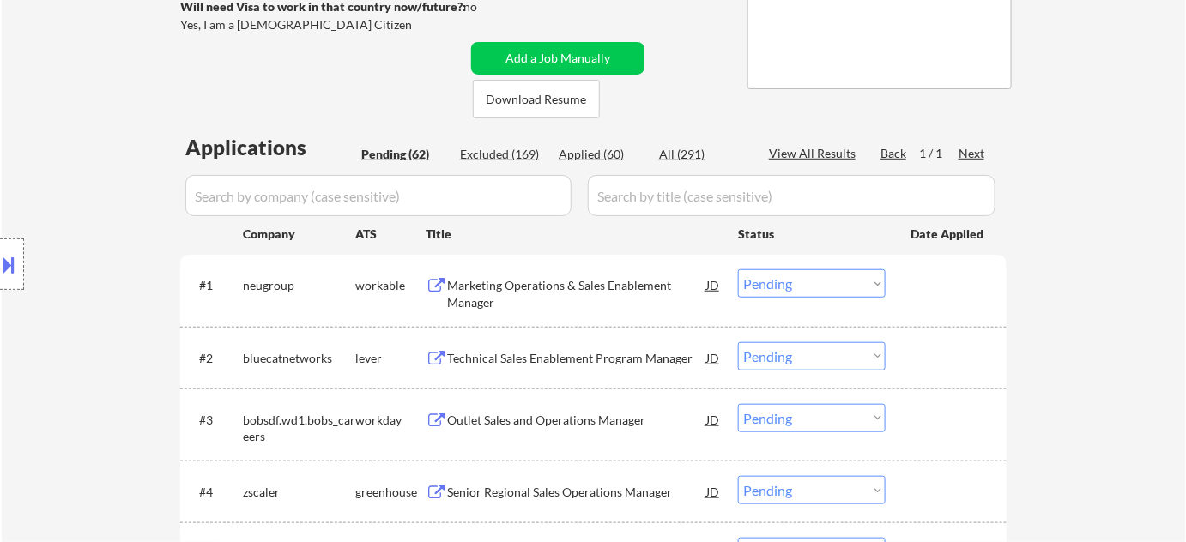
click at [542, 288] on div "Marketing Operations & Sales Enablement Manager" at bounding box center [576, 293] width 259 height 33
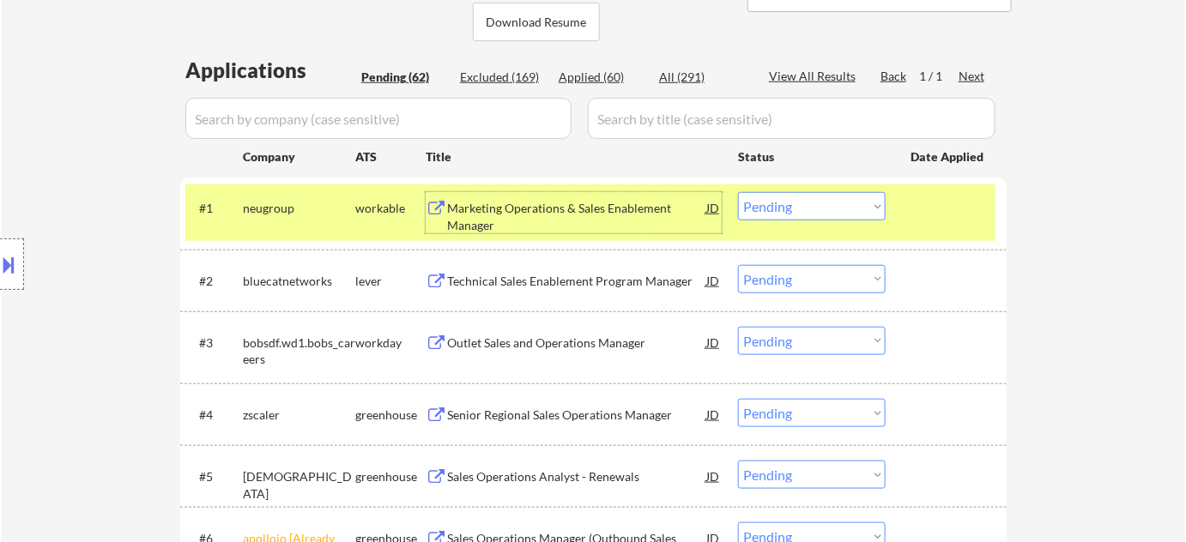
scroll to position [390, 0]
click at [772, 212] on select "Choose an option... Pending Applied Excluded (Questions) Excluded (Expired) Exc…" at bounding box center [812, 205] width 148 height 28
click at [738, 191] on select "Choose an option... Pending Applied Excluded (Questions) Excluded (Expired) Exc…" at bounding box center [812, 205] width 148 height 28
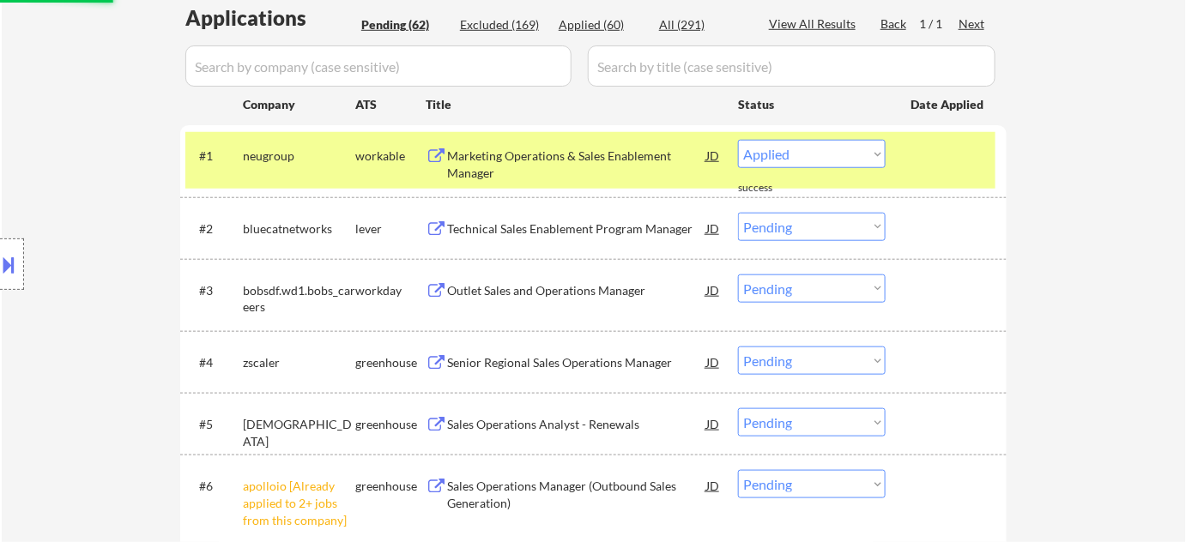
select select ""pending""
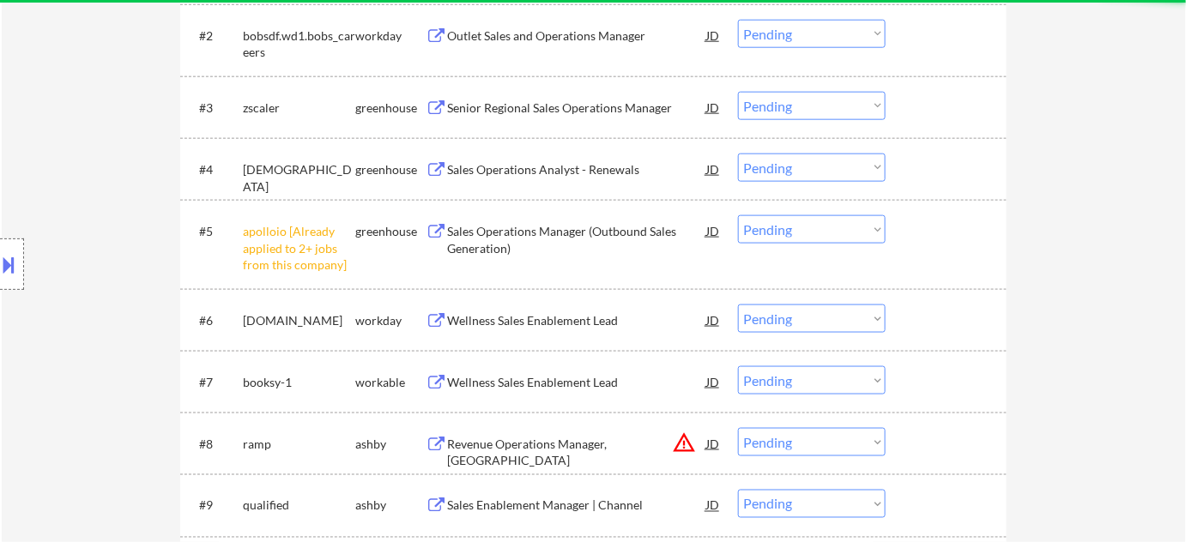
click at [783, 247] on div "#5 apolloio [Already applied to 2+ jobs from this company] greenhouse Sales Ope…" at bounding box center [590, 245] width 810 height 74
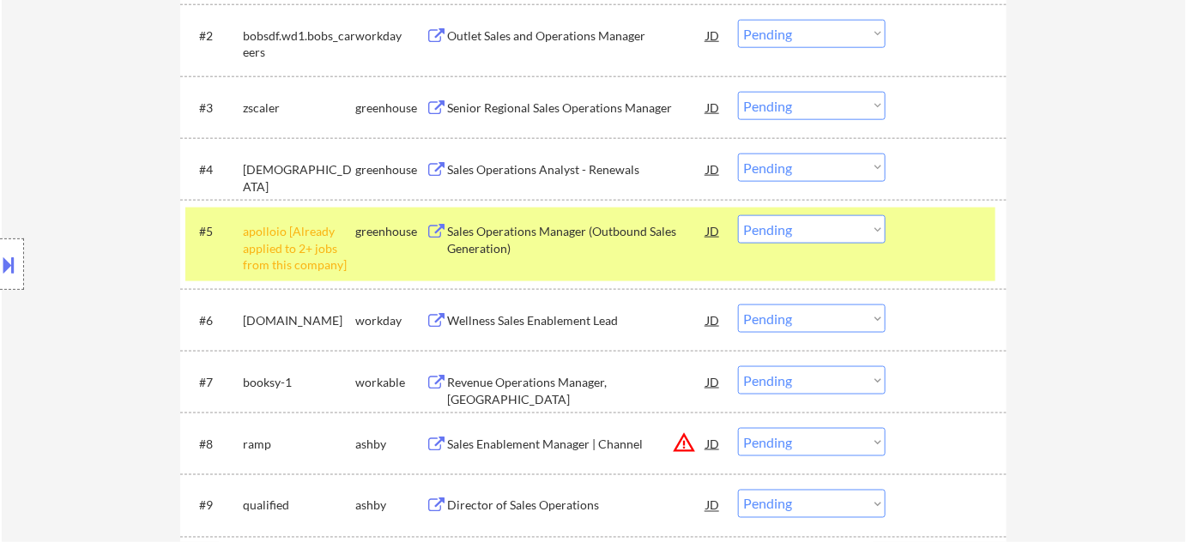
click at [808, 230] on select "Choose an option... Pending Applied Excluded (Questions) Excluded (Expired) Exc…" at bounding box center [812, 229] width 148 height 28
click at [738, 215] on select "Choose an option... Pending Applied Excluded (Questions) Excluded (Expired) Exc…" at bounding box center [812, 229] width 148 height 28
select select ""pending""
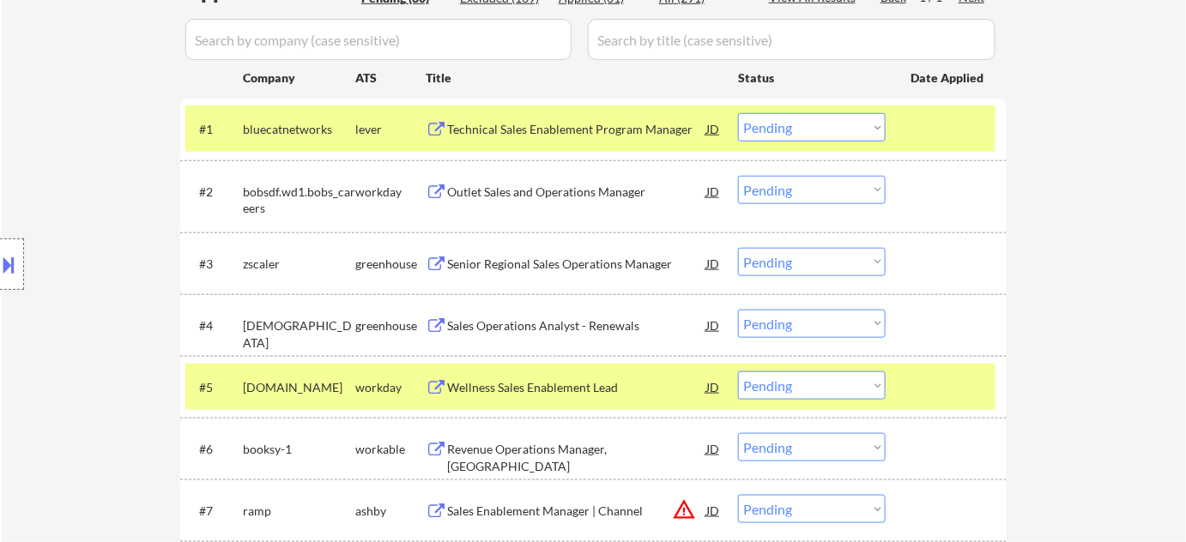
click at [582, 326] on div "Sales Operations Analyst - Renewals" at bounding box center [576, 326] width 259 height 17
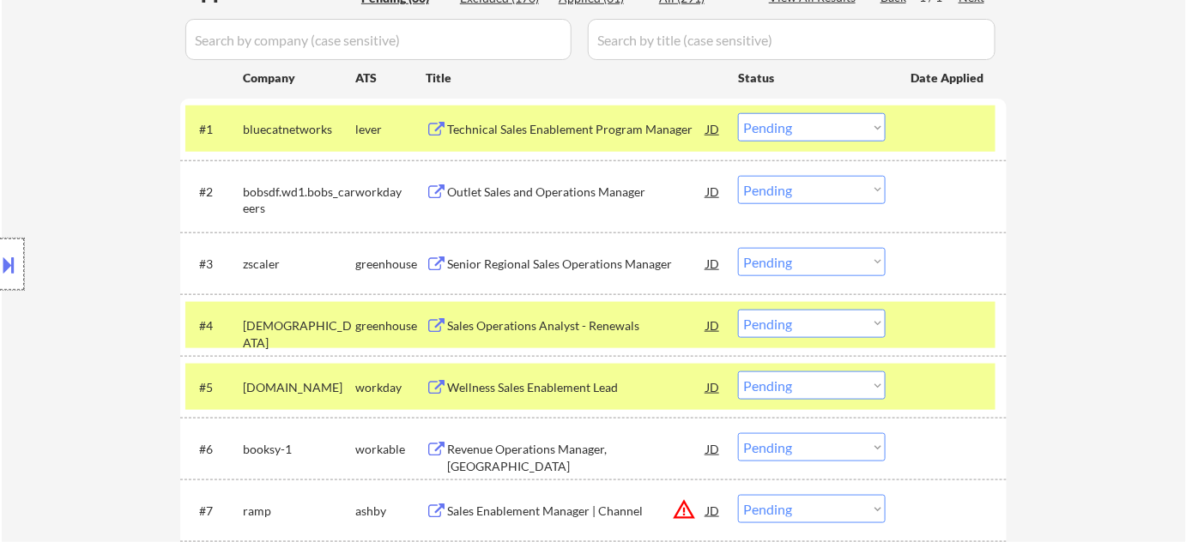
click at [0, 287] on div at bounding box center [12, 264] width 24 height 51
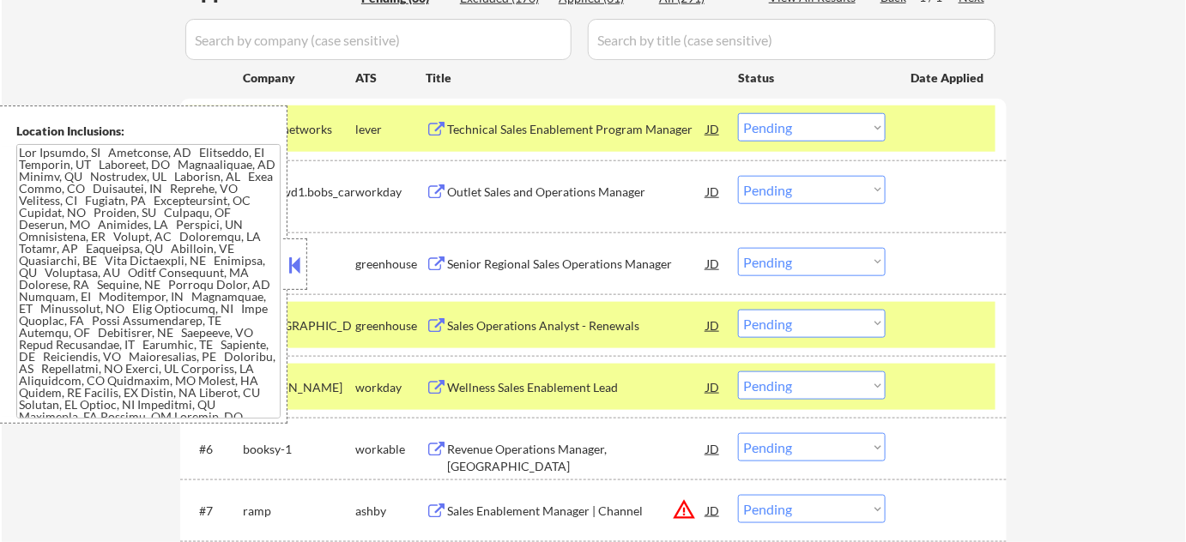
scroll to position [0, 0]
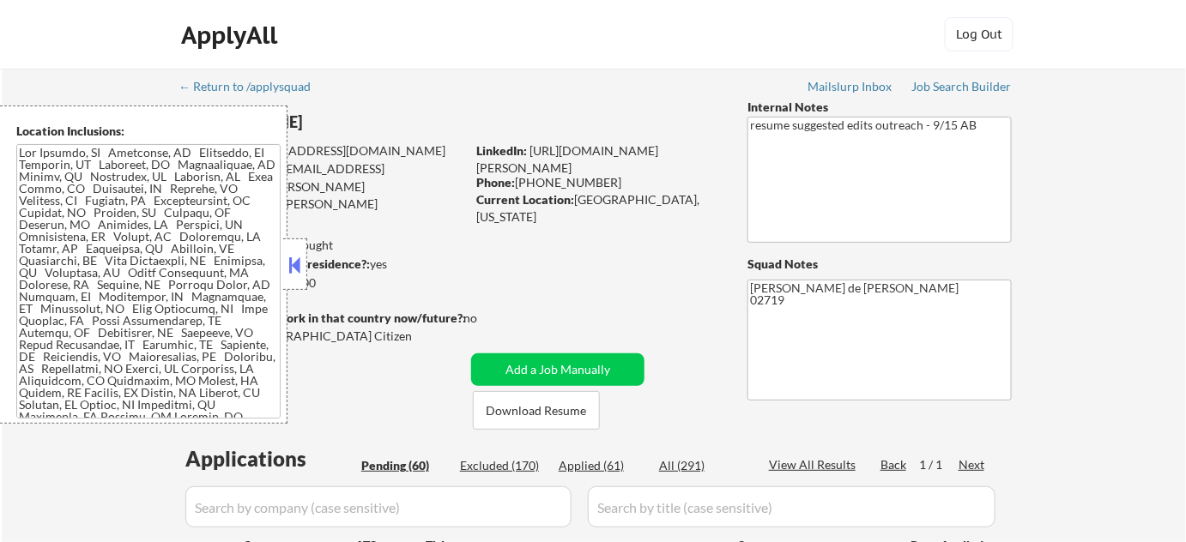
click at [291, 264] on button at bounding box center [295, 265] width 19 height 26
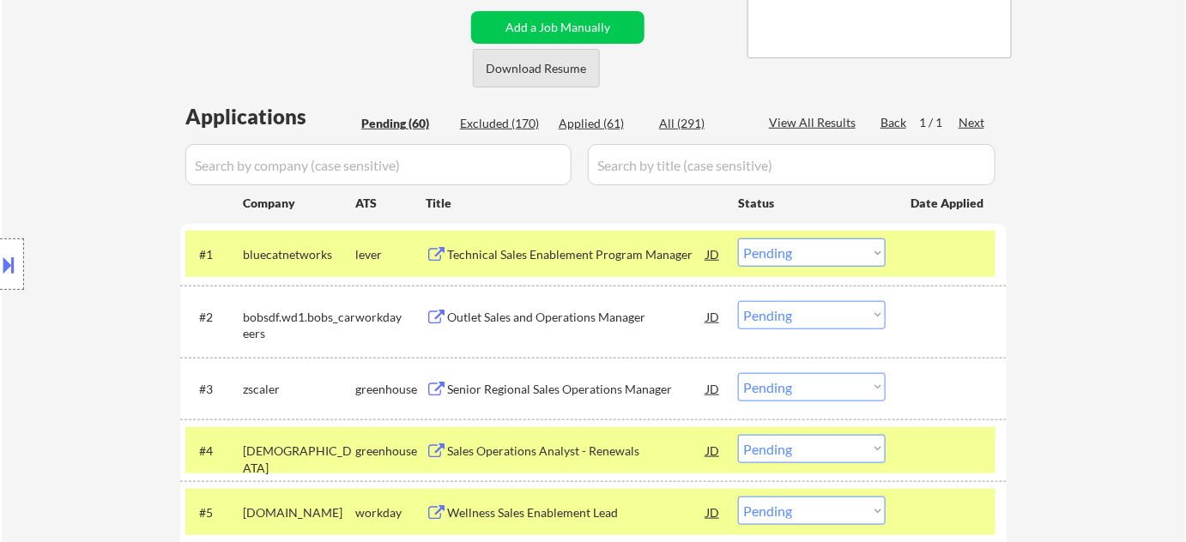
scroll to position [390, 0]
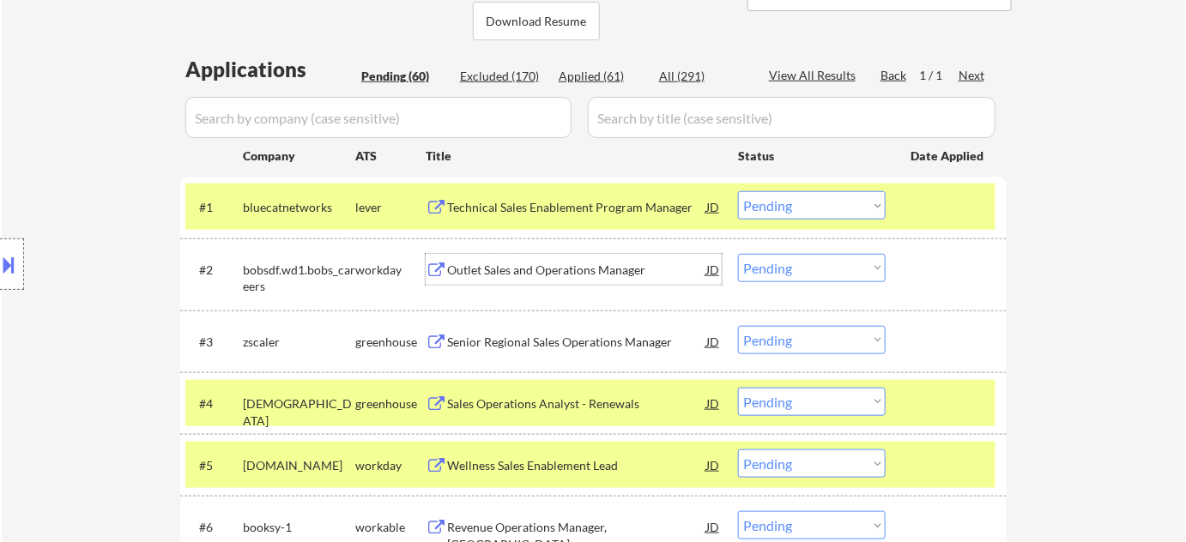
click at [530, 258] on div "Outlet Sales and Operations Manager" at bounding box center [576, 269] width 259 height 31
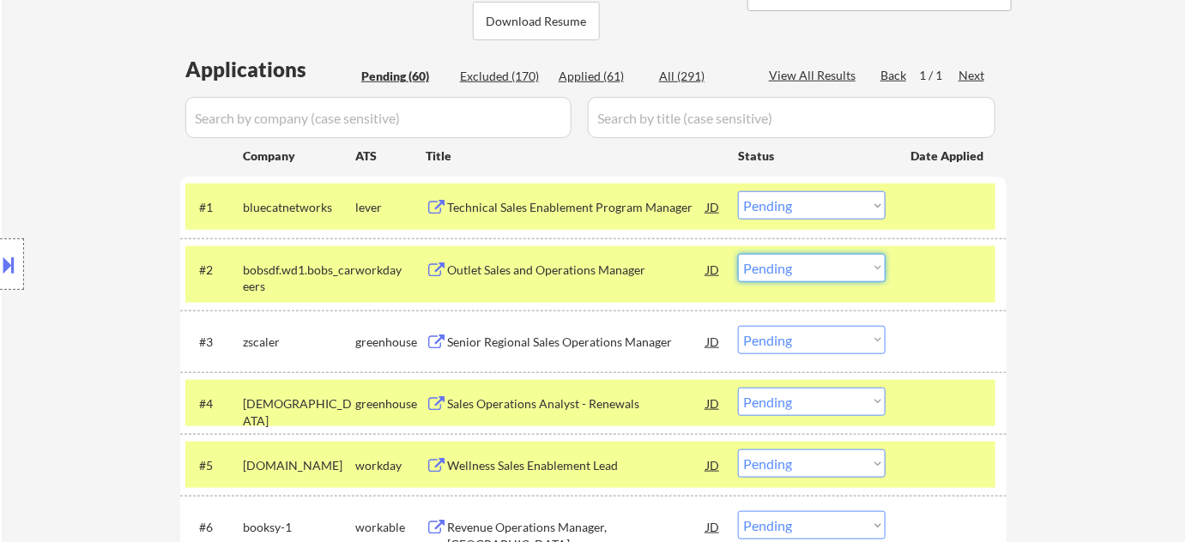
drag, startPoint x: 813, startPoint y: 269, endPoint x: 819, endPoint y: 277, distance: 9.8
click at [813, 269] on select "Choose an option... Pending Applied Excluded (Questions) Excluded (Expired) Exc…" at bounding box center [812, 268] width 148 height 28
click at [738, 254] on select "Choose an option... Pending Applied Excluded (Questions) Excluded (Expired) Exc…" at bounding box center [812, 268] width 148 height 28
select select ""pending""
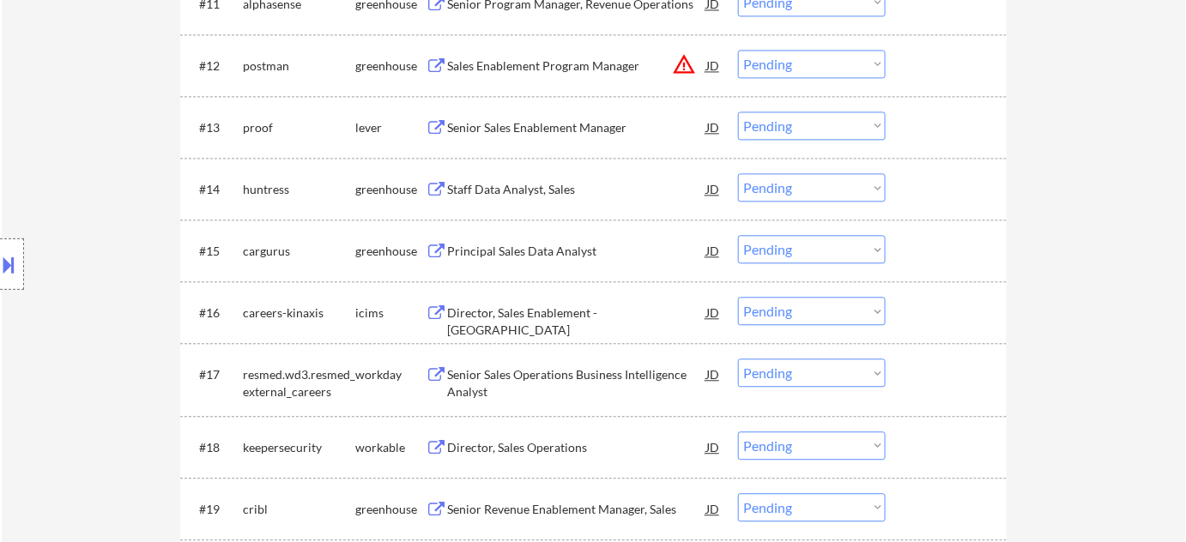
scroll to position [1185, 0]
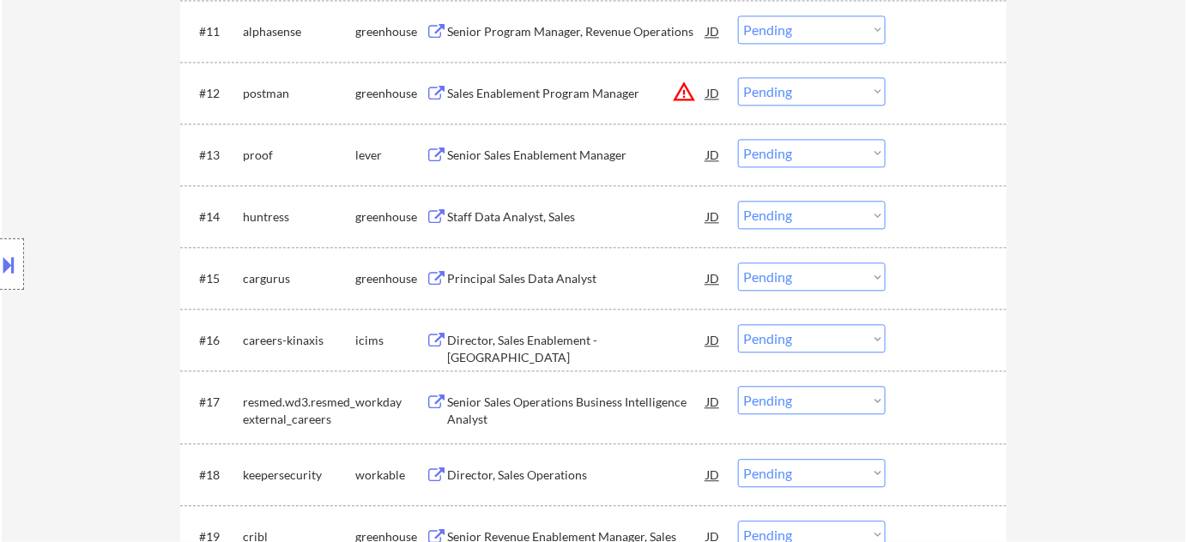
click at [690, 94] on button "warning_amber" at bounding box center [684, 92] width 24 height 24
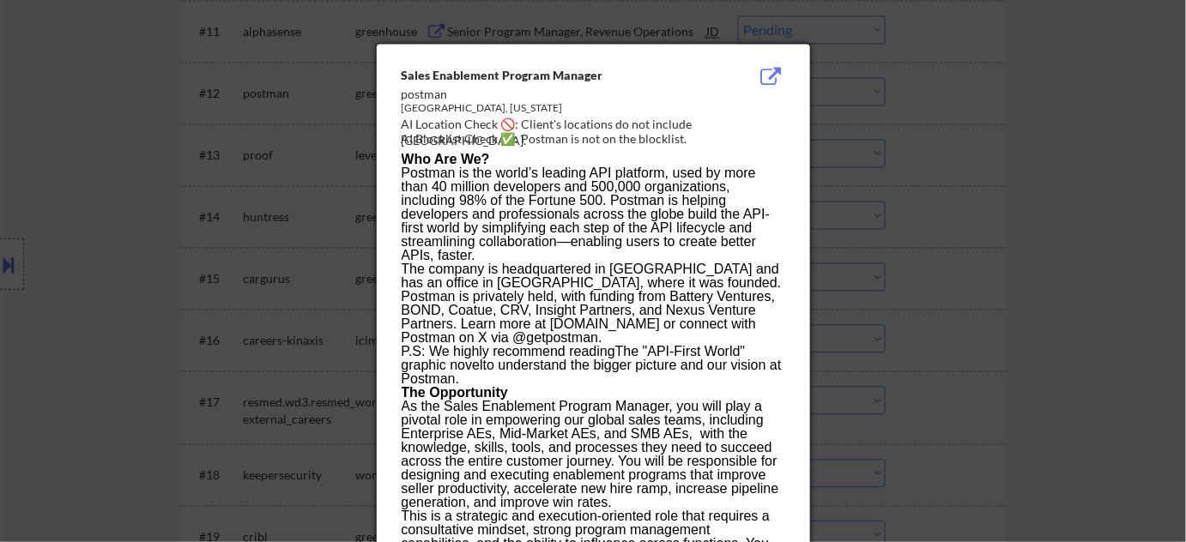
click at [901, 189] on div at bounding box center [593, 271] width 1186 height 542
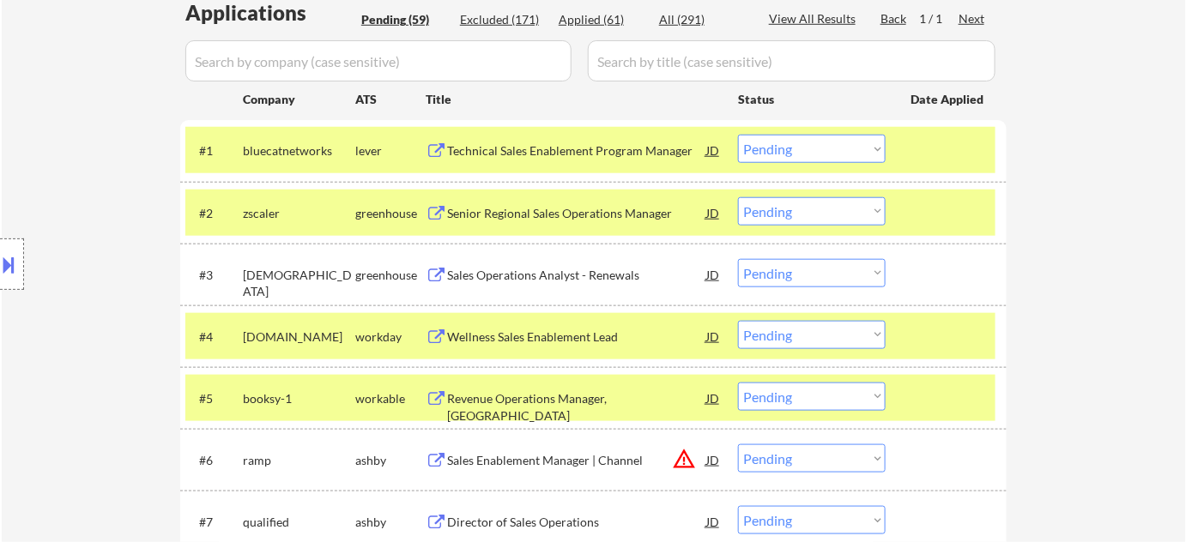
scroll to position [639, 0]
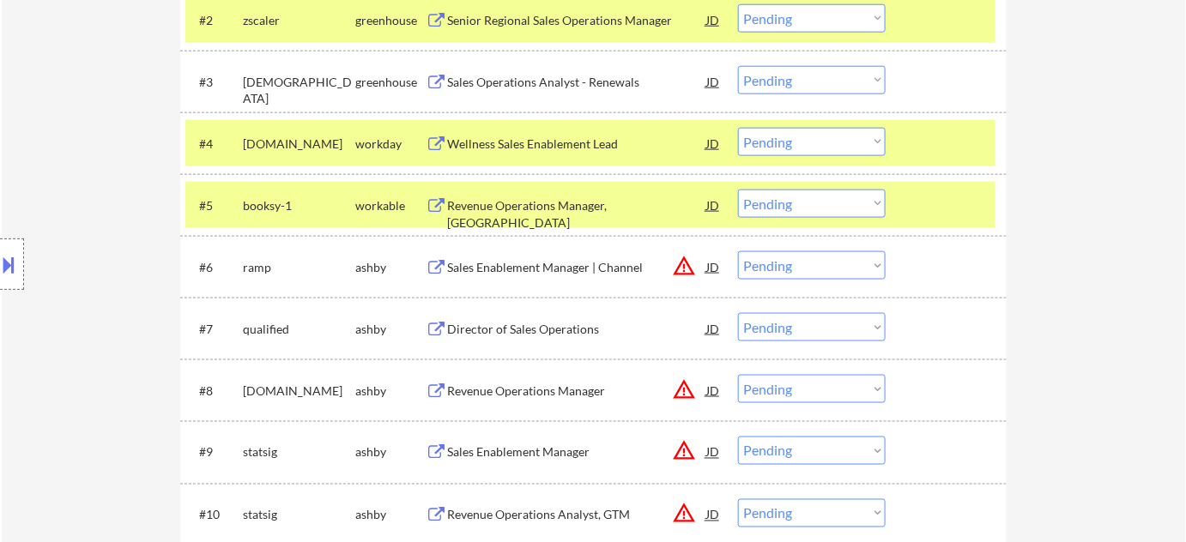
click at [575, 212] on div "Revenue Operations Manager, US" at bounding box center [576, 213] width 259 height 33
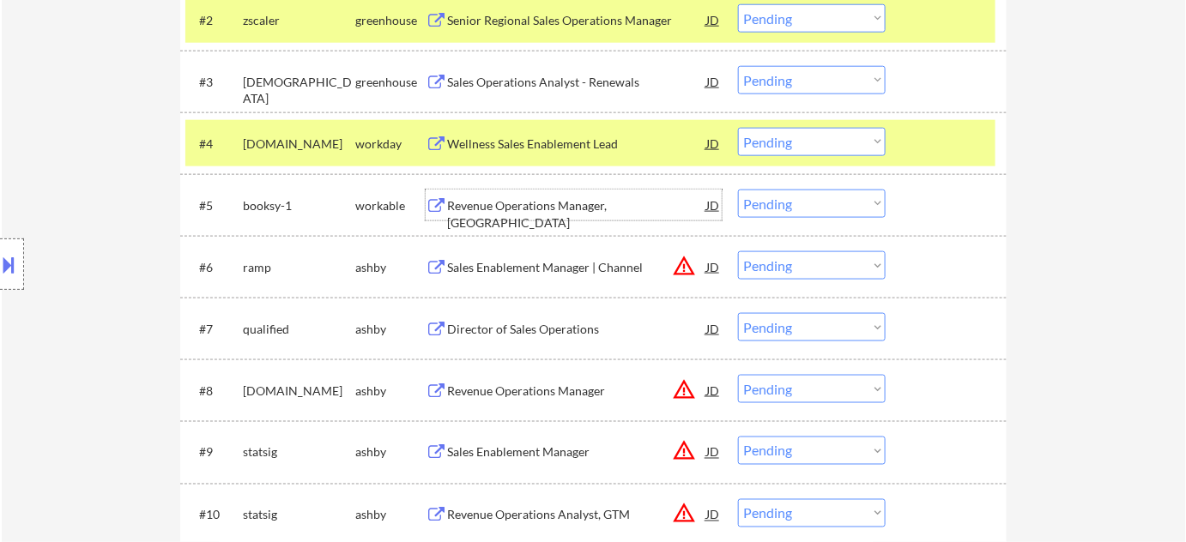
click at [604, 266] on div "Sales Enablement Manager | Channel" at bounding box center [576, 267] width 259 height 17
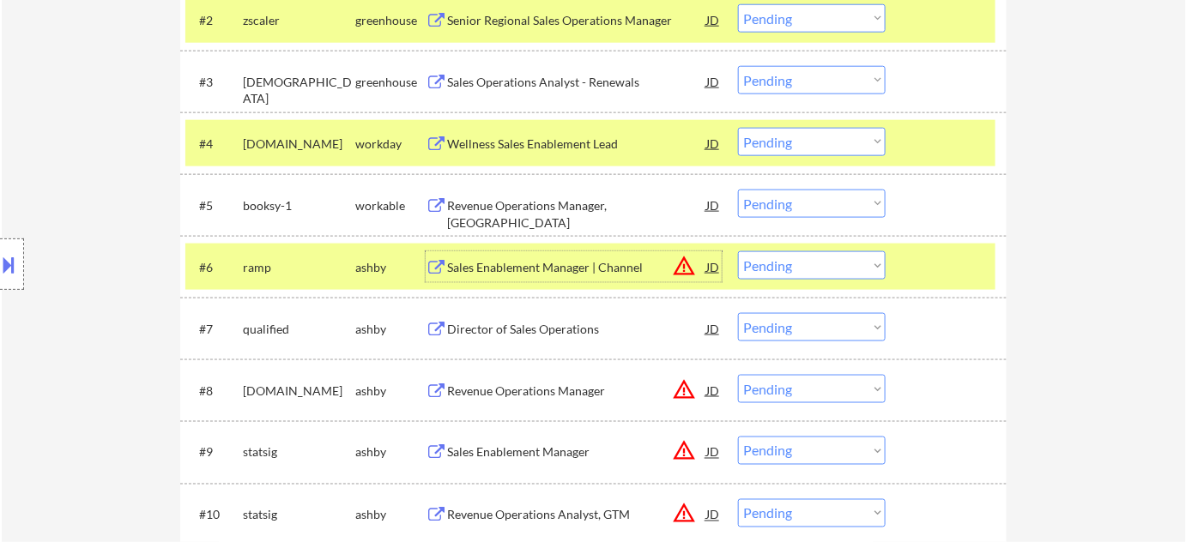
click at [805, 267] on select "Choose an option... Pending Applied Excluded (Questions) Excluded (Expired) Exc…" at bounding box center [812, 265] width 148 height 28
click at [738, 251] on select "Choose an option... Pending Applied Excluded (Questions) Excluded (Expired) Exc…" at bounding box center [812, 265] width 148 height 28
click at [588, 388] on div "Revenue Operations Manager" at bounding box center [576, 391] width 259 height 17
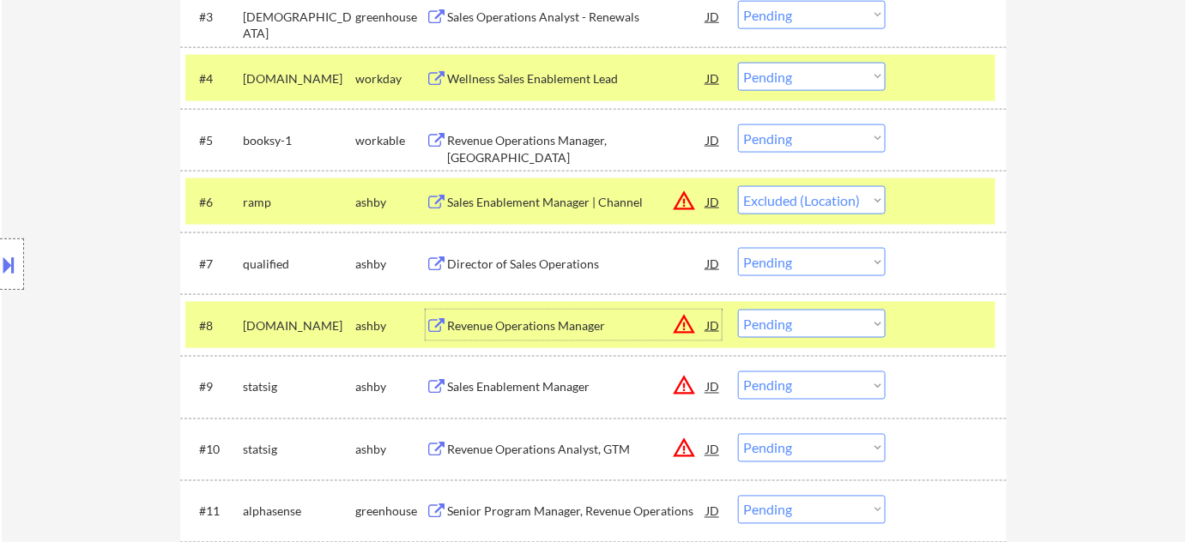
scroll to position [796, 0]
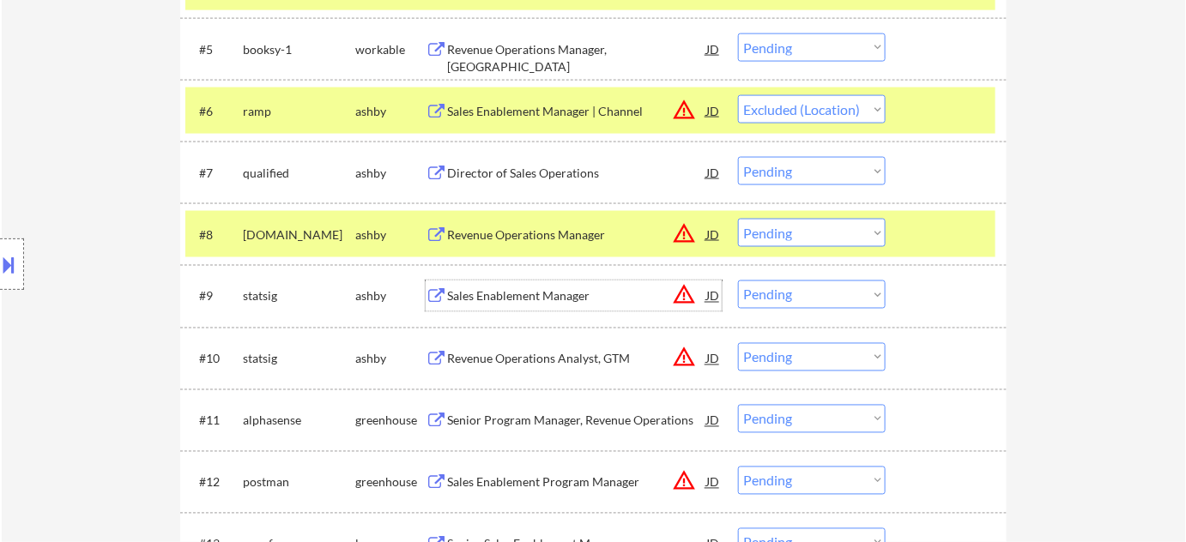
click at [526, 298] on div "Sales Enablement Manager" at bounding box center [576, 296] width 259 height 17
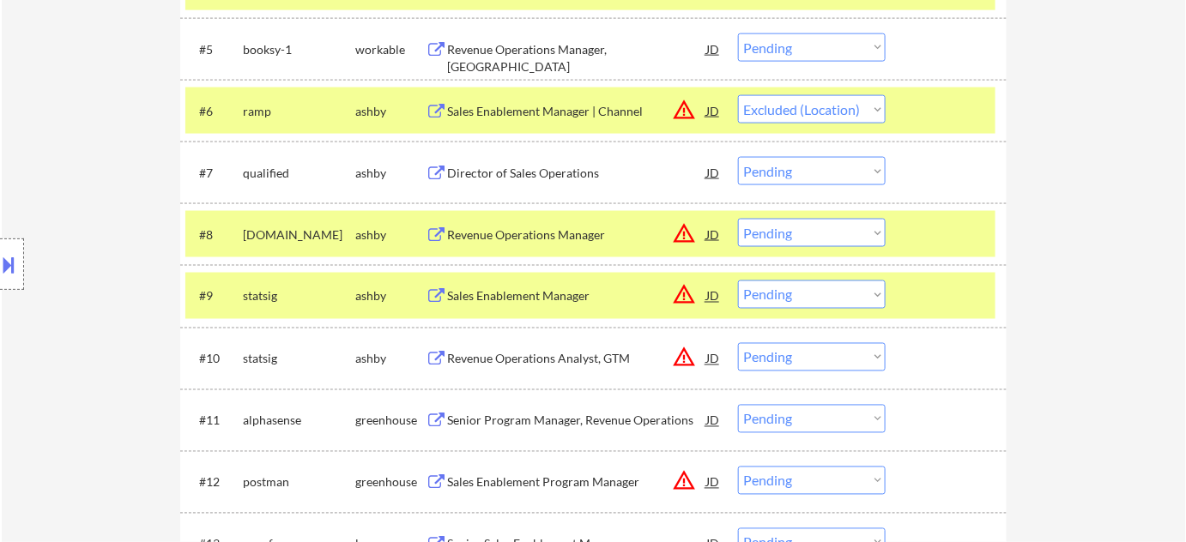
select select ""pending""
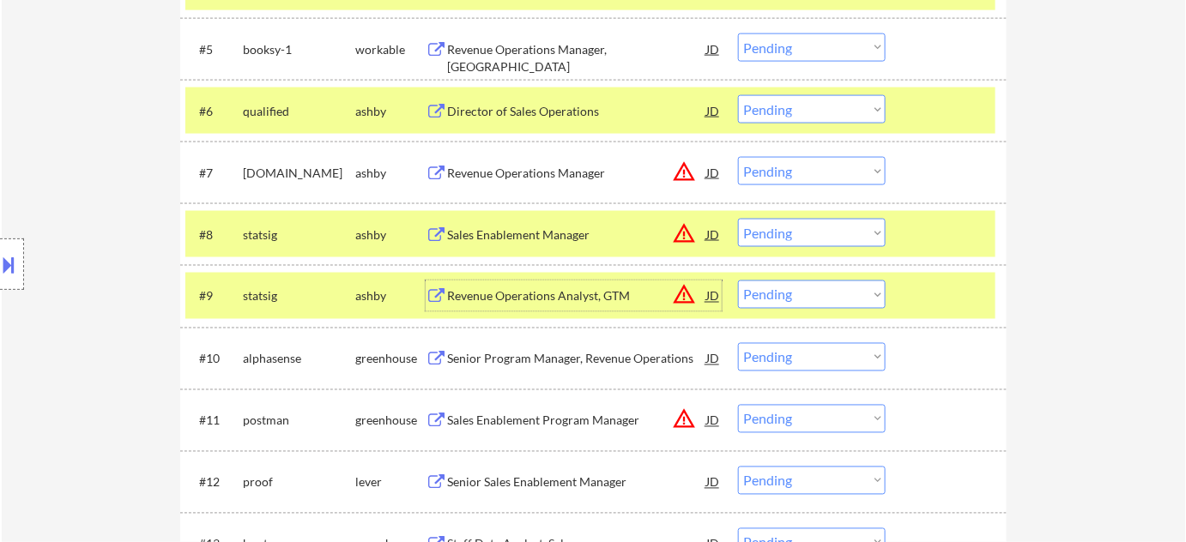
click at [799, 298] on select "Choose an option... Pending Applied Excluded (Questions) Excluded (Expired) Exc…" at bounding box center [812, 295] width 148 height 28
click at [738, 281] on select "Choose an option... Pending Applied Excluded (Questions) Excluded (Expired) Exc…" at bounding box center [812, 295] width 148 height 28
select select ""pending""
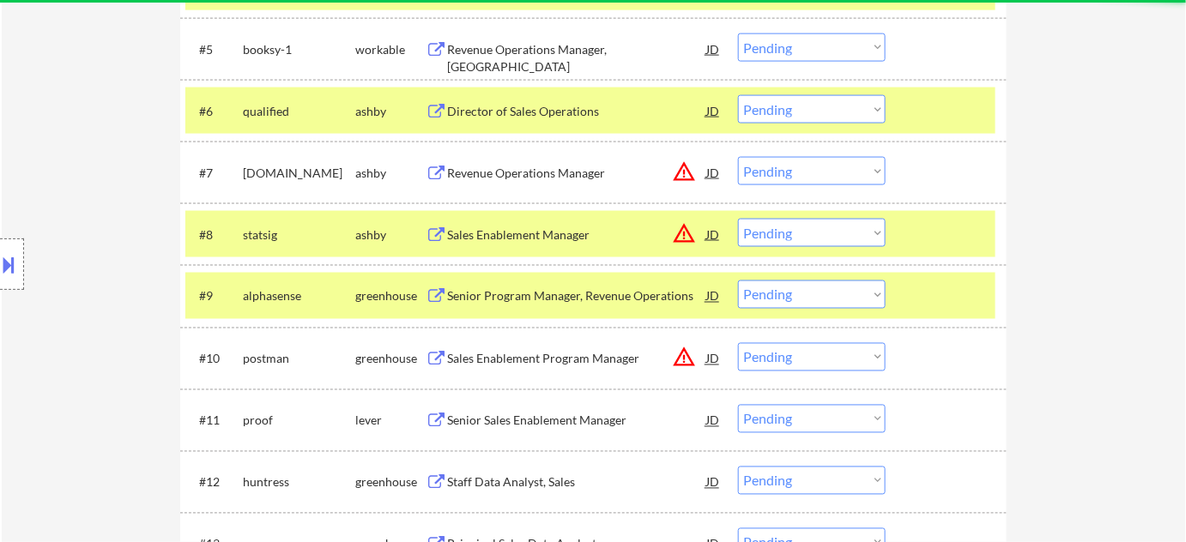
click at [551, 225] on div "Sales Enablement Manager" at bounding box center [576, 234] width 259 height 31
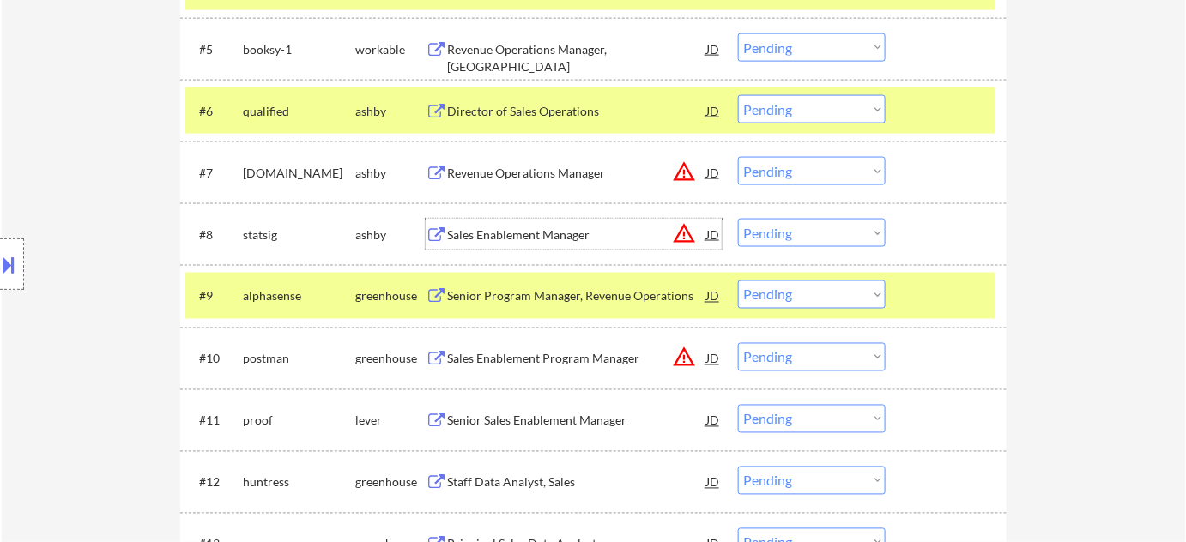
click at [840, 227] on select "Choose an option... Pending Applied Excluded (Questions) Excluded (Expired) Exc…" at bounding box center [812, 233] width 148 height 28
click at [738, 219] on select "Choose an option... Pending Applied Excluded (Questions) Excluded (Expired) Exc…" at bounding box center [812, 233] width 148 height 28
click at [578, 359] on div "Sales Enablement Program Manager" at bounding box center [576, 359] width 259 height 17
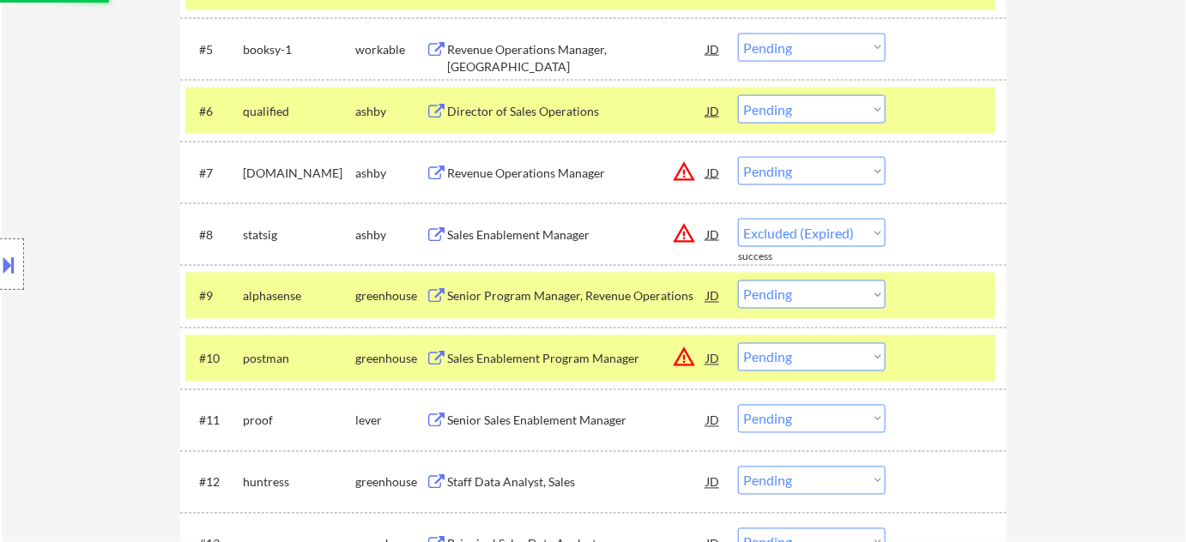
select select ""pending""
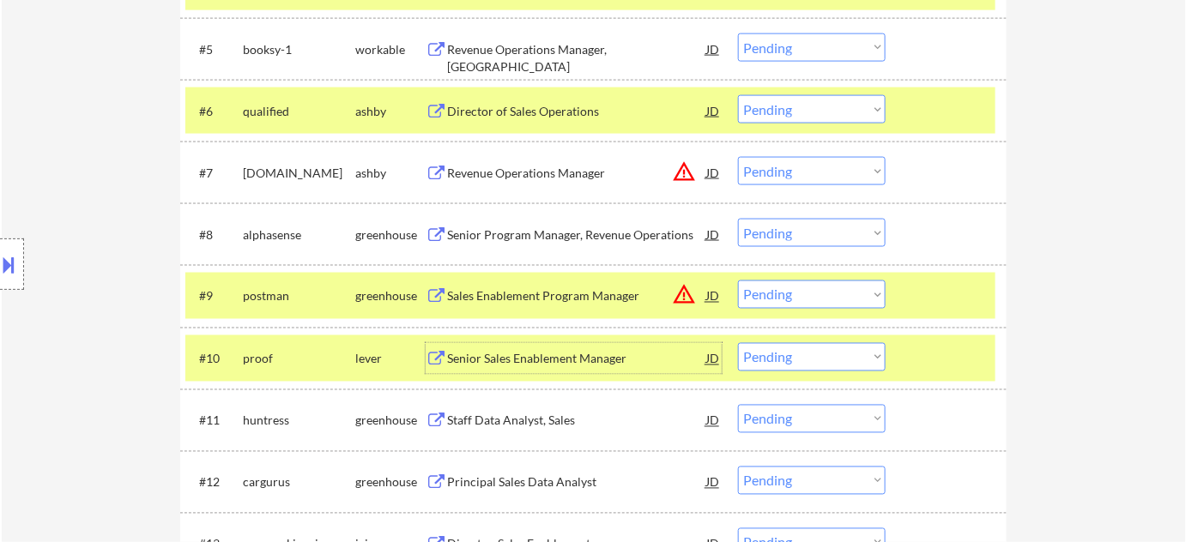
click at [821, 289] on select "Choose an option... Pending Applied Excluded (Questions) Excluded (Expired) Exc…" at bounding box center [812, 295] width 148 height 28
click at [738, 281] on select "Choose an option... Pending Applied Excluded (Questions) Excluded (Expired) Exc…" at bounding box center [812, 295] width 148 height 28
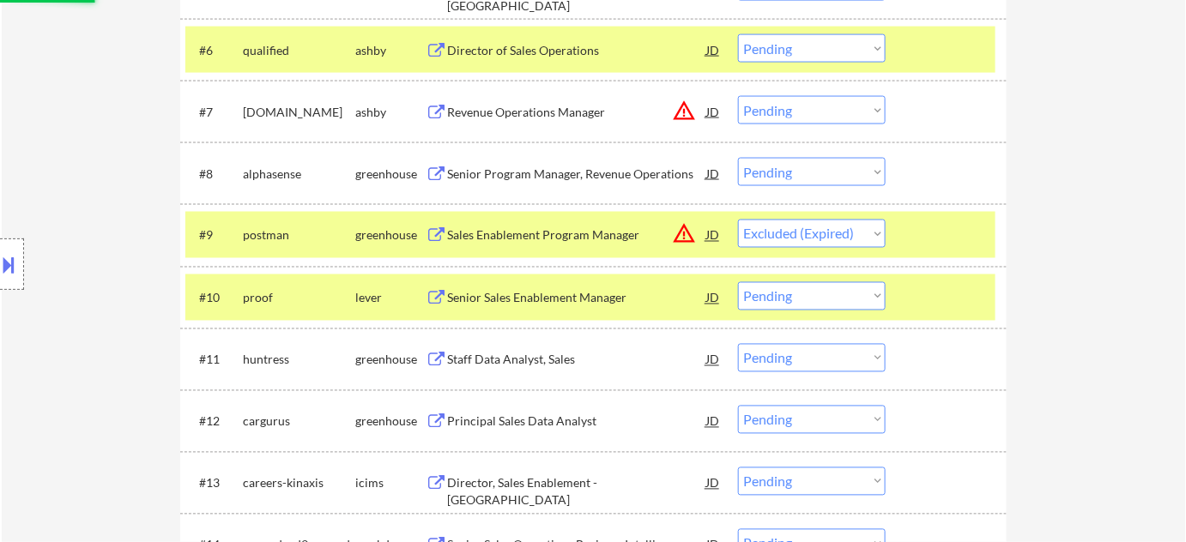
scroll to position [1185, 0]
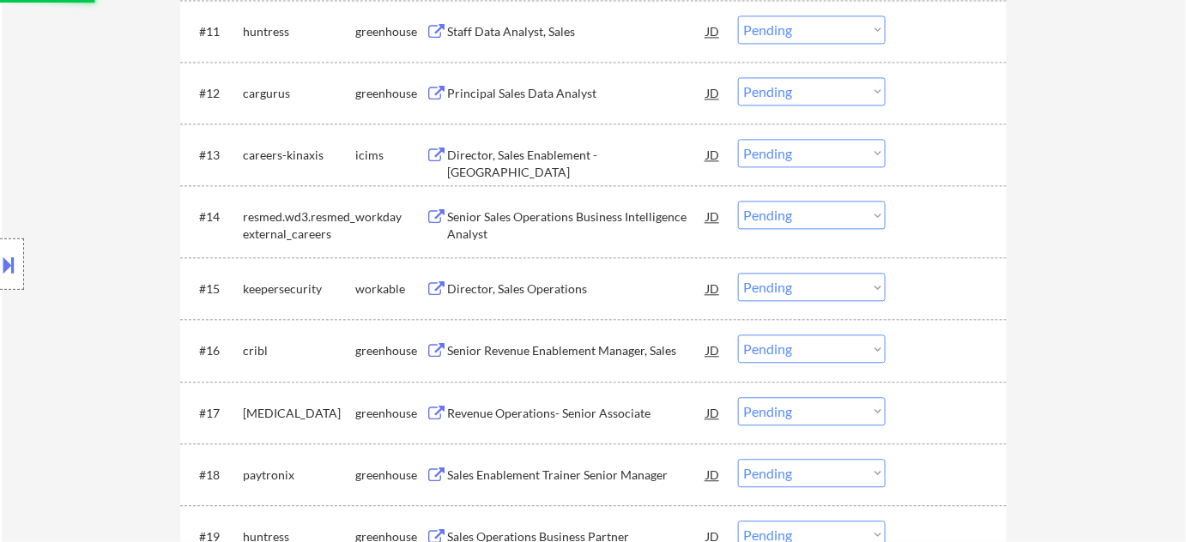
select select ""pending""
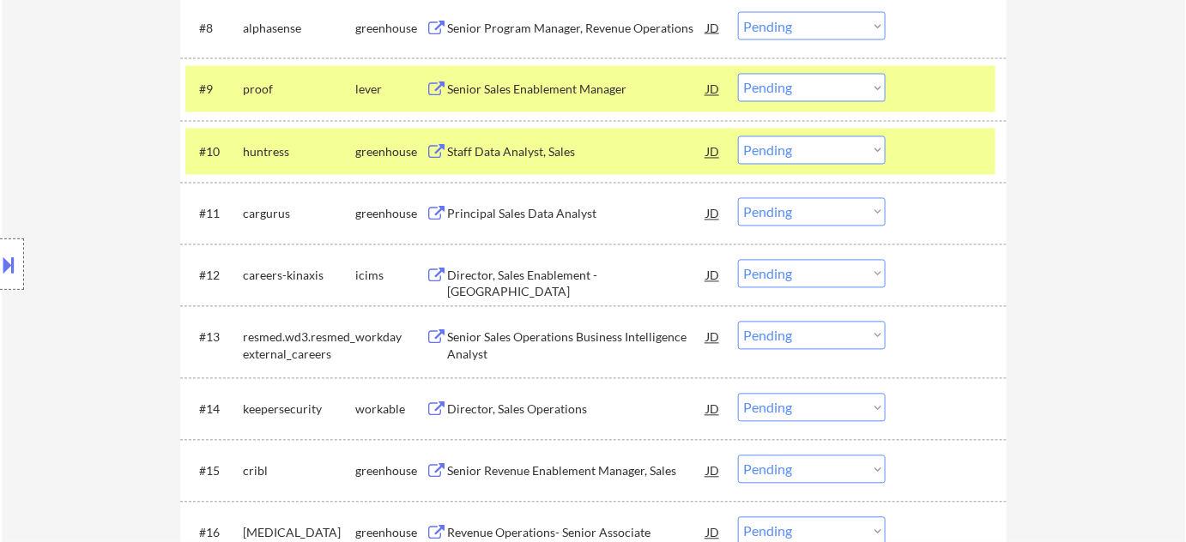
scroll to position [874, 0]
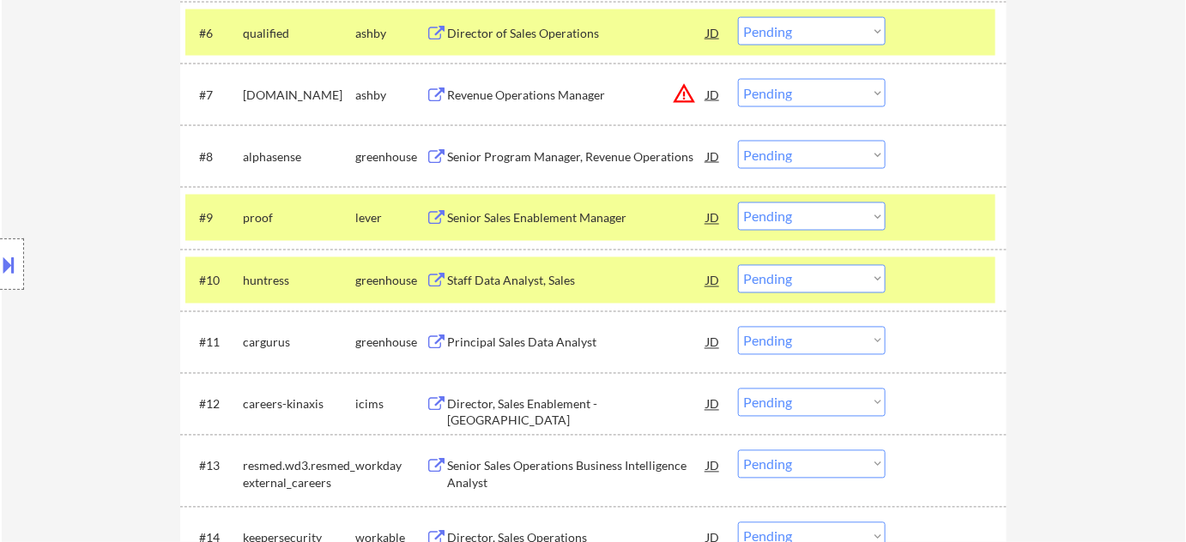
click at [567, 98] on div "Revenue Operations Manager" at bounding box center [576, 95] width 259 height 17
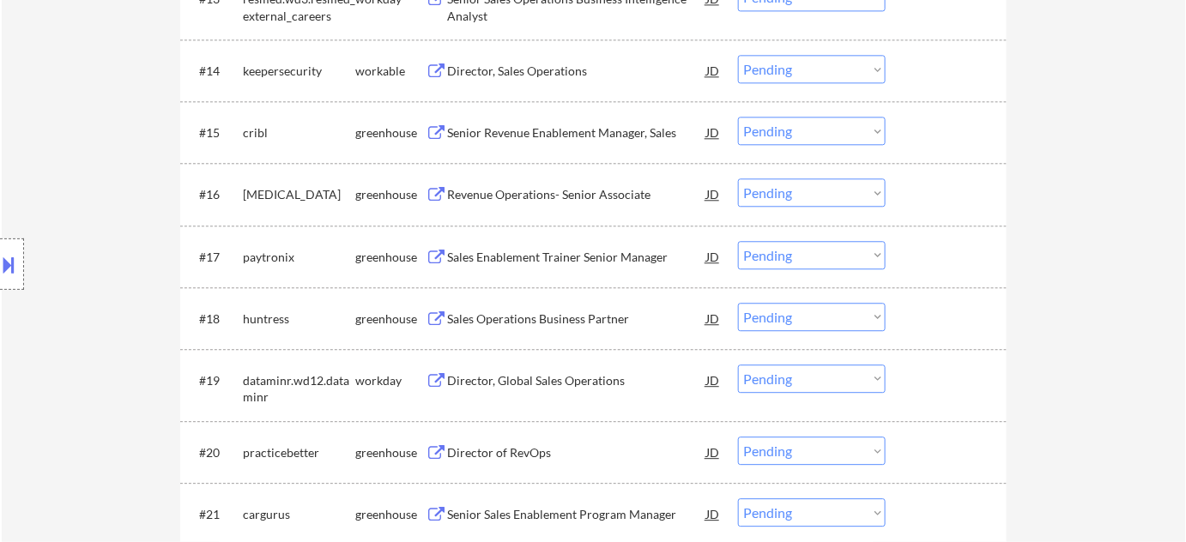
scroll to position [1654, 0]
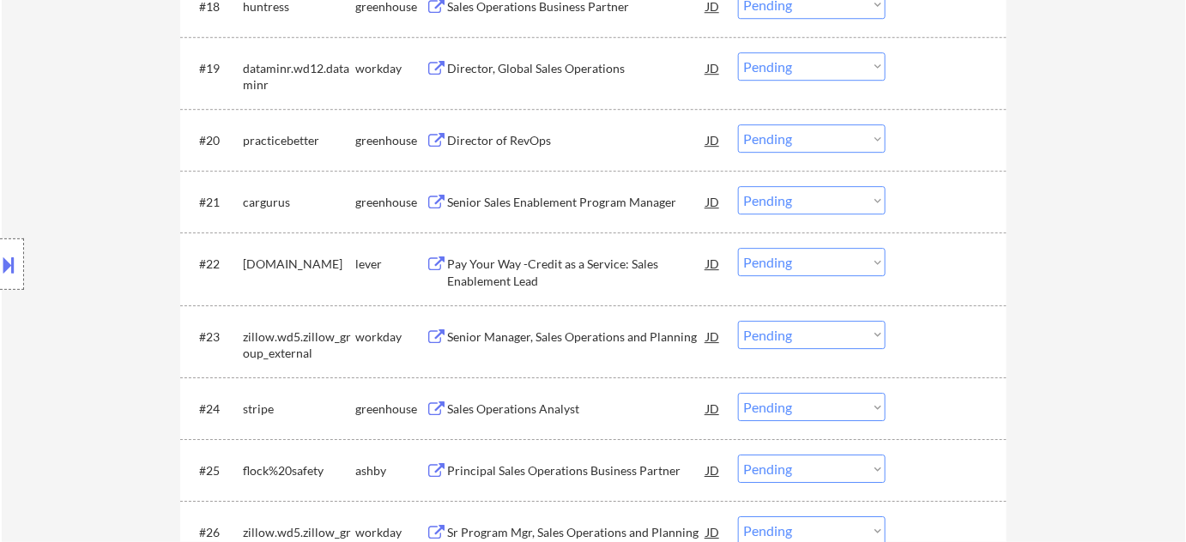
click at [501, 264] on div "Pay Your Way -Credit as a Service: Sales Enablement Lead" at bounding box center [576, 272] width 259 height 33
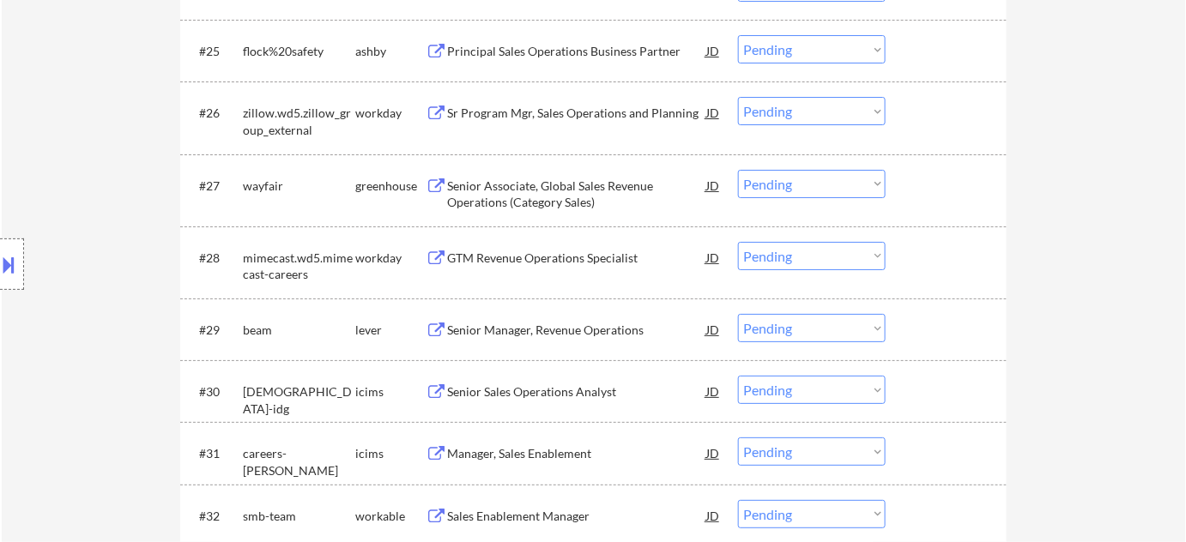
scroll to position [2122, 0]
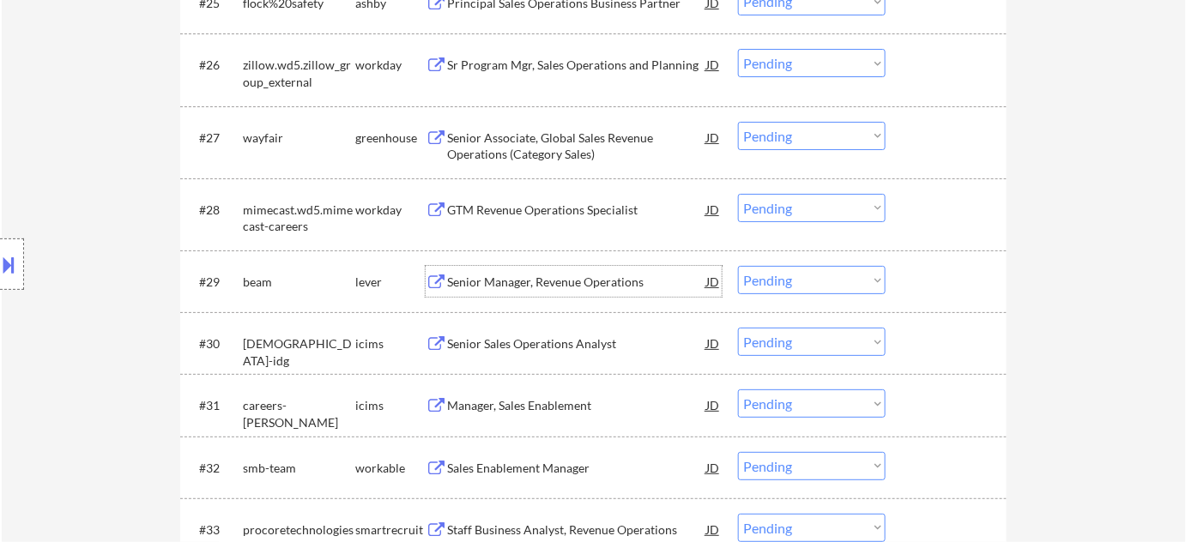
click at [536, 266] on div "Senior Manager, Revenue Operations" at bounding box center [576, 281] width 259 height 31
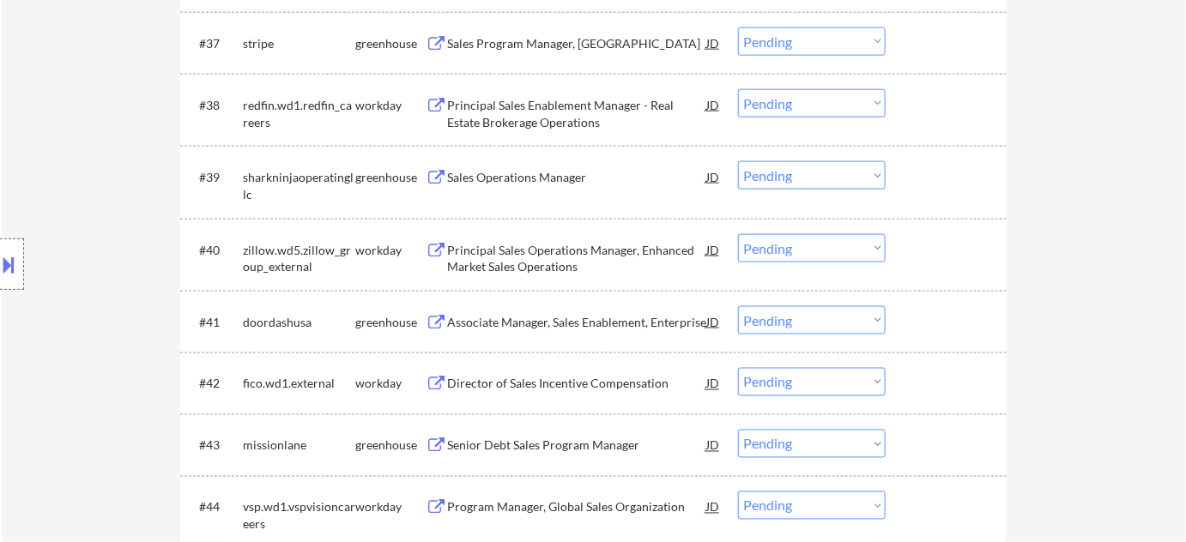
scroll to position [3058, 0]
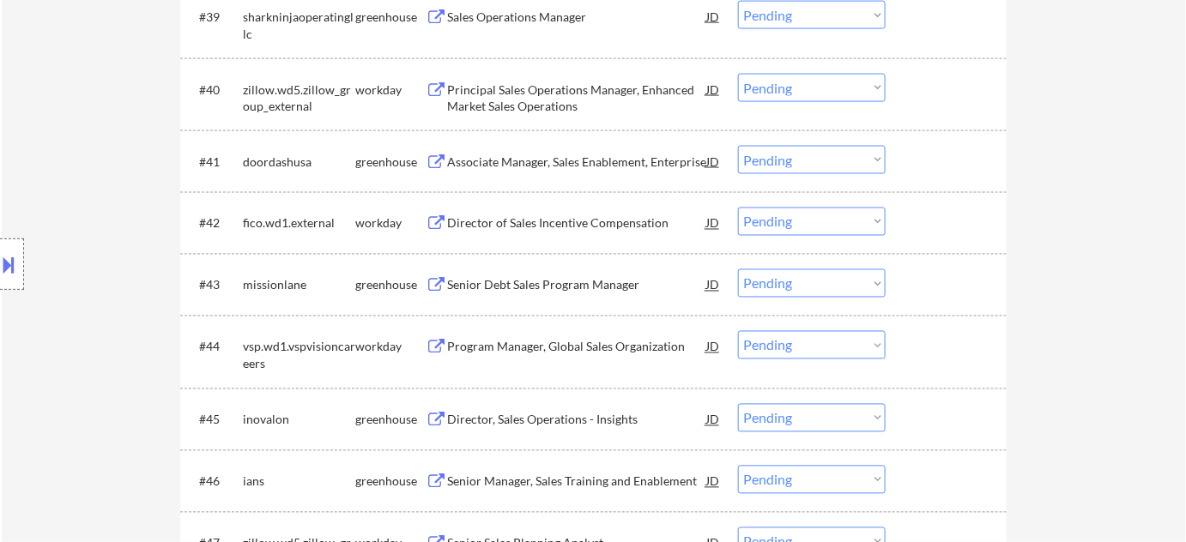
click at [549, 275] on div "Senior Debt Sales Program Manager" at bounding box center [576, 284] width 259 height 31
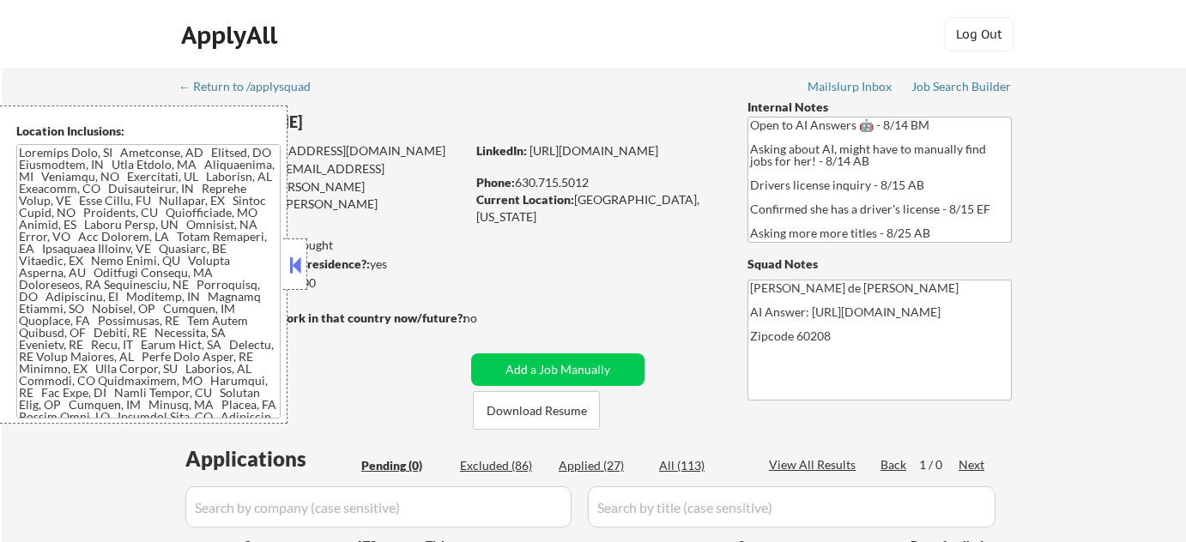
scroll to position [312, 0]
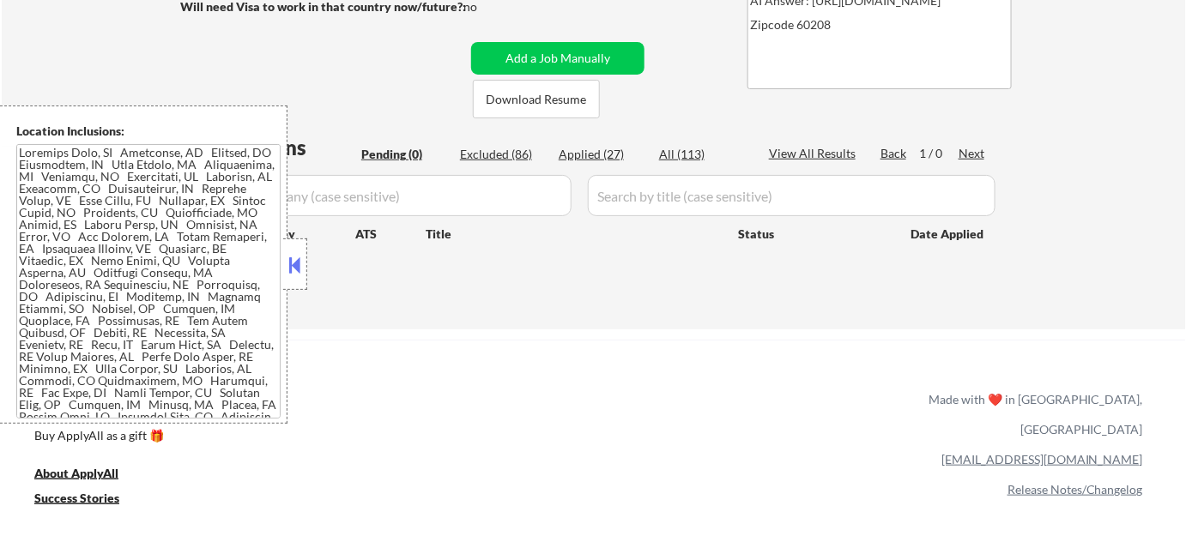
click at [604, 160] on div "Applied (27)" at bounding box center [602, 154] width 86 height 17
click at [298, 270] on button at bounding box center [295, 265] width 19 height 26
select select ""applied""
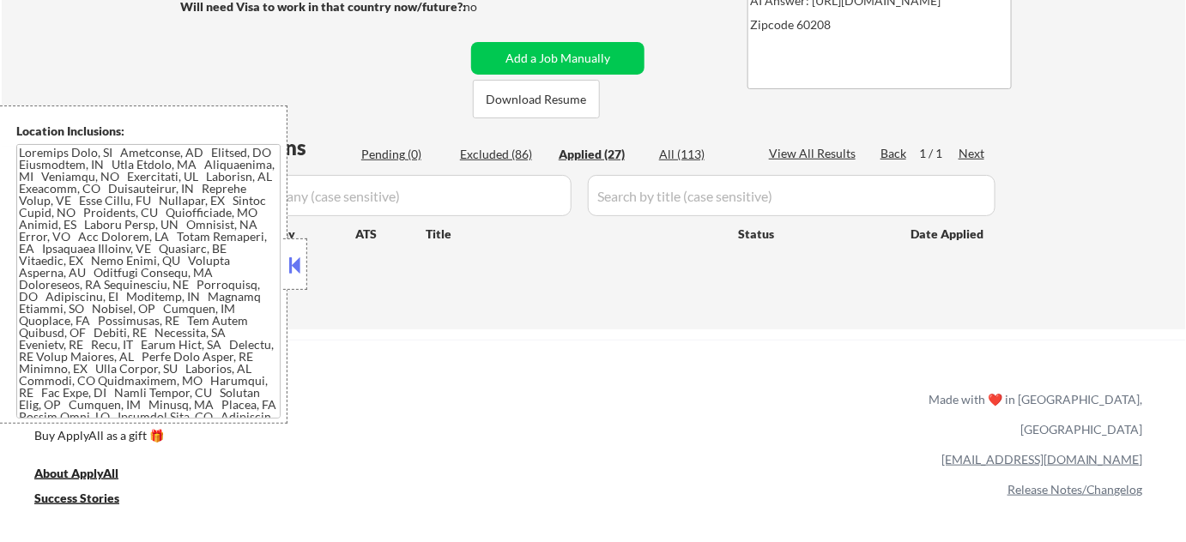
select select ""applied""
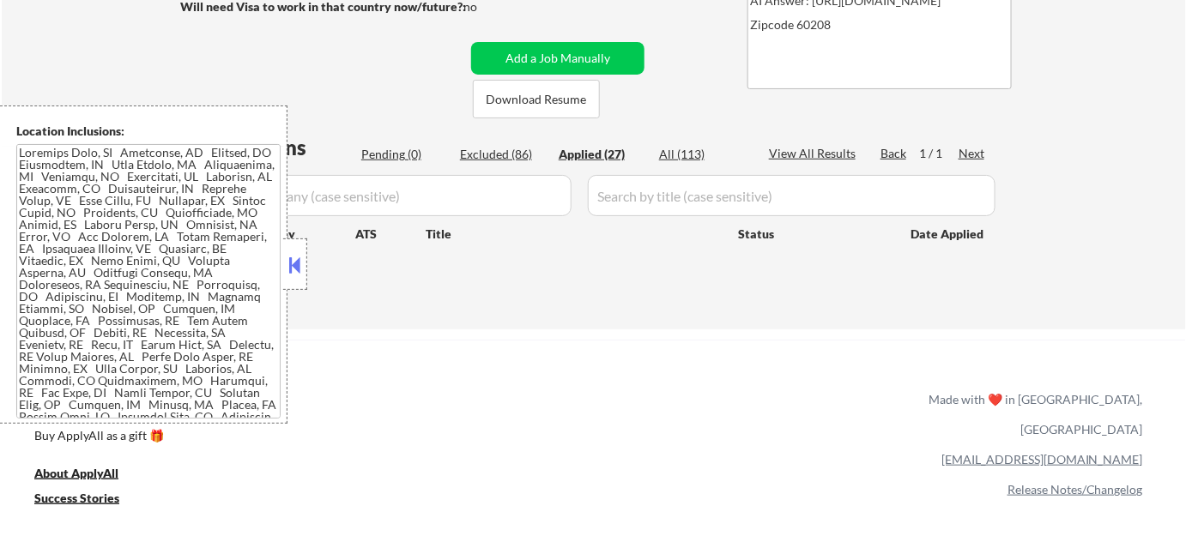
select select ""applied""
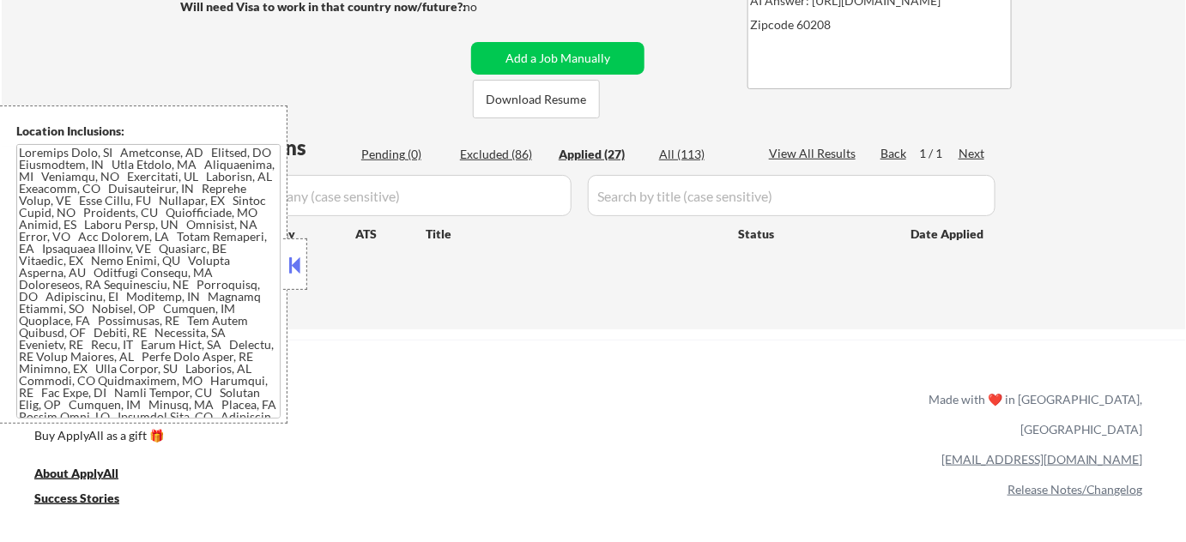
select select ""applied""
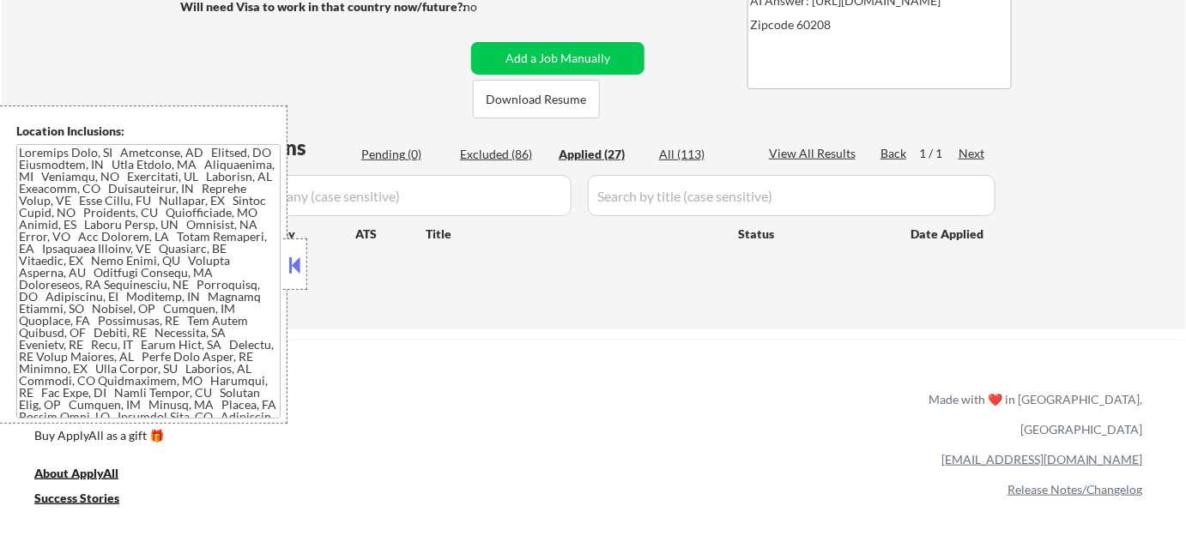
select select ""applied""
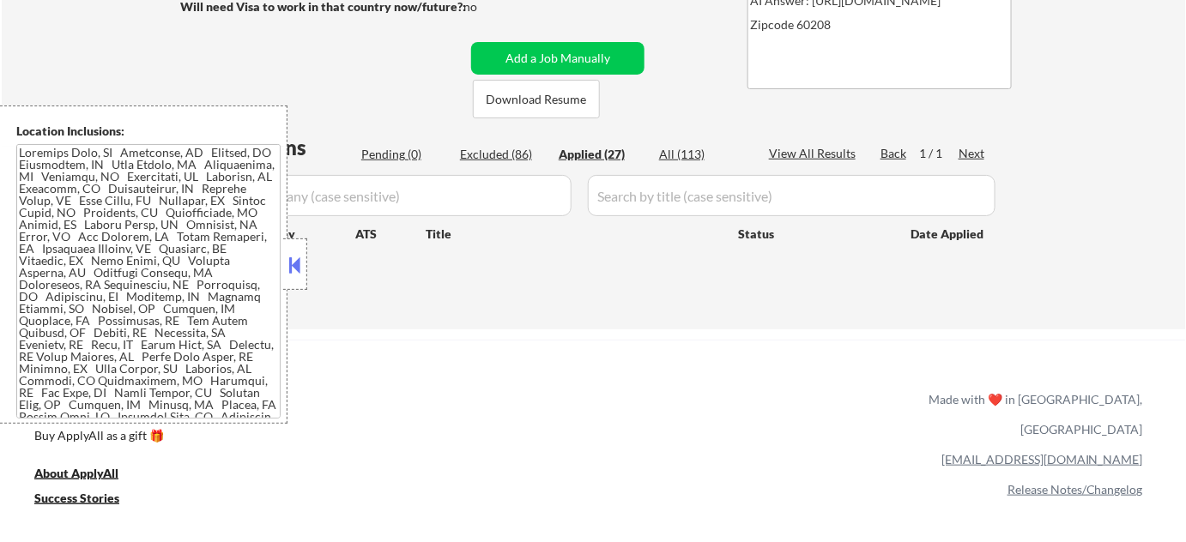
select select ""applied""
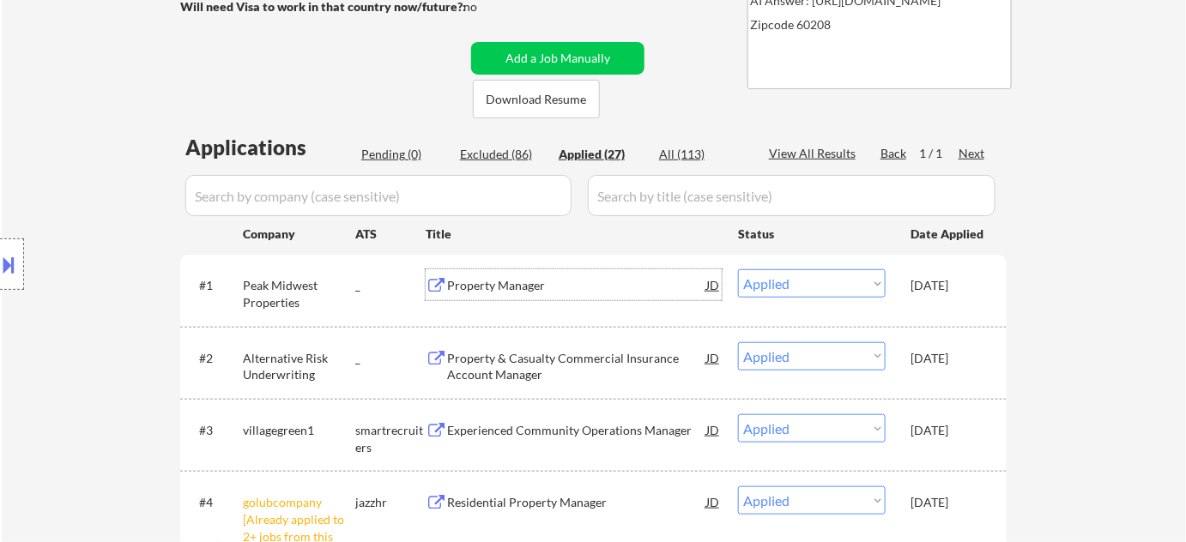
click at [511, 284] on div "Property Manager" at bounding box center [576, 285] width 259 height 17
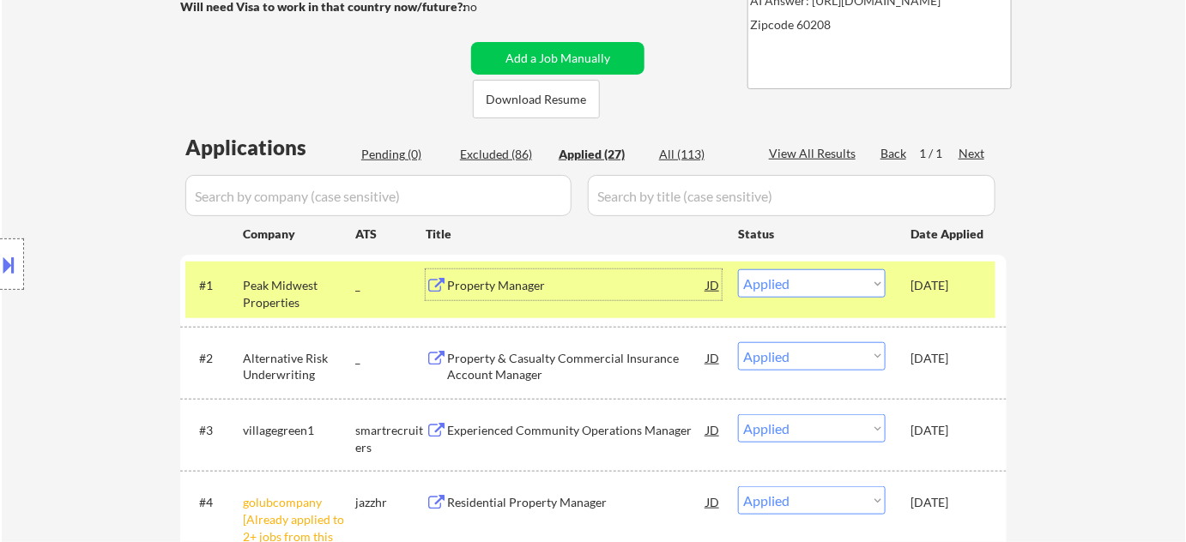
click at [510, 368] on div "Property & Casualty Commercial Insurance Account Manager" at bounding box center [576, 366] width 259 height 33
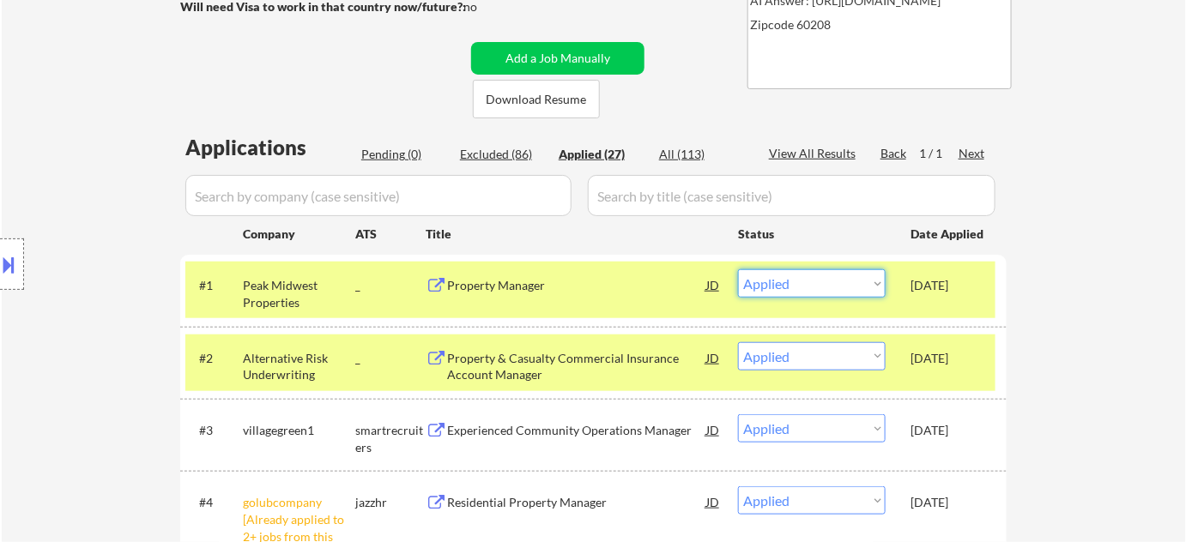
click at [824, 289] on select "Choose an option... Pending Applied Excluded (Questions) Excluded (Expired) Exc…" at bounding box center [812, 283] width 148 height 28
click at [738, 269] on select "Choose an option... Pending Applied Excluded (Questions) Excluded (Expired) Exc…" at bounding box center [812, 283] width 148 height 28
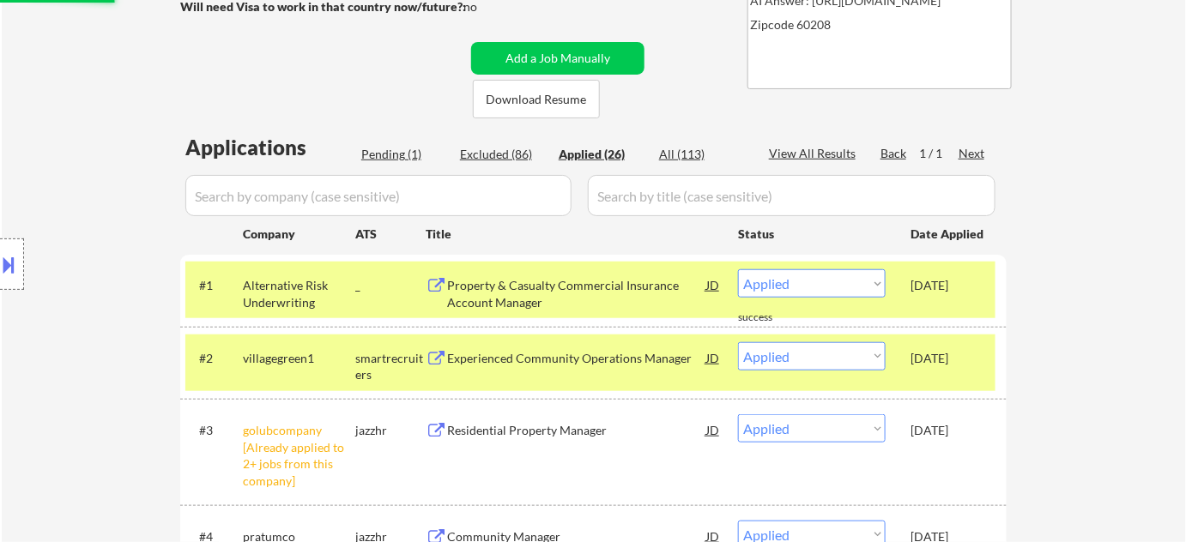
click at [487, 149] on div "Excluded (86)" at bounding box center [503, 154] width 86 height 17
select select ""excluded__other_""
select select ""excluded__location_""
select select ""excluded__other_""
select select ""excluded__bad_match_""
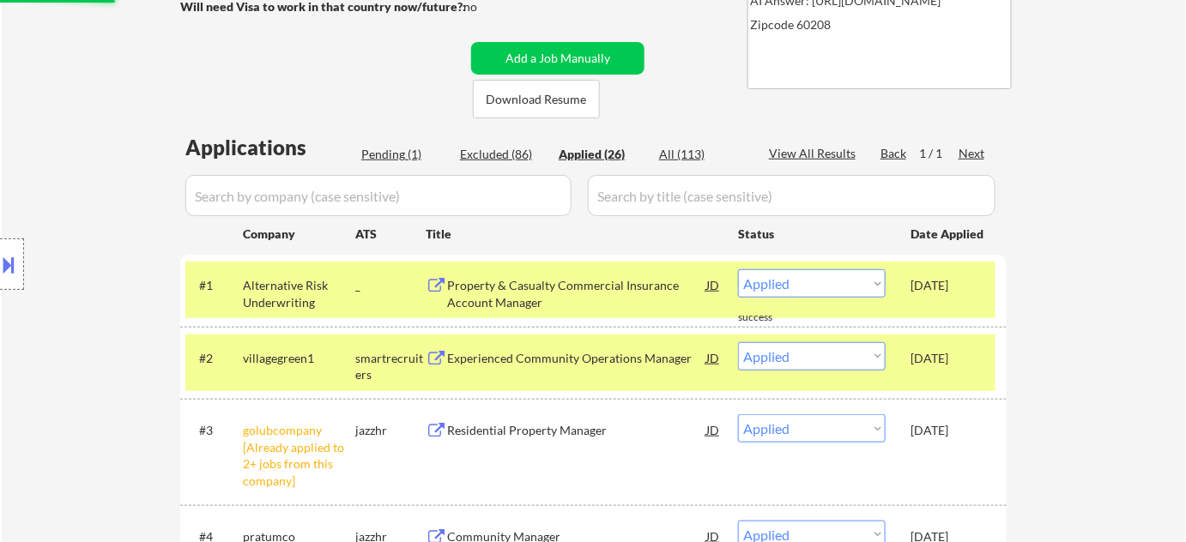
select select ""excluded__bad_match_""
select select ""excluded__other_""
select select ""excluded__bad_match_""
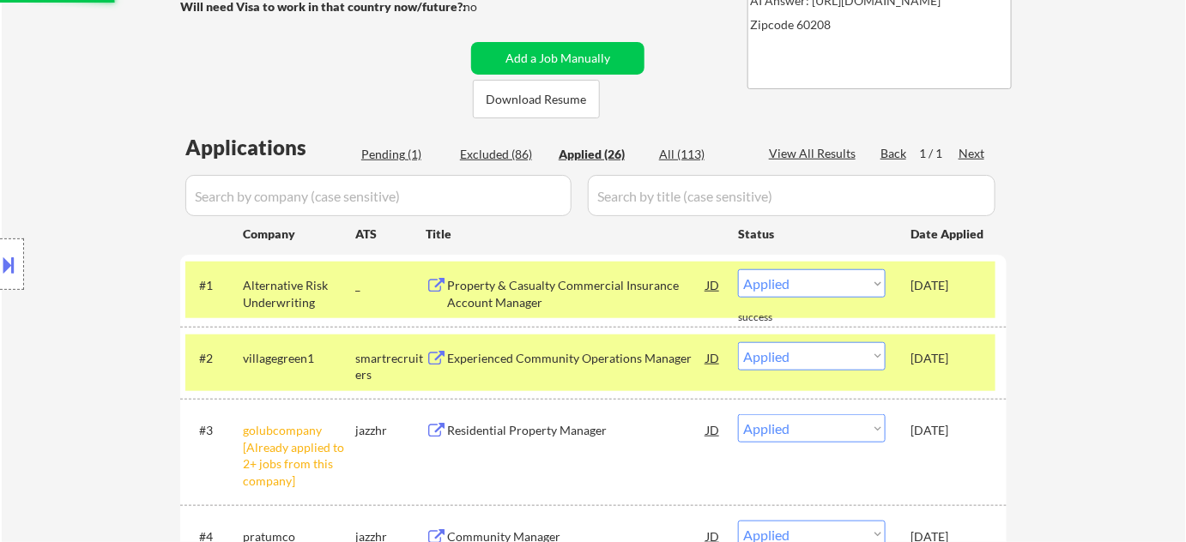
select select ""excluded__bad_match_""
select select ""excluded__location_""
select select ""excluded__bad_match_""
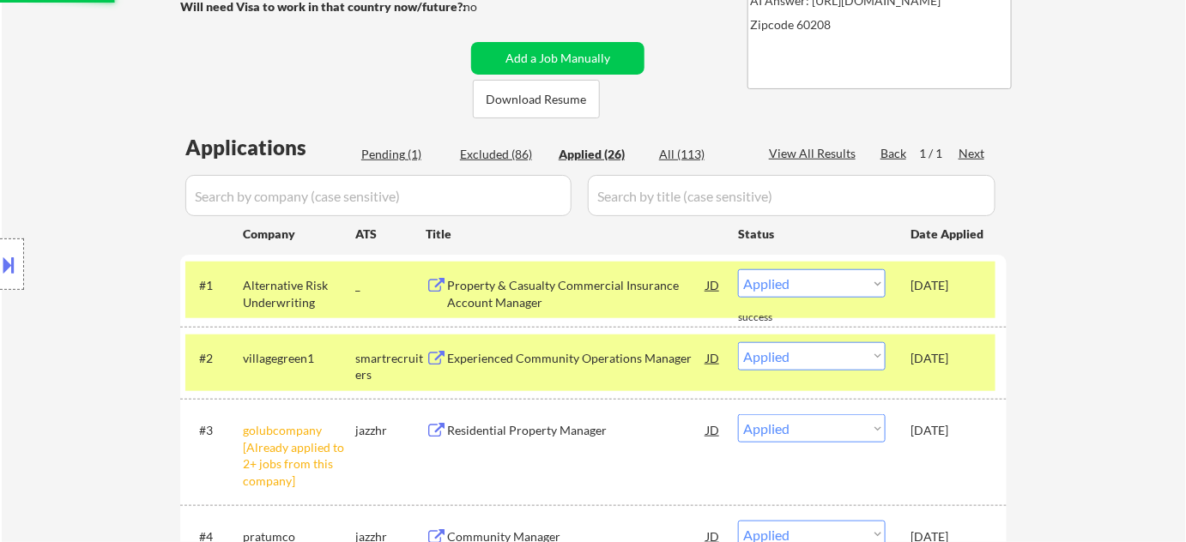
select select ""excluded__expired_""
select select ""excluded__blocklist_""
select select ""excluded__expired_""
select select ""excluded__bad_match_""
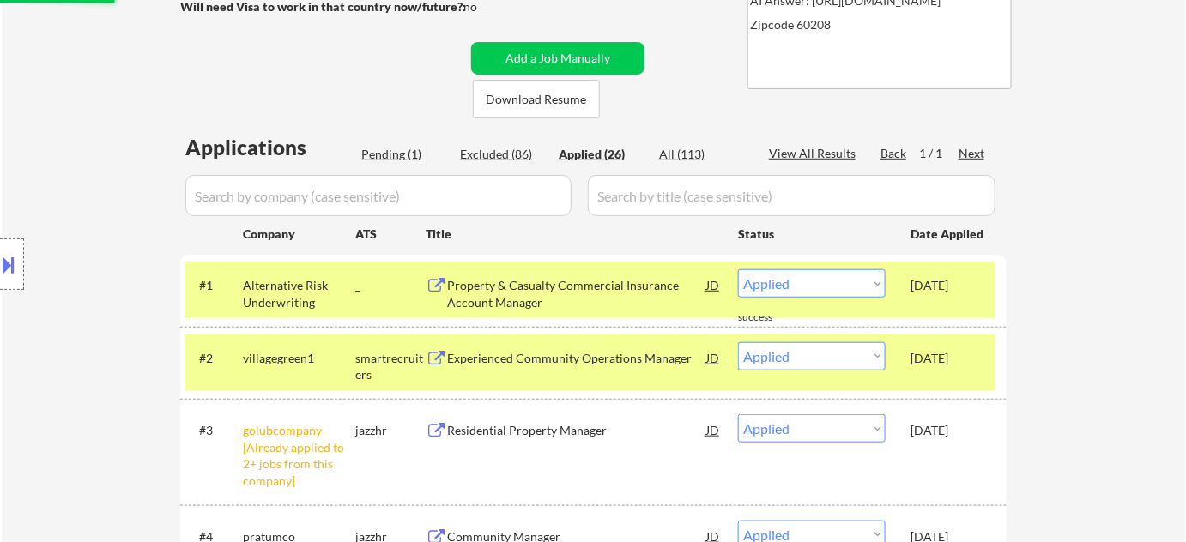
select select ""excluded__expired_""
select select ""excluded__location_""
select select ""excluded__bad_match_""
select select ""excluded__location_""
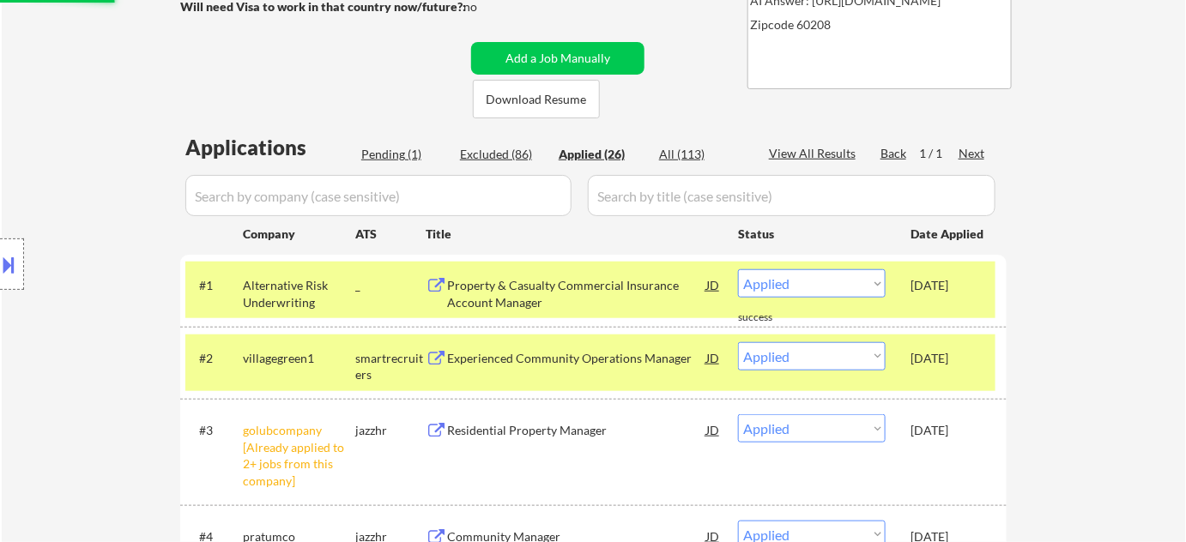
select select ""excluded__bad_match_""
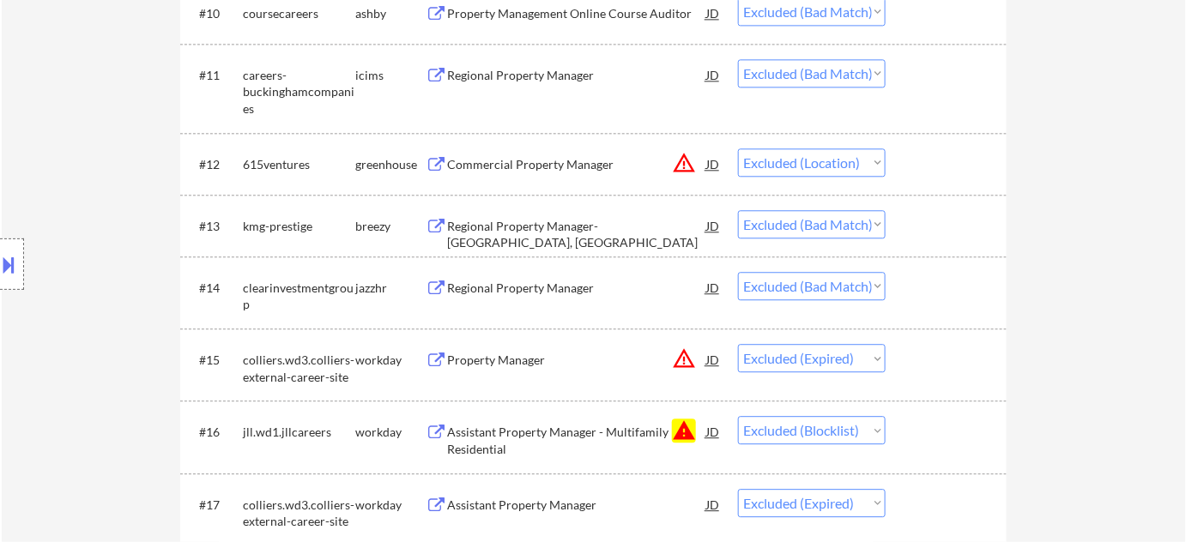
scroll to position [1748, 0]
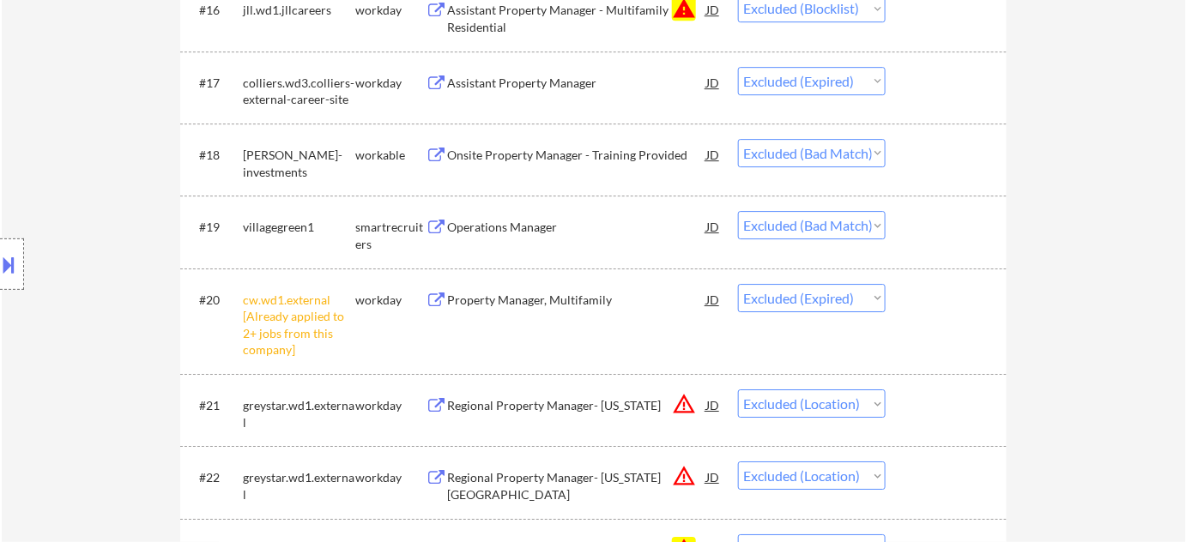
select select ""excluded__bad_match_""
select select ""excluded__blocklist_""
select select ""excluded__expired_""
select select ""excluded__location_""
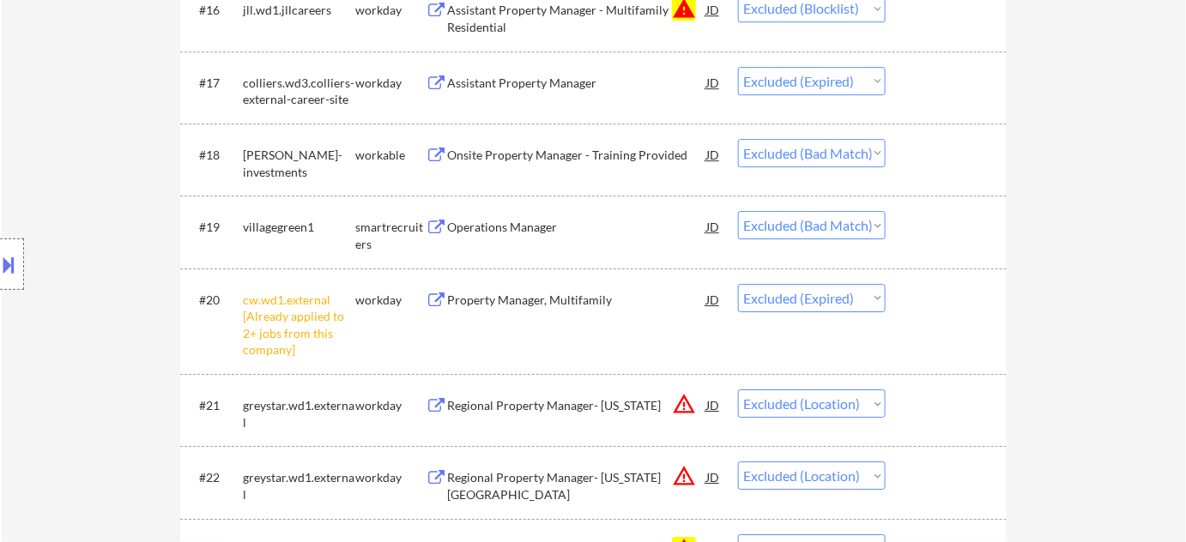
select select ""excluded__bad_match_""
select select ""excluded__expired_""
select select ""excluded__bad_match_""
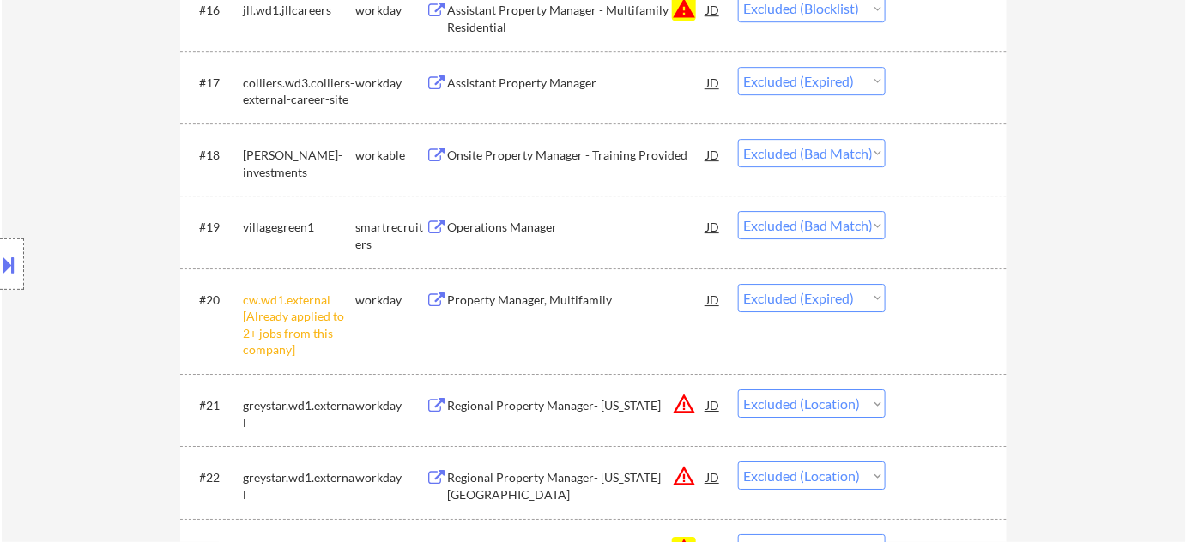
select select ""excluded__bad_match_""
select select ""excluded__expired_""
select select ""excluded__location_""
select select ""excluded__bad_match_""
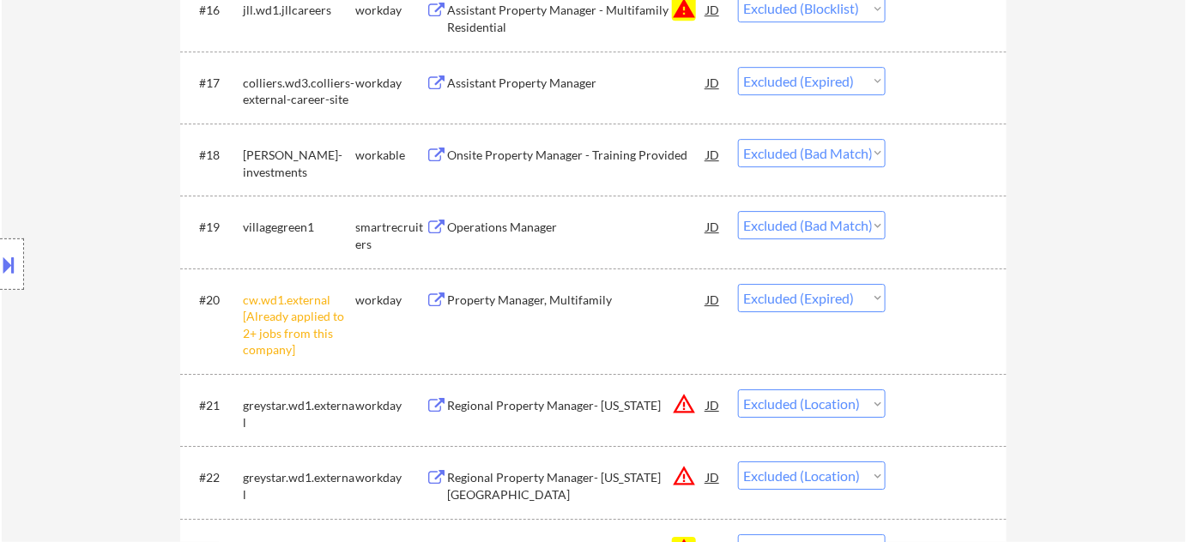
select select ""excluded__expired_""
select select ""excluded__location_""
select select ""excluded__bad_match_""
select select ""excluded__salary_""
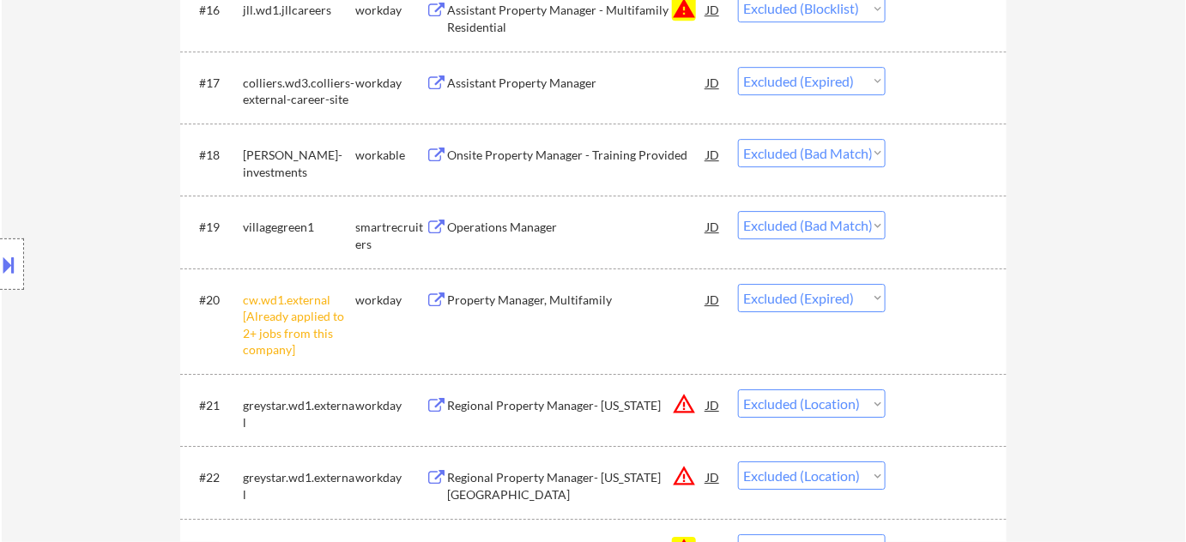
select select ""excluded__expired_""
select select ""excluded__location_""
select select ""excluded__expired_""
select select ""excluded__bad_match_""
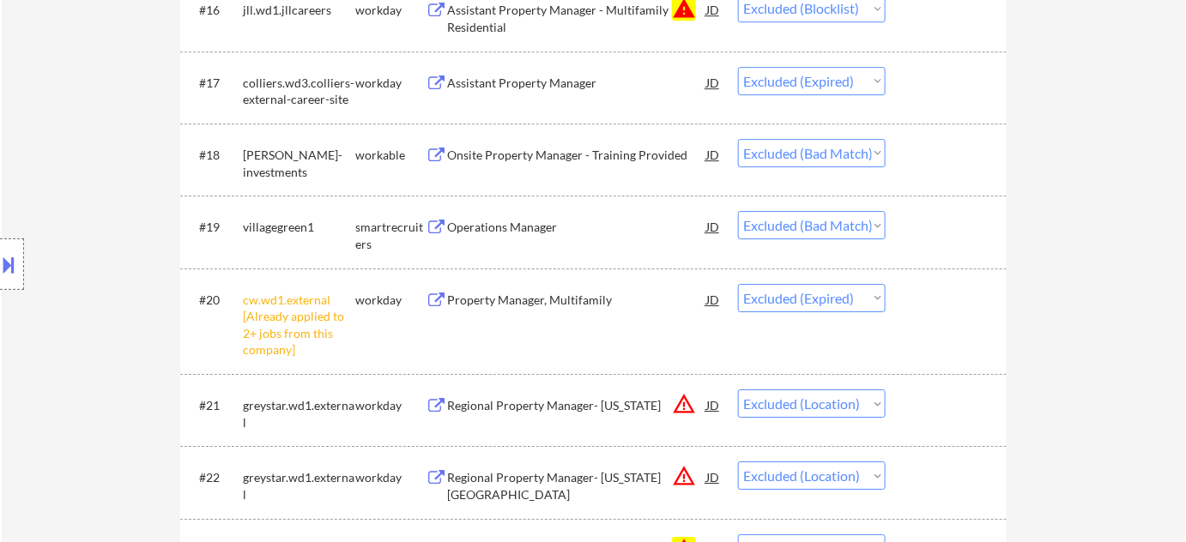
select select ""excluded__bad_match_""
select select ""excluded__blocklist_""
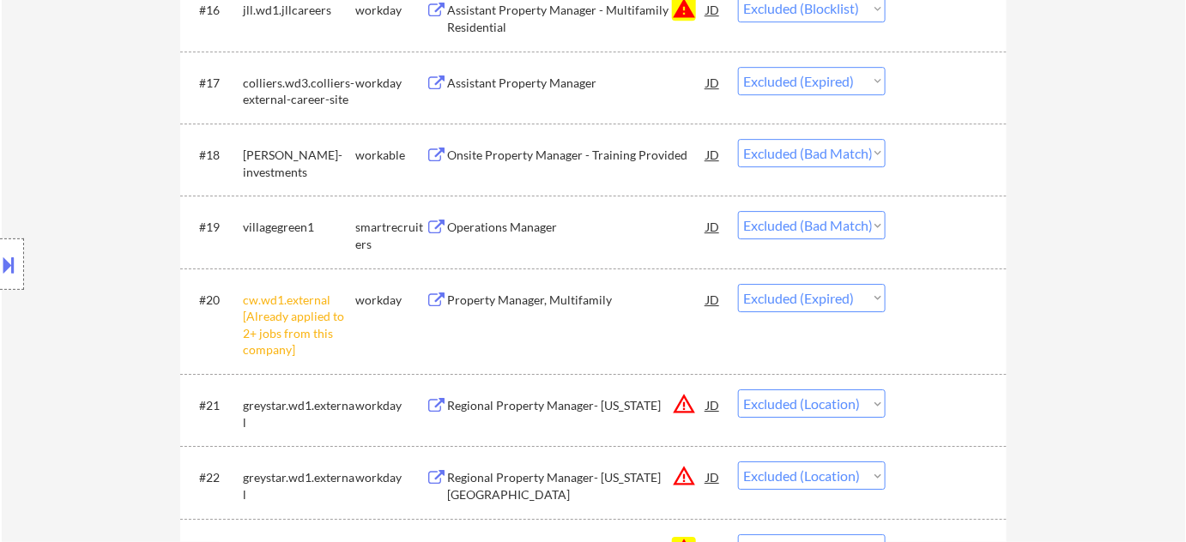
select select ""excluded__bad_match_""
select select ""excluded__blocklist_""
select select ""excluded__bad_match_""
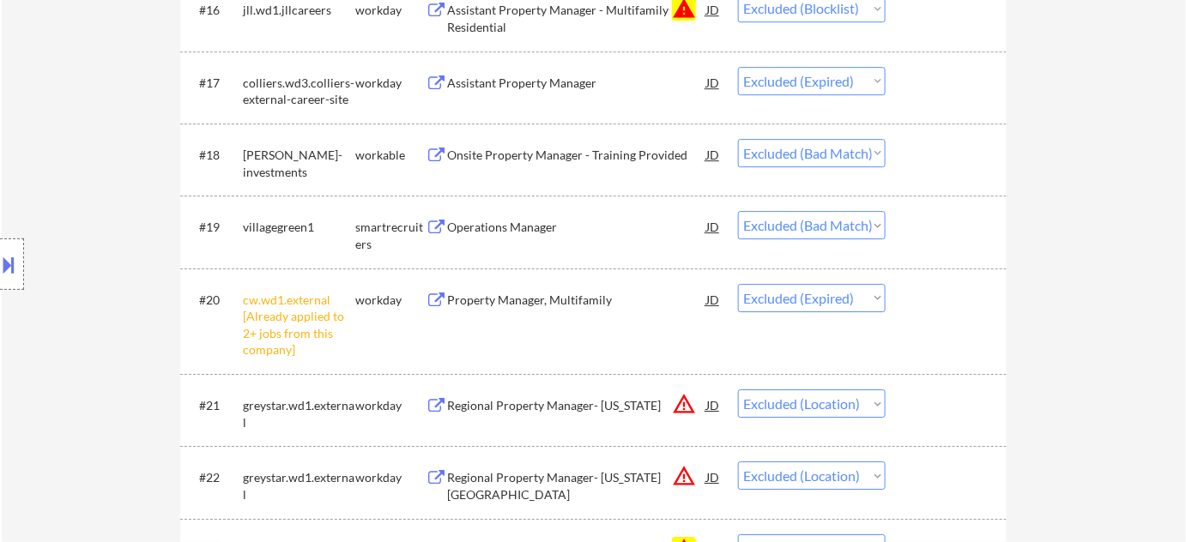
select select ""excluded__bad_match_""
select select ""excluded__blocklist_""
select select ""excluded__other_""
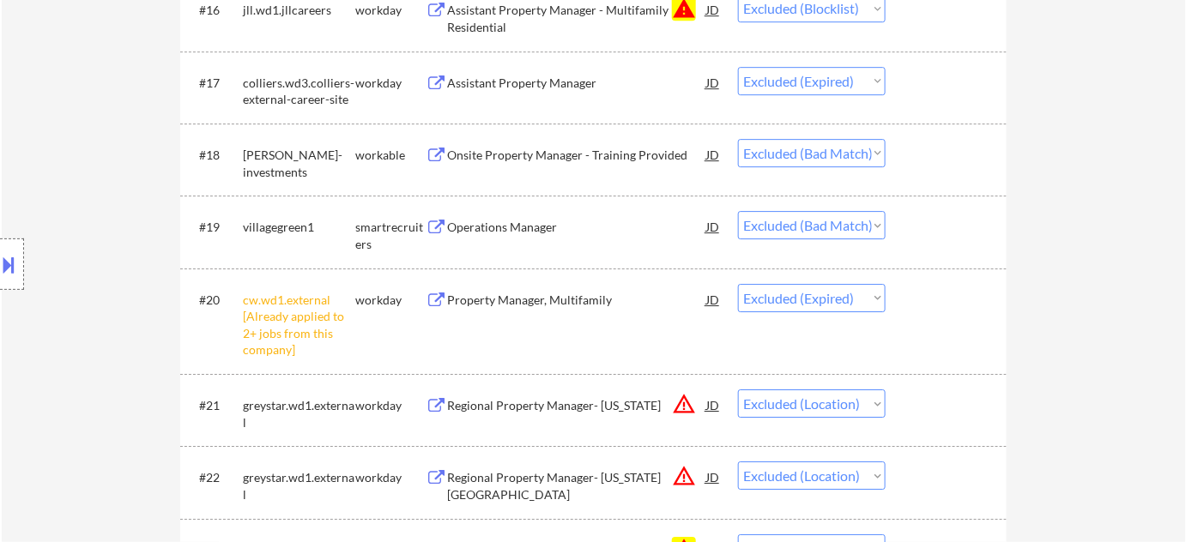
select select ""excluded__bad_match_""
select select ""excluded__location_""
select select ""excluded__bad_match_""
select select ""excluded__location_""
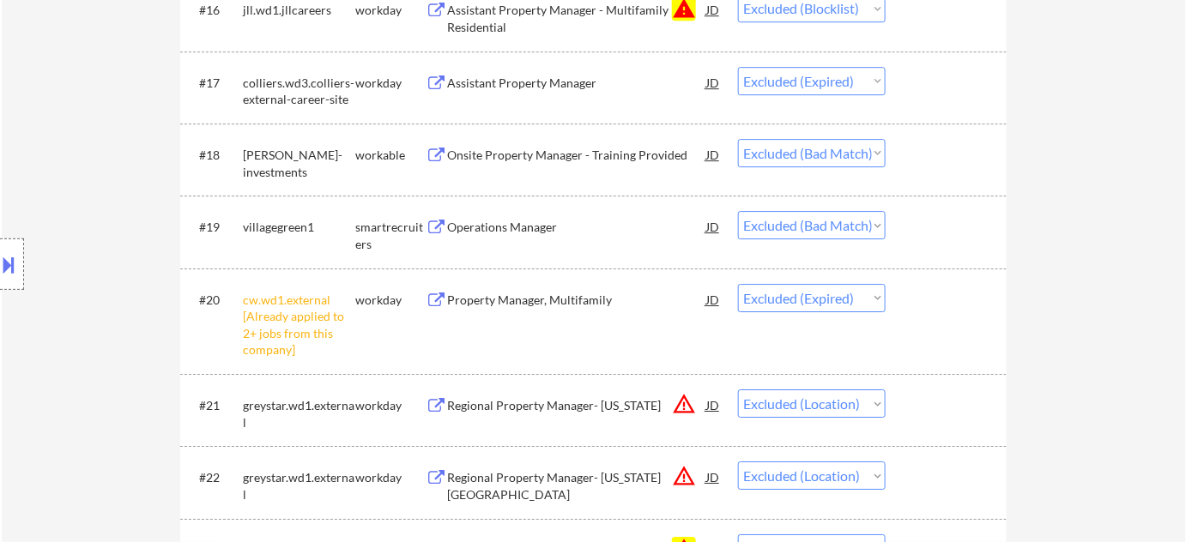
select select ""excluded__bad_match_""
select select ""excluded__location_""
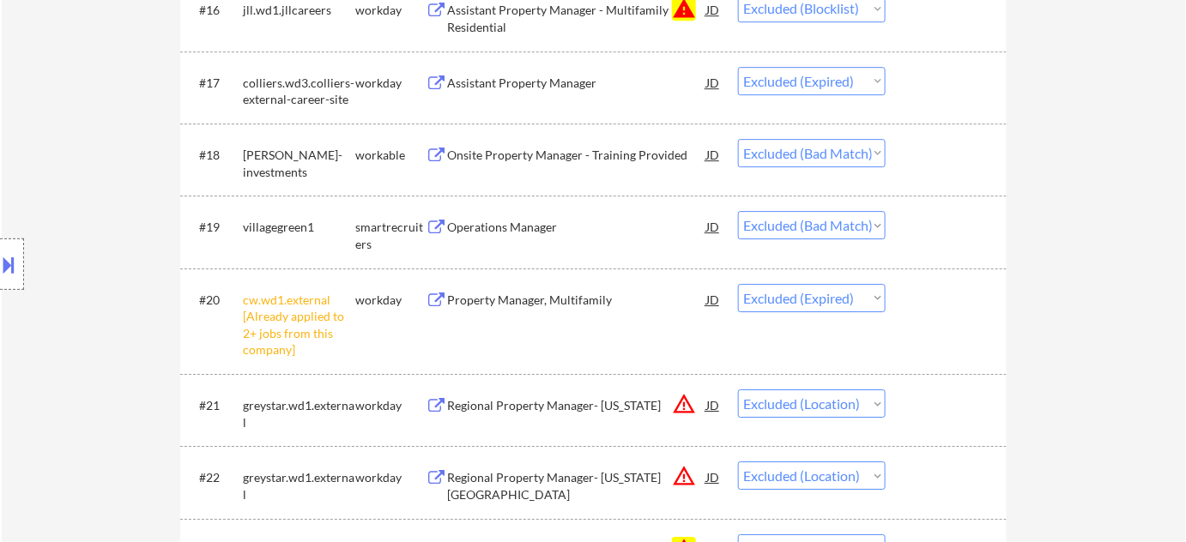
select select ""excluded__bad_match_""
select select ""excluded__location_""
select select ""excluded__bad_match_""
select select ""excluded__location_""
select select ""excluded__bad_match_""
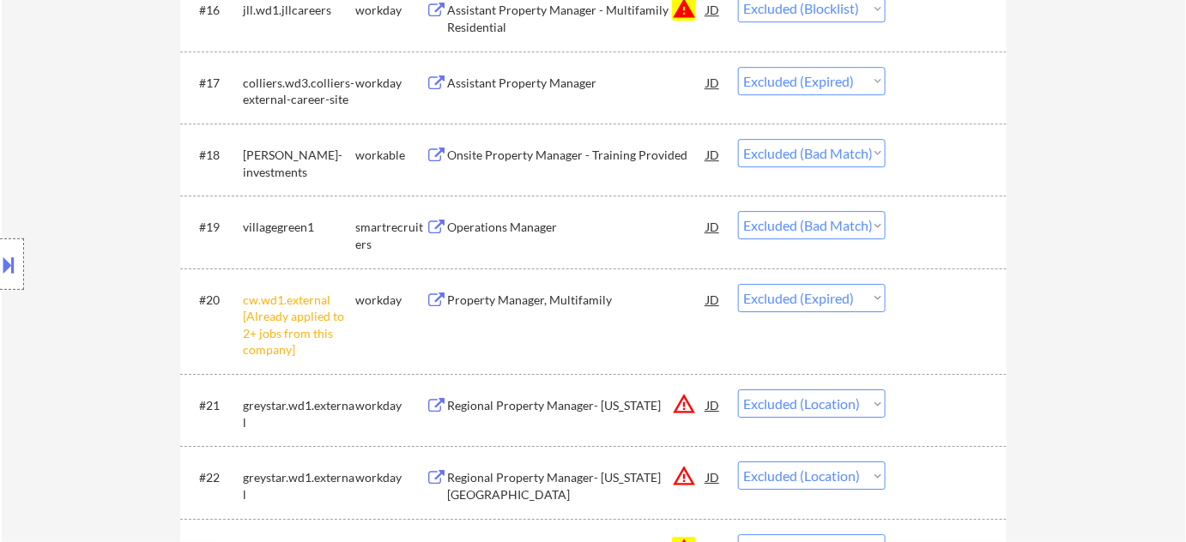
select select ""excluded__bad_match_""
select select ""excluded__salary_""
select select ""excluded__blocklist_""
select select ""excluded__bad_match_""
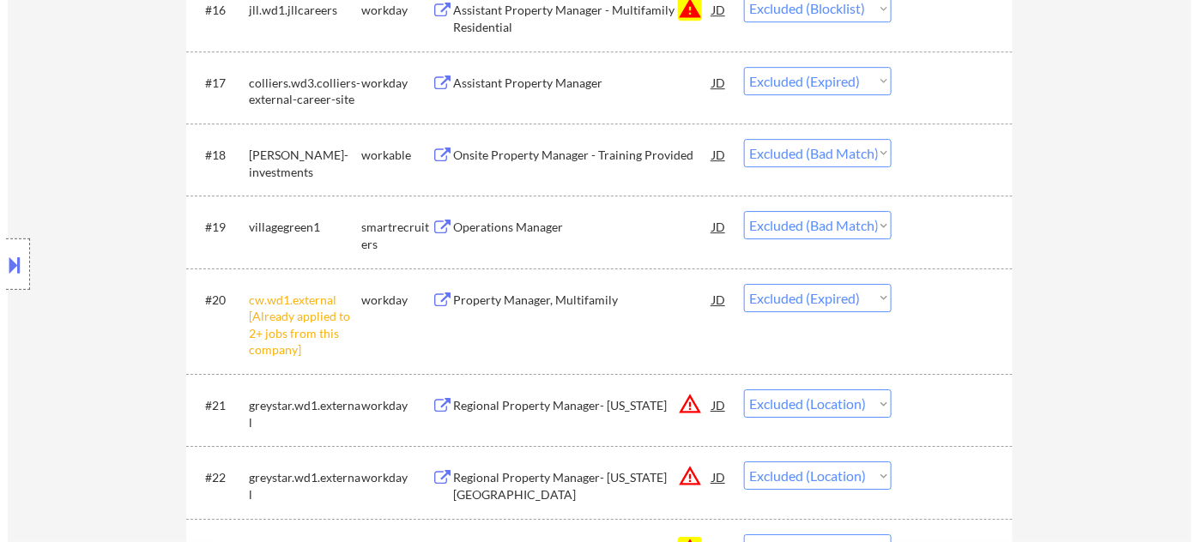
scroll to position [155, 0]
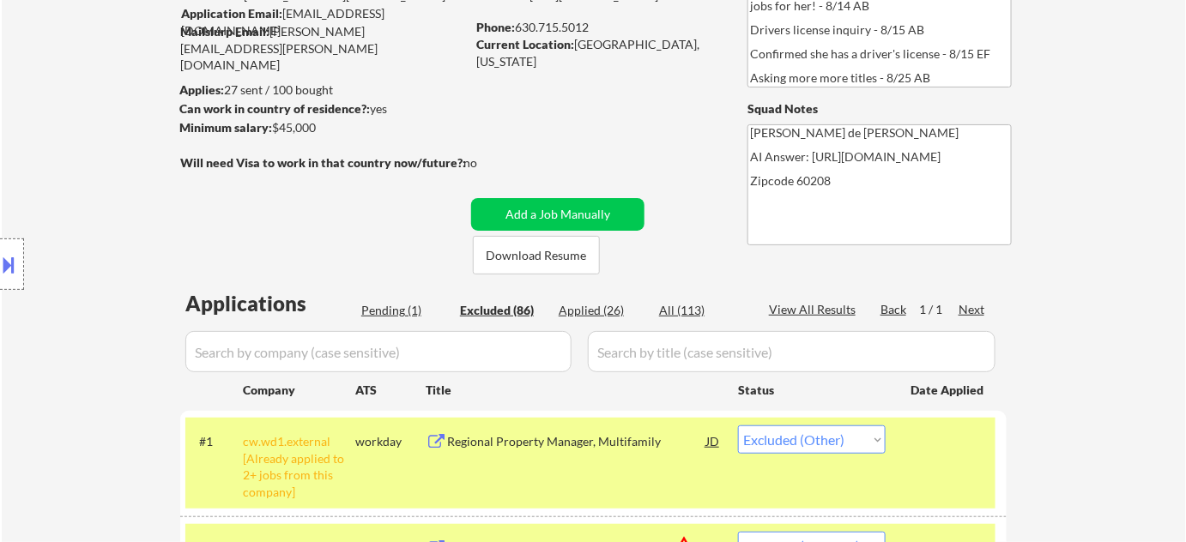
click at [405, 308] on div "Pending (1)" at bounding box center [404, 310] width 86 height 17
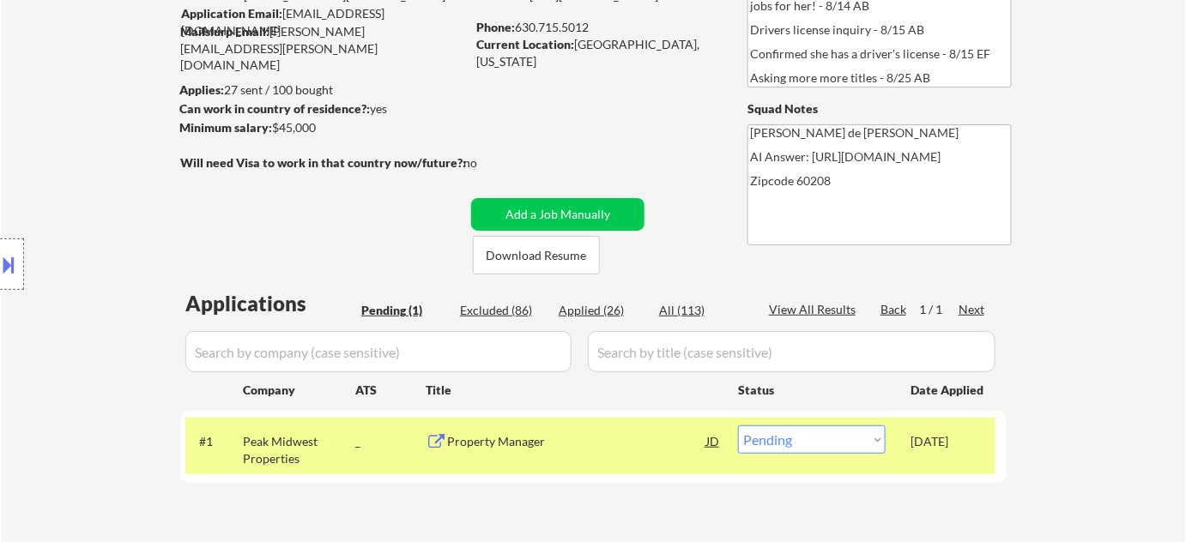
click at [759, 439] on select "Choose an option... Pending Applied Excluded (Questions) Excluded (Expired) Exc…" at bounding box center [812, 440] width 148 height 28
select select ""excluded__other_""
click at [738, 426] on select "Choose an option... Pending Applied Excluded (Questions) Excluded (Expired) Exc…" at bounding box center [812, 440] width 148 height 28
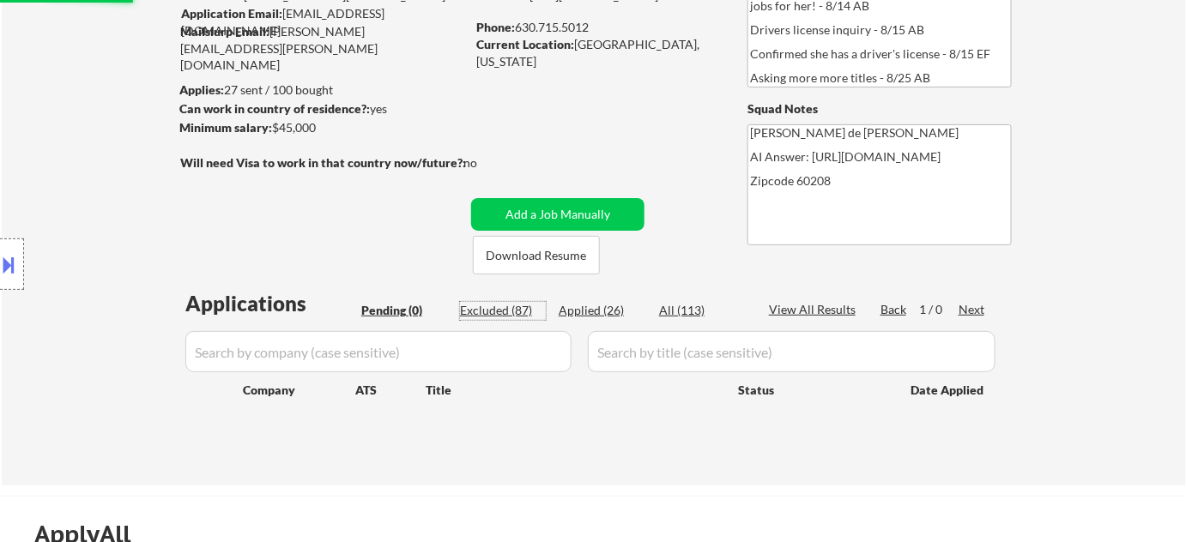
click at [501, 312] on div "Excluded (87)" at bounding box center [503, 310] width 86 height 17
select select ""excluded__other_""
select select ""excluded__location_""
select select ""excluded__other_""
select select ""excluded__bad_match_""
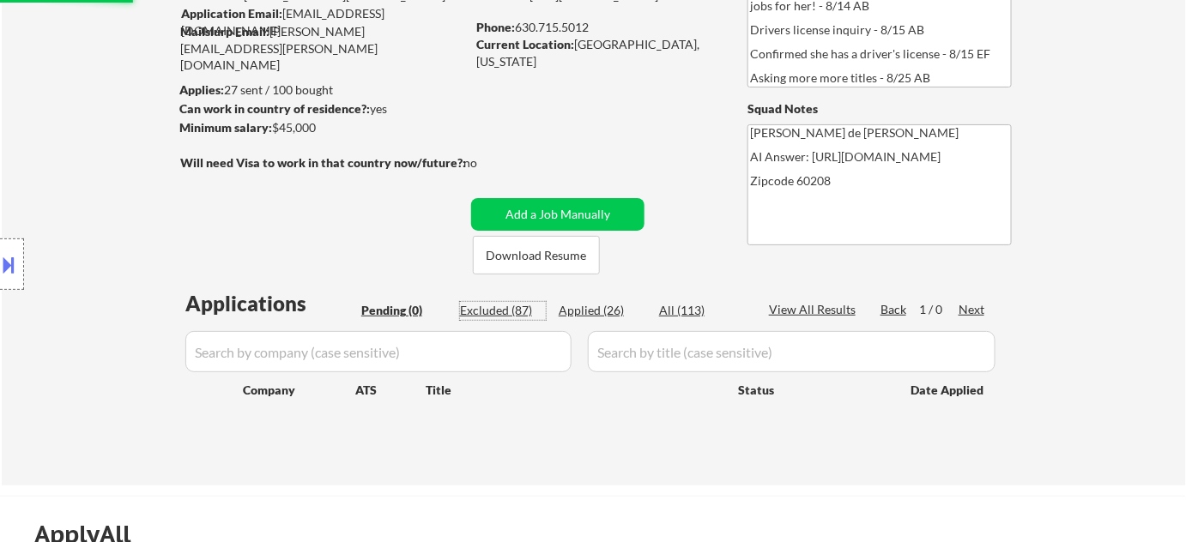
select select ""excluded__other_""
select select ""excluded__bad_match_""
select select ""excluded__location_""
select select ""excluded__bad_match_""
select select ""excluded__expired_""
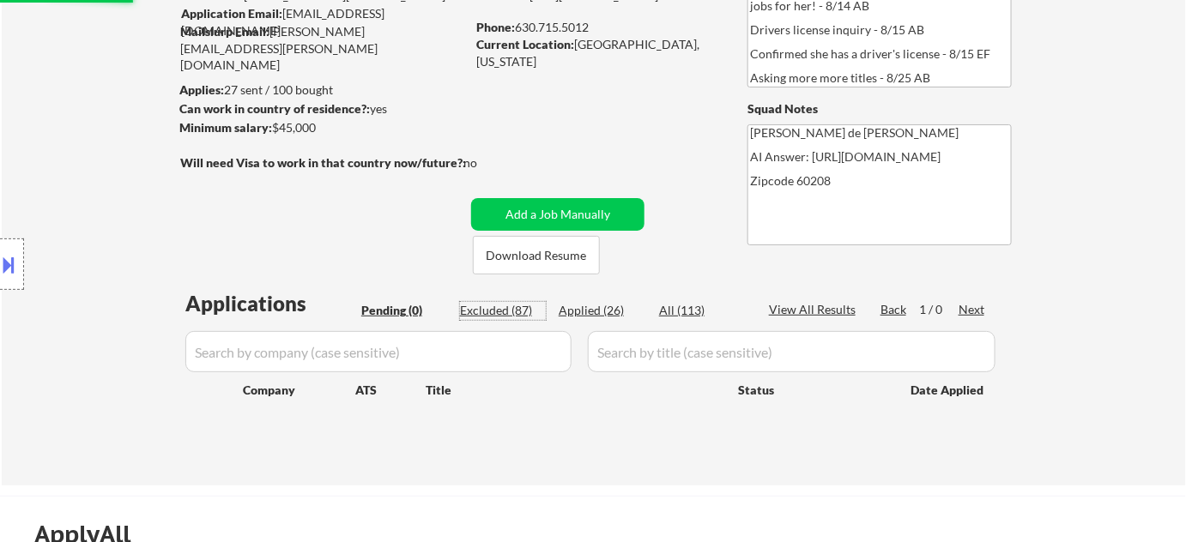
select select ""excluded__blocklist_""
select select ""excluded__expired_""
select select ""excluded__bad_match_""
select select ""excluded__expired_""
select select ""excluded__location_""
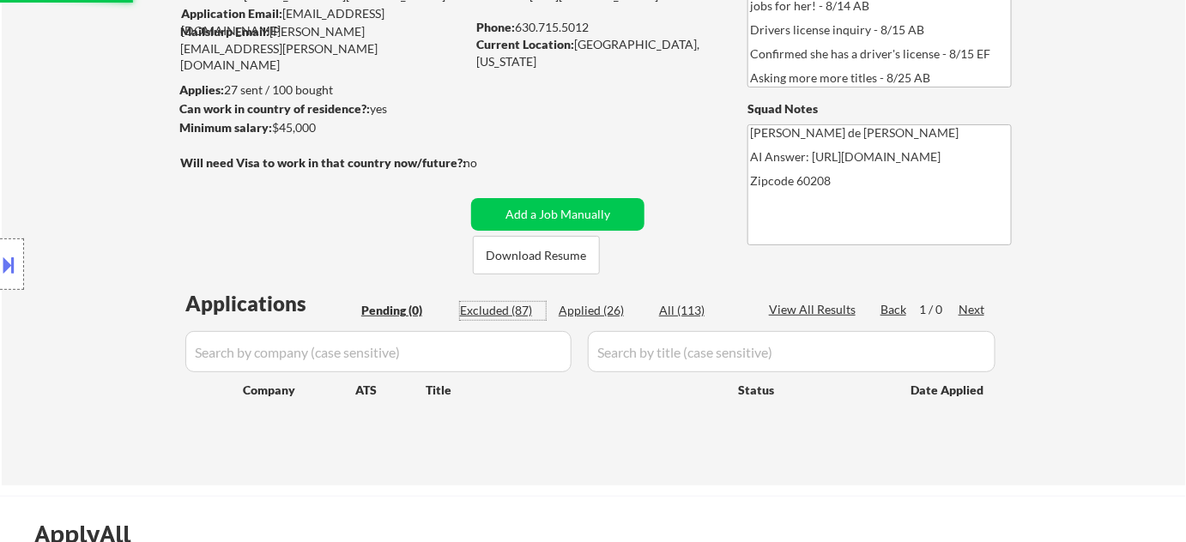
select select ""excluded__bad_match_""
select select ""excluded__location_""
select select ""excluded__bad_match_""
select select ""excluded__blocklist_""
select select ""excluded__expired_""
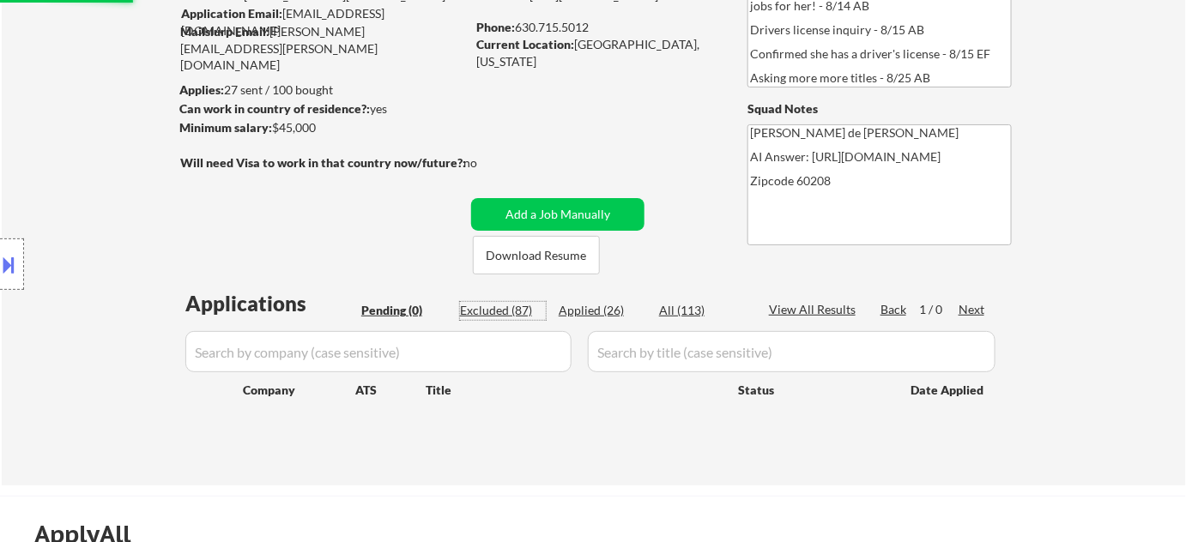
select select ""excluded__location_""
select select ""excluded__bad_match_""
select select ""excluded__expired_""
select select ""excluded__bad_match_""
select select ""excluded__expired_""
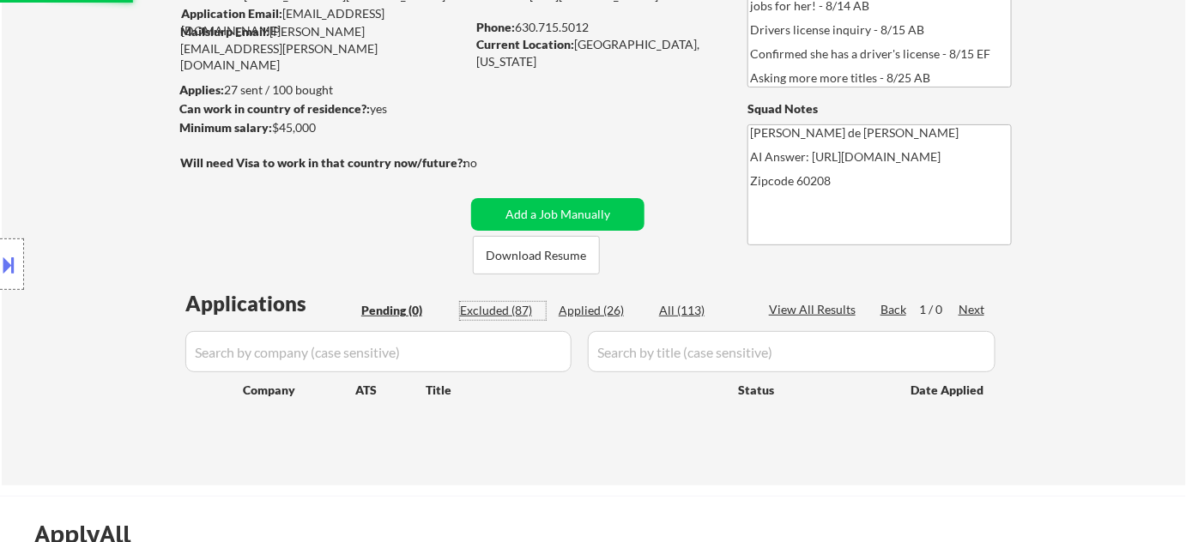
select select ""excluded__location_""
select select ""excluded__bad_match_""
select select ""excluded__expired_""
select select ""excluded__location_""
select select ""excluded__bad_match_""
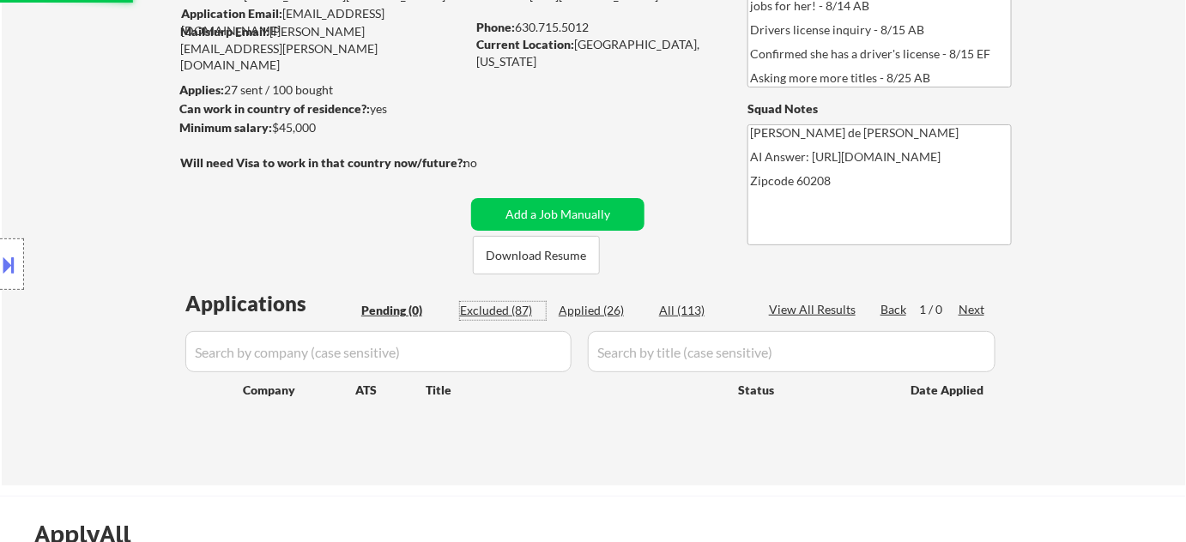
select select ""excluded__salary_""
select select ""excluded__expired_""
select select ""excluded__location_""
select select ""excluded__expired_""
select select ""excluded__bad_match_""
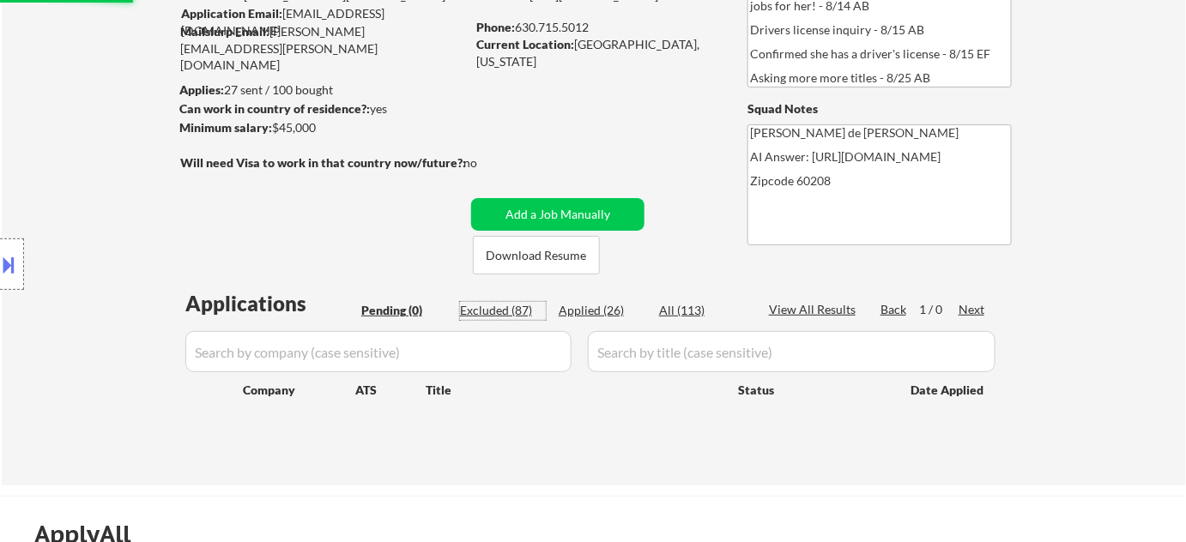
select select ""excluded__blocklist_""
select select ""excluded__bad_match_""
select select ""excluded__blocklist_""
select select ""excluded__bad_match_""
select select ""excluded__blocklist_""
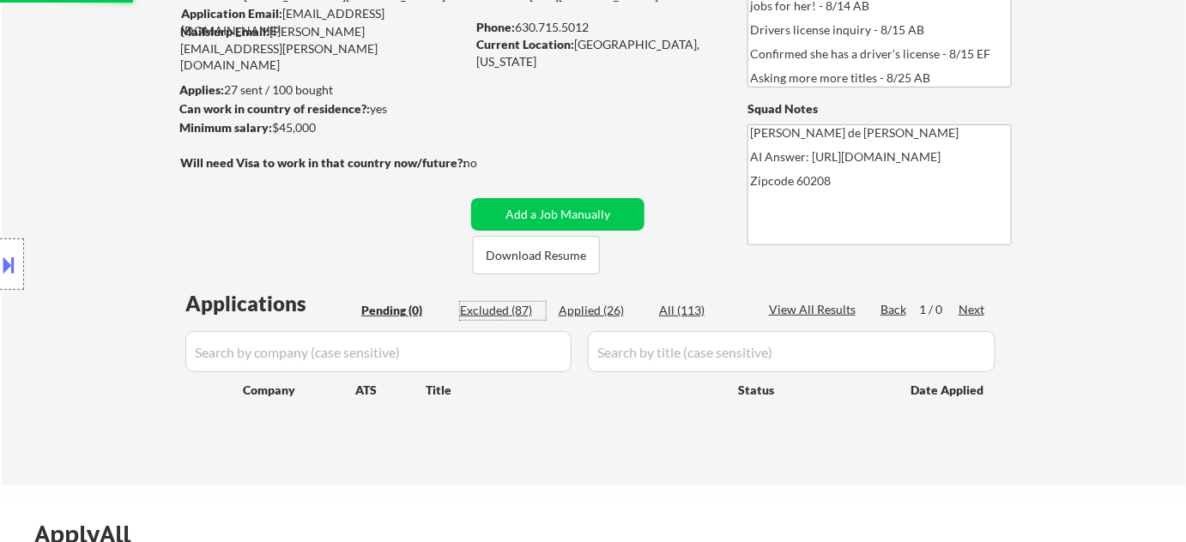
select select ""excluded__other_""
select select ""excluded__bad_match_""
select select ""excluded__location_""
select select ""excluded__bad_match_""
select select ""excluded__location_""
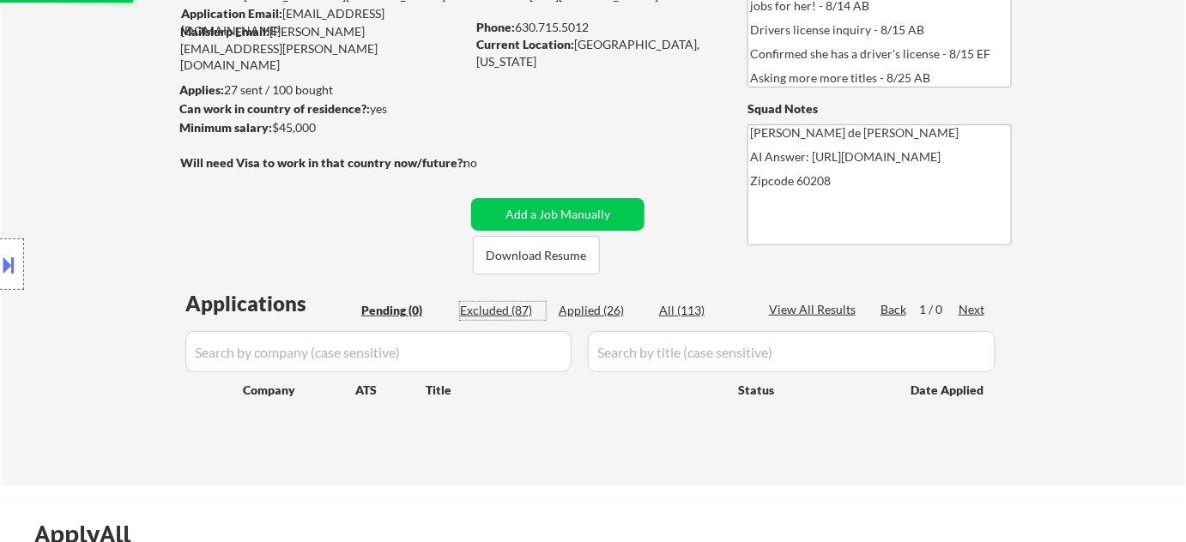
select select ""excluded__bad_match_""
select select ""excluded__location_""
select select ""excluded__bad_match_""
select select ""excluded__location_""
select select ""excluded__bad_match_""
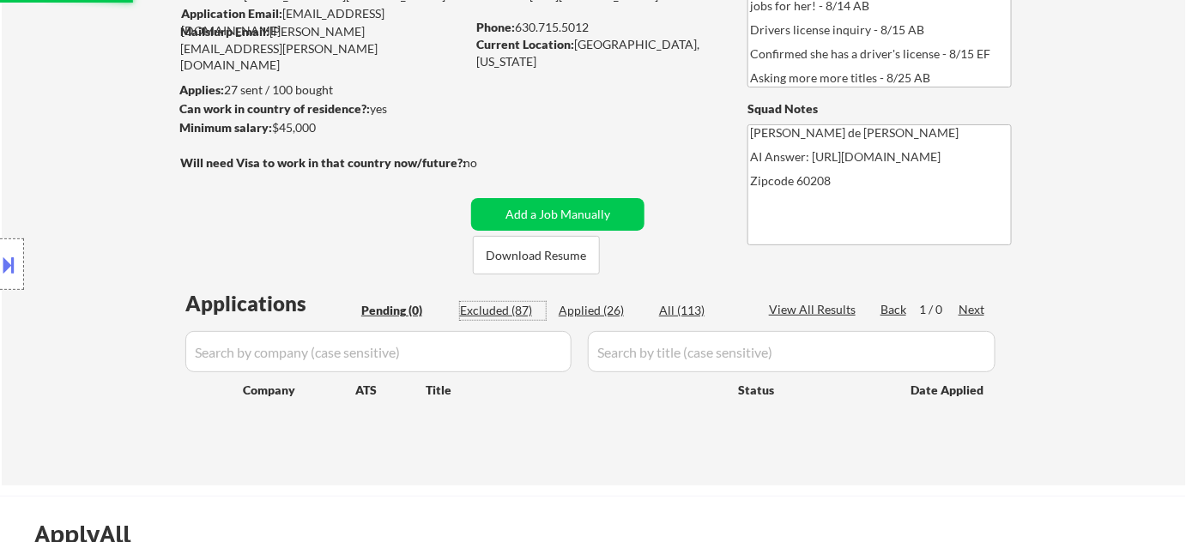
select select ""excluded__location_""
select select ""excluded__bad_match_""
select select ""excluded__salary_""
select select ""excluded__blocklist_""
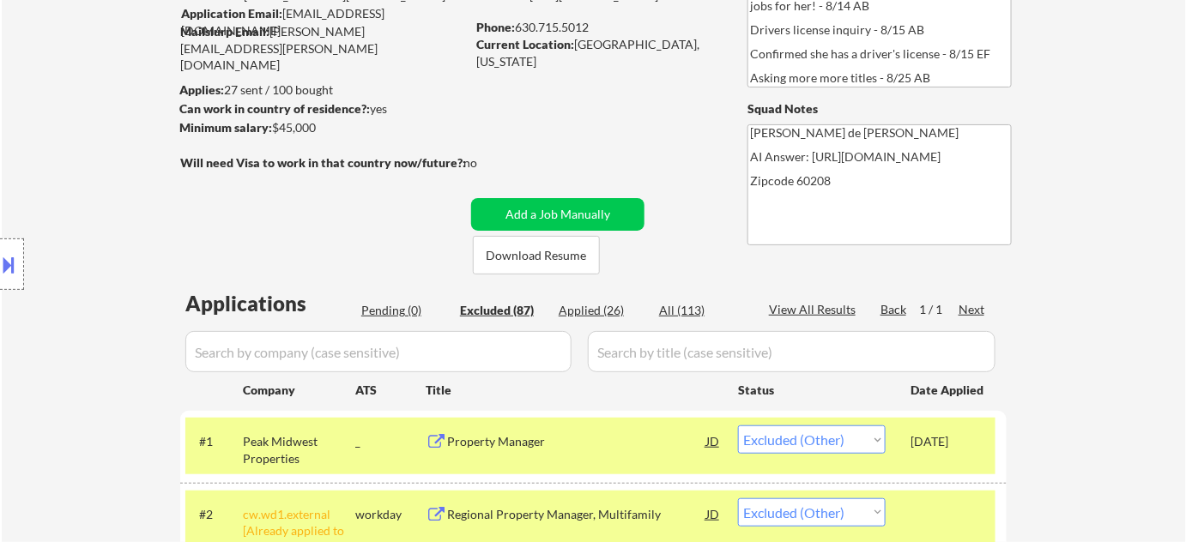
click at [409, 306] on div "Pending (0)" at bounding box center [404, 310] width 86 height 17
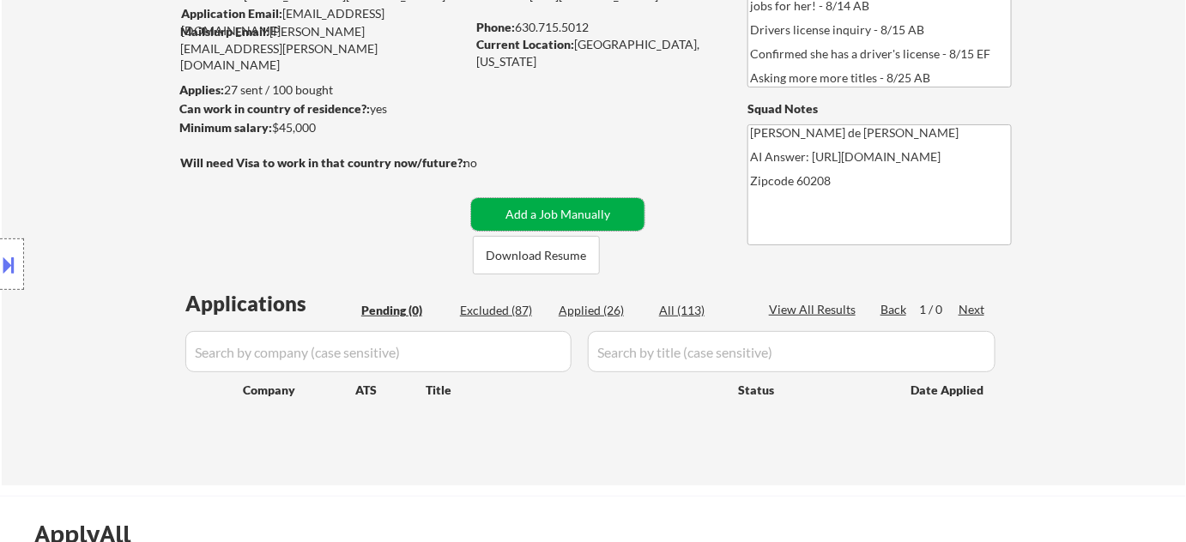
click at [517, 218] on button "Add a Job Manually" at bounding box center [557, 214] width 173 height 33
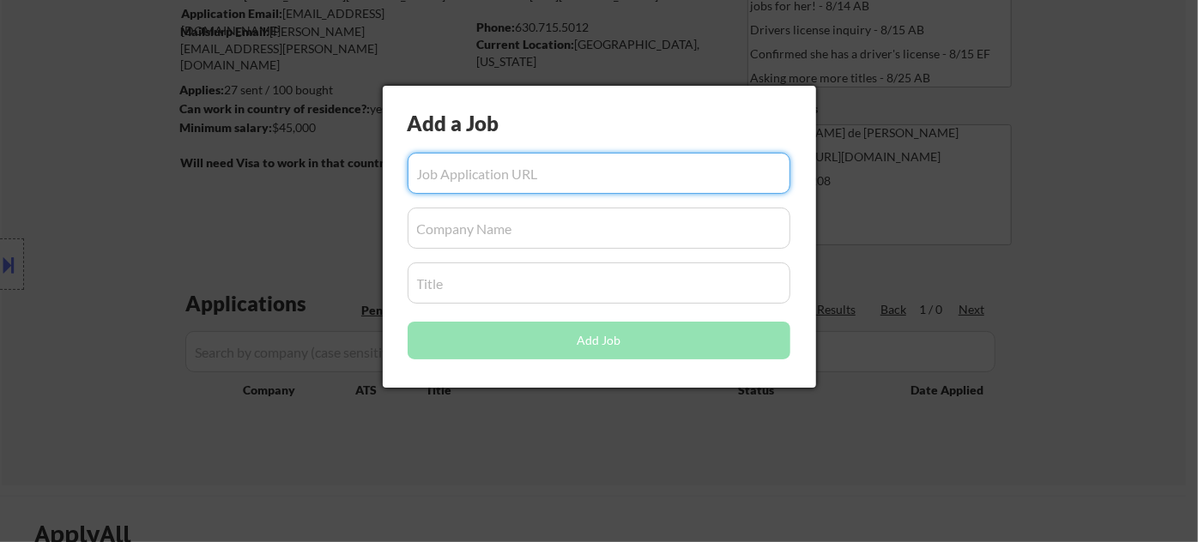
paste input "[URL][DOMAIN_NAME][US_STATE]"
type input "[URL][DOMAIN_NAME][US_STATE]"
click at [511, 247] on input "input" at bounding box center [599, 228] width 383 height 41
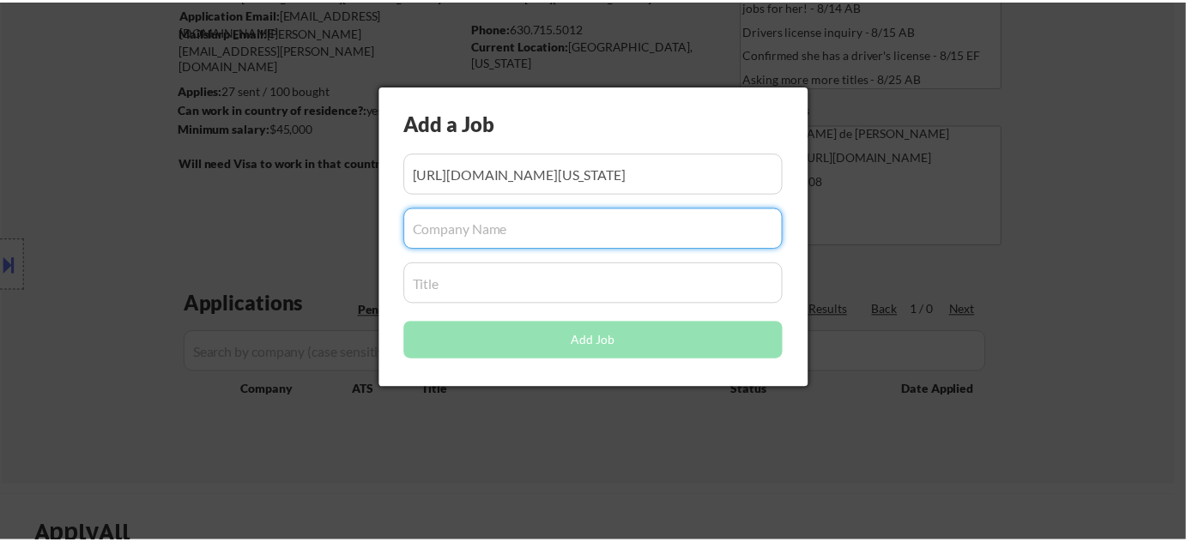
scroll to position [0, 0]
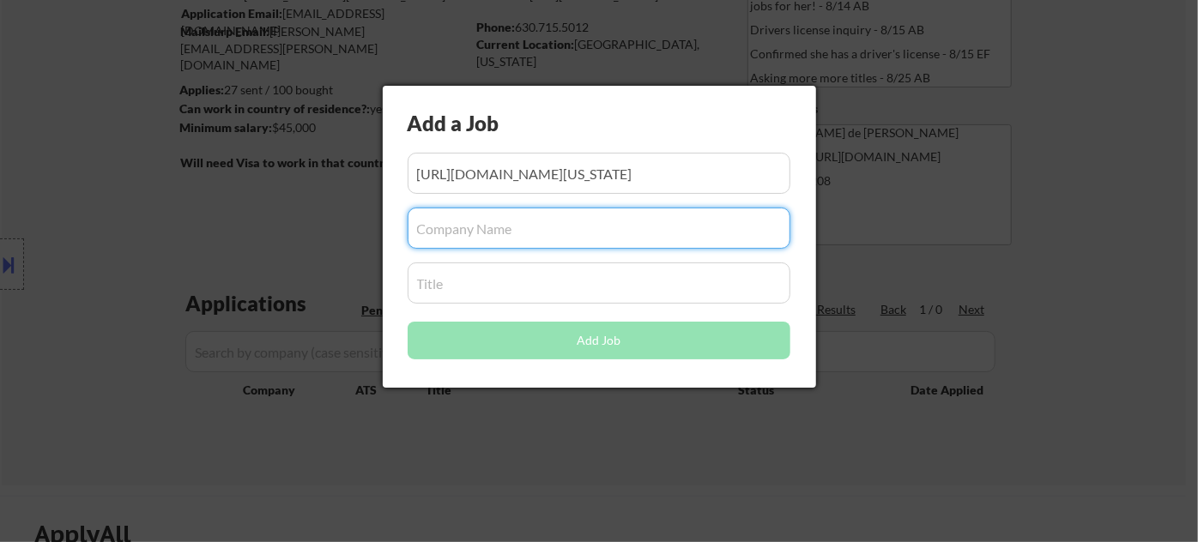
paste input "Peak Midwest Properties"
type input "Peak Midwest Properties"
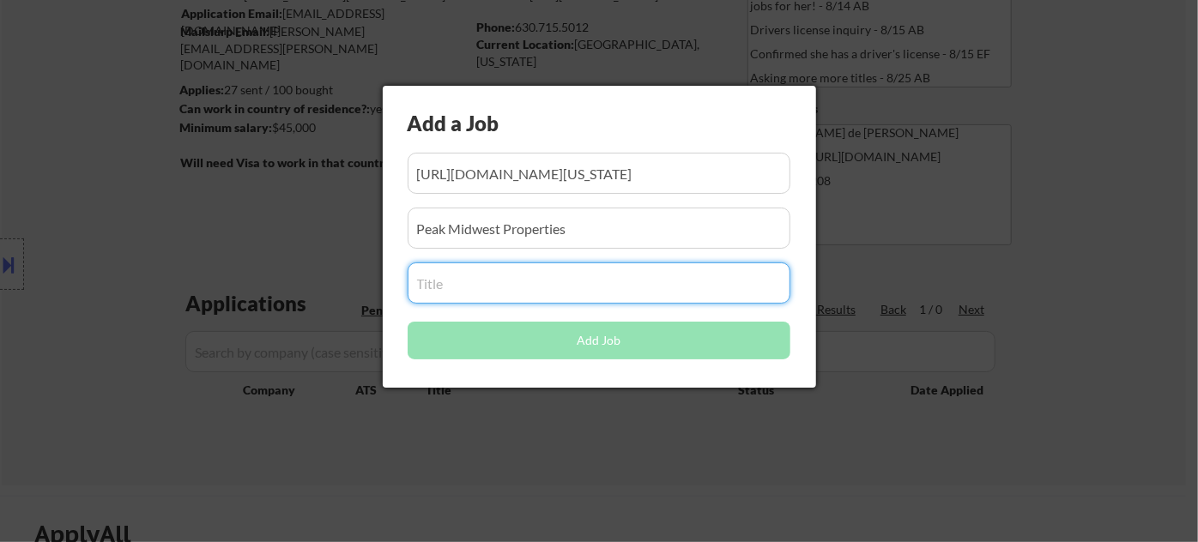
click at [460, 286] on input "input" at bounding box center [599, 283] width 383 height 41
click at [455, 290] on input "input" at bounding box center [599, 283] width 383 height 41
paste input "Property Manager"
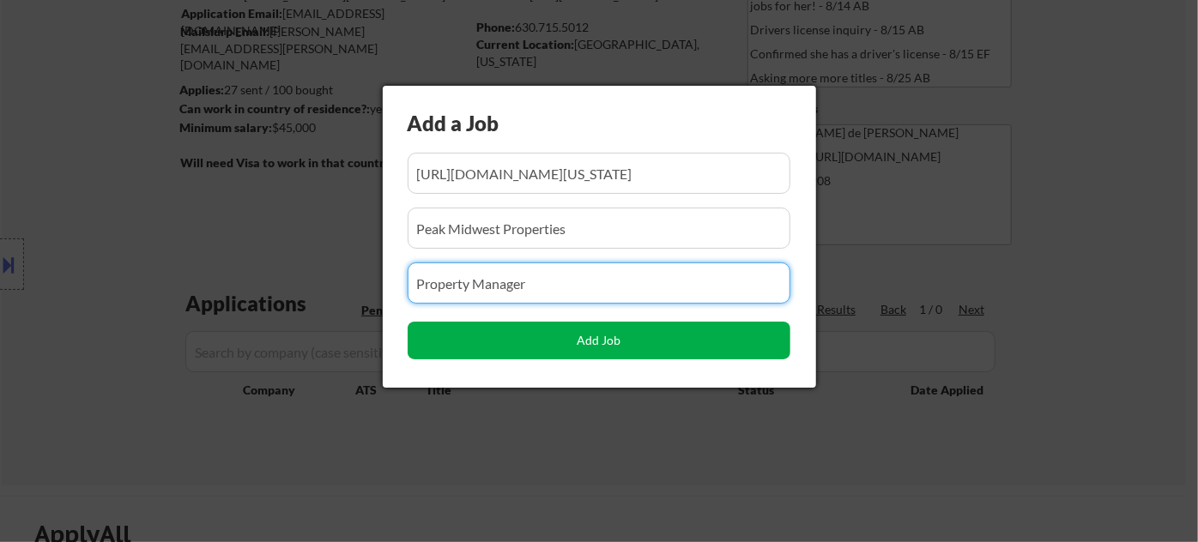
type input "Property Manager"
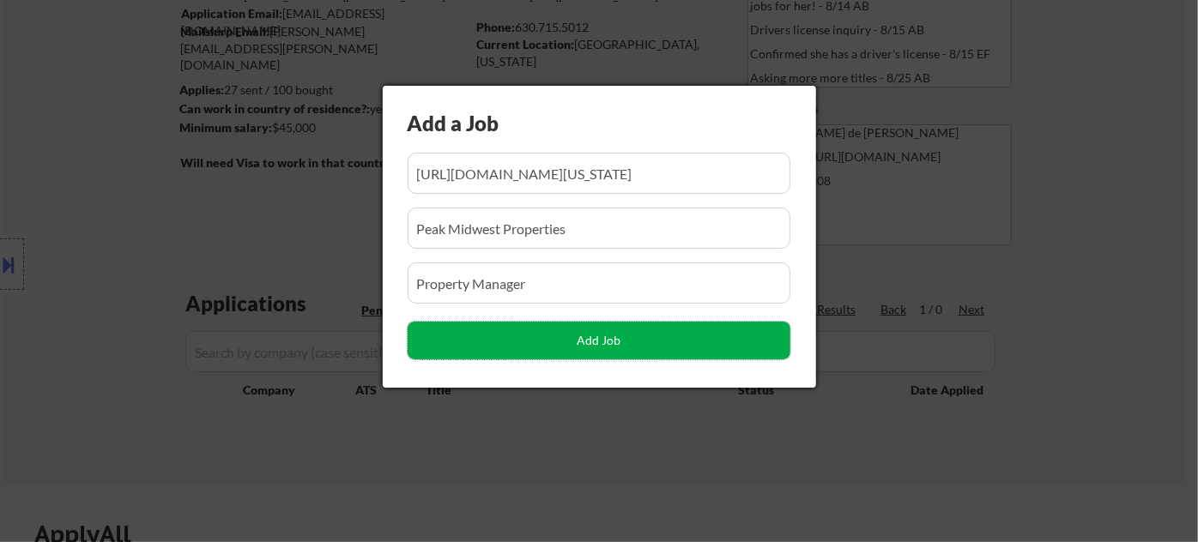
click at [618, 348] on button "Add Job" at bounding box center [599, 341] width 383 height 38
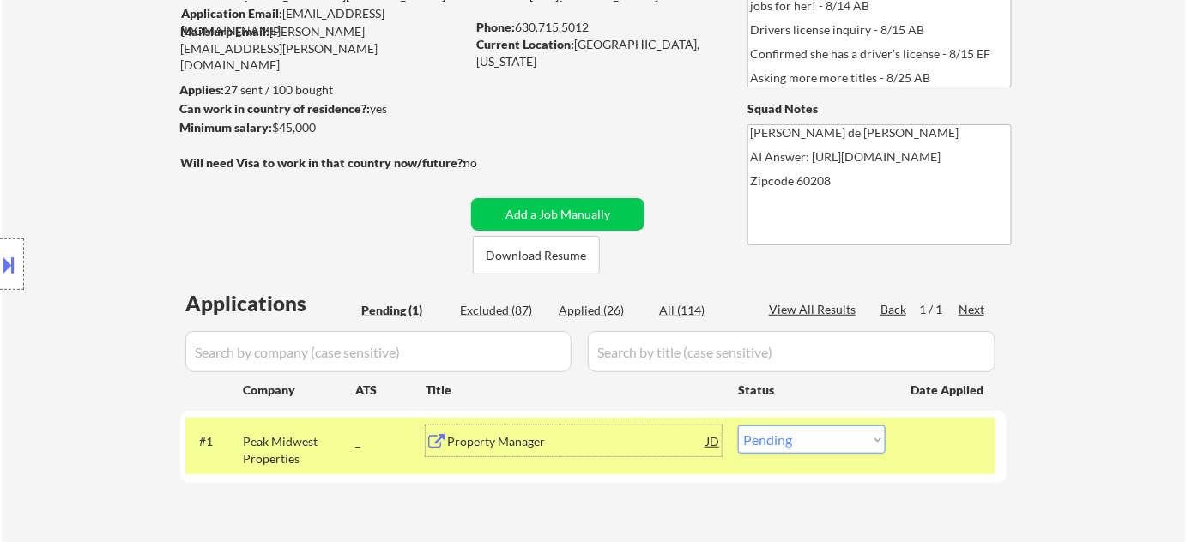
click at [515, 441] on div "Property Manager" at bounding box center [576, 441] width 259 height 17
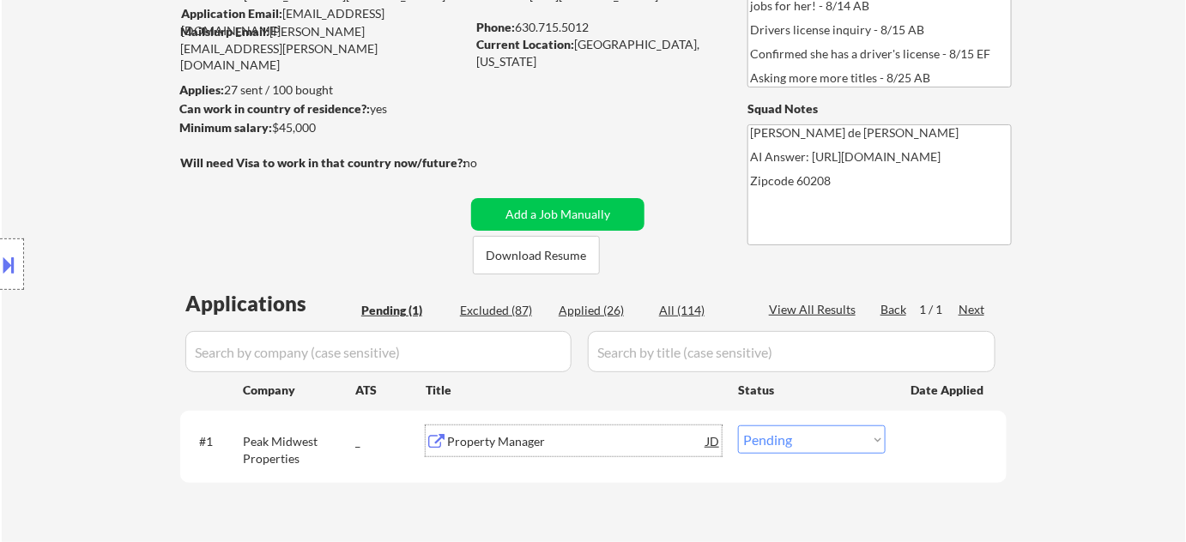
click at [798, 432] on select "Choose an option... Pending Applied Excluded (Questions) Excluded (Expired) Exc…" at bounding box center [812, 440] width 148 height 28
click at [738, 426] on select "Choose an option... Pending Applied Excluded (Questions) Excluded (Expired) Exc…" at bounding box center [812, 440] width 148 height 28
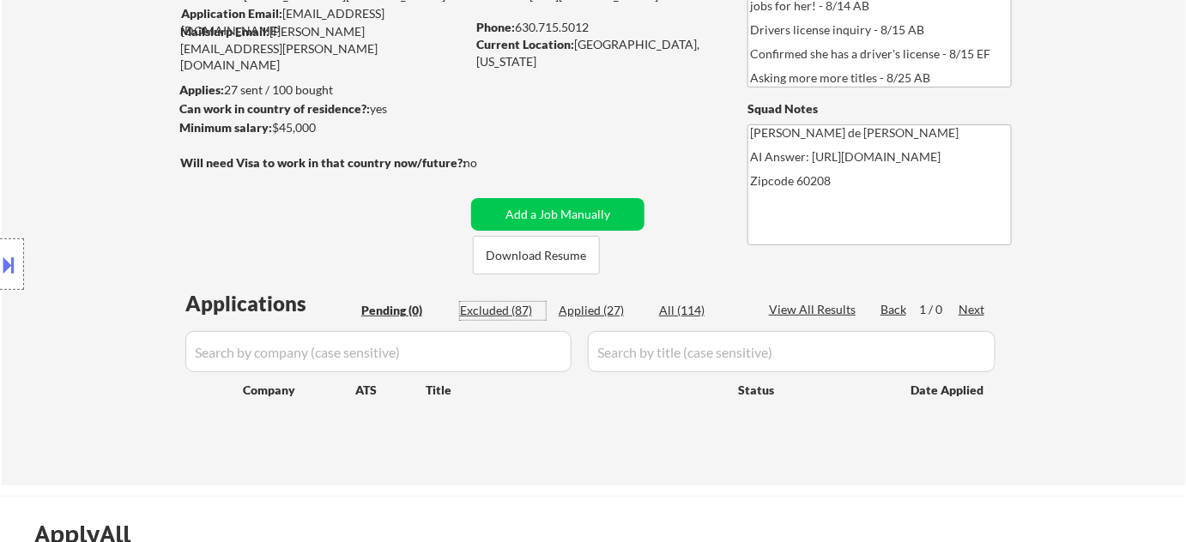
click at [510, 312] on div "Excluded (87)" at bounding box center [503, 310] width 86 height 17
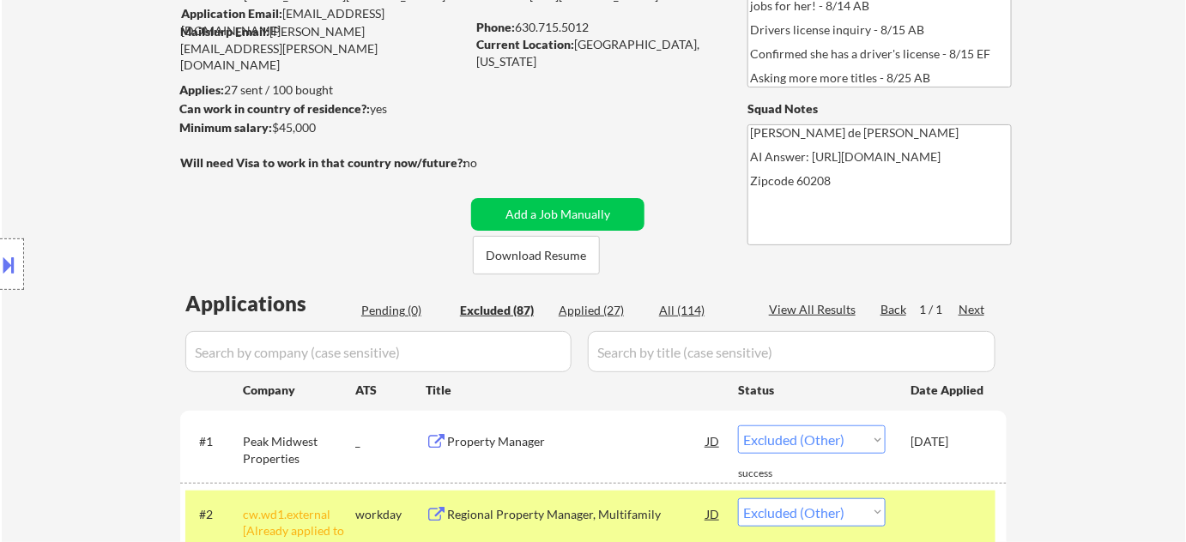
click at [584, 309] on div "Applied (27)" at bounding box center [602, 310] width 86 height 17
select select ""applied""
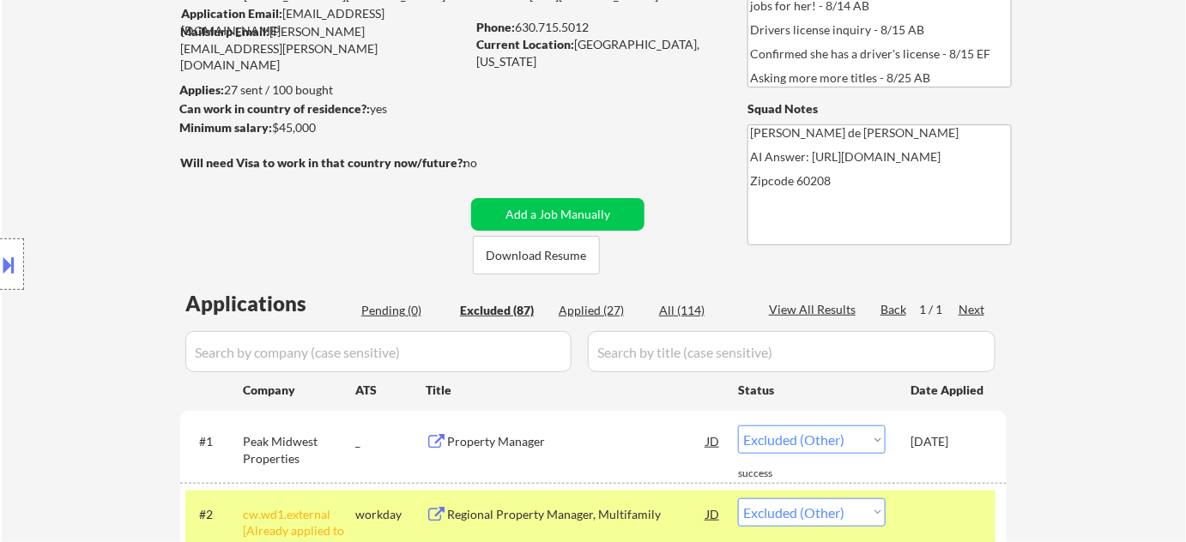
select select ""applied""
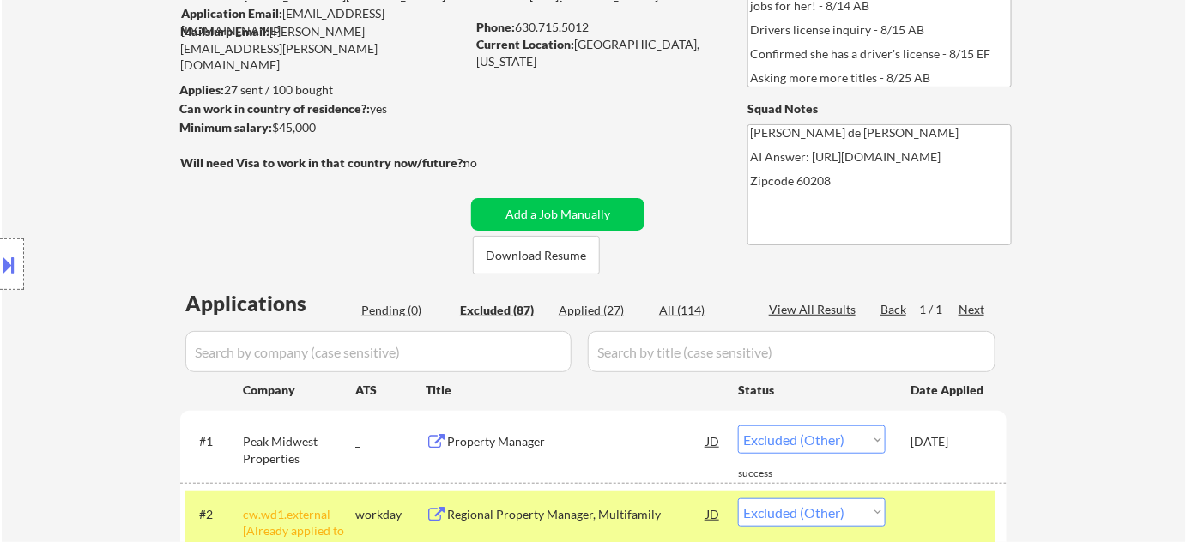
select select ""applied""
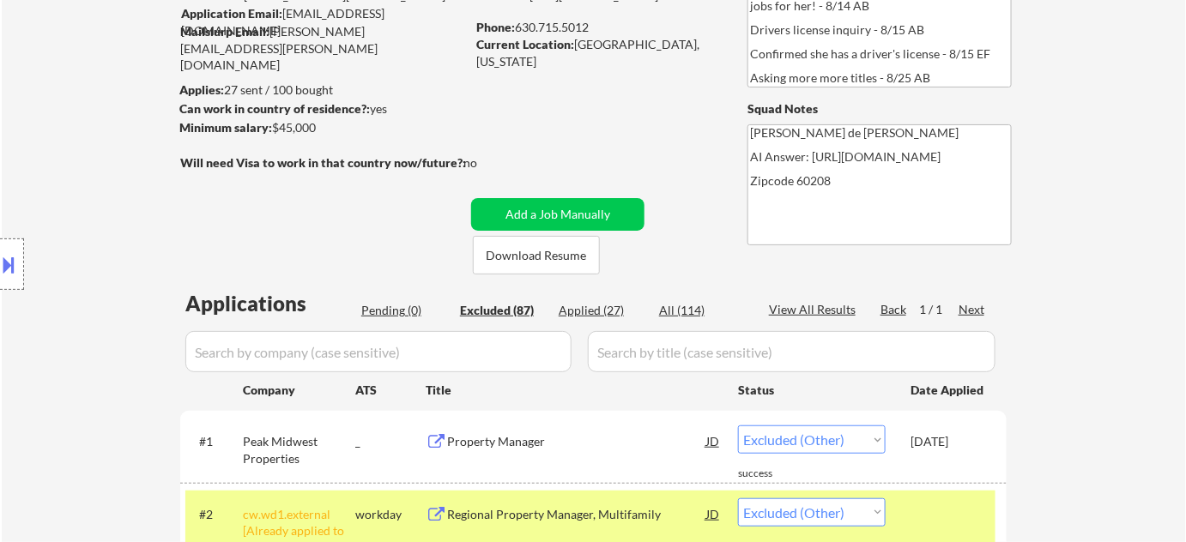
select select ""applied""
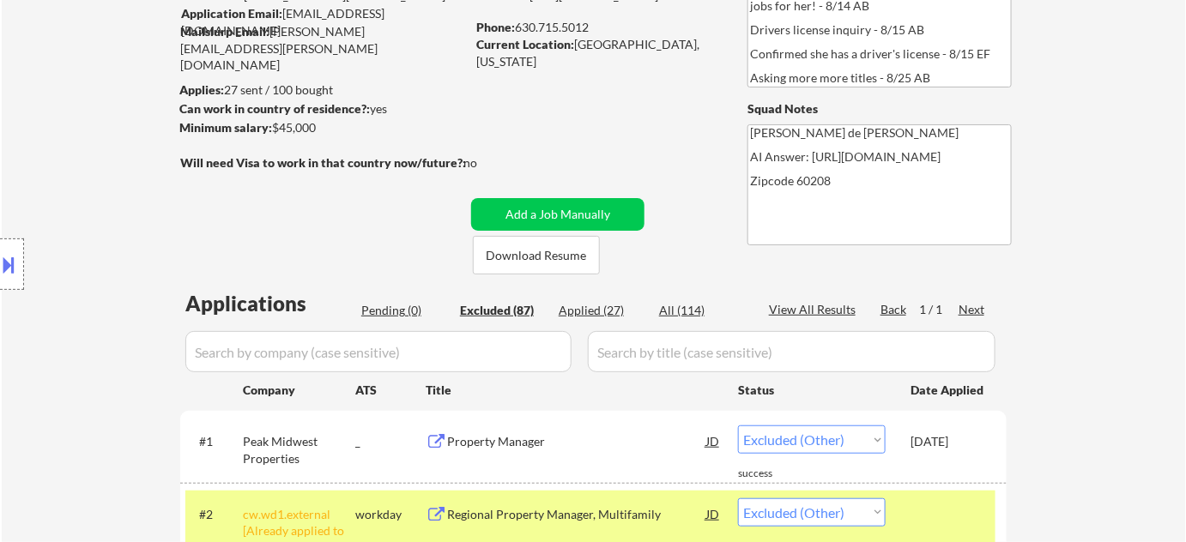
select select ""applied""
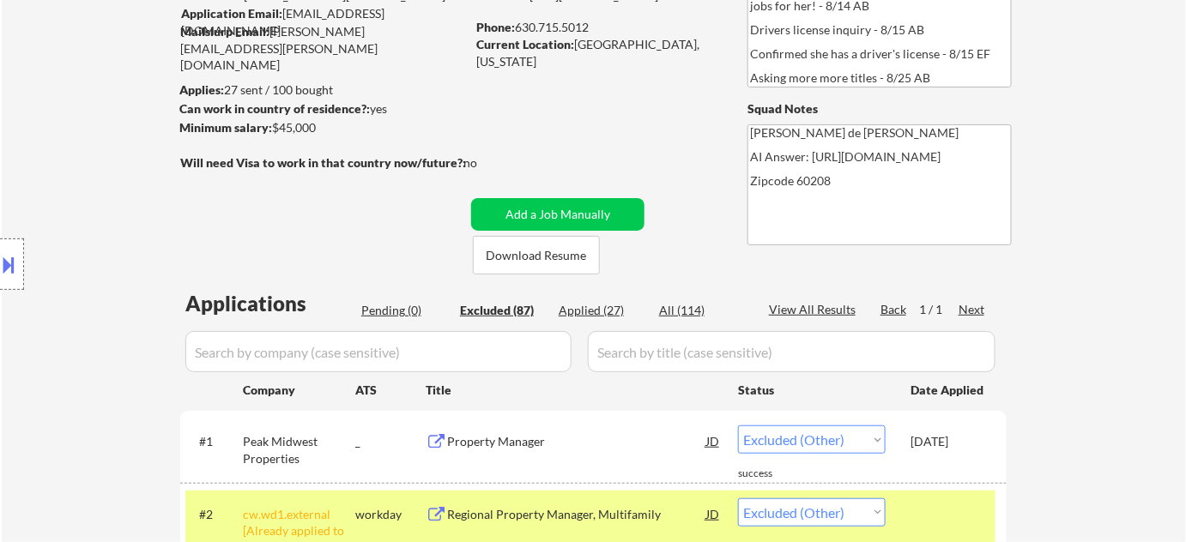
select select ""applied""
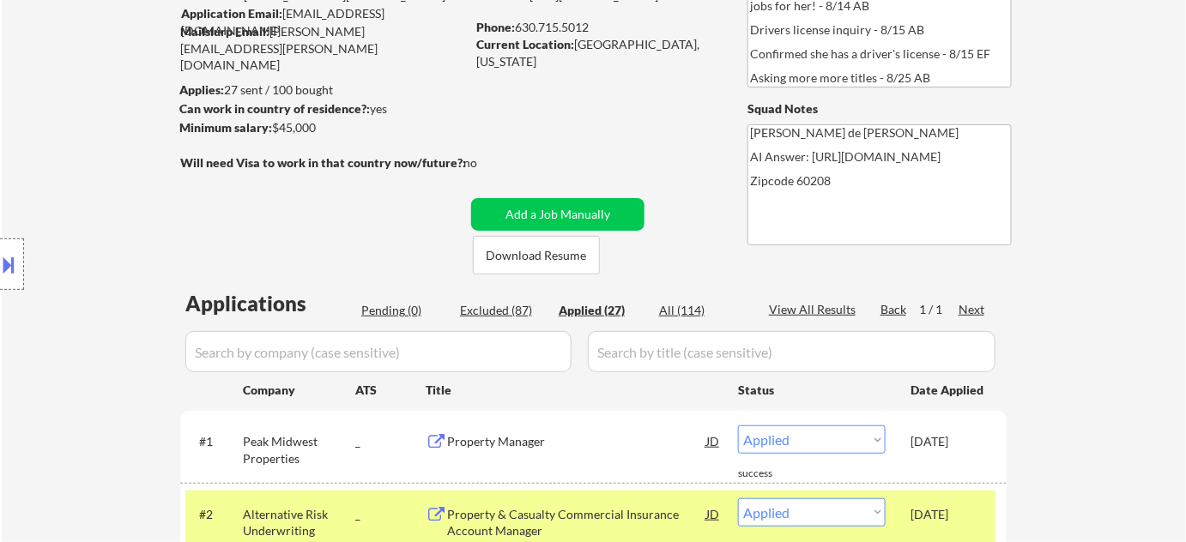
click at [515, 455] on div "Property Manager" at bounding box center [576, 441] width 259 height 31
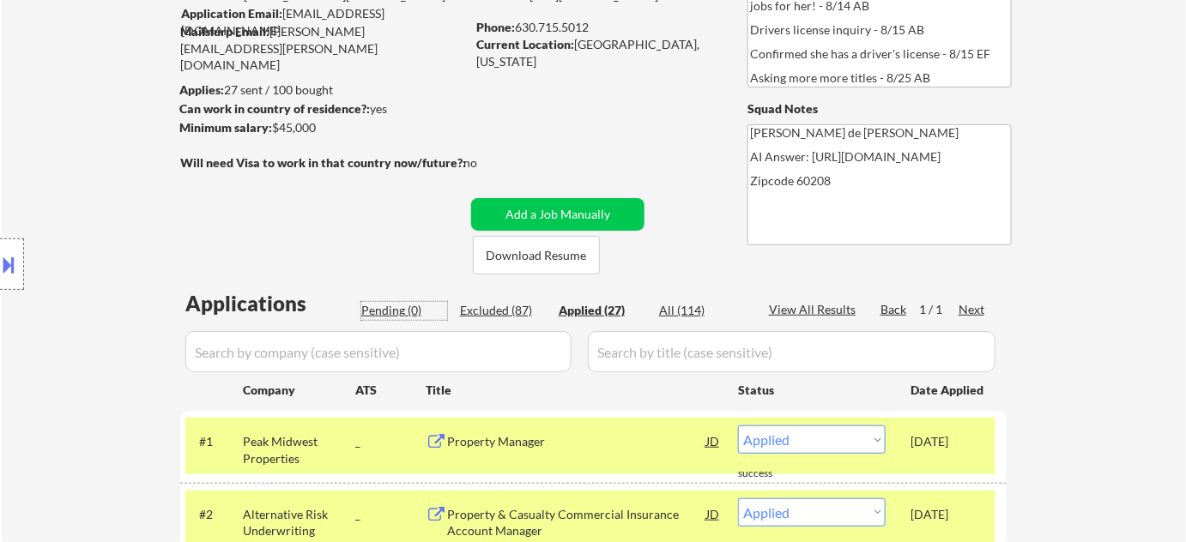
click at [415, 306] on div "Pending (0)" at bounding box center [404, 310] width 86 height 17
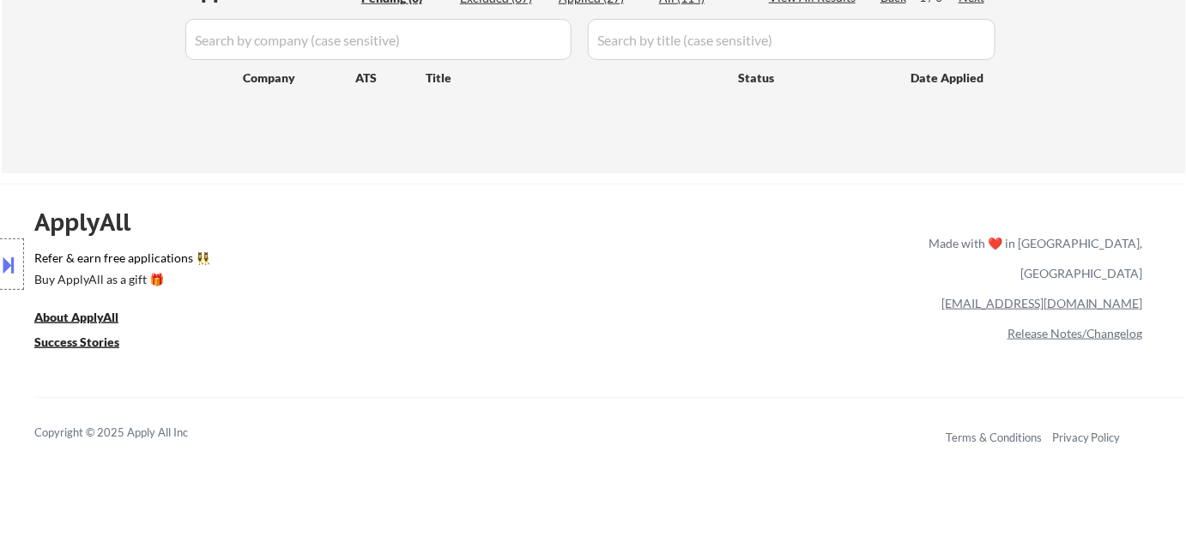
scroll to position [155, 0]
